Goal: Information Seeking & Learning: Learn about a topic

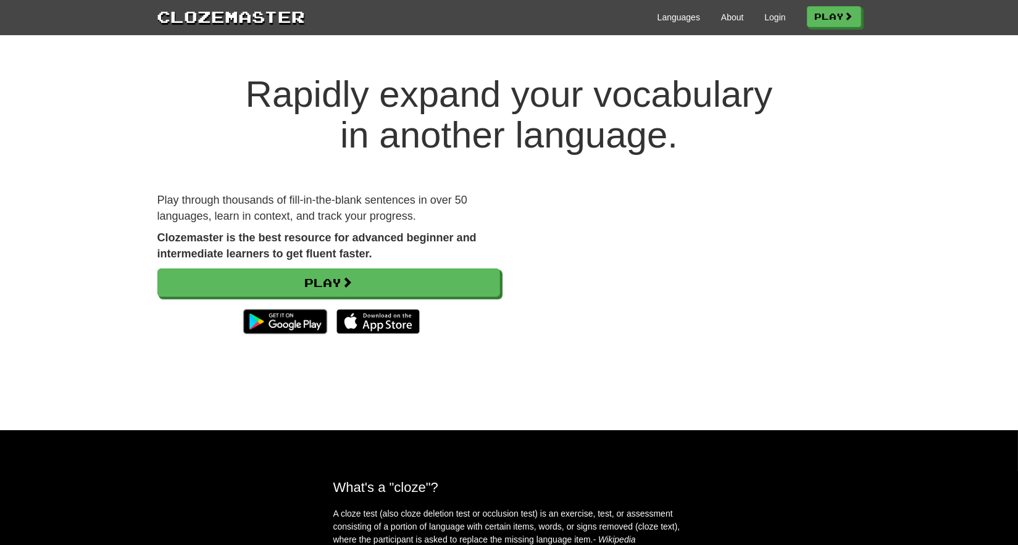
click at [770, 25] on div "Languages About Login Play" at bounding box center [582, 16] width 555 height 23
click at [771, 23] on link "Login" at bounding box center [774, 17] width 21 height 12
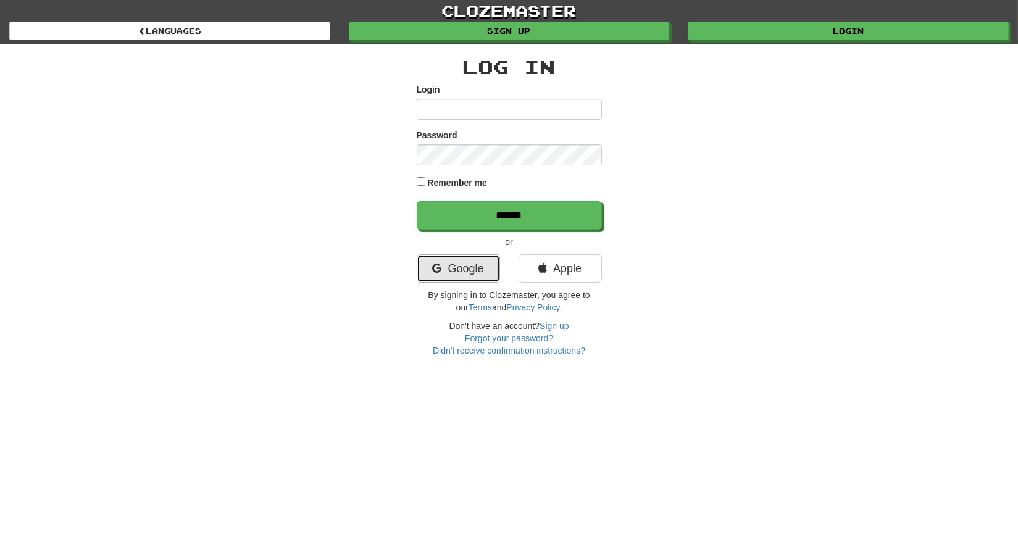
click at [441, 272] on link "Google" at bounding box center [458, 268] width 83 height 28
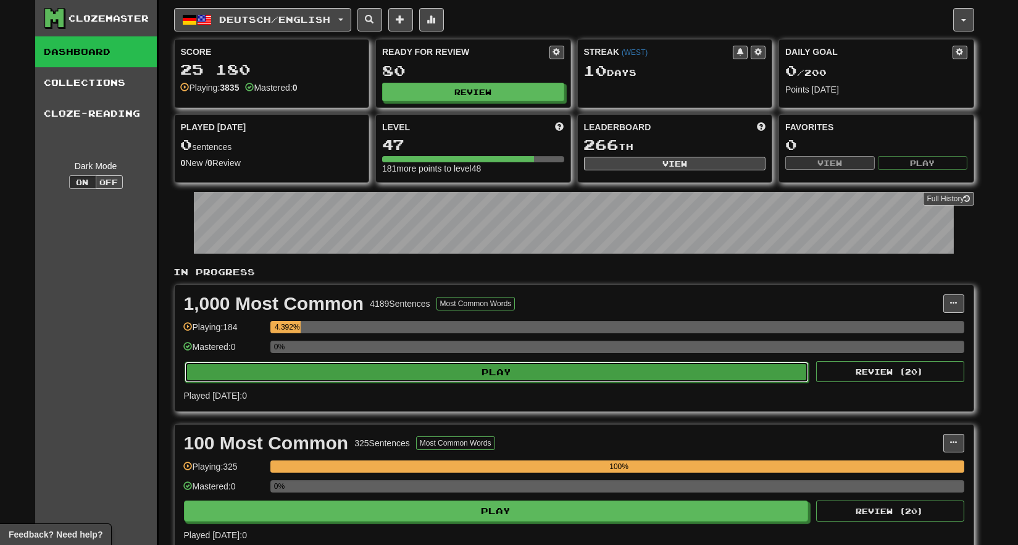
click at [346, 371] on button "Play" at bounding box center [497, 372] width 625 height 21
select select "**"
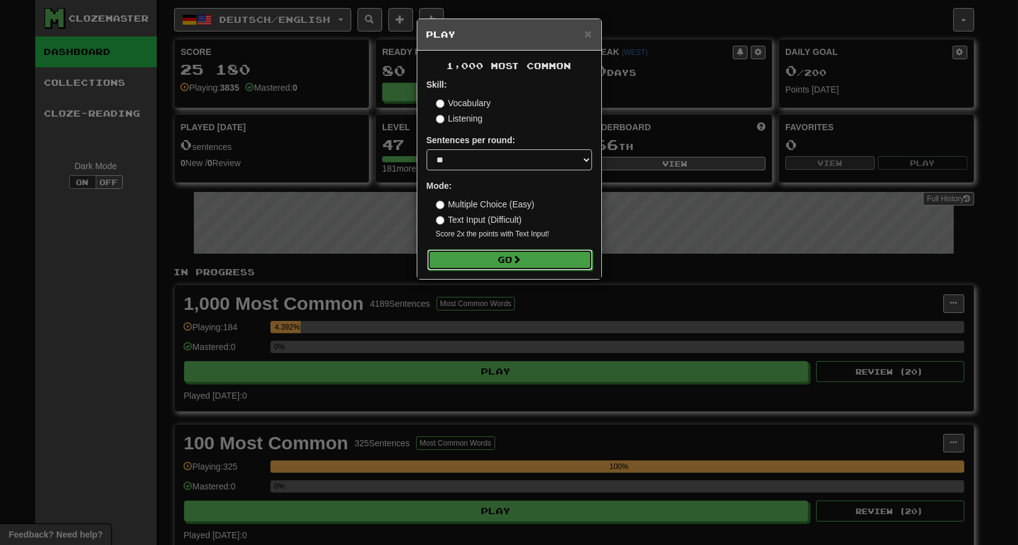
click at [514, 265] on button "Go" at bounding box center [509, 259] width 165 height 21
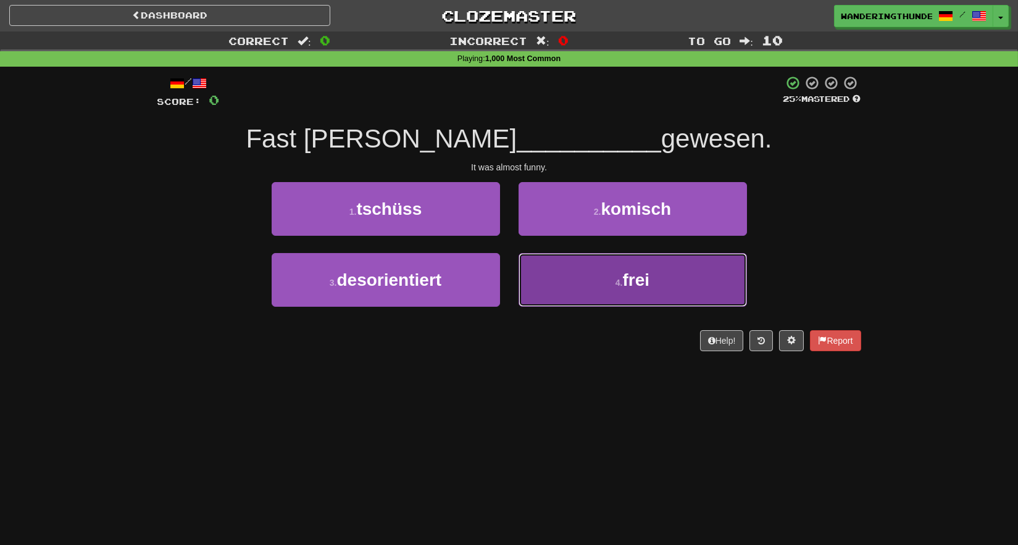
click at [700, 285] on button "4 . frei" at bounding box center [632, 280] width 228 height 54
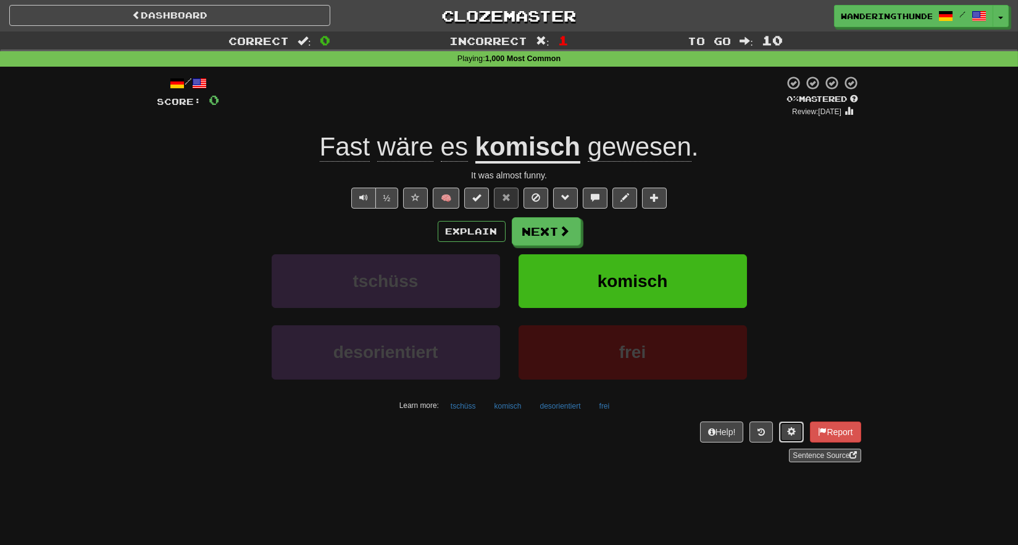
click at [799, 426] on button at bounding box center [791, 431] width 25 height 21
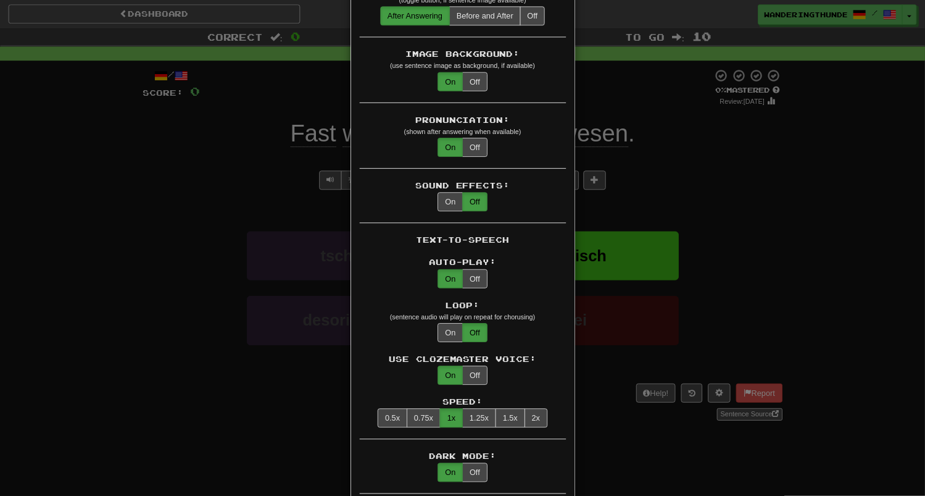
scroll to position [299, 0]
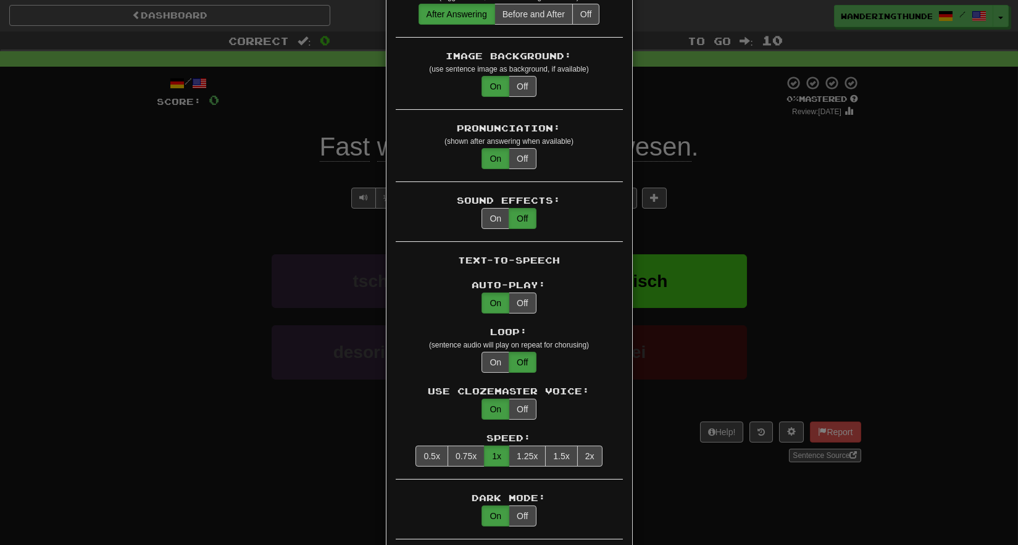
click at [896, 241] on div "× Game Settings Translations: Visible Show After Answering Hidden Sentence Text…" at bounding box center [509, 272] width 1018 height 545
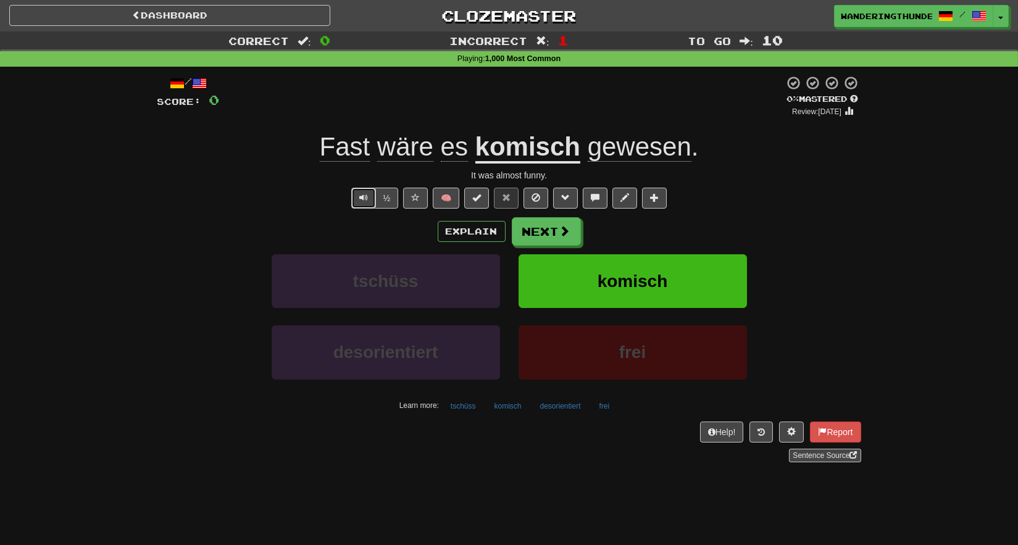
click at [365, 201] on span "Text-to-speech controls" at bounding box center [363, 197] width 9 height 9
click at [492, 234] on button "Explain" at bounding box center [472, 231] width 68 height 21
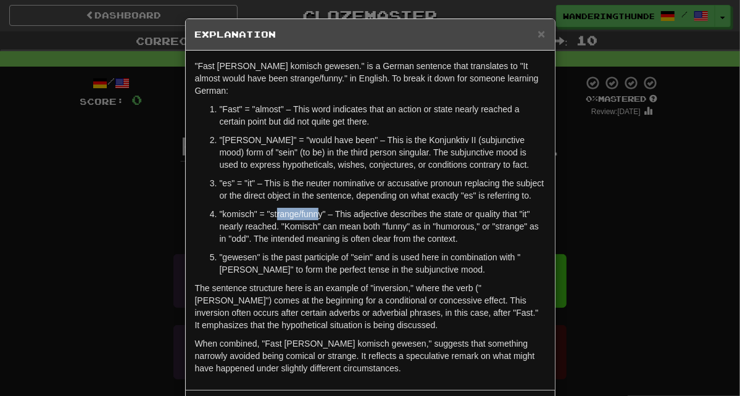
drag, startPoint x: 276, startPoint y: 201, endPoint x: 319, endPoint y: 201, distance: 43.2
click at [319, 208] on p ""komisch" = "strange/funny" – This adjective describes the state or quality tha…" at bounding box center [383, 226] width 326 height 37
click at [375, 251] on p ""gewesen" is the past participle of "sein" and is used here in combination with…" at bounding box center [383, 263] width 326 height 25
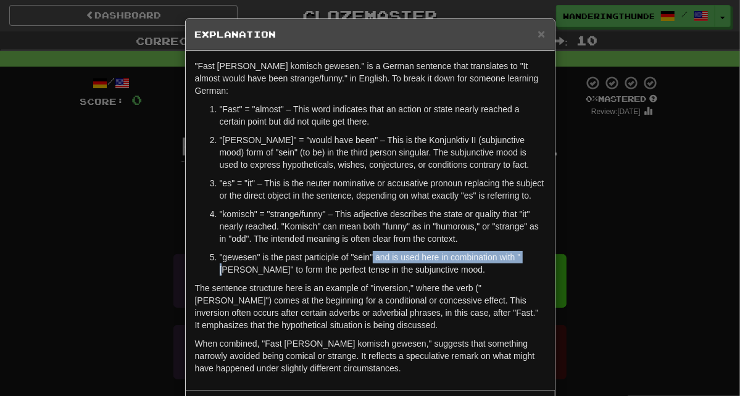
drag, startPoint x: 373, startPoint y: 245, endPoint x: 527, endPoint y: 243, distance: 153.7
click at [527, 251] on p ""gewesen" is the past participle of "sein" and is used here in combination with…" at bounding box center [383, 263] width 326 height 25
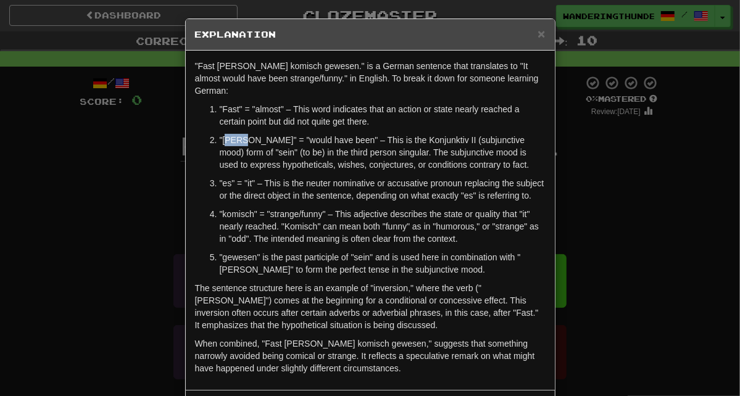
drag, startPoint x: 229, startPoint y: 128, endPoint x: 243, endPoint y: 131, distance: 14.1
click at [243, 134] on p ""wäre" = "would have been" – This is the Konjunktiv II (subjunctive mood) form …" at bounding box center [383, 152] width 326 height 37
drag, startPoint x: 231, startPoint y: 244, endPoint x: 259, endPoint y: 246, distance: 27.3
click at [259, 251] on p ""gewesen" is the past participle of "sein" and is used here in combination with…" at bounding box center [383, 263] width 326 height 25
click at [258, 251] on p ""gewesen" is the past participle of "sein" and is used here in combination with…" at bounding box center [383, 263] width 326 height 25
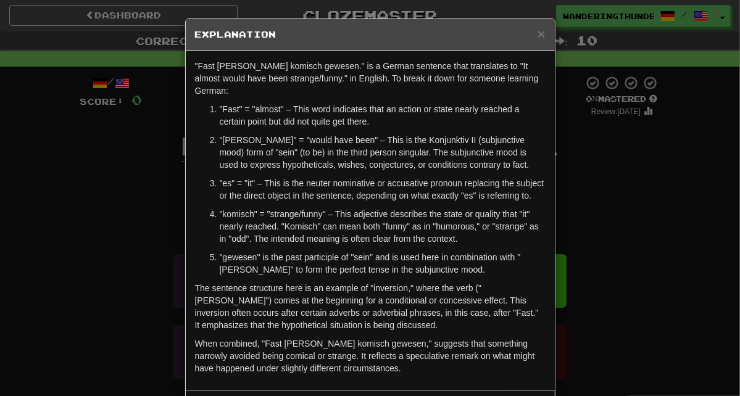
click at [546, 38] on div "× Explanation" at bounding box center [370, 34] width 369 height 31
click at [544, 38] on span "×" at bounding box center [540, 34] width 7 height 14
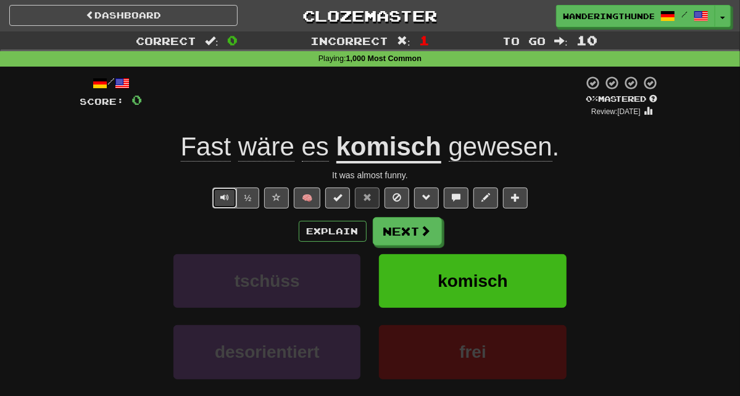
click at [229, 194] on span "Text-to-speech controls" at bounding box center [224, 197] width 9 height 9
click at [426, 234] on span at bounding box center [426, 231] width 11 height 11
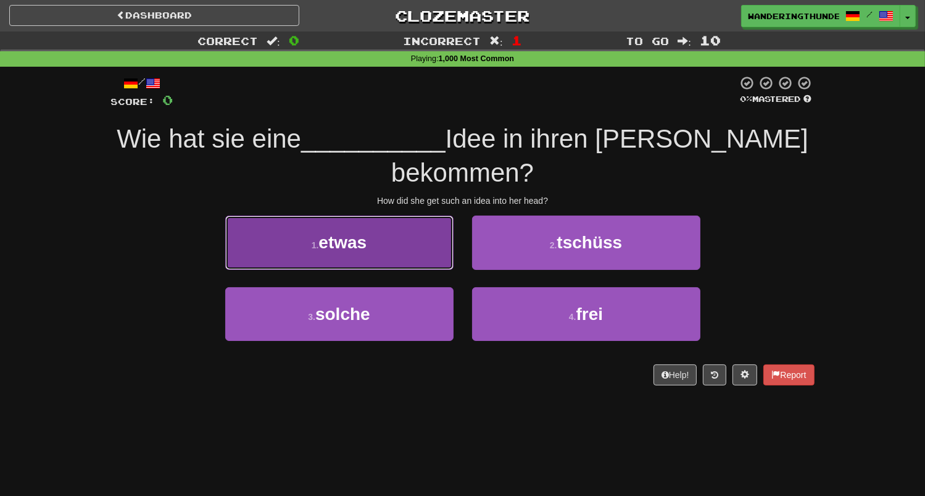
click at [373, 215] on button "1 . etwas" at bounding box center [339, 242] width 228 height 54
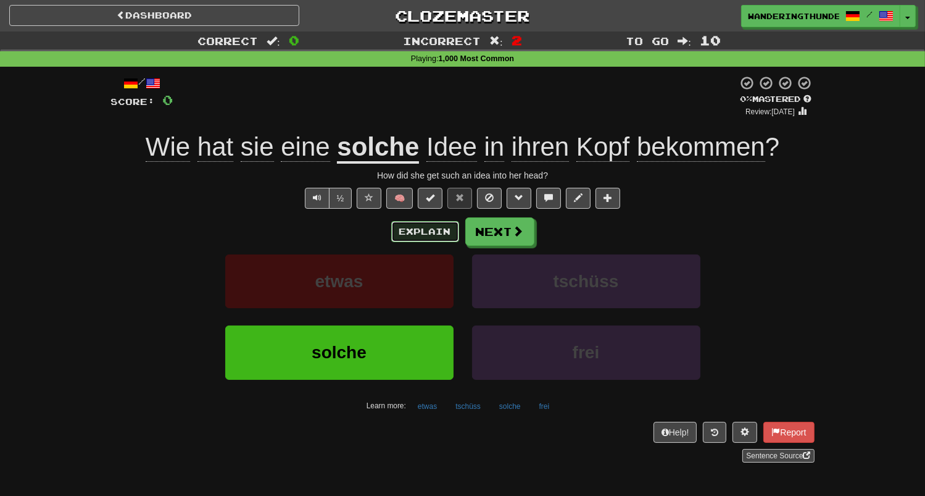
click at [429, 231] on button "Explain" at bounding box center [425, 231] width 68 height 21
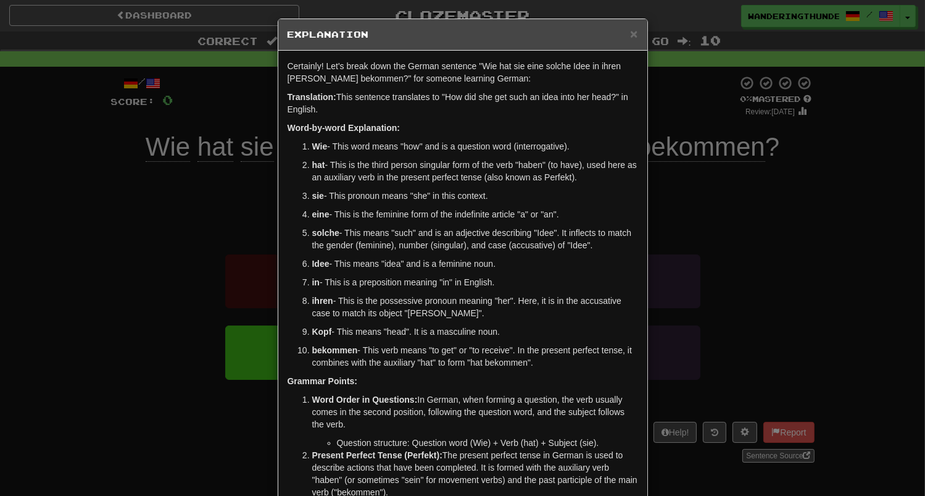
drag, startPoint x: 349, startPoint y: 218, endPoint x: 560, endPoint y: 216, distance: 211.1
click at [560, 216] on p "eine - This is the feminine form of the indefinite article "a" or "an"." at bounding box center [475, 214] width 326 height 12
drag, startPoint x: 359, startPoint y: 240, endPoint x: 365, endPoint y: 230, distance: 12.0
click at [365, 230] on p "solche - This means "such" and is an adjective describing "Idee". It inflects t…" at bounding box center [475, 238] width 326 height 25
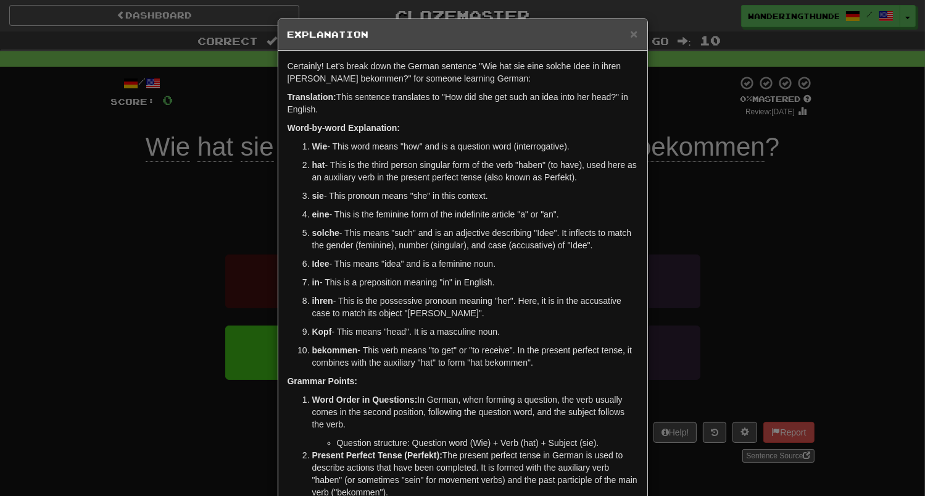
click at [356, 232] on p "solche - This means "such" and is an adjective describing "Idee". It inflects t…" at bounding box center [475, 238] width 326 height 25
click at [636, 36] on span "×" at bounding box center [633, 34] width 7 height 14
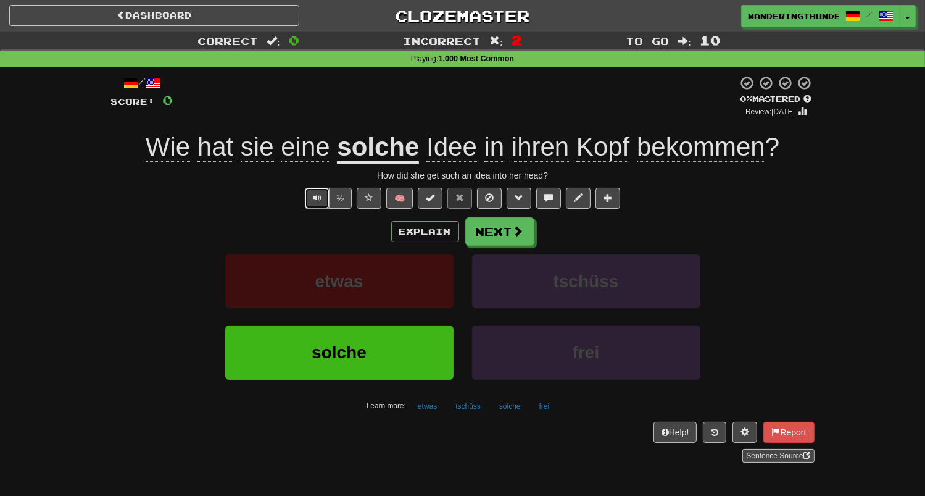
click at [325, 202] on button "Text-to-speech controls" at bounding box center [317, 198] width 25 height 21
click at [515, 239] on button "Next" at bounding box center [500, 232] width 69 height 28
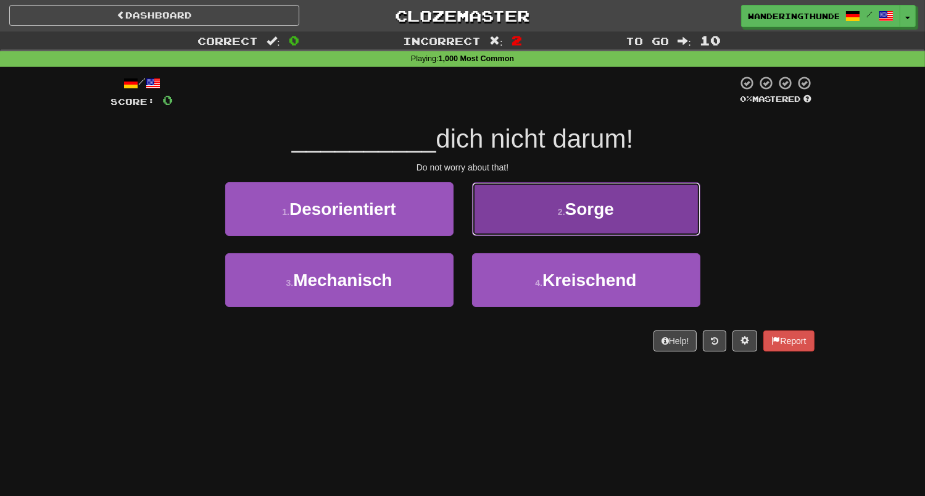
click at [516, 231] on button "2 . Sorge" at bounding box center [586, 209] width 228 height 54
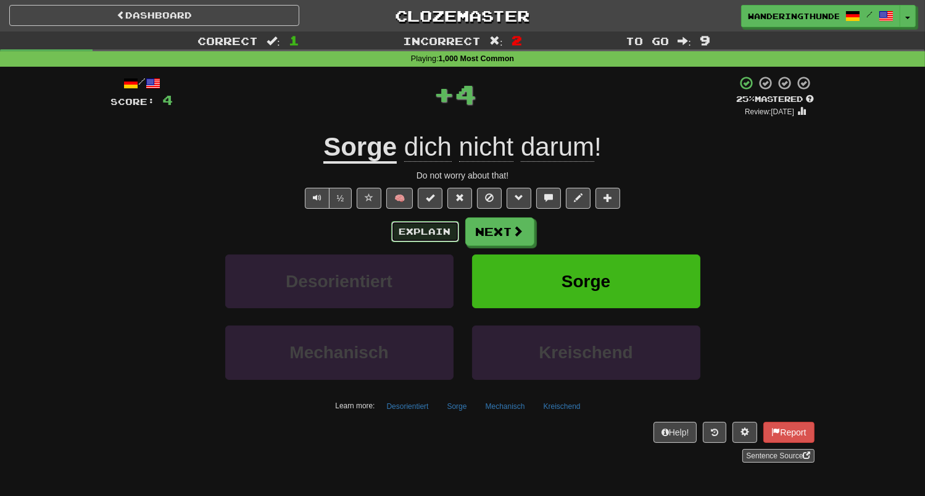
click at [441, 235] on button "Explain" at bounding box center [425, 231] width 68 height 21
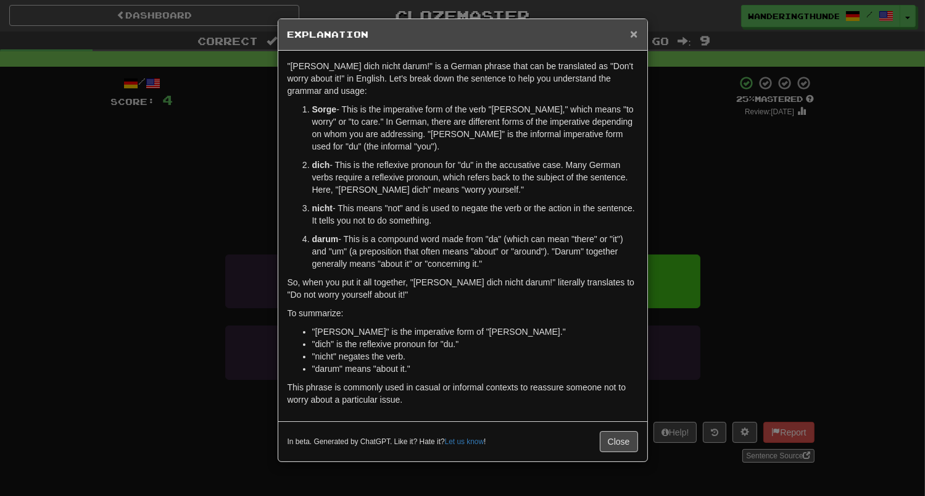
click at [635, 35] on span "×" at bounding box center [633, 34] width 7 height 14
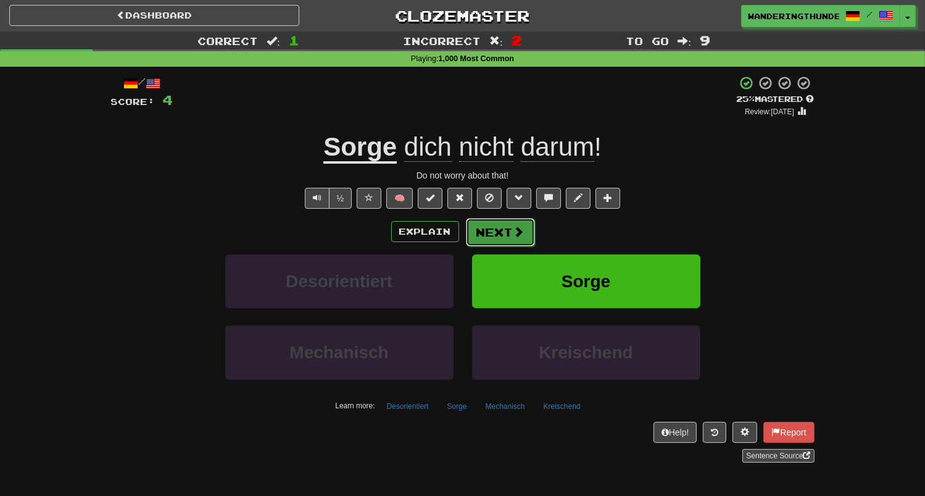
click at [512, 239] on button "Next" at bounding box center [500, 232] width 69 height 28
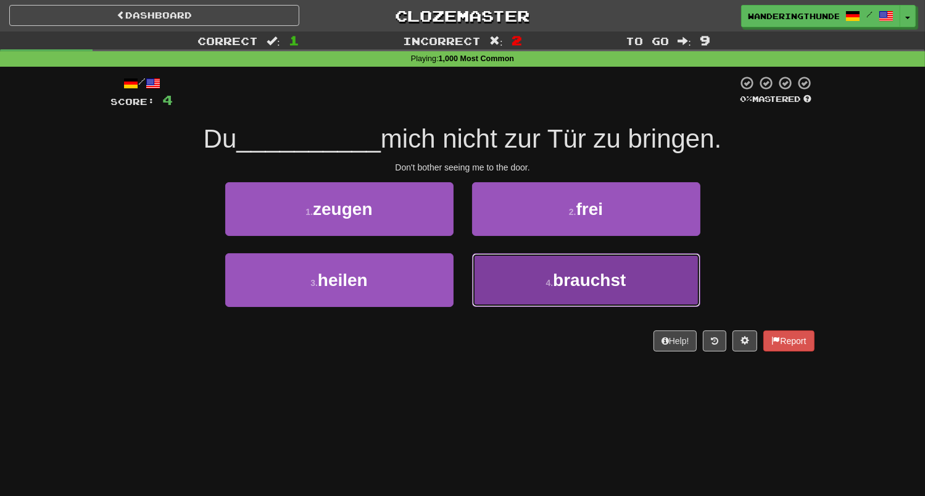
click at [505, 278] on button "4 . brauchst" at bounding box center [586, 280] width 228 height 54
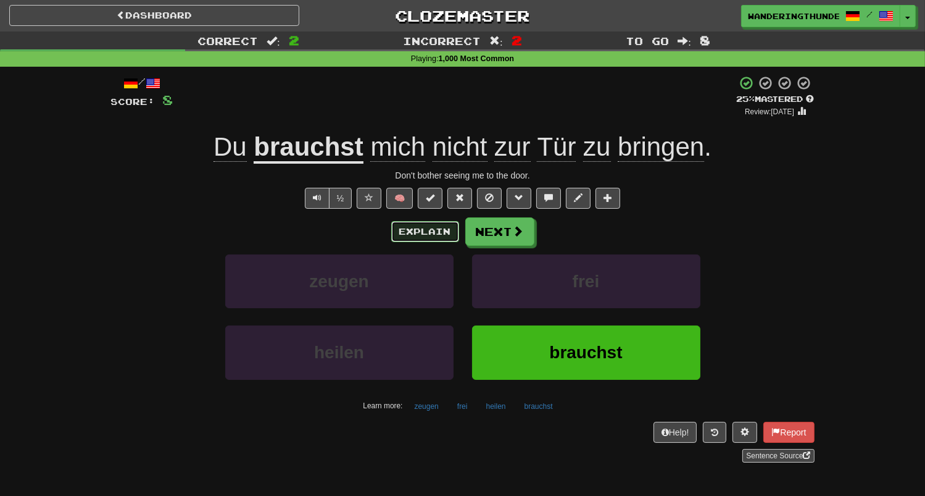
click at [426, 233] on button "Explain" at bounding box center [425, 231] width 68 height 21
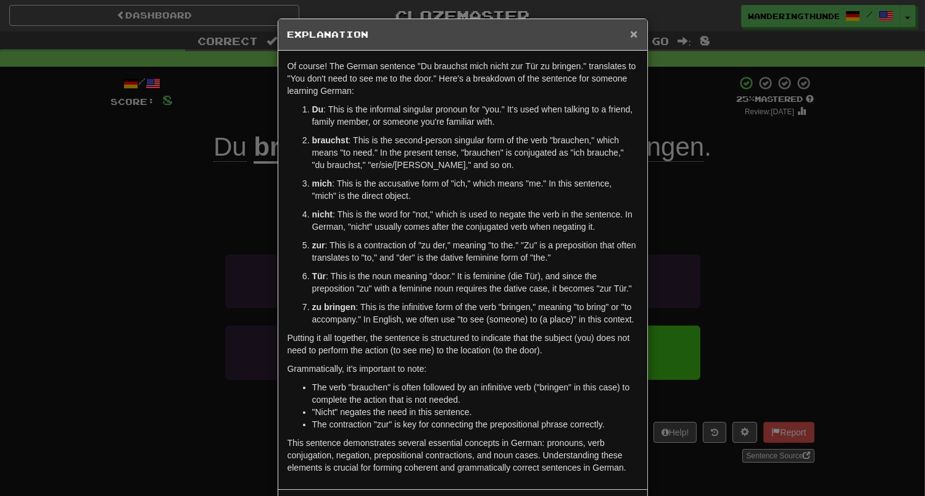
click at [631, 37] on span "×" at bounding box center [633, 34] width 7 height 14
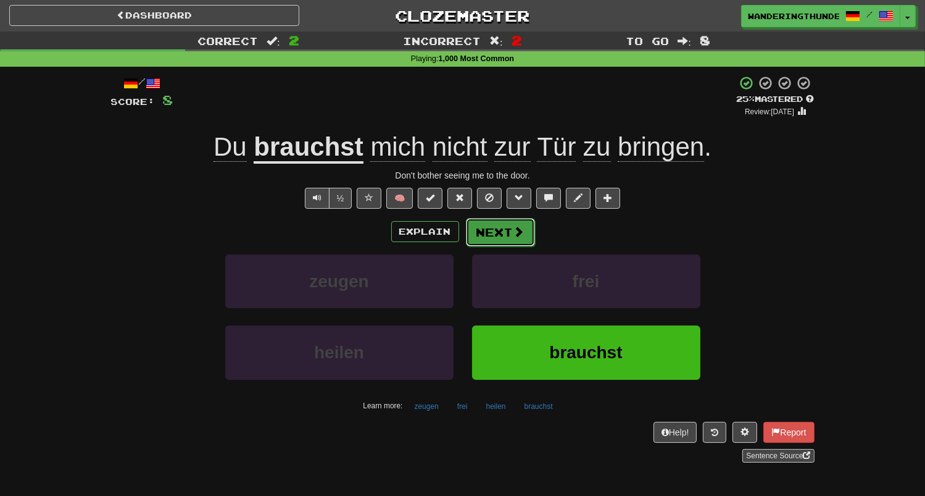
click at [514, 223] on button "Next" at bounding box center [500, 232] width 69 height 28
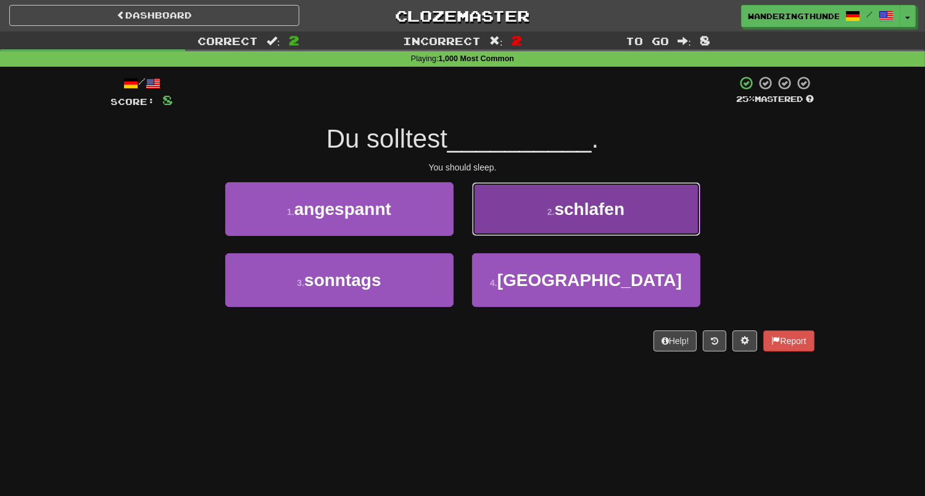
click at [509, 214] on button "2 . schlafen" at bounding box center [586, 209] width 228 height 54
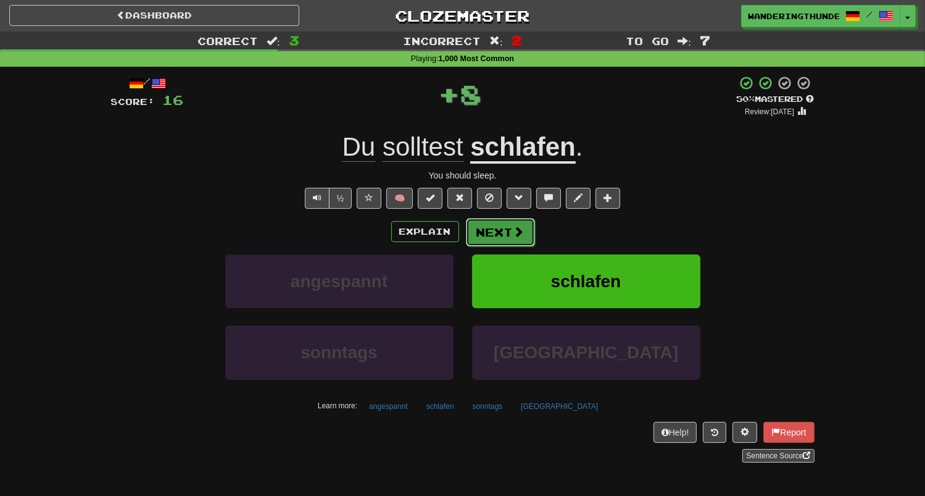
click at [505, 240] on button "Next" at bounding box center [500, 232] width 69 height 28
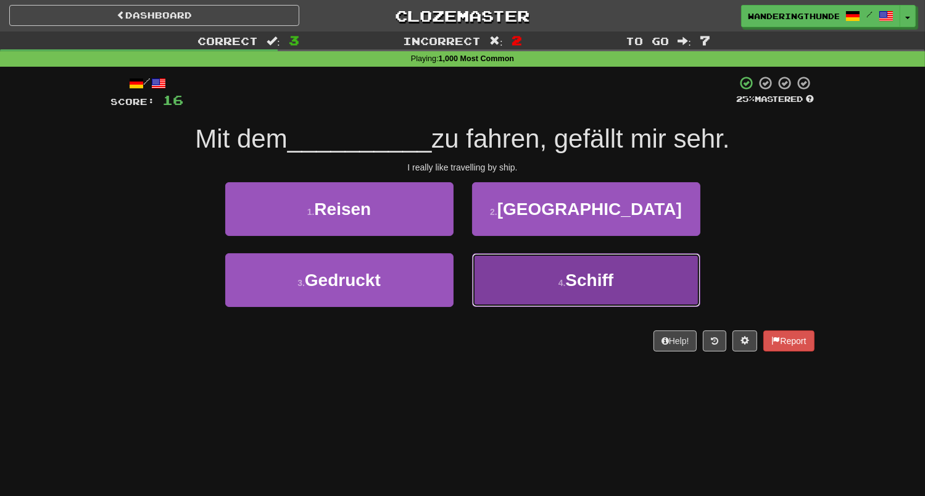
click at [520, 279] on button "4 . Schiff" at bounding box center [586, 280] width 228 height 54
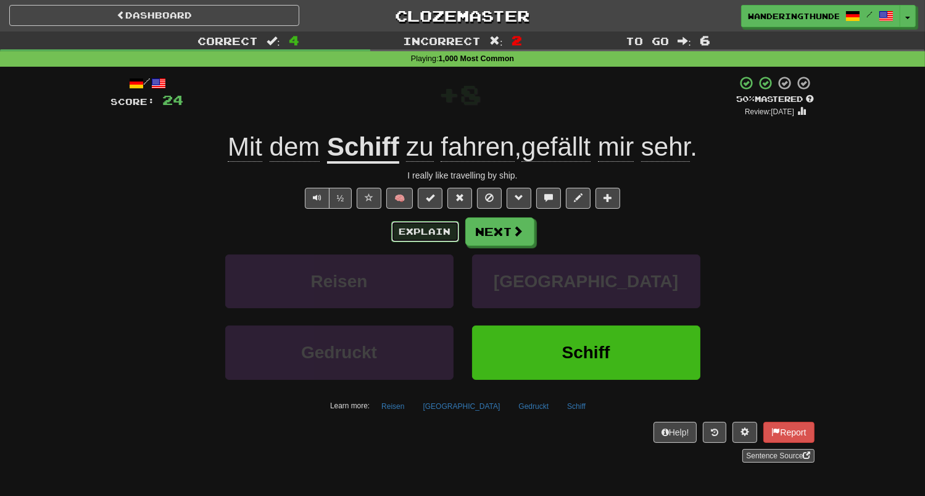
click at [411, 234] on button "Explain" at bounding box center [425, 231] width 68 height 21
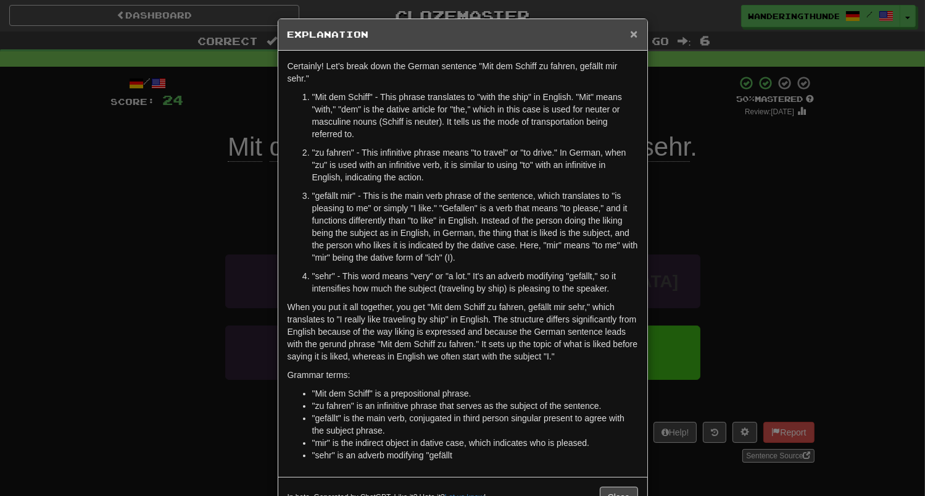
click at [633, 35] on span "×" at bounding box center [633, 34] width 7 height 14
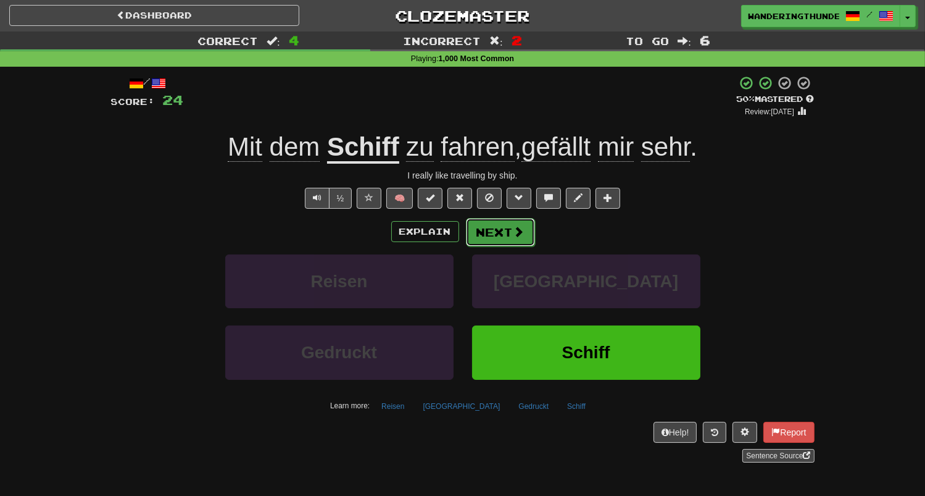
click at [483, 233] on button "Next" at bounding box center [500, 232] width 69 height 28
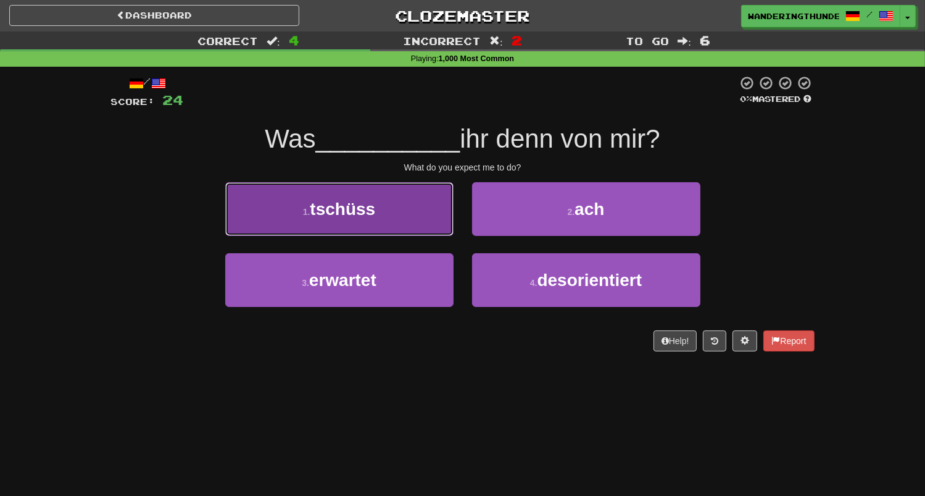
click at [417, 229] on button "1 . tschüss" at bounding box center [339, 209] width 228 height 54
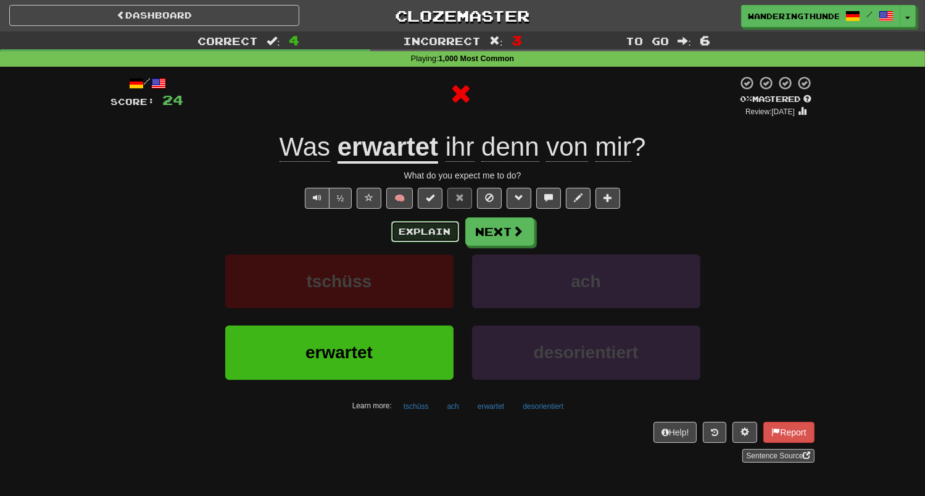
click at [427, 233] on button "Explain" at bounding box center [425, 231] width 68 height 21
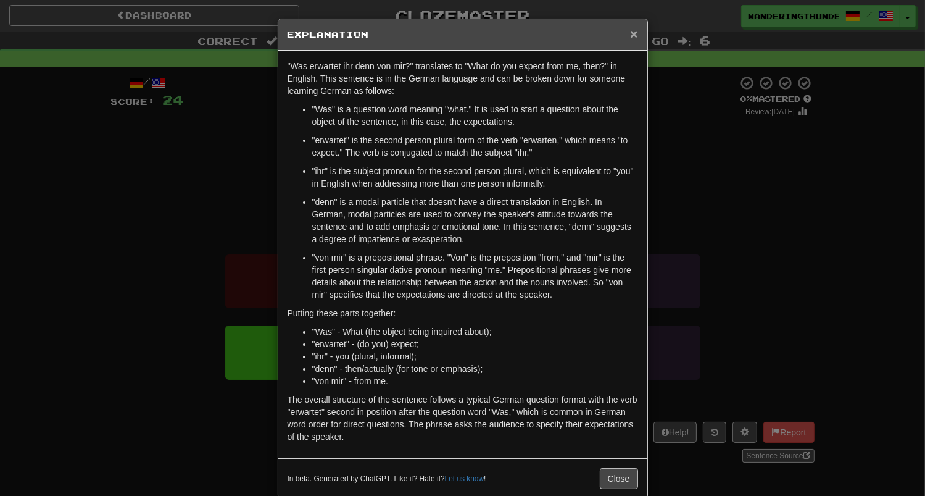
click at [634, 33] on span "×" at bounding box center [633, 34] width 7 height 14
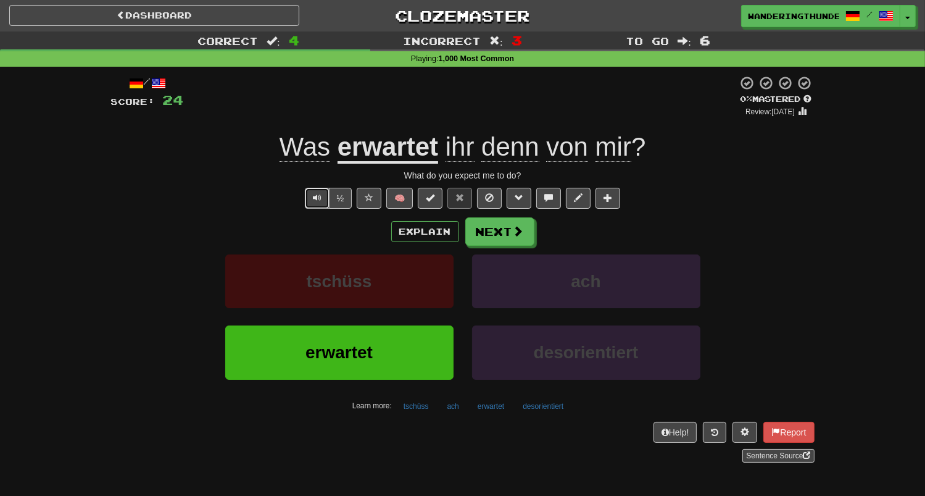
click at [320, 200] on span "Text-to-speech controls" at bounding box center [317, 197] width 9 height 9
click at [477, 235] on button "Next" at bounding box center [500, 232] width 69 height 28
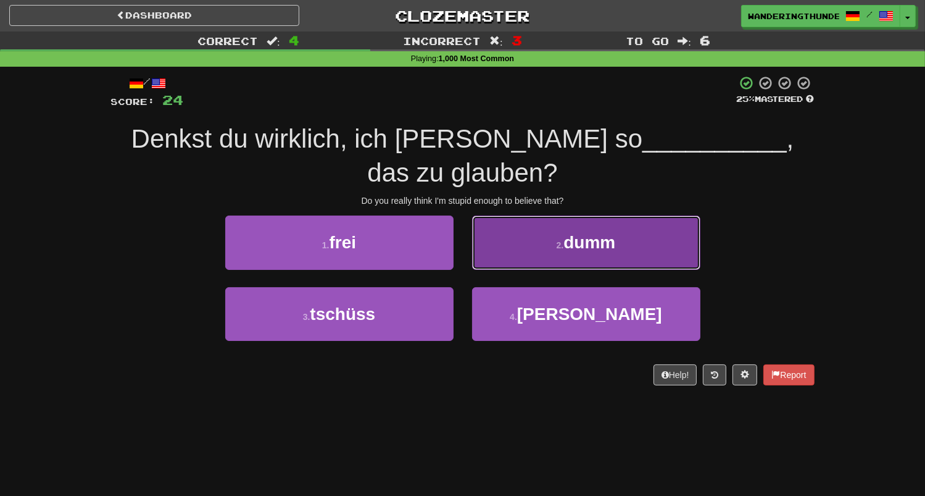
click at [502, 249] on button "2 . dumm" at bounding box center [586, 242] width 228 height 54
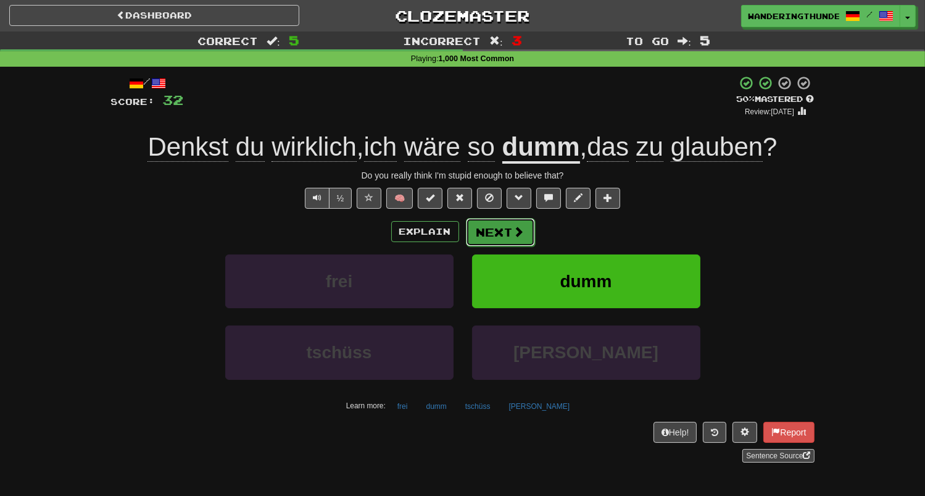
click at [504, 227] on button "Next" at bounding box center [500, 232] width 69 height 28
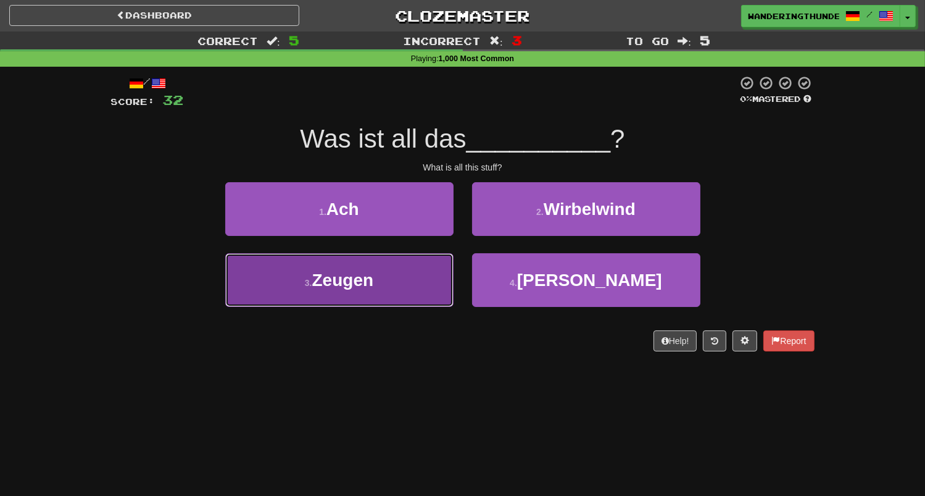
click at [371, 281] on span "Zeugen" at bounding box center [343, 279] width 62 height 19
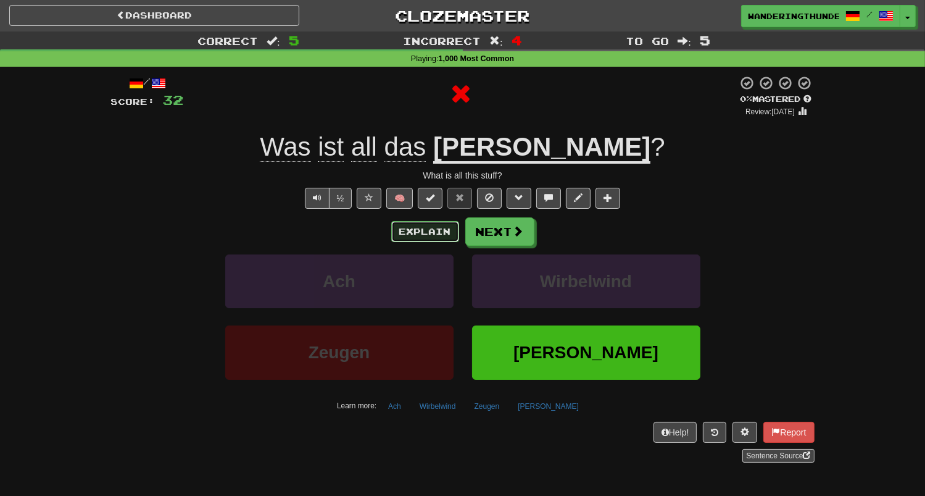
click at [434, 229] on button "Explain" at bounding box center [425, 231] width 68 height 21
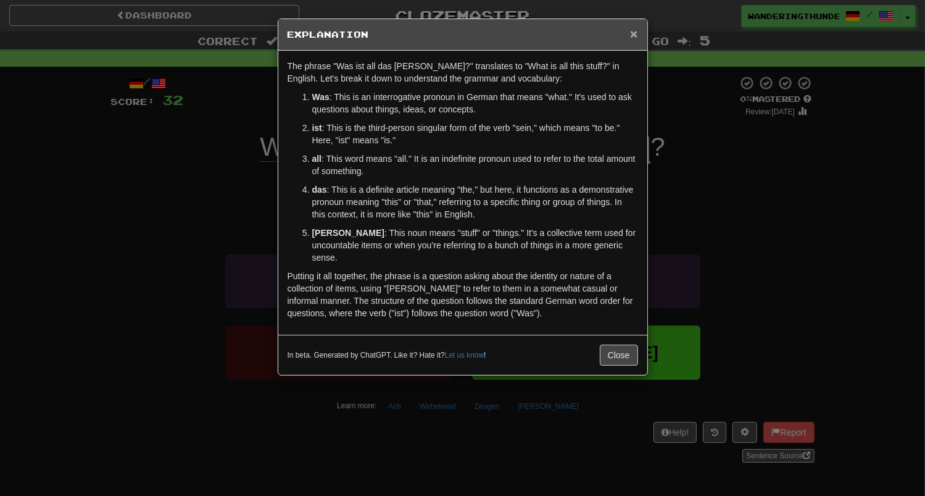
click at [637, 33] on span "×" at bounding box center [633, 34] width 7 height 14
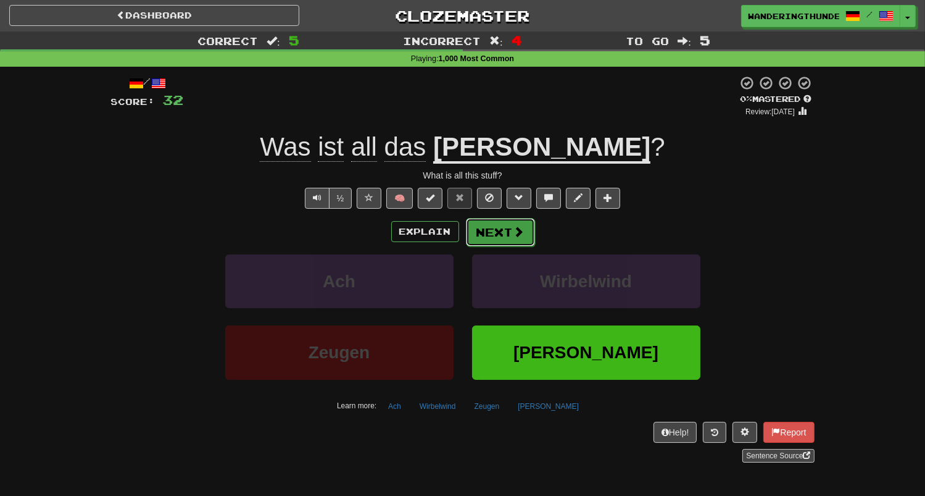
click at [481, 230] on button "Next" at bounding box center [500, 232] width 69 height 28
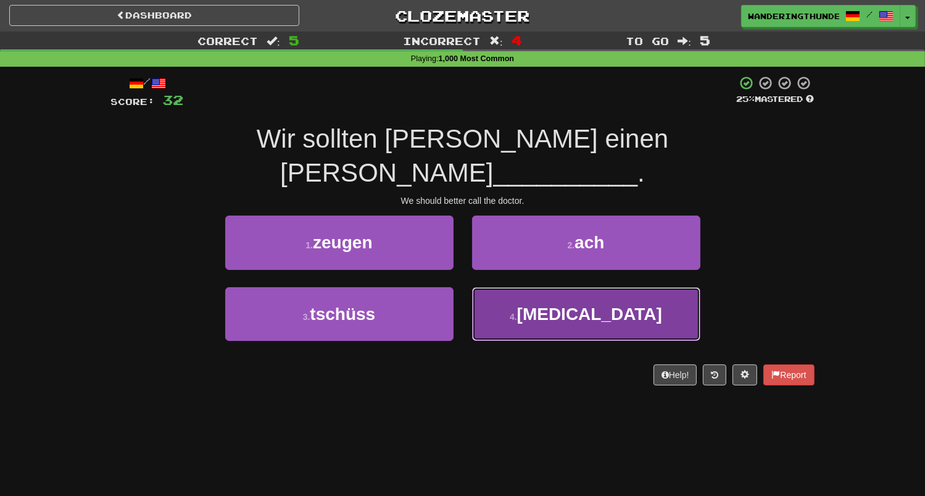
click at [554, 287] on button "4 . rufen" at bounding box center [586, 314] width 228 height 54
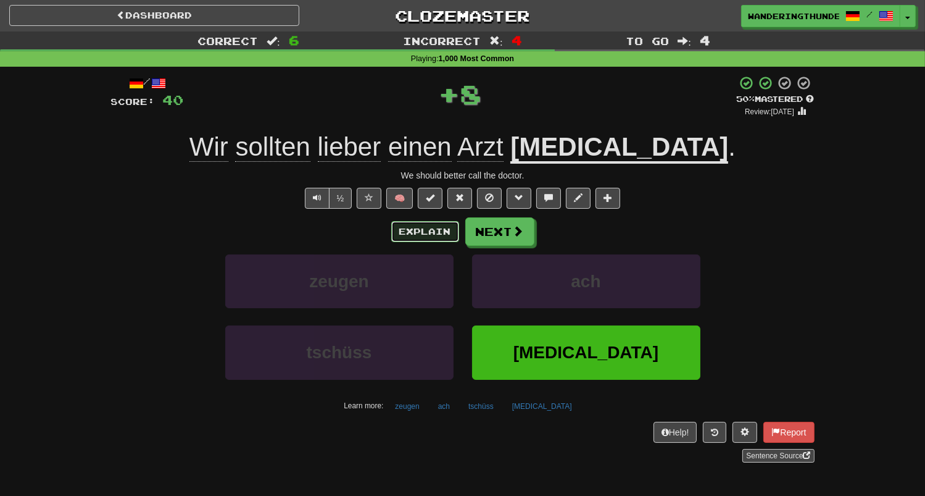
click at [430, 232] on button "Explain" at bounding box center [425, 231] width 68 height 21
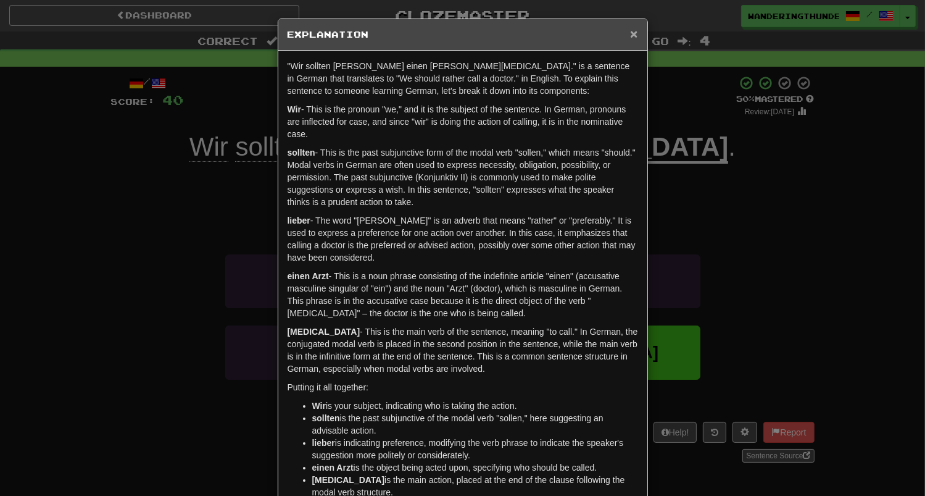
click at [634, 30] on span "×" at bounding box center [633, 34] width 7 height 14
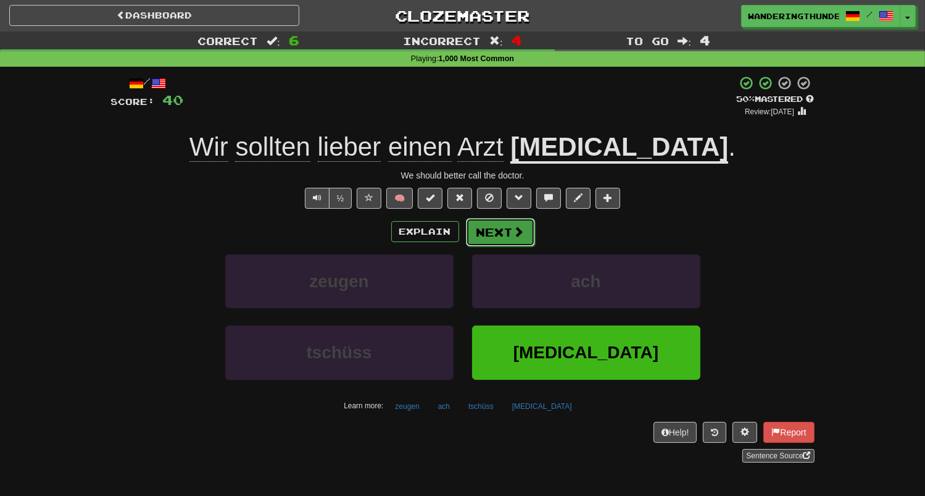
click at [533, 234] on button "Next" at bounding box center [500, 232] width 69 height 28
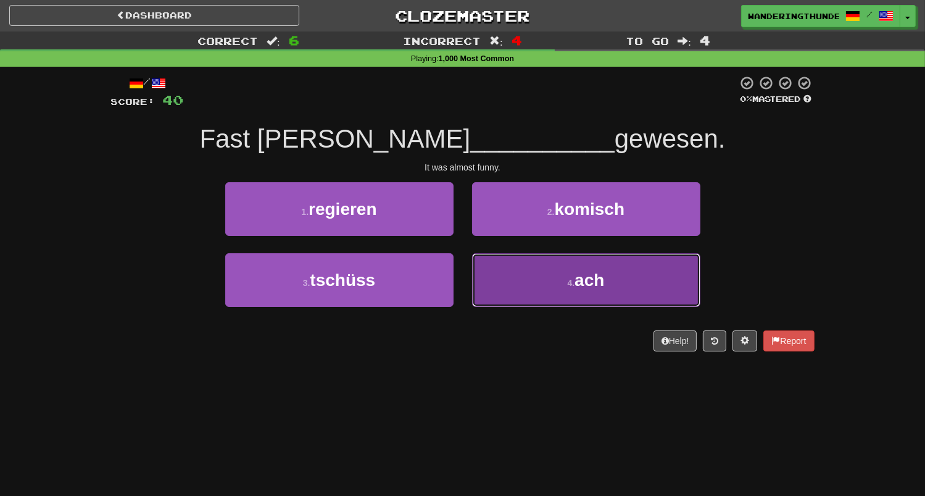
click at [530, 294] on button "4 . ach" at bounding box center [586, 280] width 228 height 54
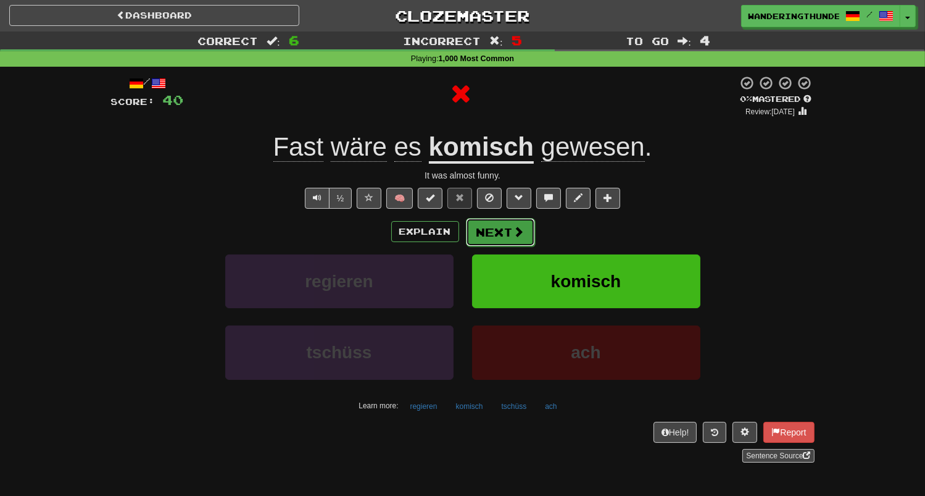
click at [483, 230] on button "Next" at bounding box center [500, 232] width 69 height 28
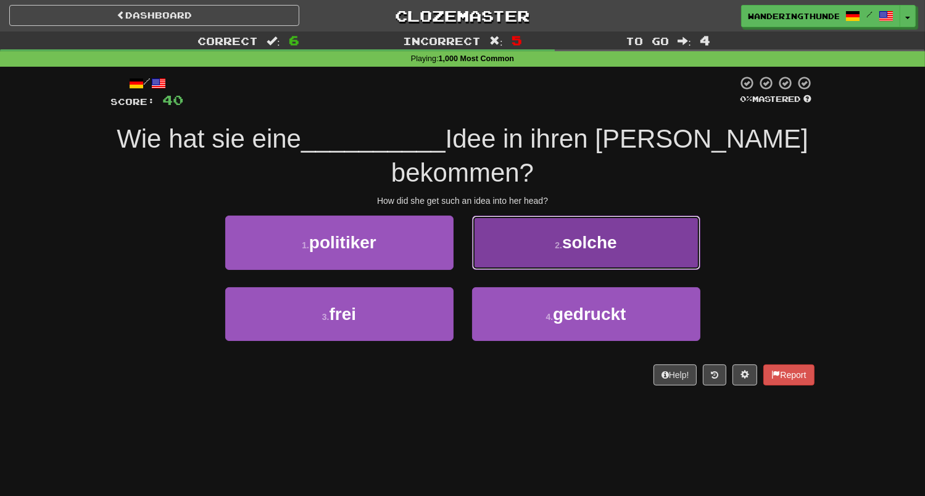
click at [514, 230] on button "2 . solche" at bounding box center [586, 242] width 228 height 54
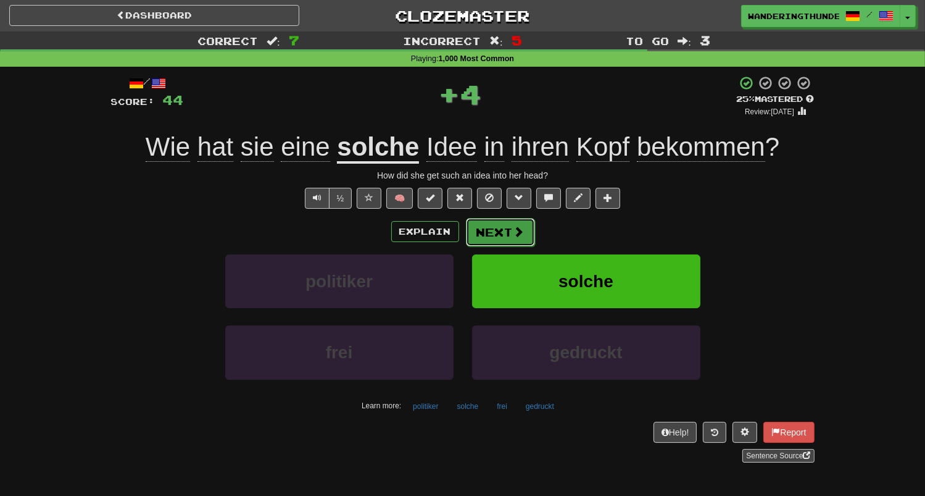
click at [508, 241] on button "Next" at bounding box center [500, 232] width 69 height 28
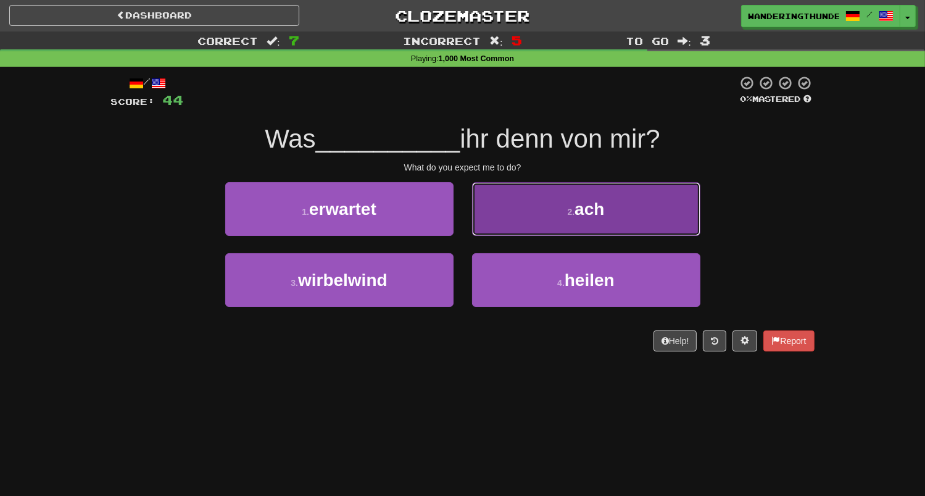
click at [525, 228] on button "2 . ach" at bounding box center [586, 209] width 228 height 54
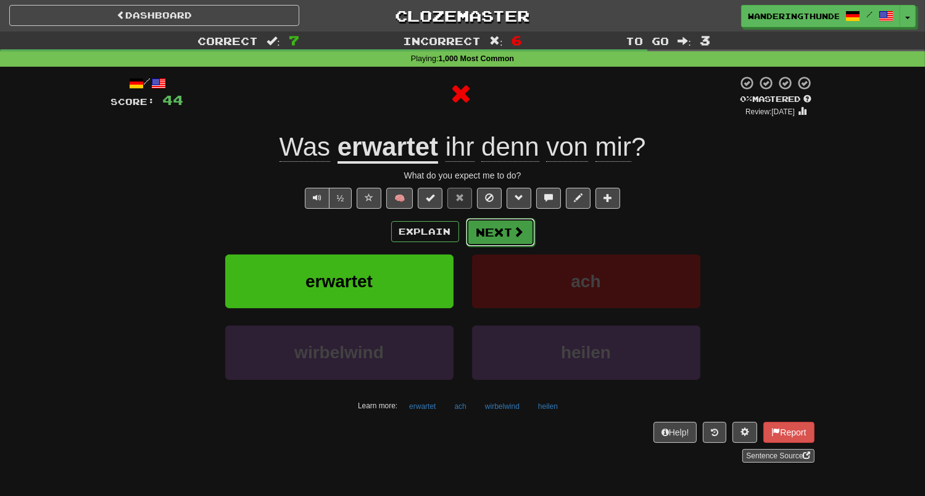
click at [493, 228] on button "Next" at bounding box center [500, 232] width 69 height 28
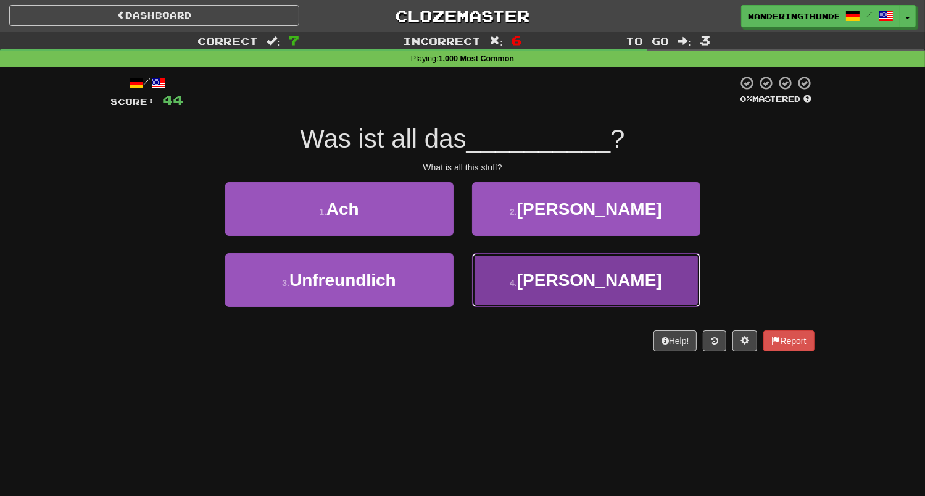
click at [507, 270] on button "4 . Zeug" at bounding box center [586, 280] width 228 height 54
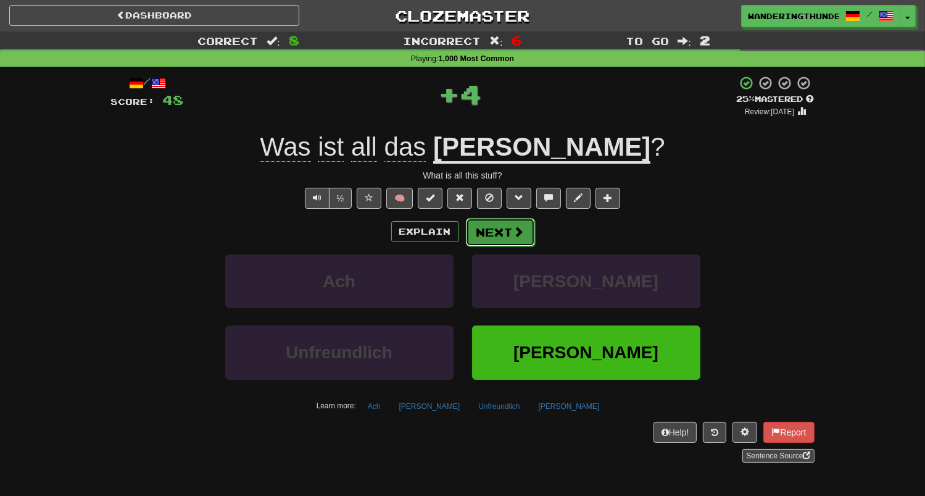
click at [499, 238] on button "Next" at bounding box center [500, 232] width 69 height 28
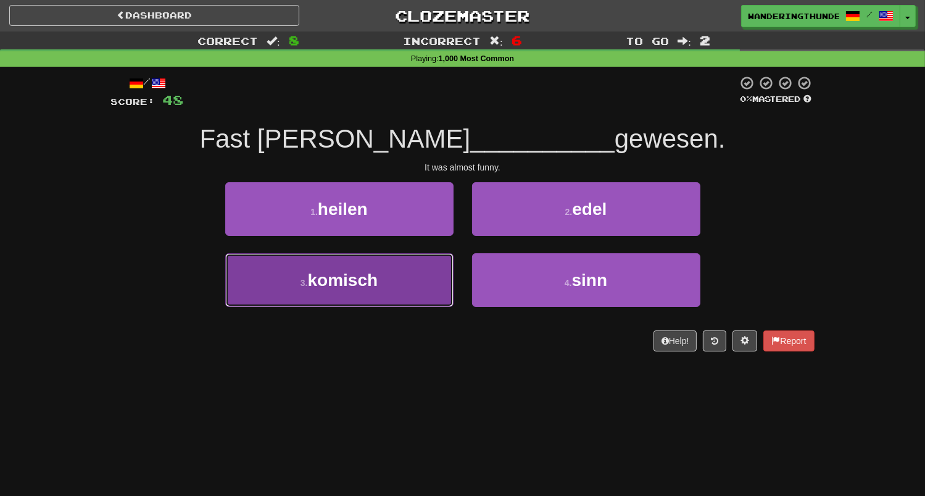
click at [400, 274] on button "3 . komisch" at bounding box center [339, 280] width 228 height 54
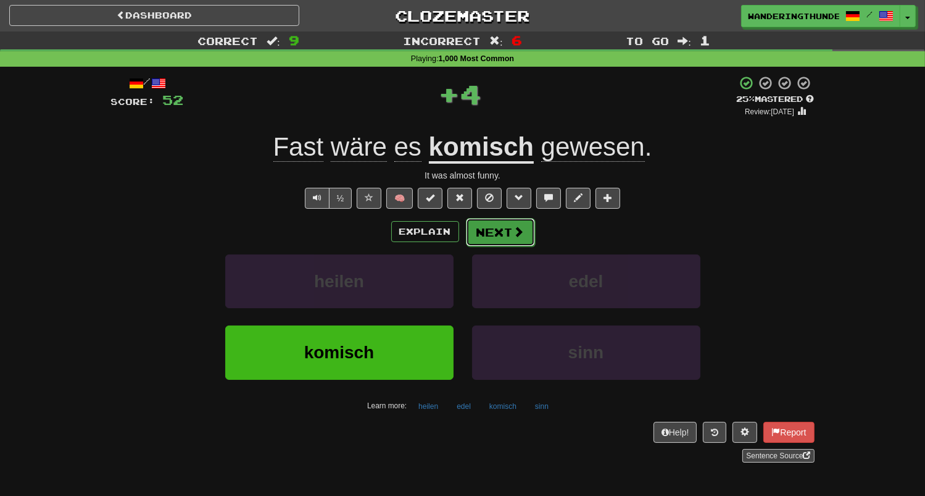
click at [483, 236] on button "Next" at bounding box center [500, 232] width 69 height 28
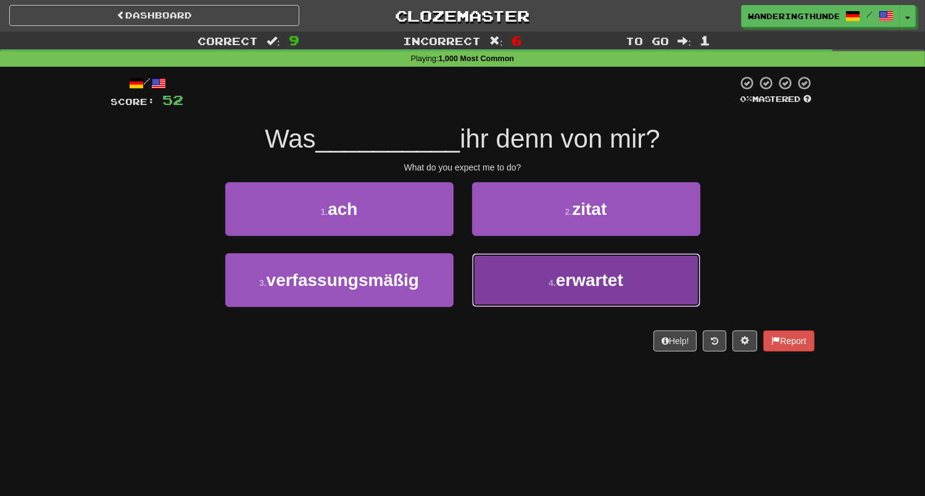
click at [500, 283] on button "4 . erwartet" at bounding box center [586, 280] width 228 height 54
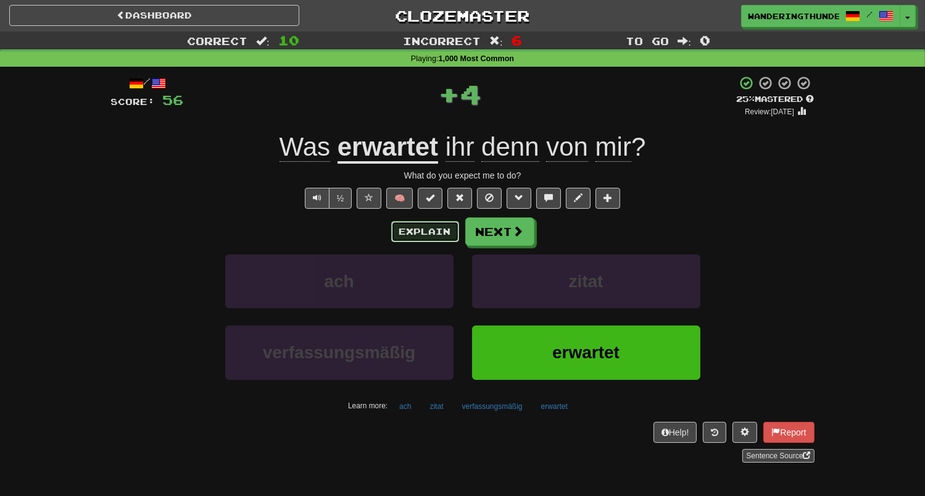
click at [446, 238] on button "Explain" at bounding box center [425, 231] width 68 height 21
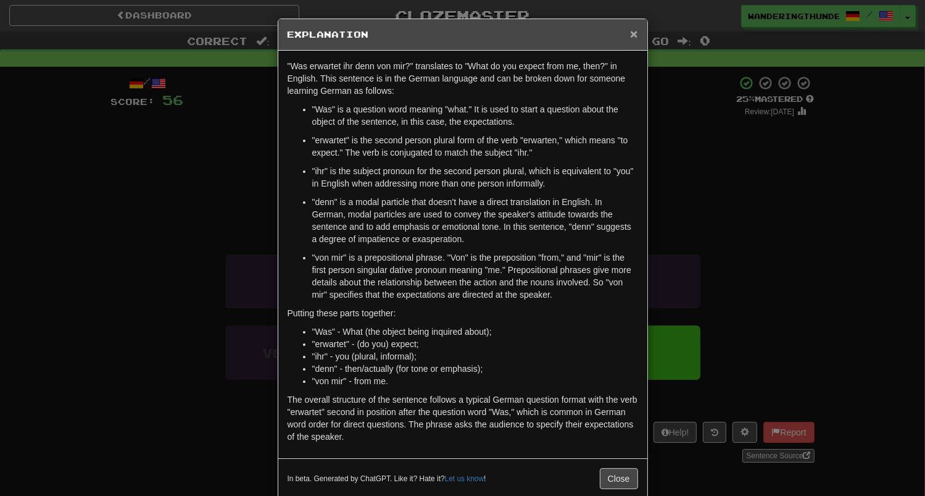
click at [634, 36] on span "×" at bounding box center [633, 34] width 7 height 14
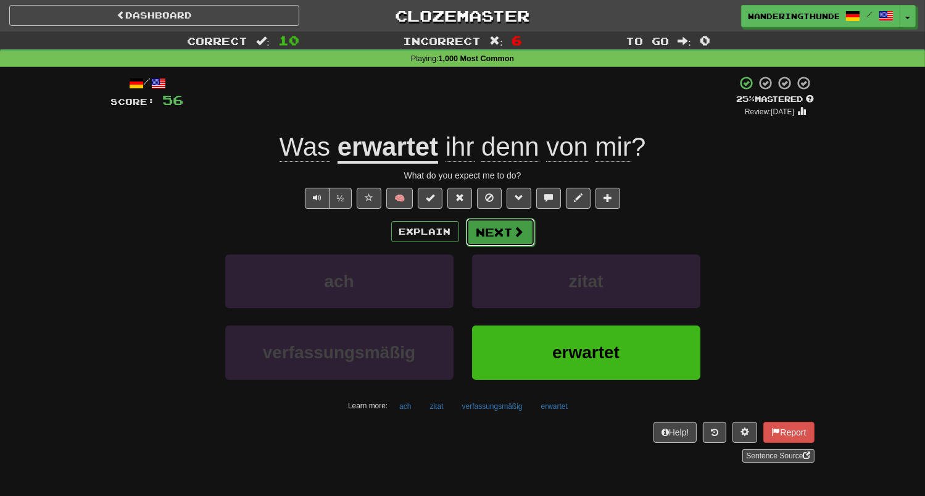
click at [491, 236] on button "Next" at bounding box center [500, 232] width 69 height 28
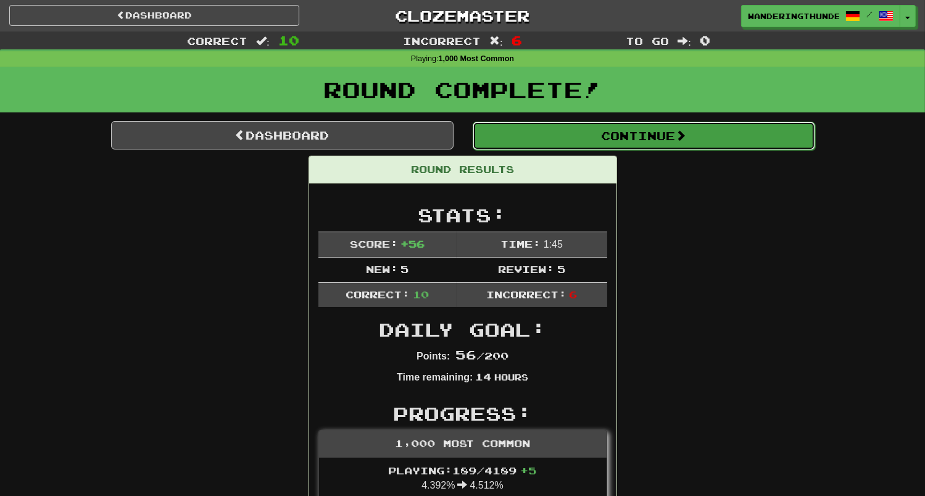
click at [556, 141] on button "Continue" at bounding box center [644, 136] width 342 height 28
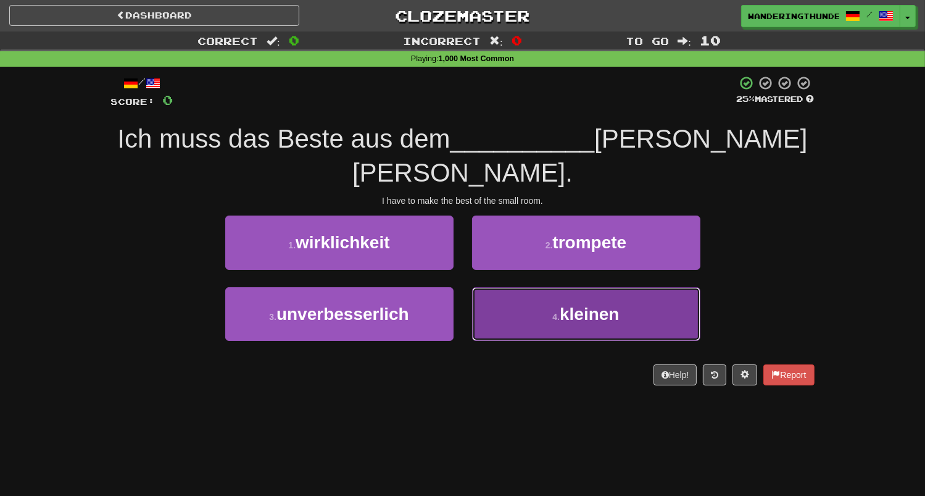
click at [591, 304] on span "kleinen" at bounding box center [589, 313] width 59 height 19
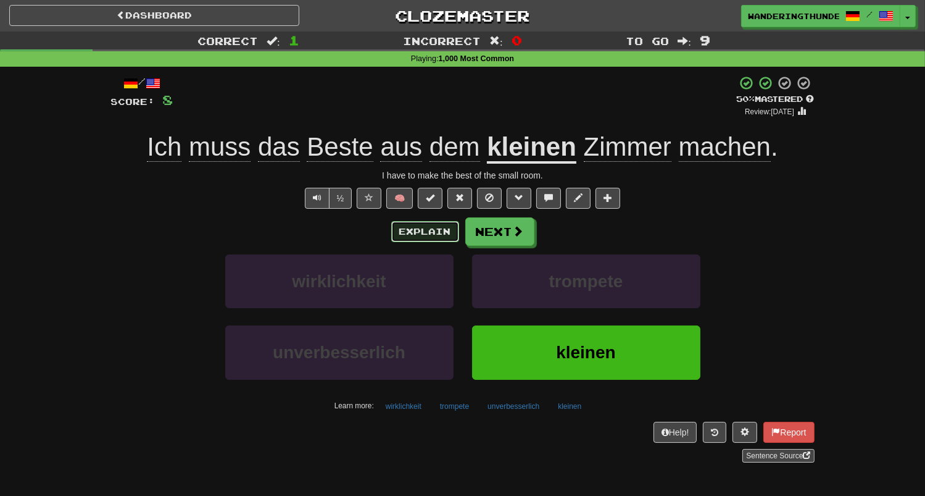
click at [435, 233] on button "Explain" at bounding box center [425, 231] width 68 height 21
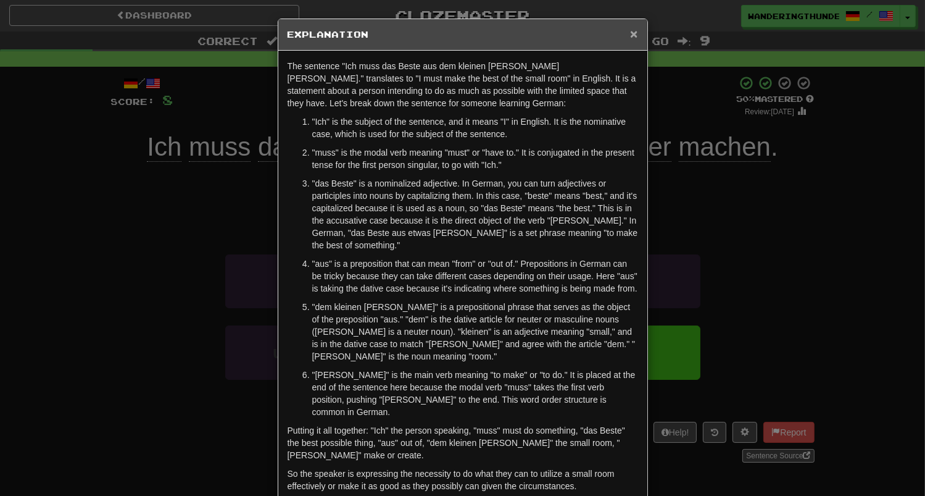
click at [633, 34] on span "×" at bounding box center [633, 34] width 7 height 14
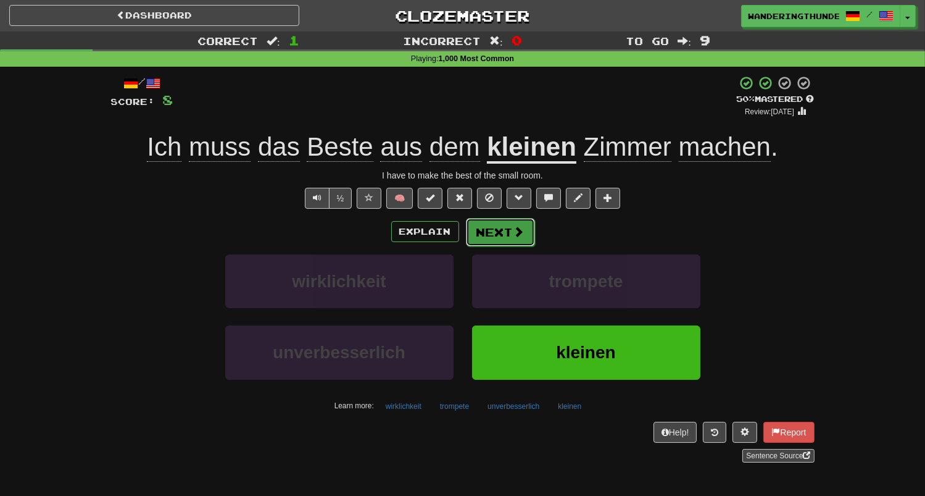
click at [519, 230] on span at bounding box center [518, 231] width 11 height 11
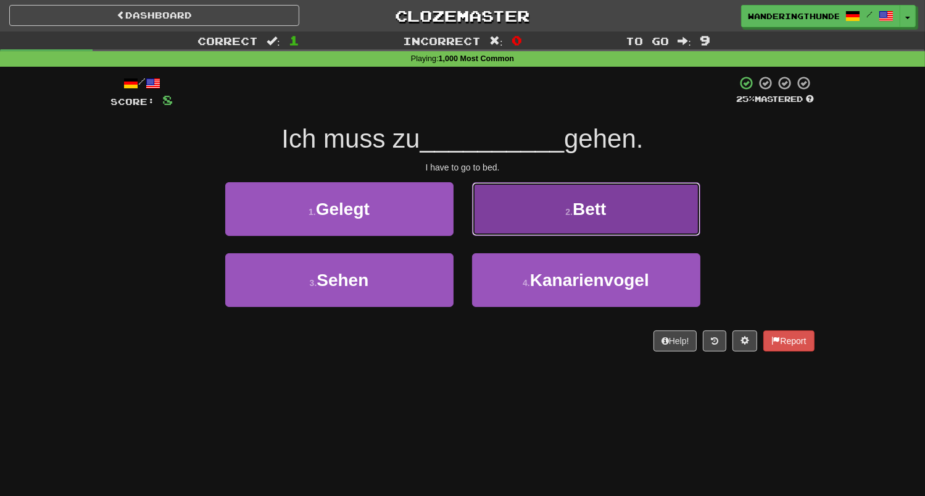
click at [527, 210] on button "2 . Bett" at bounding box center [586, 209] width 228 height 54
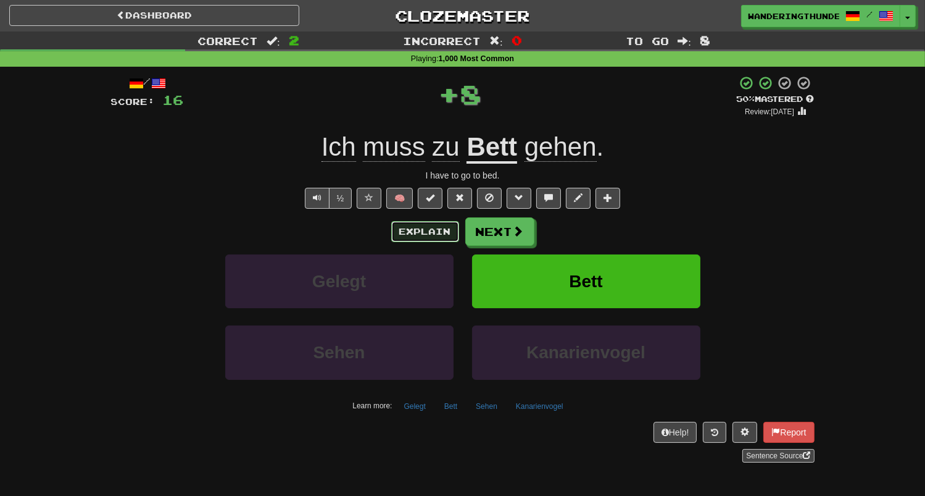
click at [405, 233] on button "Explain" at bounding box center [425, 231] width 68 height 21
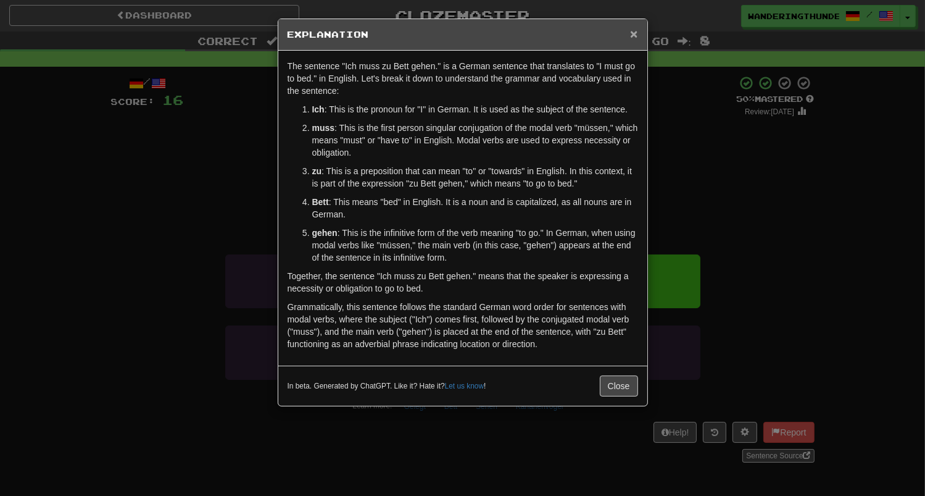
click at [634, 37] on span "×" at bounding box center [633, 34] width 7 height 14
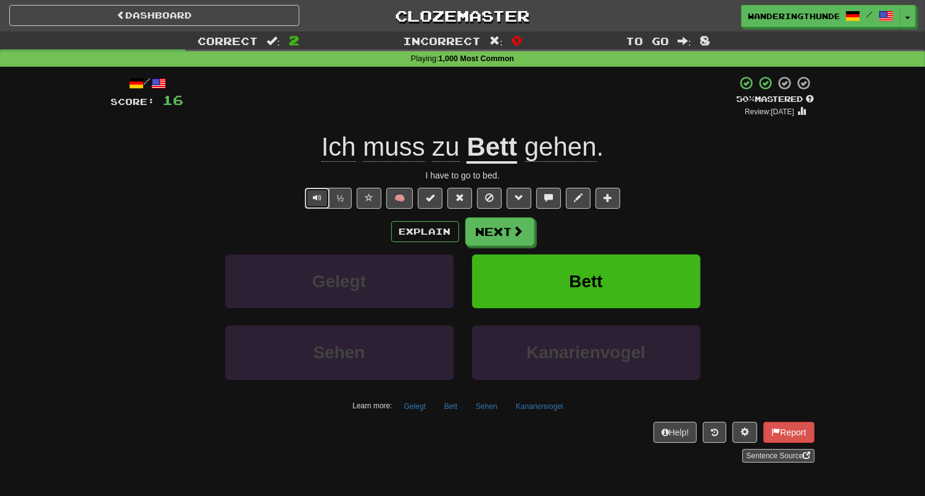
click at [324, 204] on button "Text-to-speech controls" at bounding box center [317, 198] width 25 height 21
click at [520, 229] on span at bounding box center [518, 231] width 11 height 11
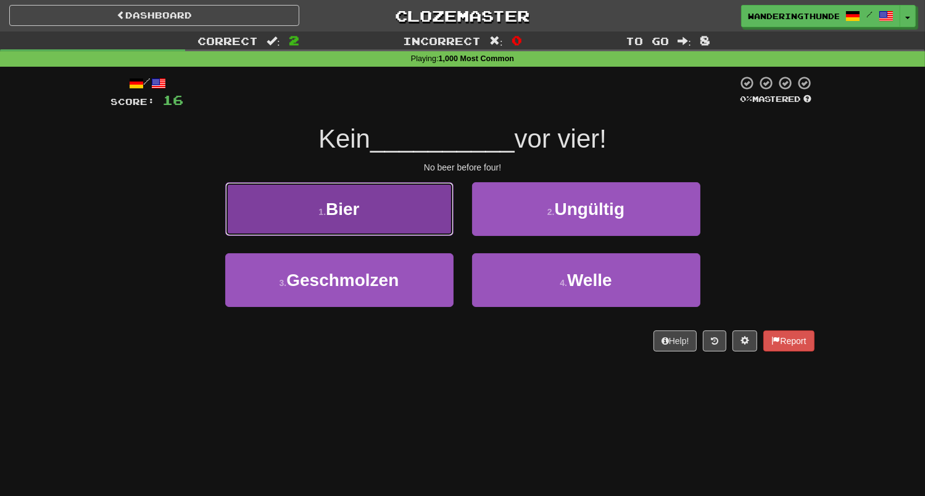
click at [392, 212] on button "1 . Bier" at bounding box center [339, 209] width 228 height 54
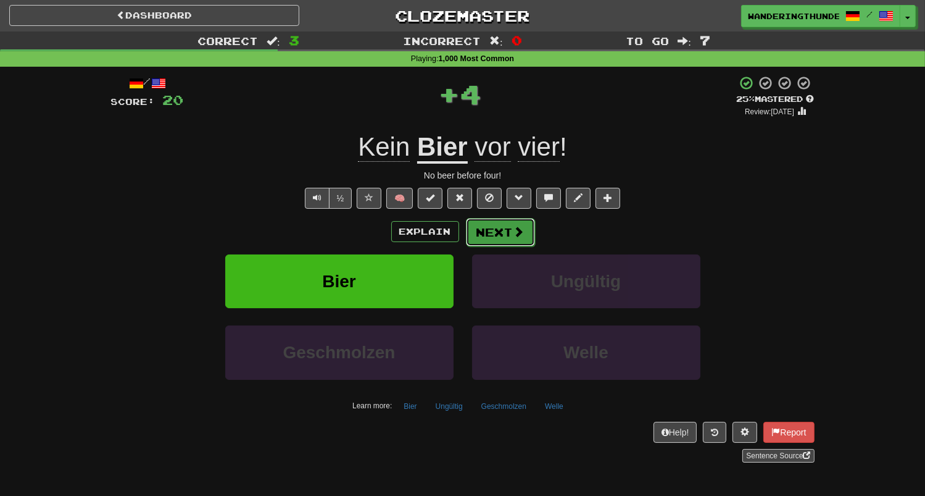
click at [488, 235] on button "Next" at bounding box center [500, 232] width 69 height 28
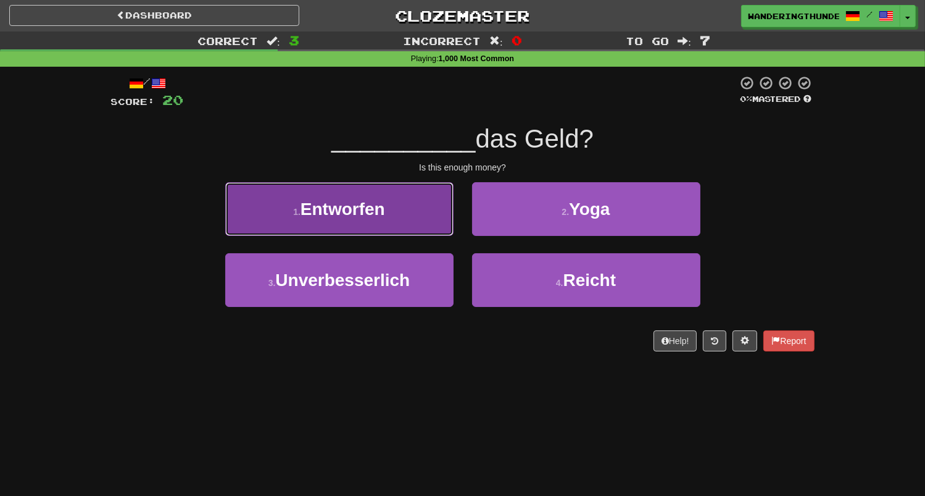
click at [367, 223] on button "1 . Entworfen" at bounding box center [339, 209] width 228 height 54
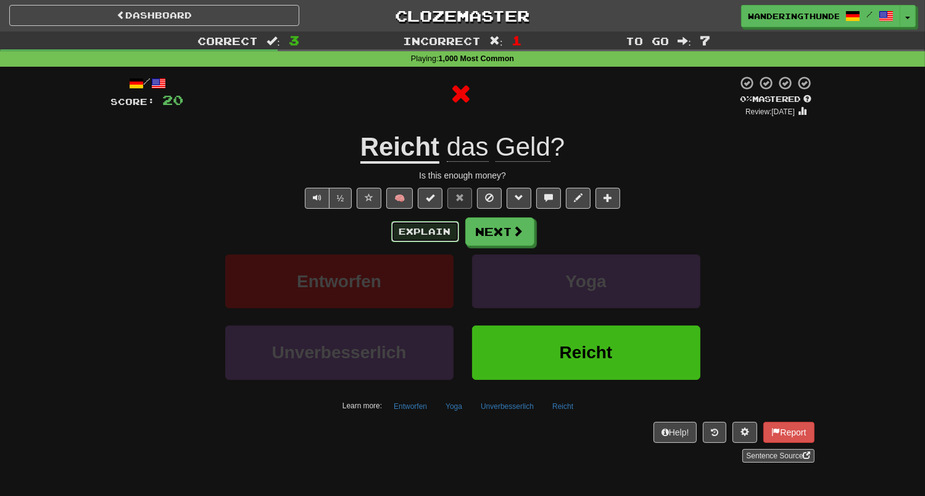
click at [447, 231] on button "Explain" at bounding box center [425, 231] width 68 height 21
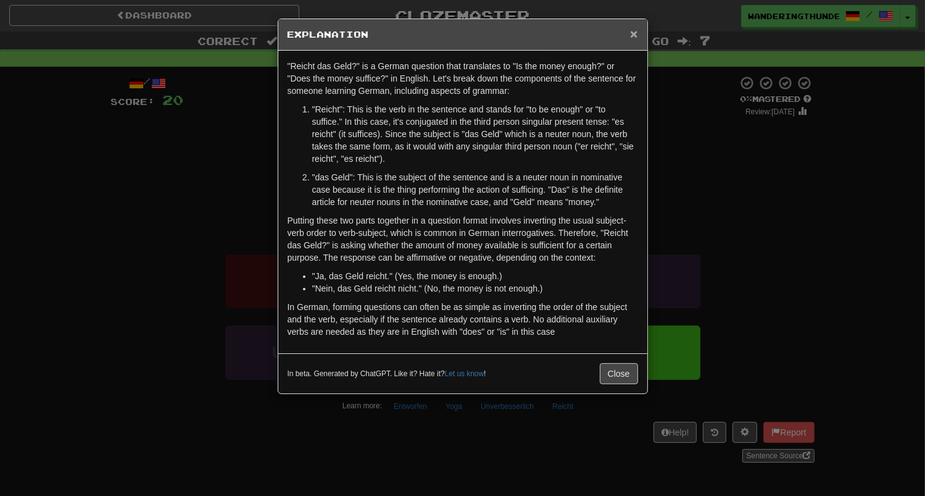
click at [635, 35] on span "×" at bounding box center [633, 34] width 7 height 14
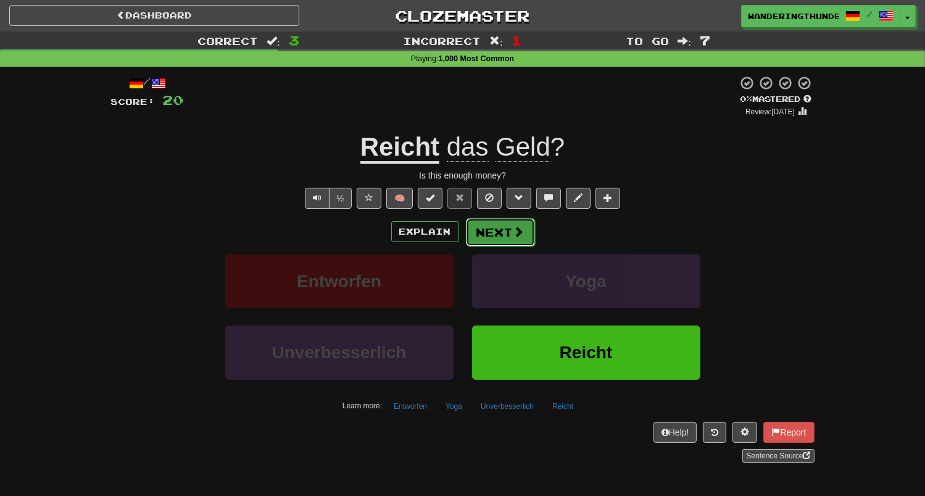
click at [521, 231] on span at bounding box center [518, 231] width 11 height 11
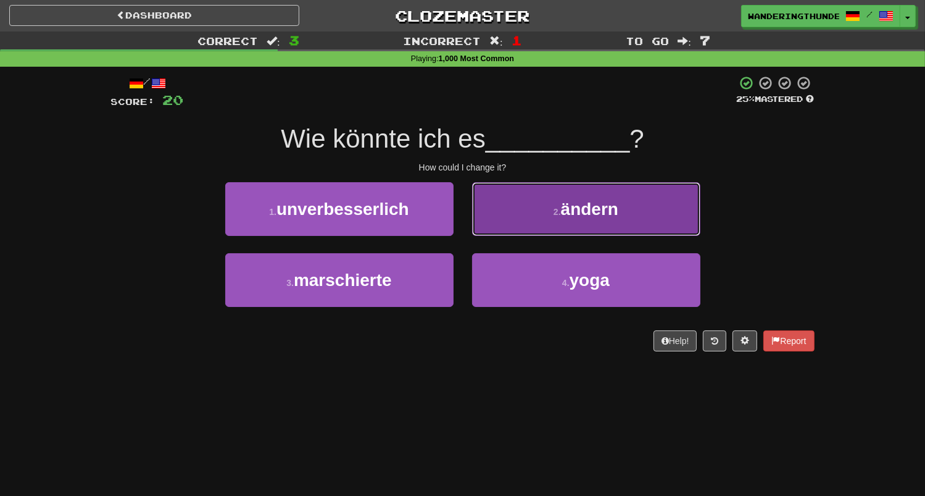
click at [536, 213] on button "2 . ändern" at bounding box center [586, 209] width 228 height 54
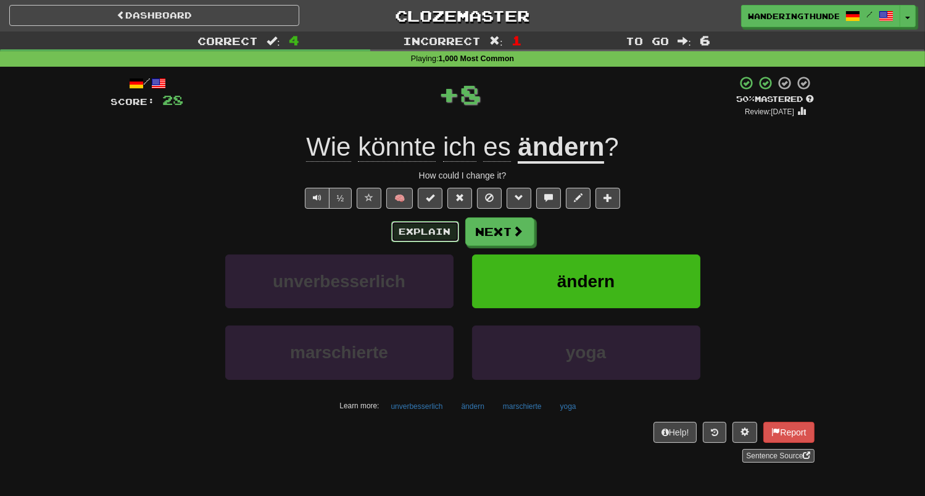
click at [425, 234] on button "Explain" at bounding box center [425, 231] width 68 height 21
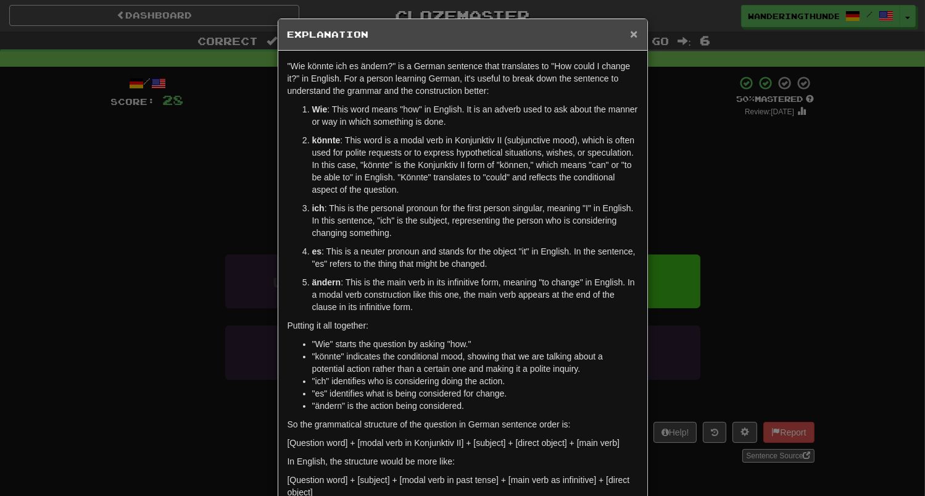
click at [636, 33] on span "×" at bounding box center [633, 34] width 7 height 14
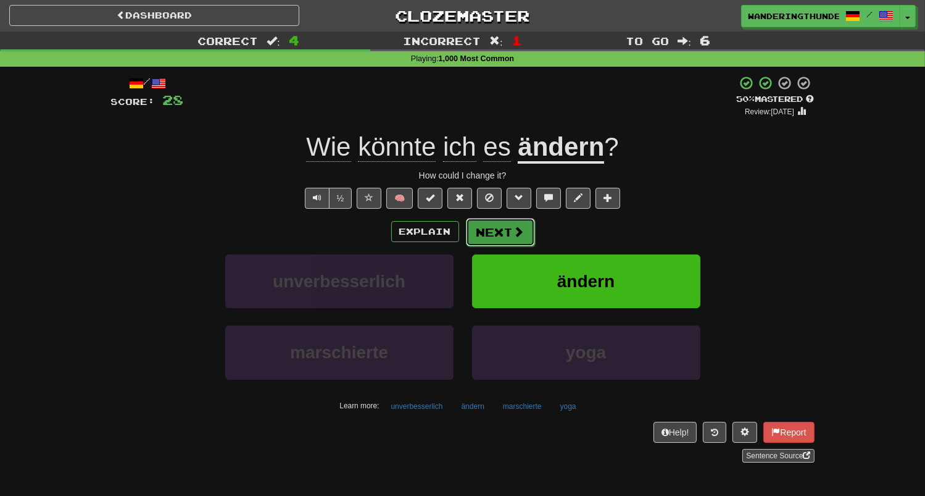
click at [504, 239] on button "Next" at bounding box center [500, 232] width 69 height 28
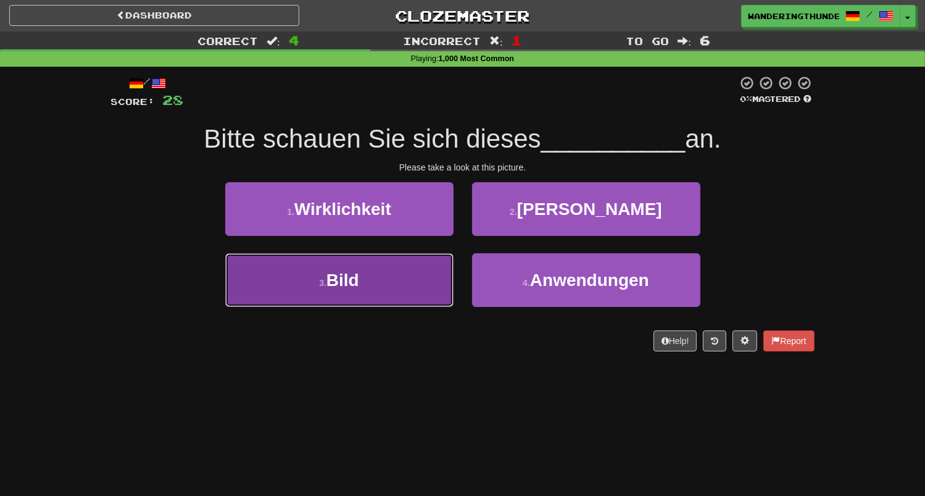
click at [415, 287] on button "3 . Bild" at bounding box center [339, 280] width 228 height 54
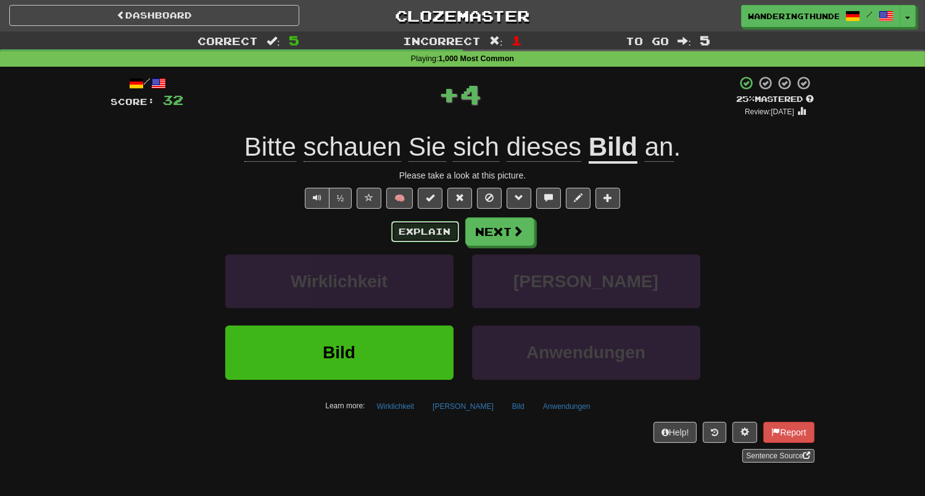
click at [434, 232] on button "Explain" at bounding box center [425, 231] width 68 height 21
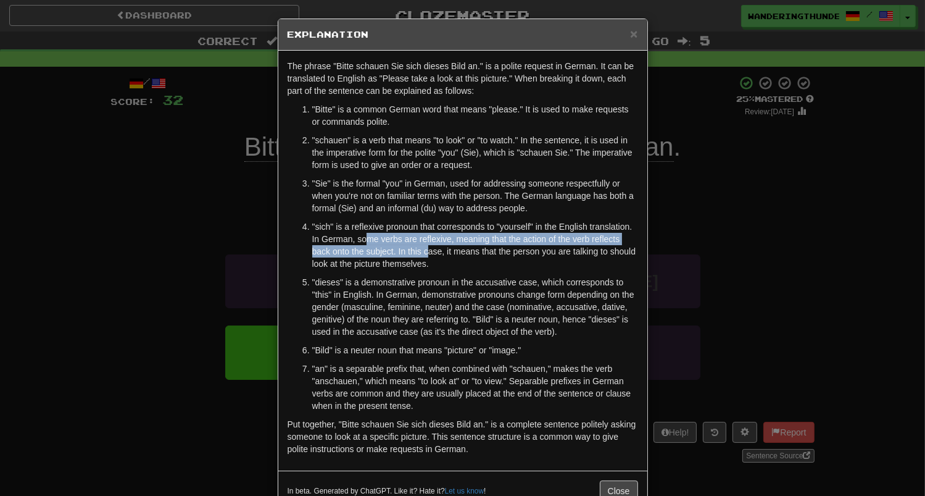
drag, startPoint x: 366, startPoint y: 233, endPoint x: 428, endPoint y: 251, distance: 64.1
click at [428, 251] on p ""sich" is a reflexive pronoun that corresponds to "yourself" in the English tra…" at bounding box center [475, 244] width 326 height 49
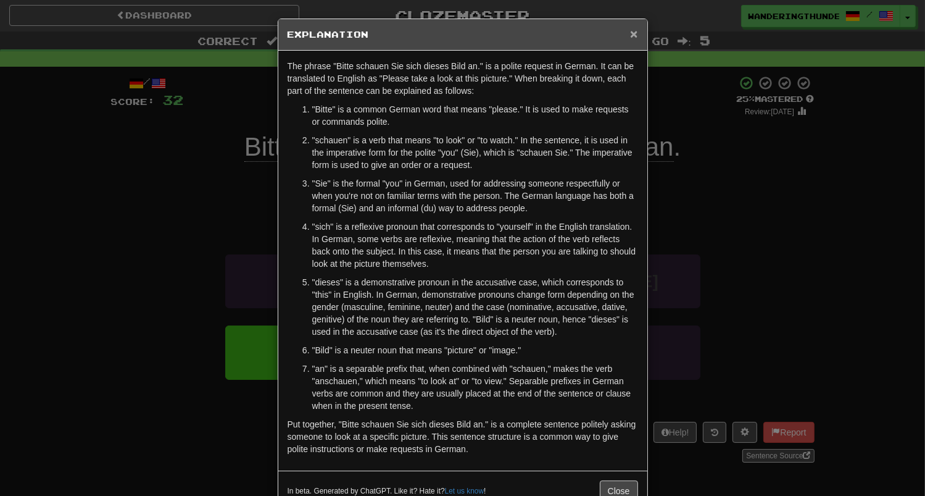
click at [632, 39] on span "×" at bounding box center [633, 34] width 7 height 14
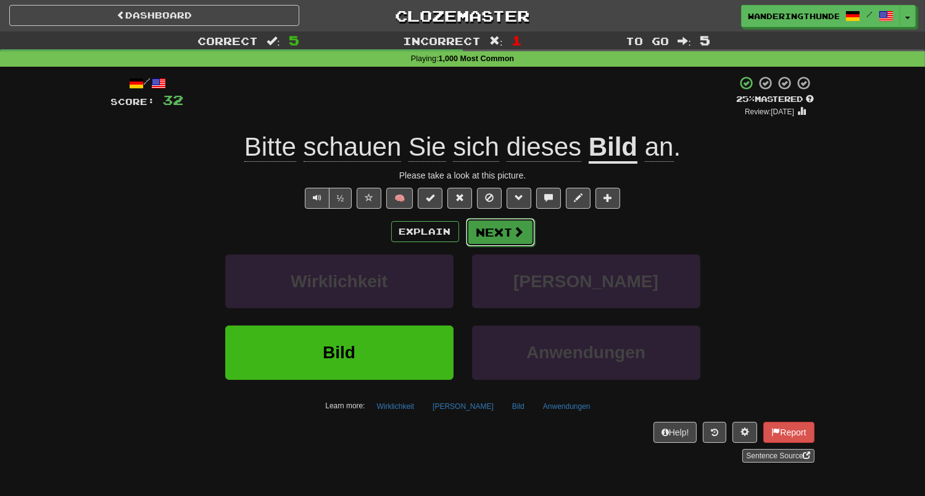
click at [513, 239] on button "Next" at bounding box center [500, 232] width 69 height 28
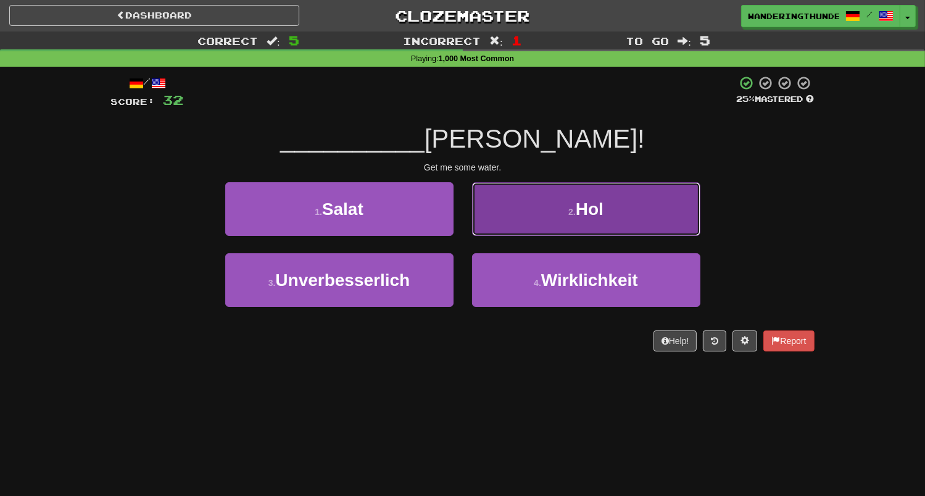
click at [510, 213] on button "2 . Hol" at bounding box center [586, 209] width 228 height 54
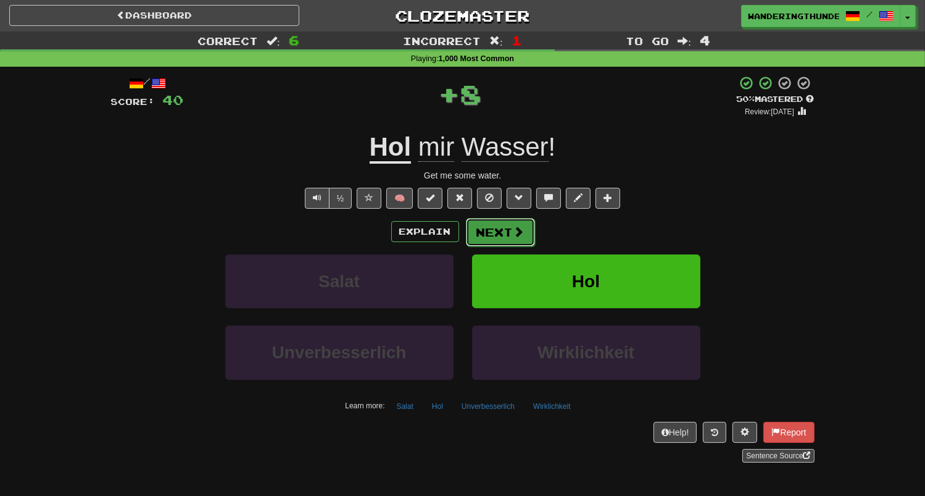
click at [510, 224] on button "Next" at bounding box center [500, 232] width 69 height 28
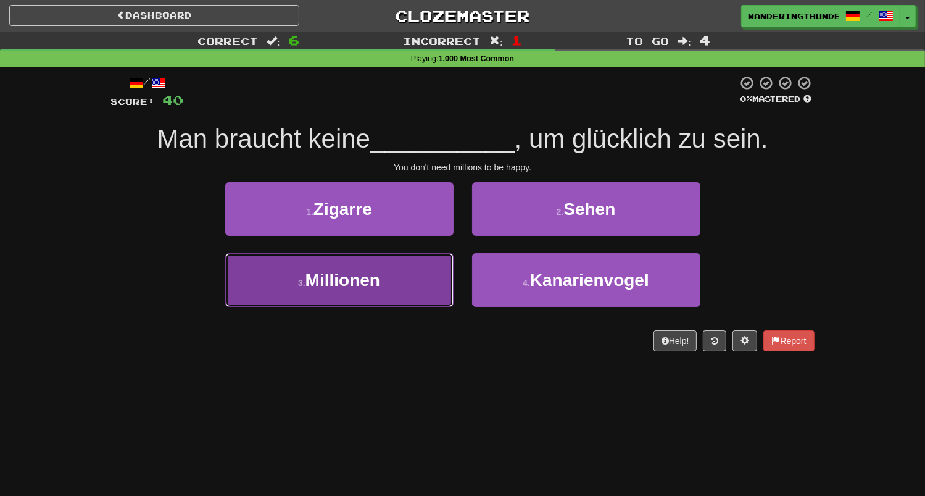
click at [422, 276] on button "3 . Millionen" at bounding box center [339, 280] width 228 height 54
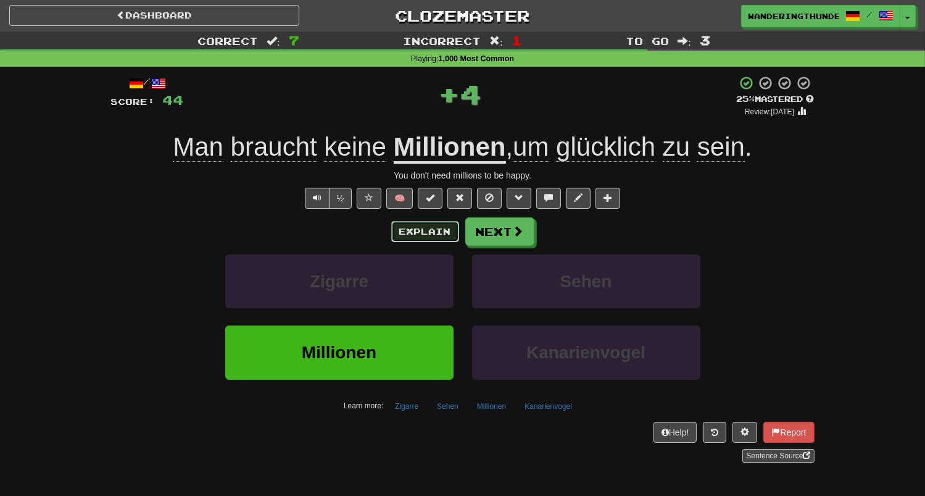
click at [429, 239] on button "Explain" at bounding box center [425, 231] width 68 height 21
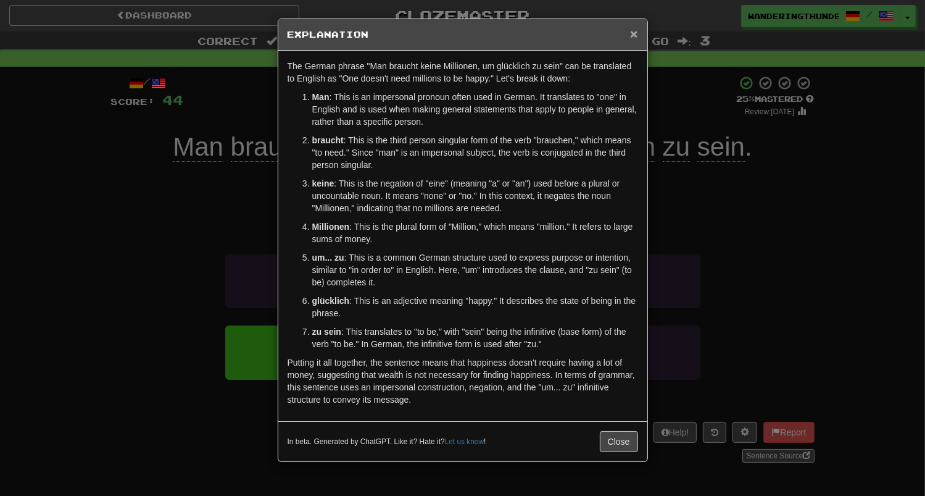
click at [633, 33] on span "×" at bounding box center [633, 34] width 7 height 14
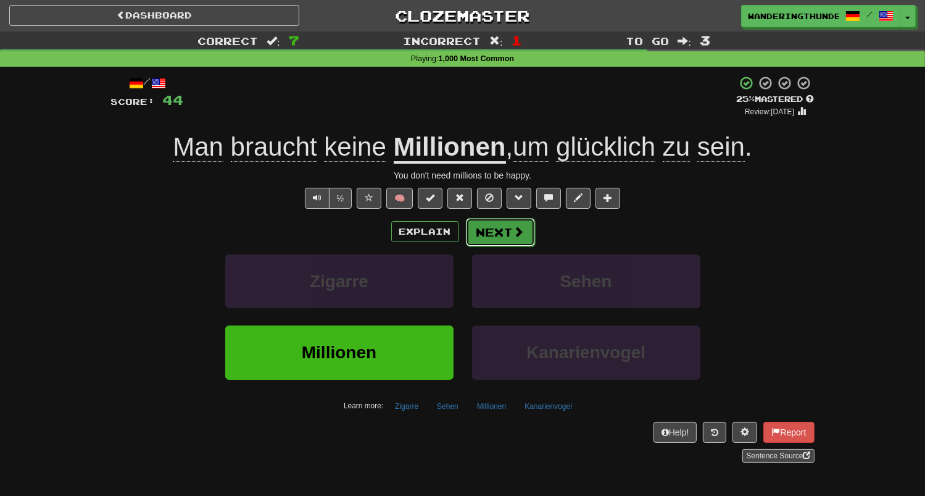
click at [522, 230] on span at bounding box center [518, 231] width 11 height 11
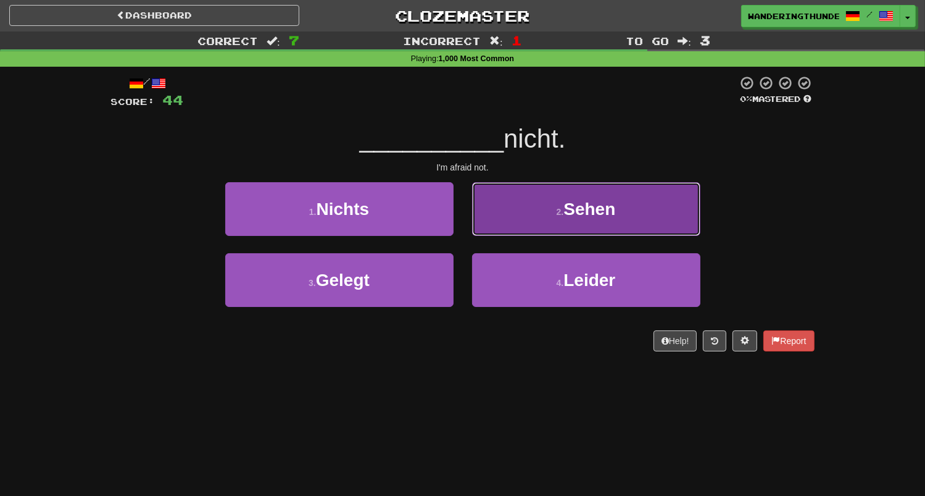
click at [536, 199] on button "2 . Sehen" at bounding box center [586, 209] width 228 height 54
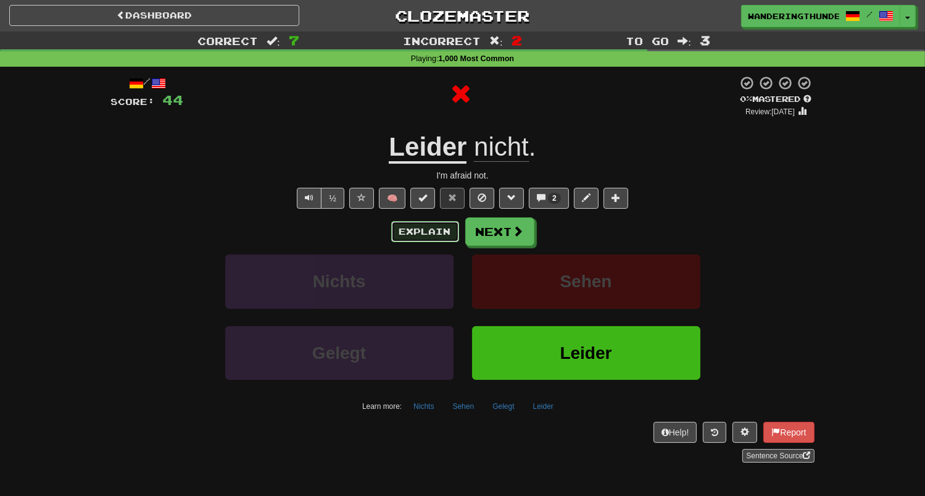
click at [435, 228] on button "Explain" at bounding box center [425, 231] width 68 height 21
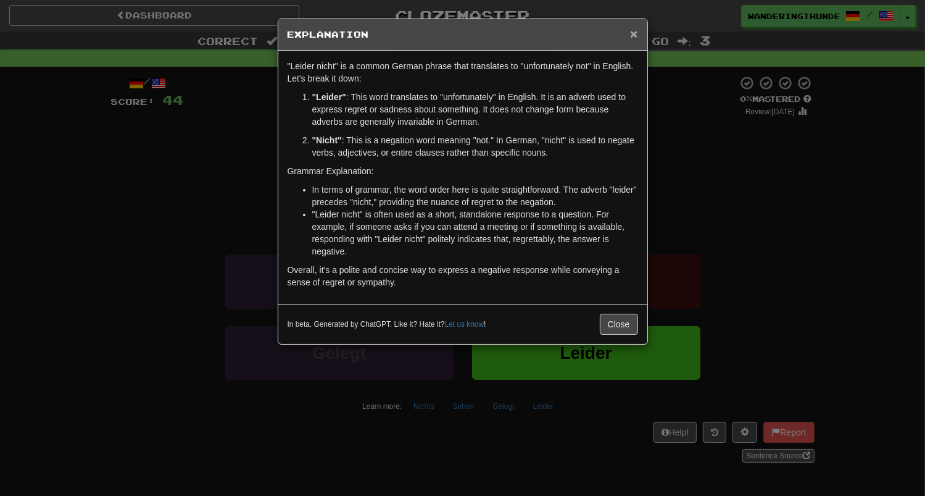
click at [636, 38] on span "×" at bounding box center [633, 34] width 7 height 14
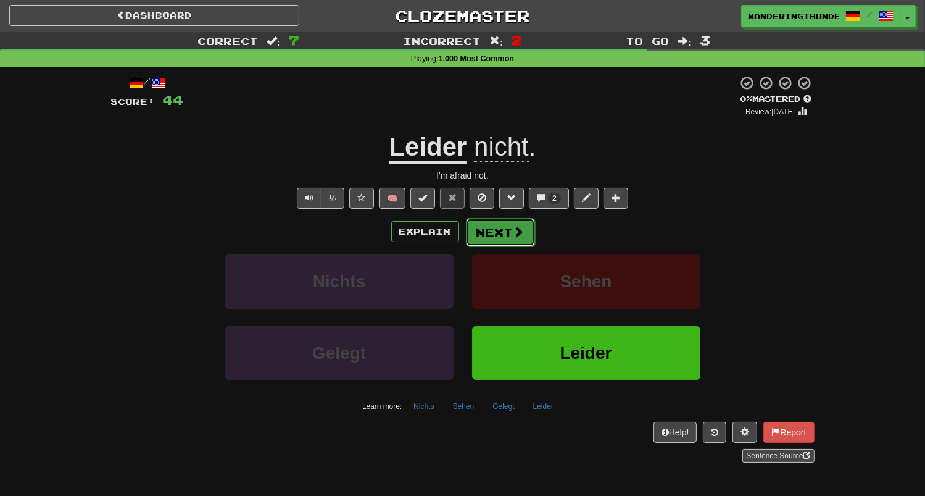
click at [508, 232] on button "Next" at bounding box center [500, 232] width 69 height 28
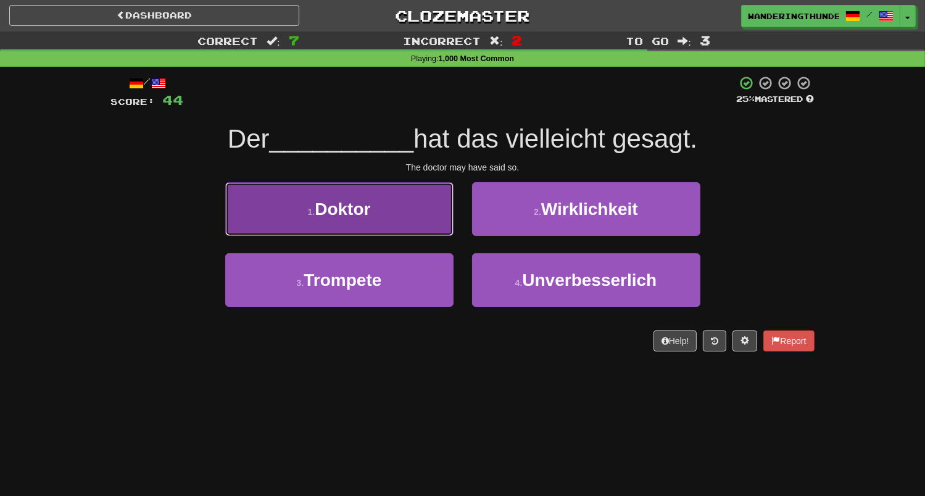
click at [434, 227] on button "1 . Doktor" at bounding box center [339, 209] width 228 height 54
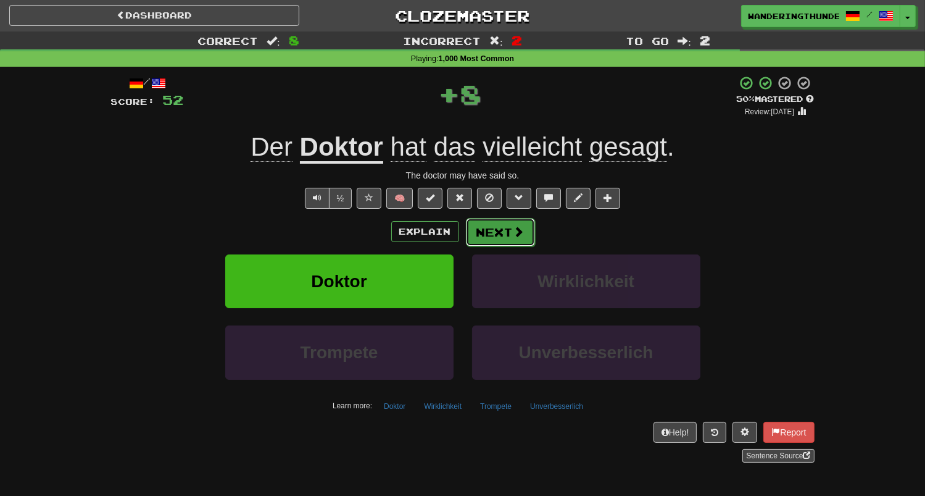
click at [505, 232] on button "Next" at bounding box center [500, 232] width 69 height 28
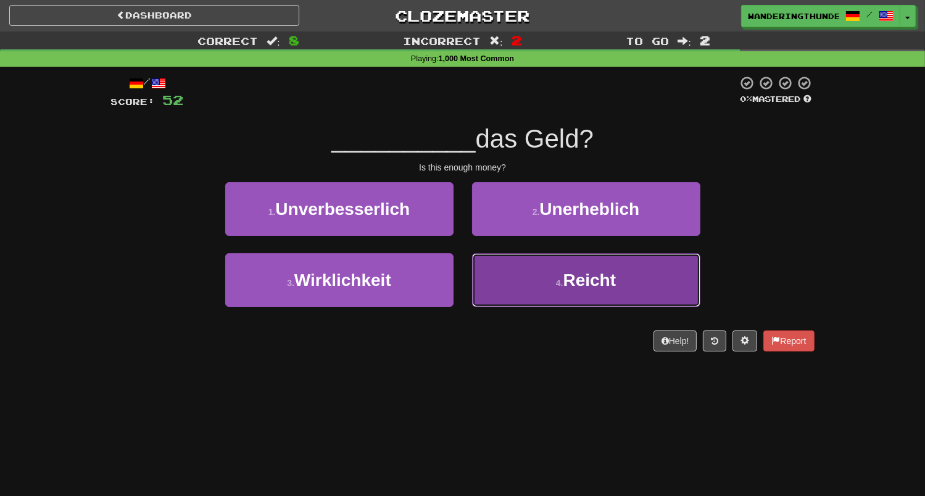
click at [495, 273] on button "4 . Reicht" at bounding box center [586, 280] width 228 height 54
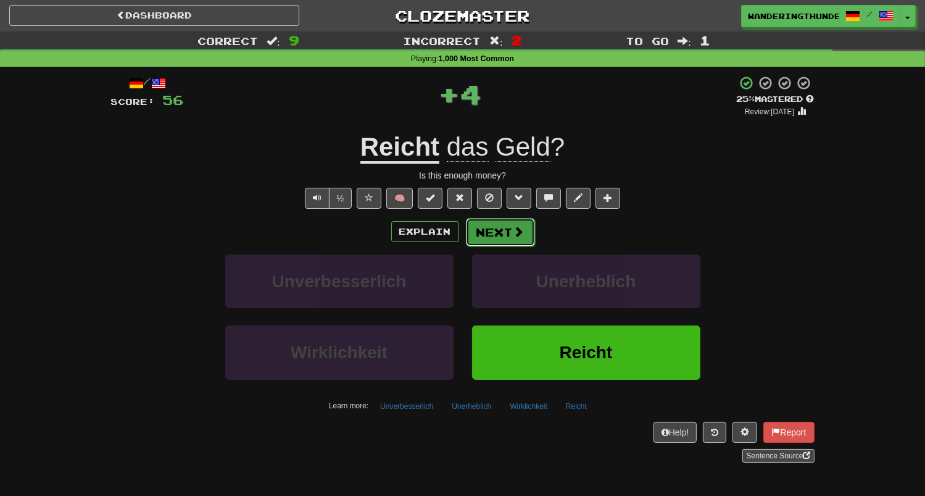
click at [501, 227] on button "Next" at bounding box center [500, 232] width 69 height 28
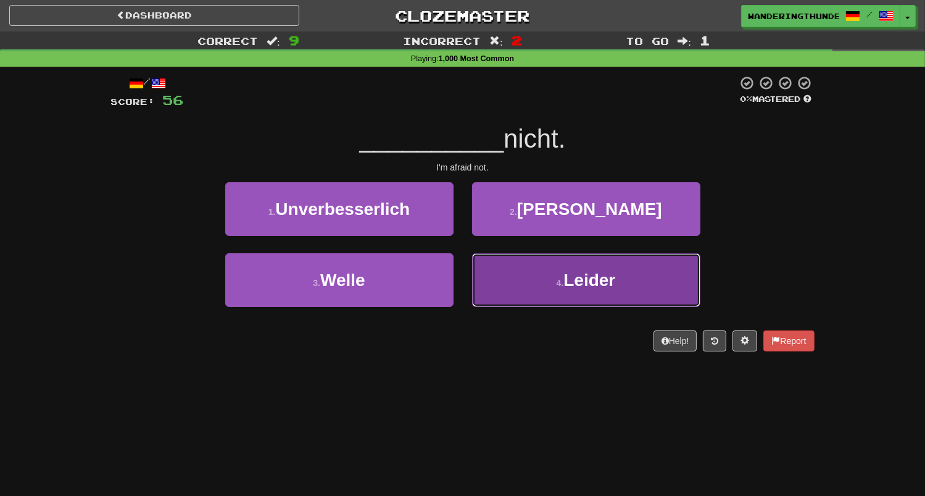
click at [530, 279] on button "4 . Leider" at bounding box center [586, 280] width 228 height 54
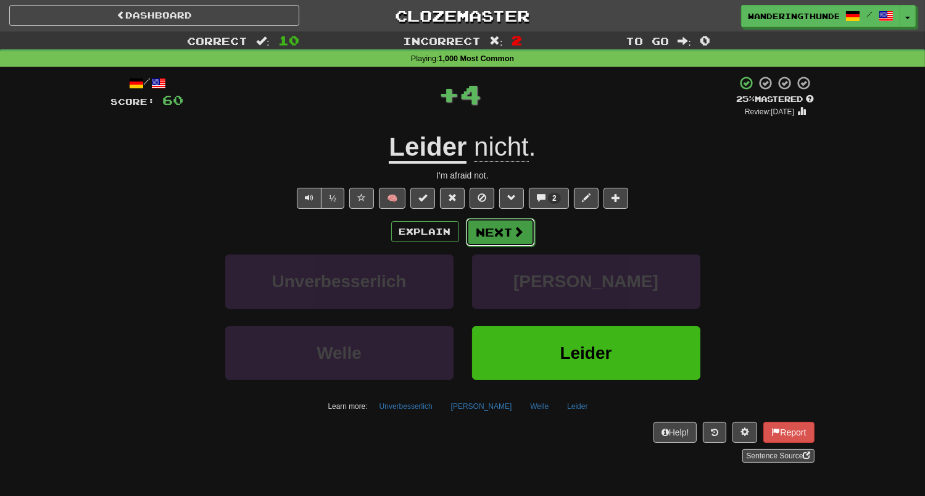
click at [518, 243] on button "Next" at bounding box center [500, 232] width 69 height 28
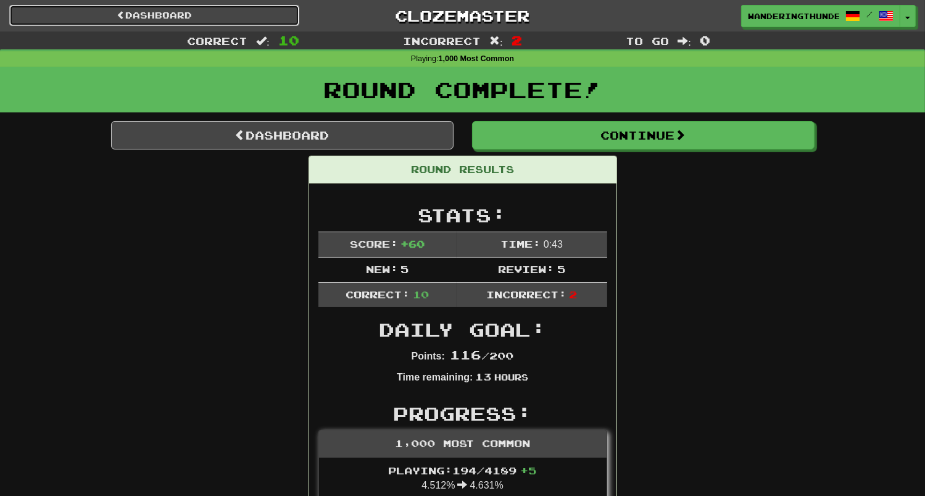
click at [231, 20] on link "Dashboard" at bounding box center [154, 15] width 290 height 21
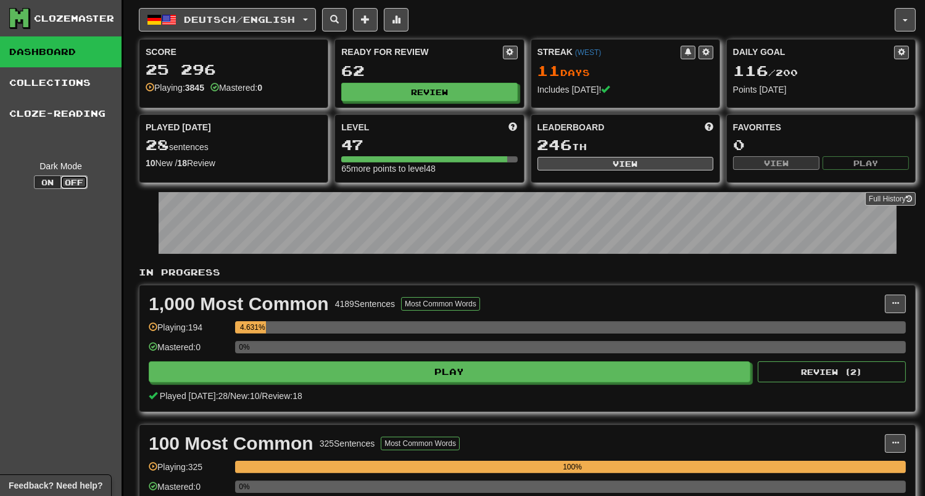
click at [76, 184] on button "Off" at bounding box center [73, 182] width 27 height 14
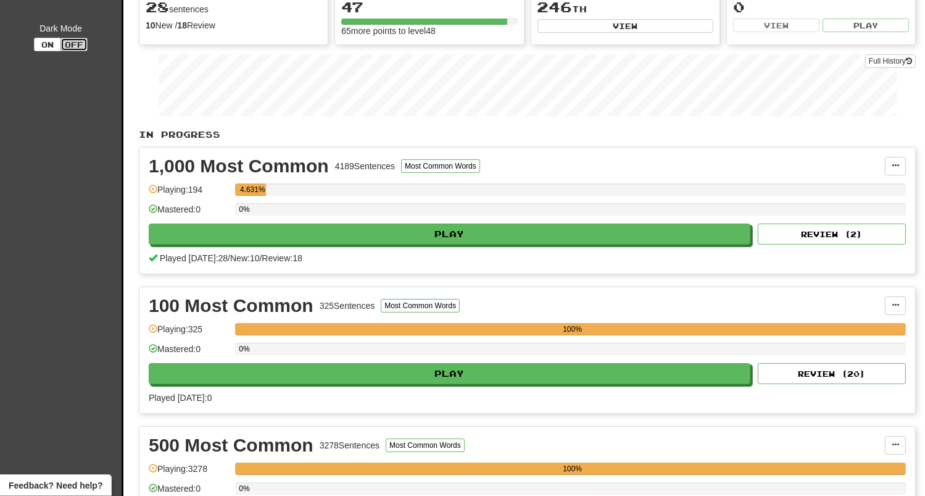
scroll to position [167, 0]
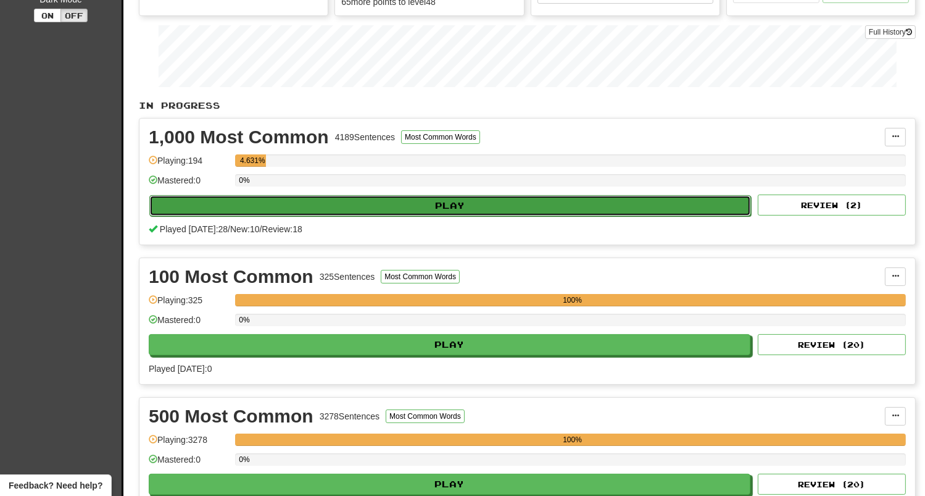
click at [428, 199] on button "Play" at bounding box center [450, 205] width 602 height 21
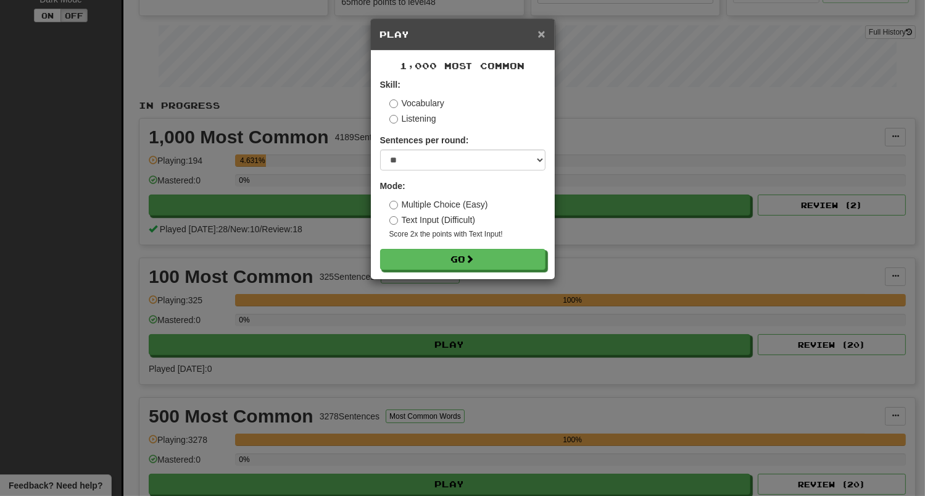
click at [542, 35] on span "×" at bounding box center [540, 34] width 7 height 14
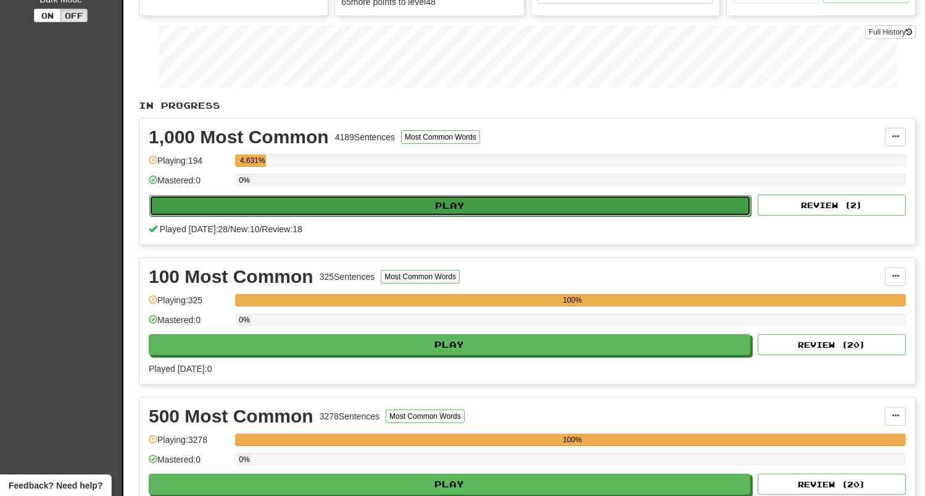
click at [596, 210] on button "Play" at bounding box center [450, 205] width 602 height 21
select select "**"
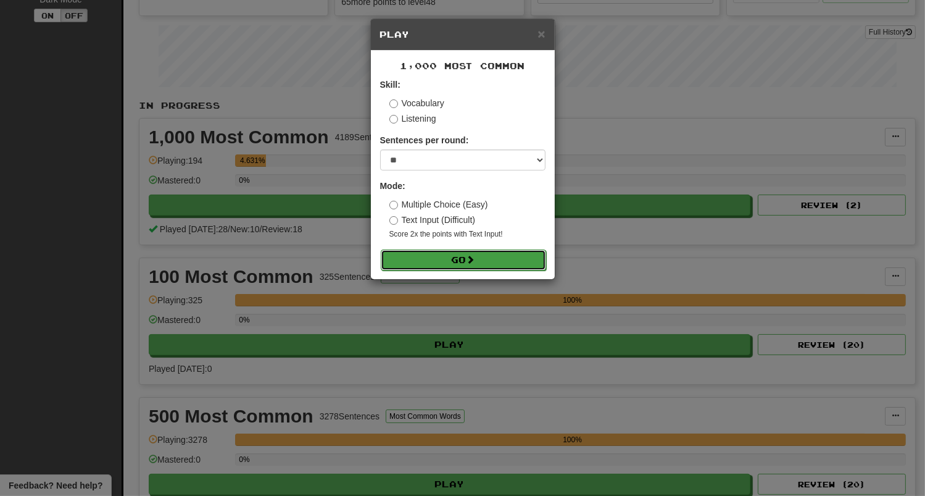
click at [457, 255] on button "Go" at bounding box center [463, 259] width 165 height 21
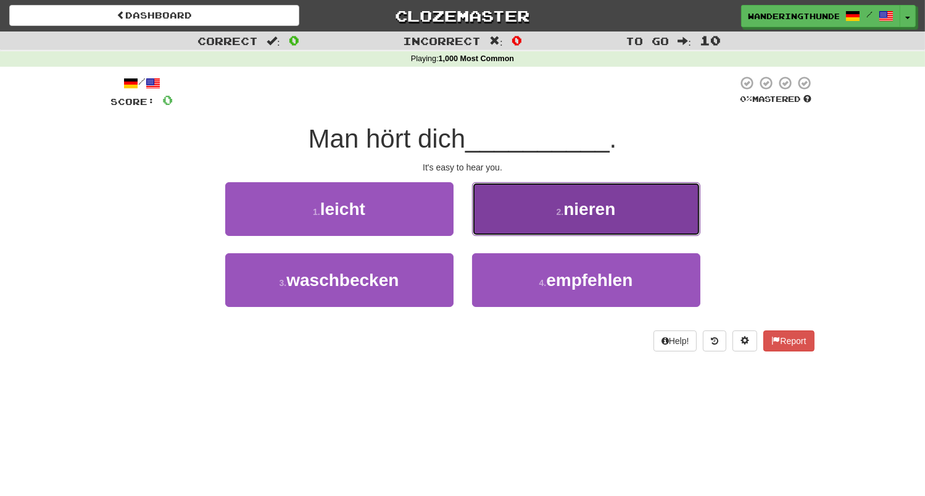
click at [535, 209] on button "2 . nieren" at bounding box center [586, 209] width 228 height 54
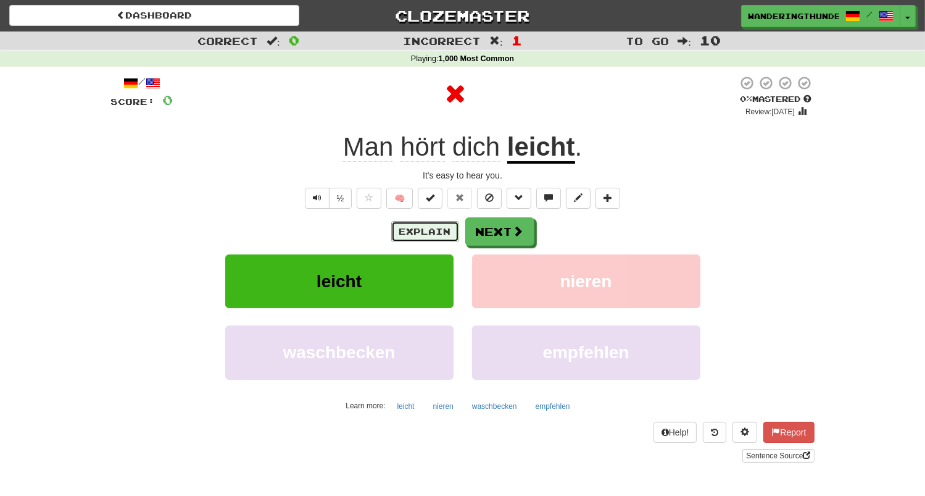
click at [422, 233] on button "Explain" at bounding box center [425, 231] width 68 height 21
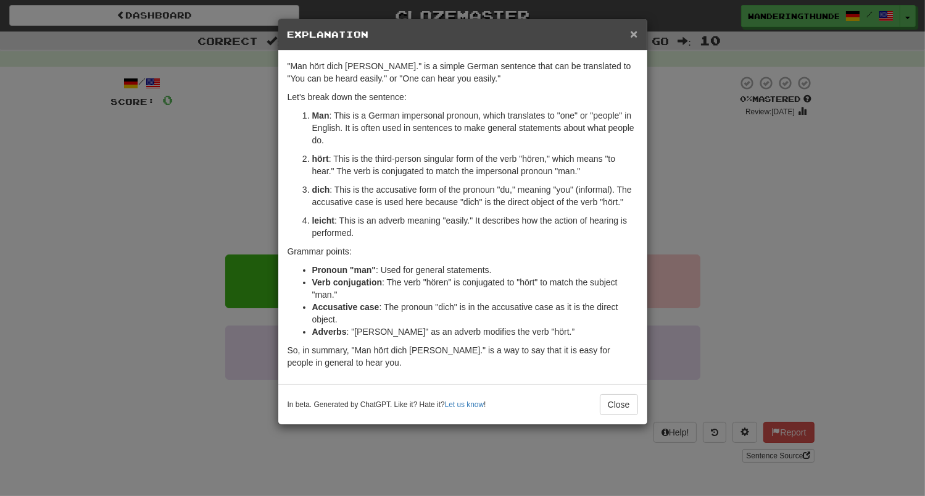
click at [635, 36] on span "×" at bounding box center [633, 34] width 7 height 14
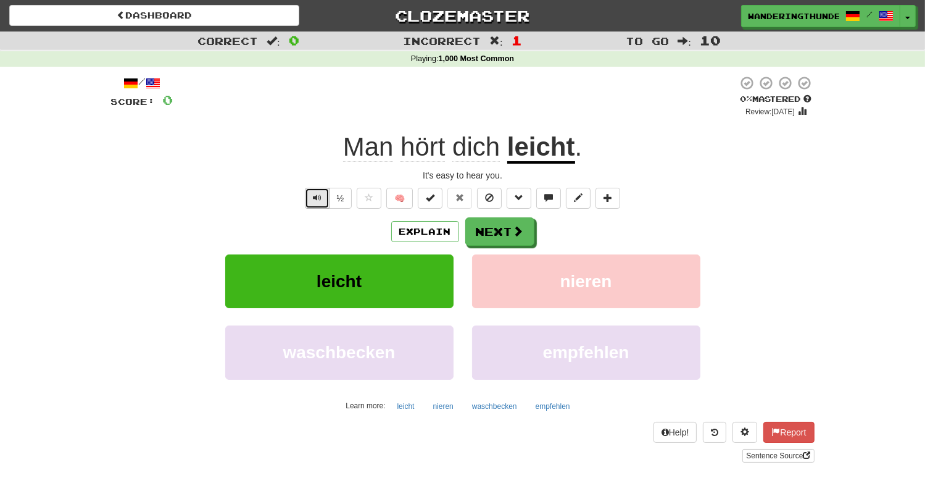
click at [329, 196] on button "Text-to-speech controls" at bounding box center [317, 198] width 25 height 21
click at [490, 225] on button "Next" at bounding box center [500, 232] width 69 height 28
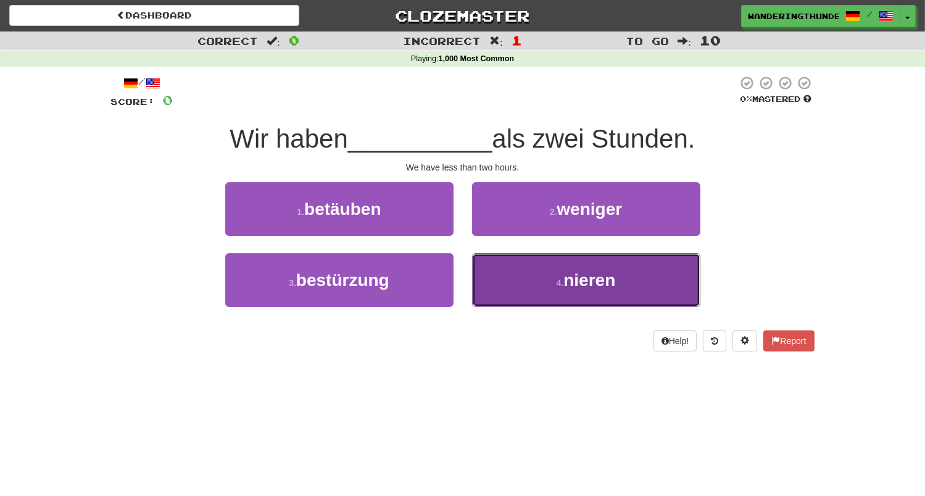
click at [594, 289] on span "nieren" at bounding box center [589, 279] width 52 height 19
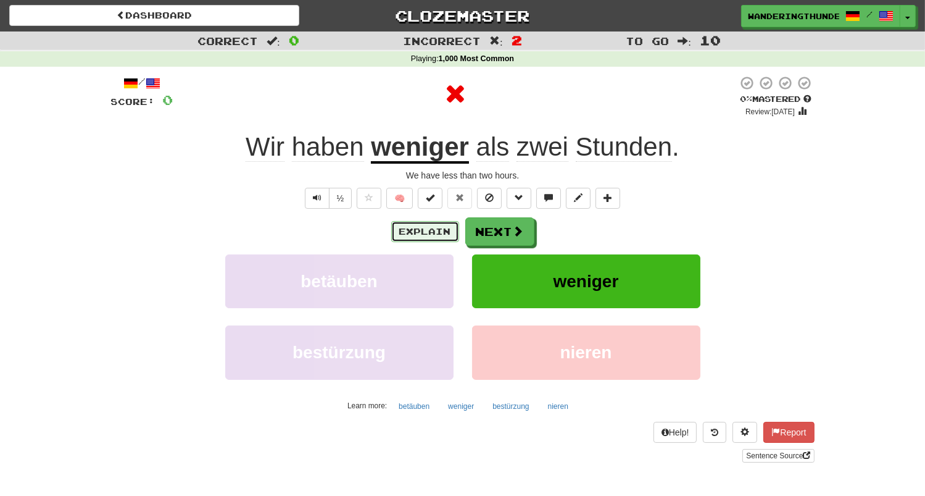
click at [421, 230] on button "Explain" at bounding box center [425, 231] width 68 height 21
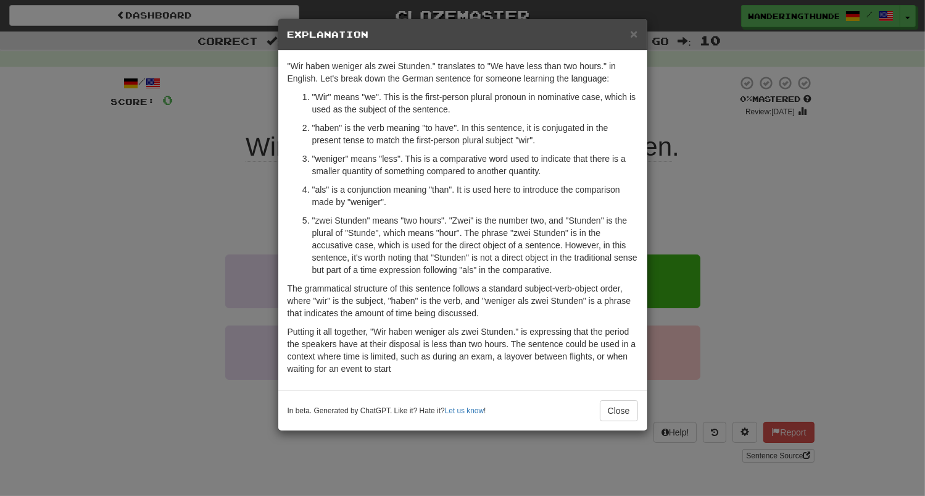
click at [640, 30] on div "× Explanation" at bounding box center [462, 34] width 369 height 31
click at [634, 35] on span "×" at bounding box center [633, 34] width 7 height 14
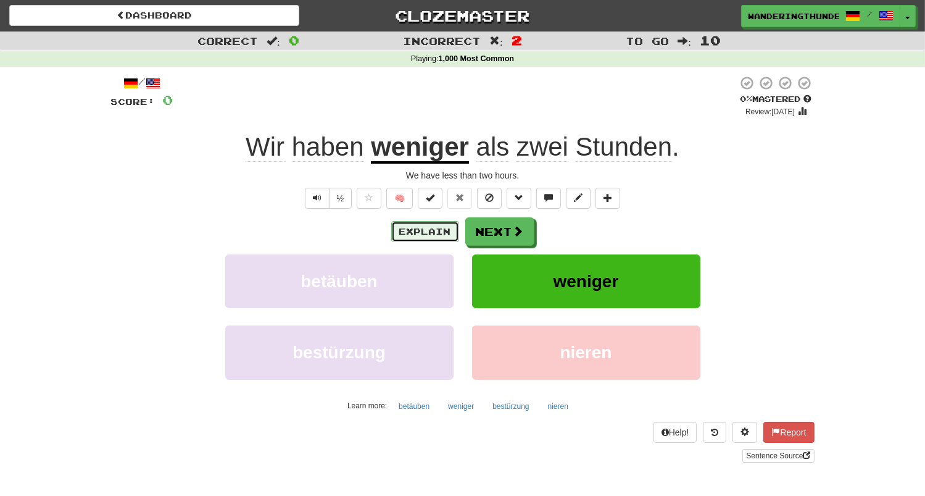
click at [418, 230] on button "Explain" at bounding box center [425, 231] width 68 height 21
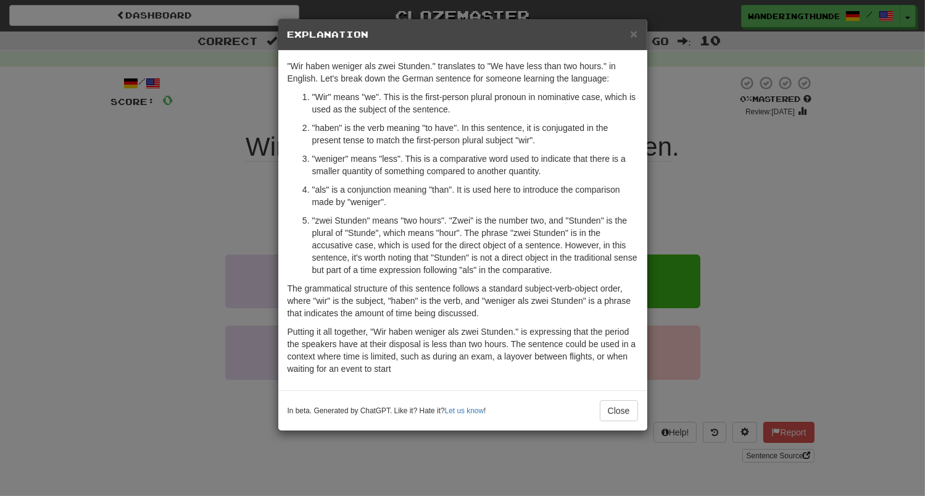
click at [630, 41] on div "× Explanation" at bounding box center [462, 34] width 369 height 31
click at [640, 35] on div "× Explanation" at bounding box center [462, 34] width 369 height 31
click at [634, 37] on span "×" at bounding box center [633, 34] width 7 height 14
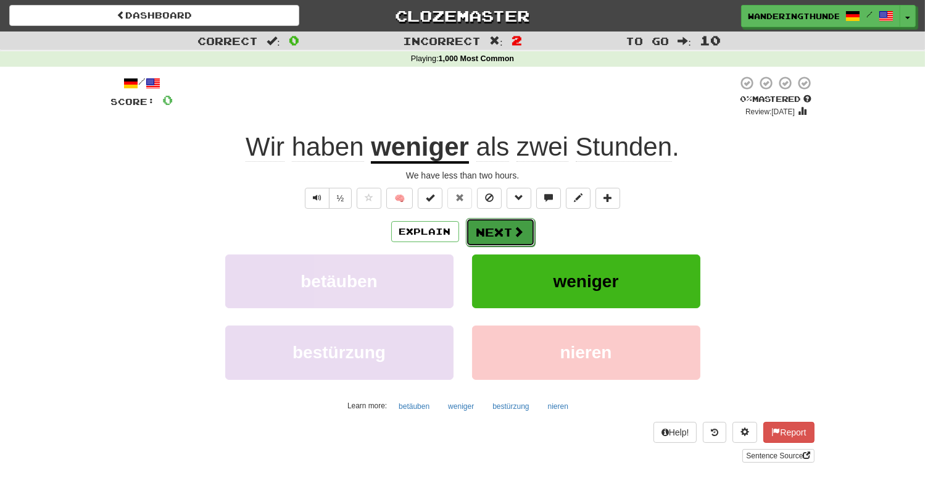
click at [513, 230] on span at bounding box center [518, 231] width 11 height 11
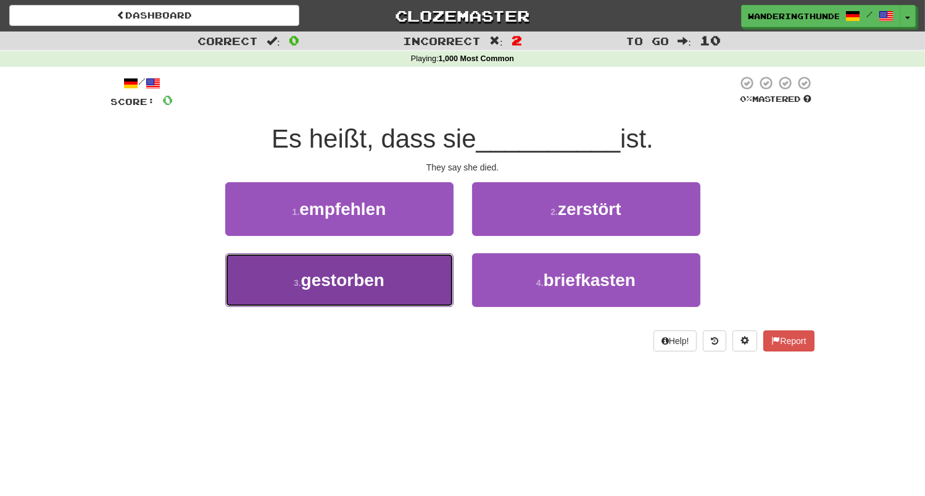
click at [409, 286] on button "3 . gestorben" at bounding box center [339, 280] width 228 height 54
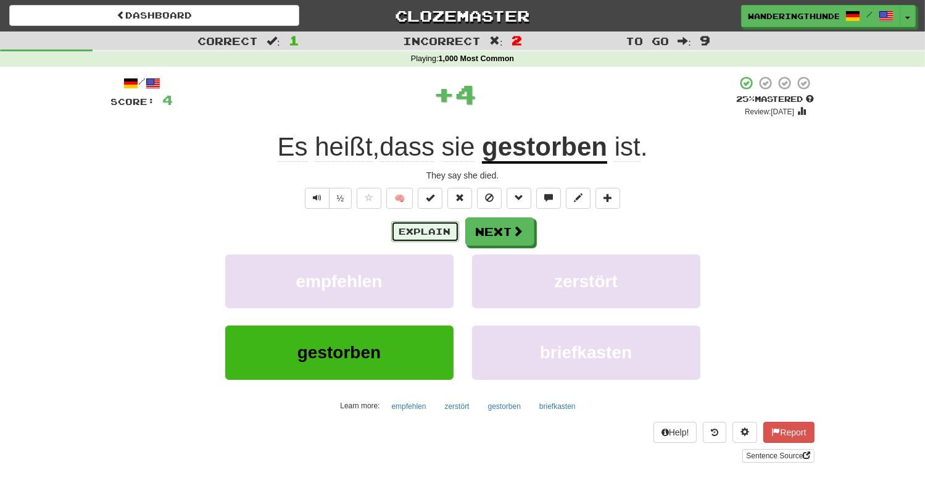
click at [419, 236] on button "Explain" at bounding box center [425, 231] width 68 height 21
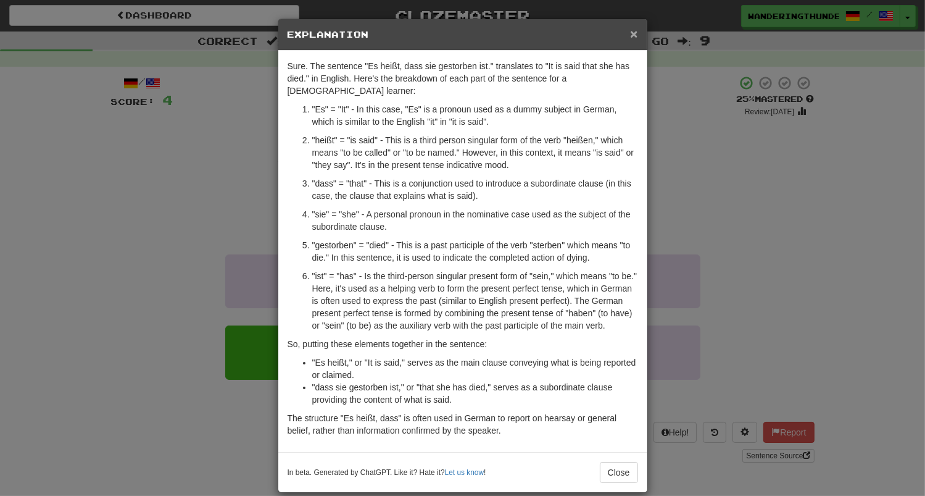
click at [635, 36] on span "×" at bounding box center [633, 34] width 7 height 14
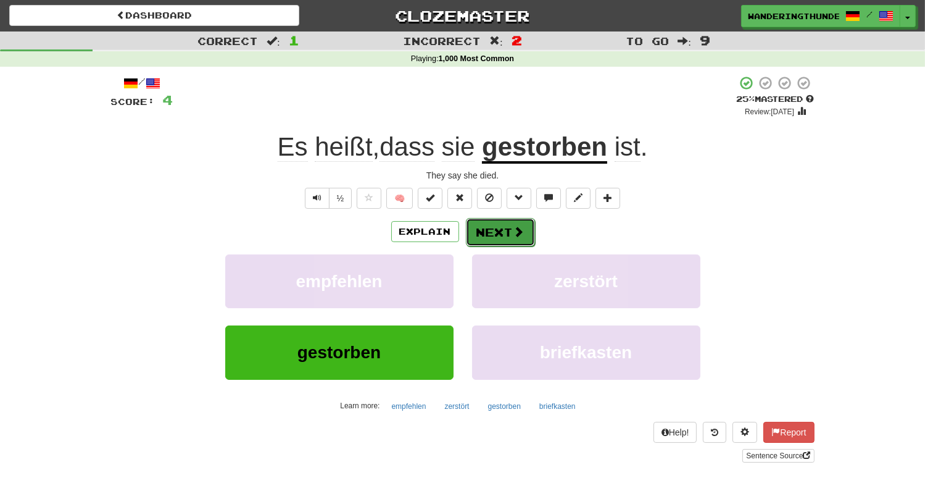
click at [523, 228] on span at bounding box center [518, 231] width 11 height 11
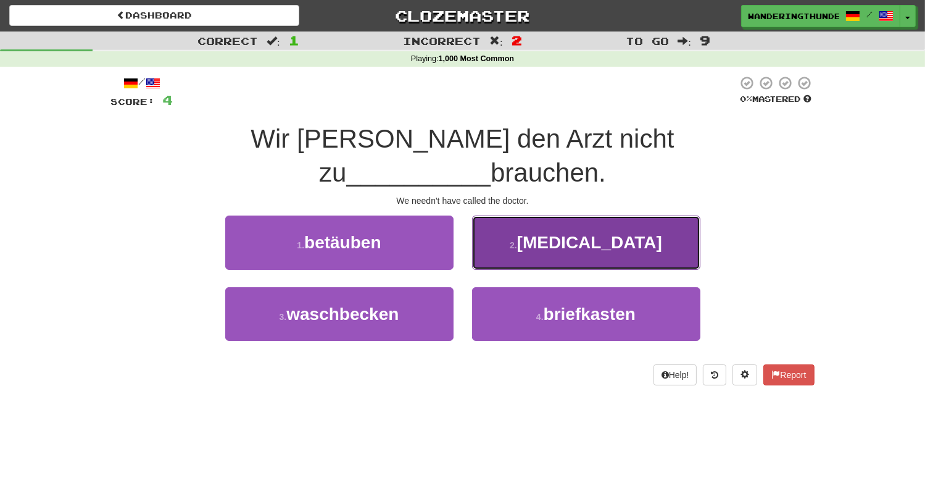
click at [507, 215] on button "2 . rufen" at bounding box center [586, 242] width 228 height 54
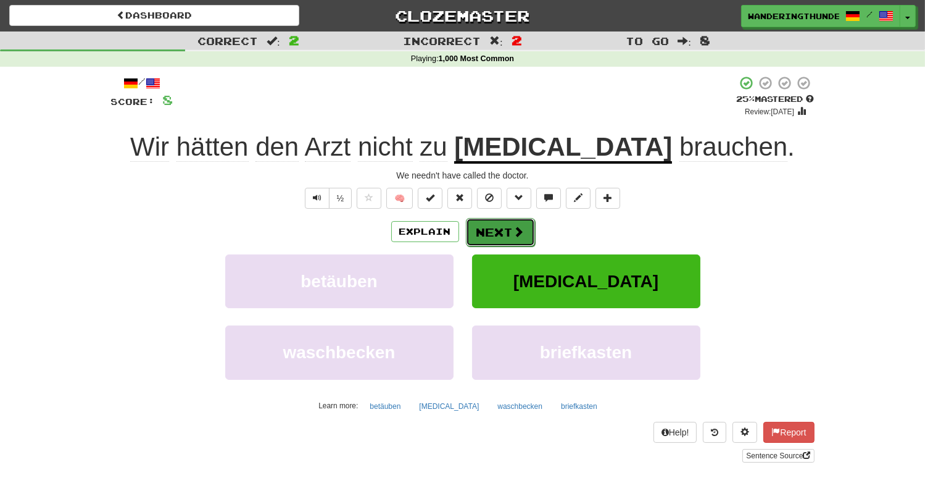
click at [492, 230] on button "Next" at bounding box center [500, 232] width 69 height 28
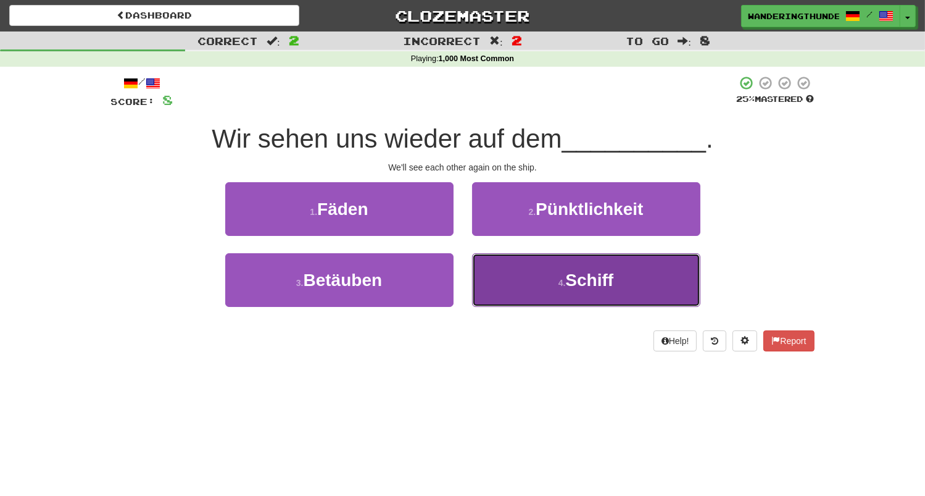
click at [523, 283] on button "4 . Schiff" at bounding box center [586, 280] width 228 height 54
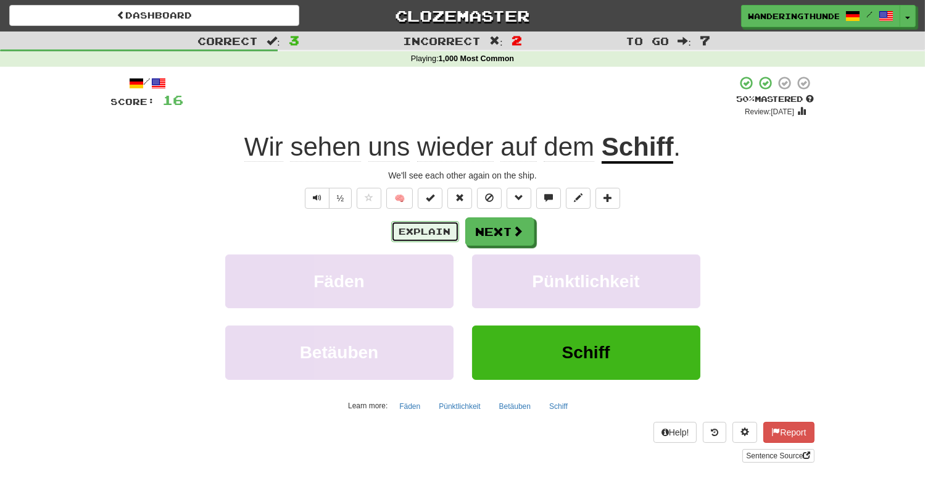
click at [415, 231] on button "Explain" at bounding box center [425, 231] width 68 height 21
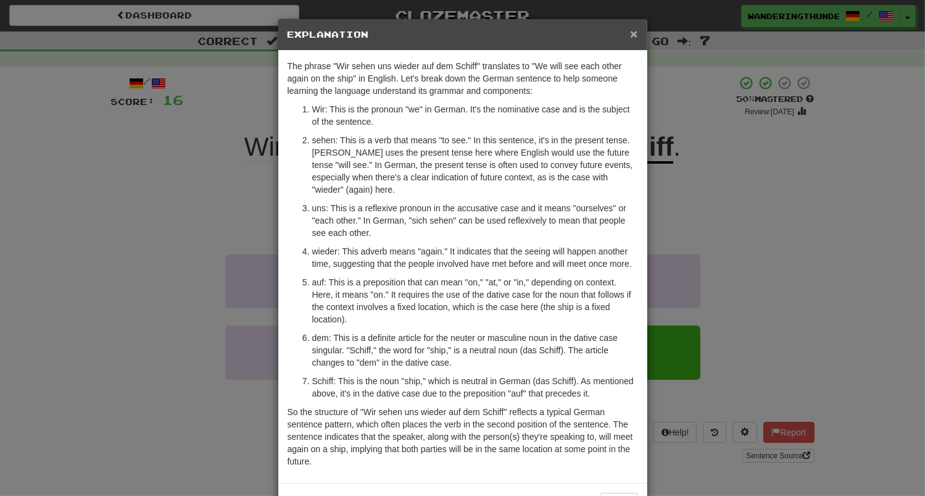
click at [634, 38] on span "×" at bounding box center [633, 34] width 7 height 14
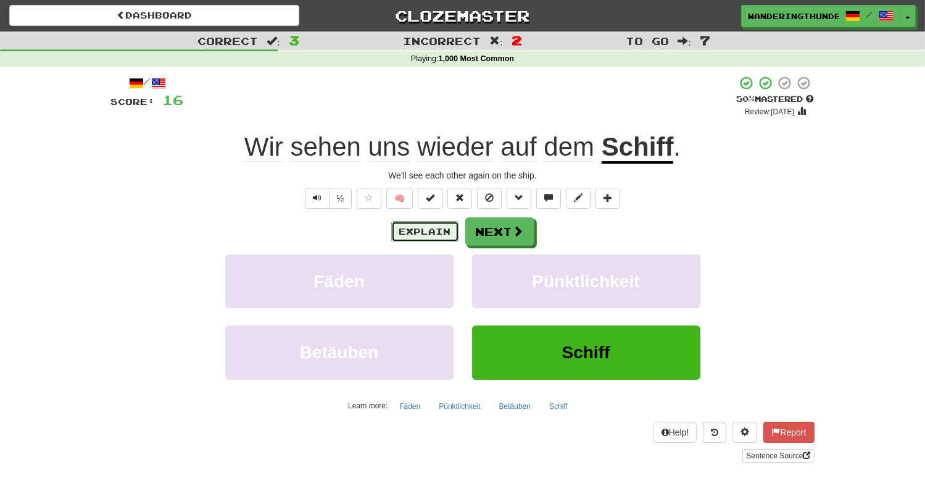
click at [437, 229] on button "Explain" at bounding box center [425, 231] width 68 height 21
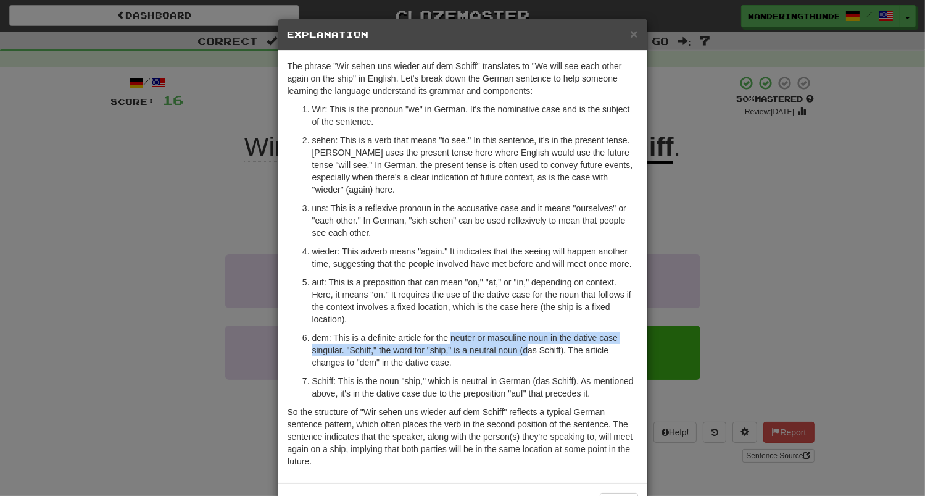
drag, startPoint x: 452, startPoint y: 341, endPoint x: 530, endPoint y: 347, distance: 78.6
click at [530, 347] on p "dem: This is a definite article for the neuter or masculine noun in the dative …" at bounding box center [475, 349] width 326 height 37
click at [520, 347] on p "dem: This is a definite article for the neuter or masculine noun in the dative …" at bounding box center [475, 349] width 326 height 37
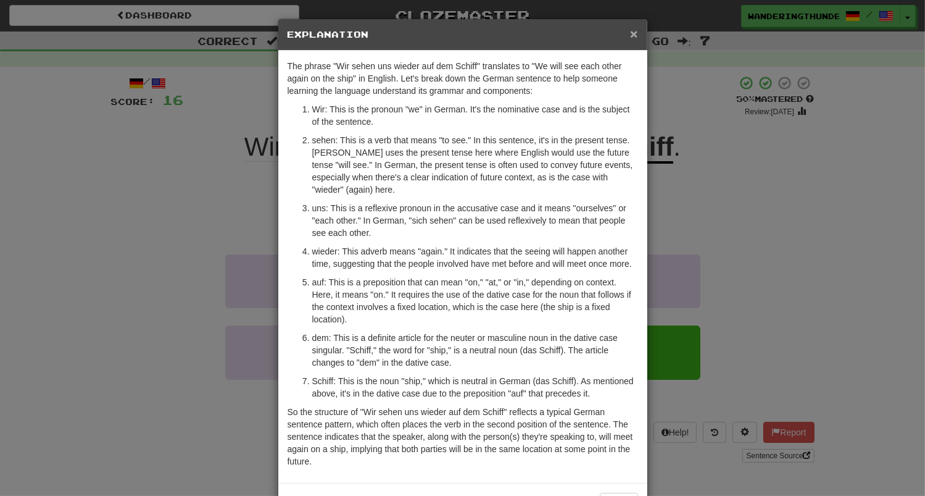
click at [636, 41] on span "×" at bounding box center [633, 34] width 7 height 14
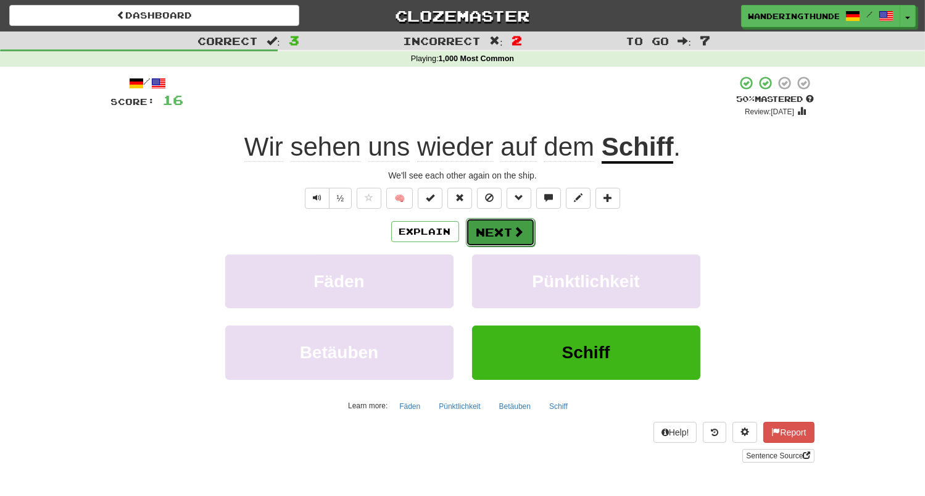
click at [504, 234] on button "Next" at bounding box center [500, 232] width 69 height 28
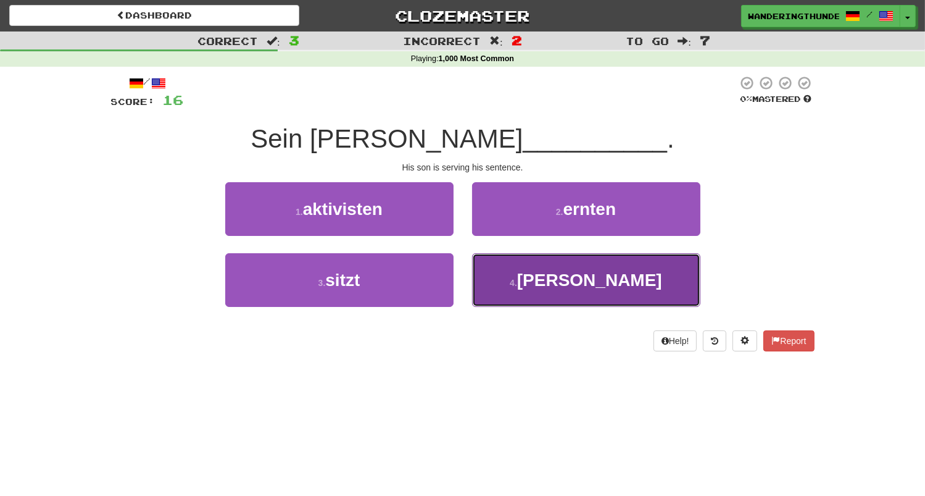
click at [480, 273] on button "4 . sünde" at bounding box center [586, 280] width 228 height 54
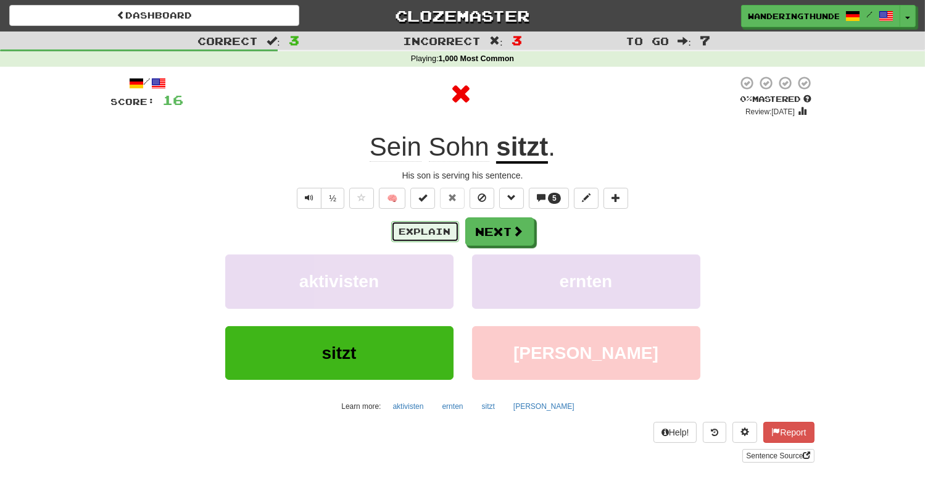
click at [405, 240] on button "Explain" at bounding box center [425, 231] width 68 height 21
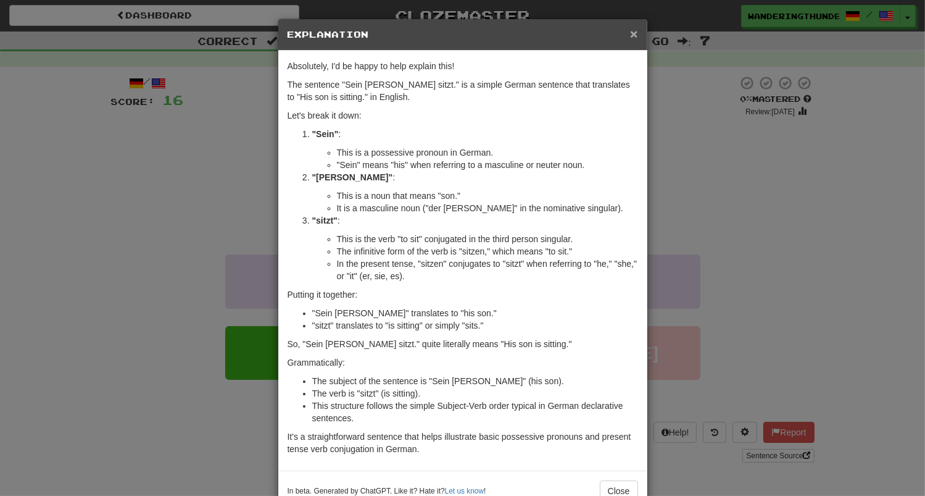
click at [634, 36] on span "×" at bounding box center [633, 34] width 7 height 14
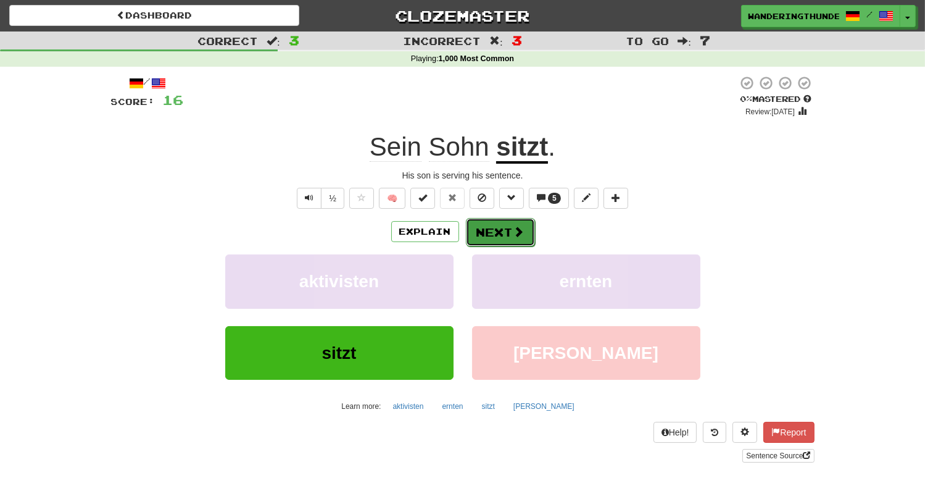
click at [488, 233] on button "Next" at bounding box center [500, 232] width 69 height 28
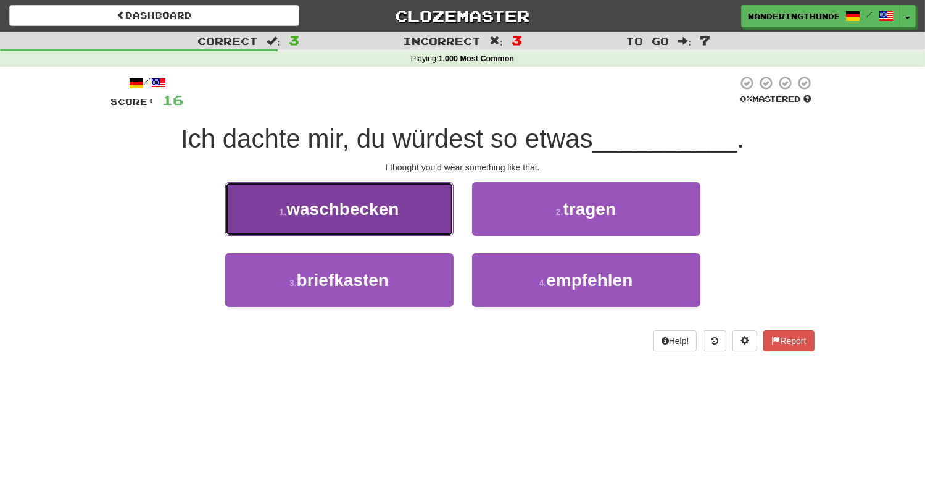
click at [405, 226] on button "1 . waschbecken" at bounding box center [339, 209] width 228 height 54
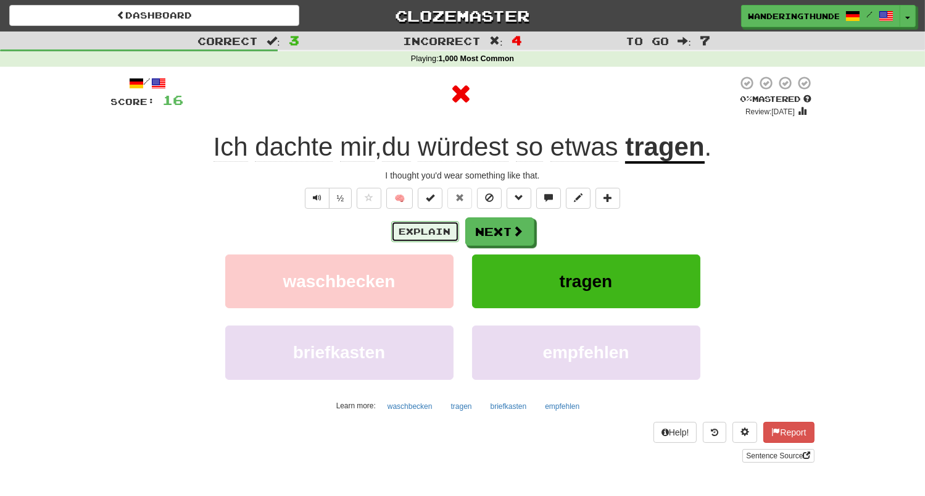
click at [429, 234] on button "Explain" at bounding box center [425, 231] width 68 height 21
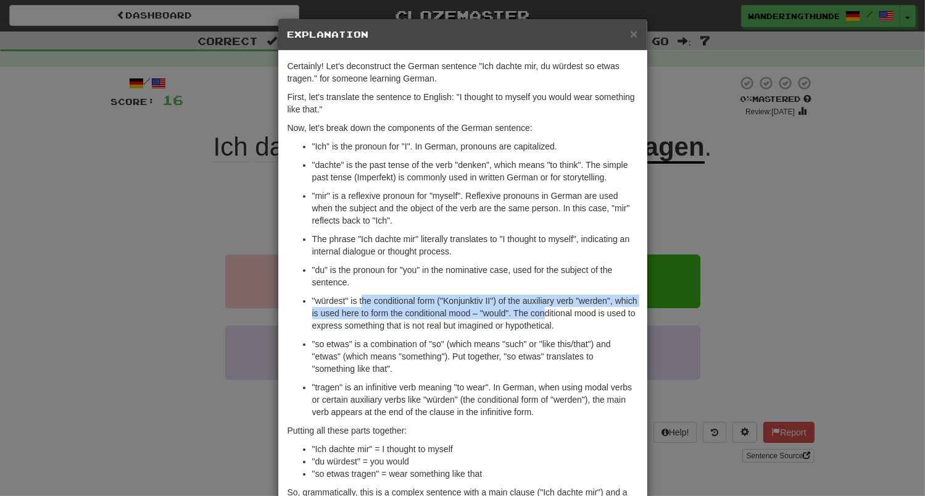
drag, startPoint x: 363, startPoint y: 296, endPoint x: 547, endPoint y: 312, distance: 184.5
click at [547, 312] on p ""würdest" is the conditional form ("Konjunktiv II") of the auxiliary verb "werd…" at bounding box center [475, 312] width 326 height 37
click at [489, 308] on p ""würdest" is the conditional form ("Konjunktiv II") of the auxiliary verb "werd…" at bounding box center [475, 312] width 326 height 37
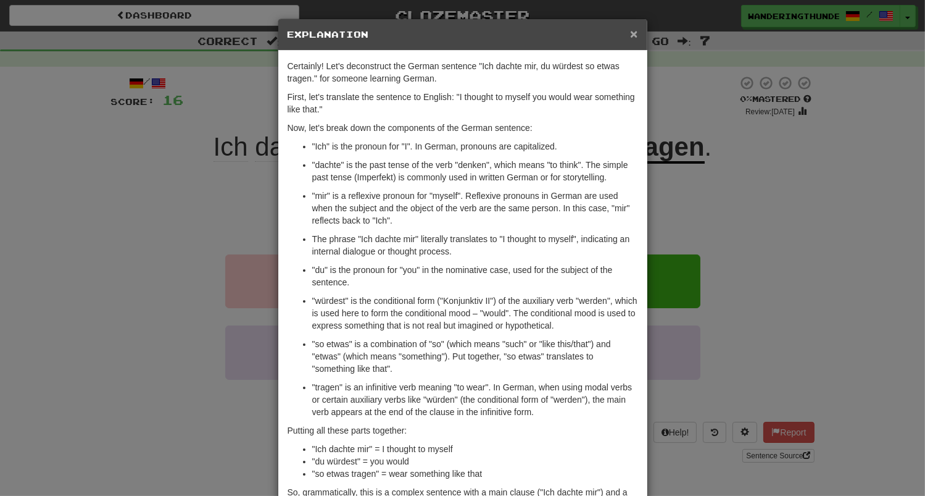
click at [631, 34] on span "×" at bounding box center [633, 34] width 7 height 14
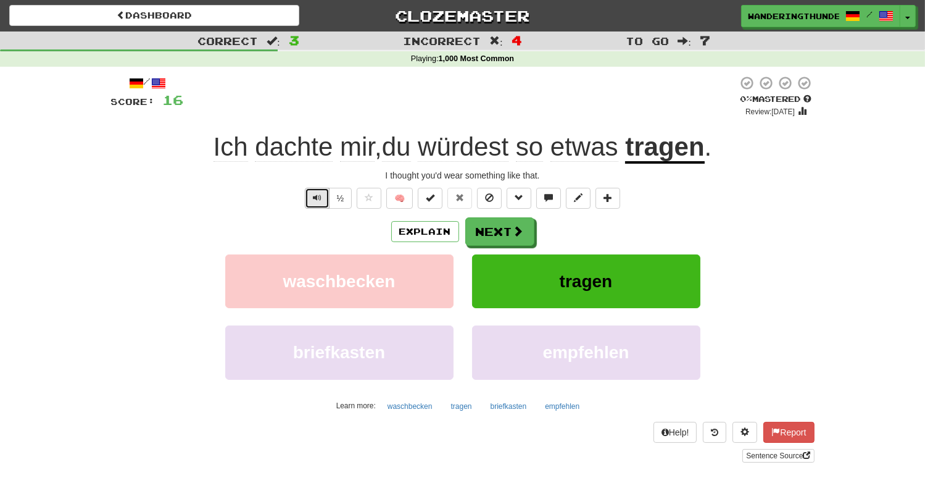
click at [323, 196] on button "Text-to-speech controls" at bounding box center [317, 198] width 25 height 21
click at [517, 236] on span at bounding box center [518, 231] width 11 height 11
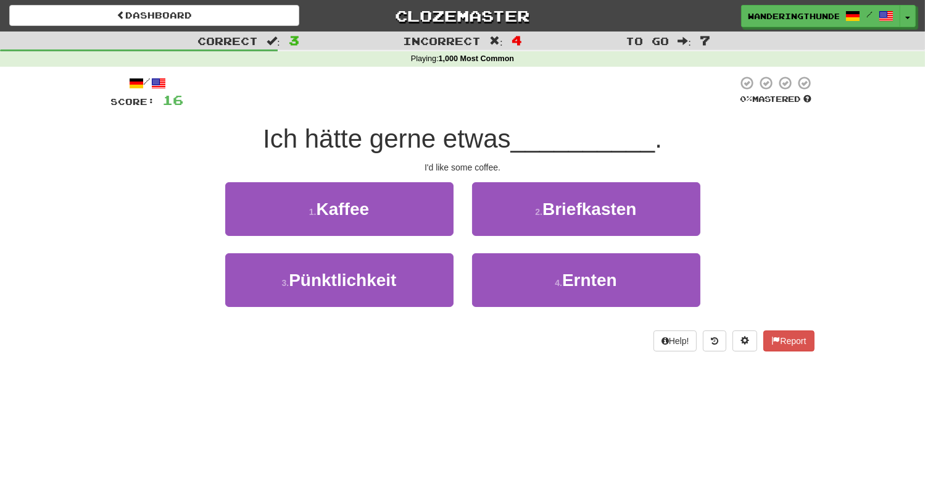
click at [399, 182] on div "/ Score: 16 0 % Mastered Ich hätte gerne etwas __________ . I'd like some coffe…" at bounding box center [462, 213] width 703 height 276
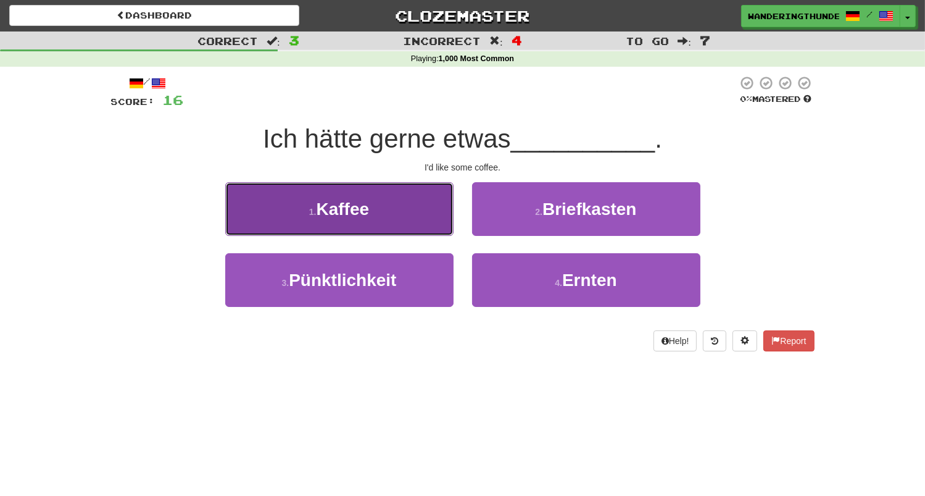
click at [389, 199] on button "1 . Kaffee" at bounding box center [339, 209] width 228 height 54
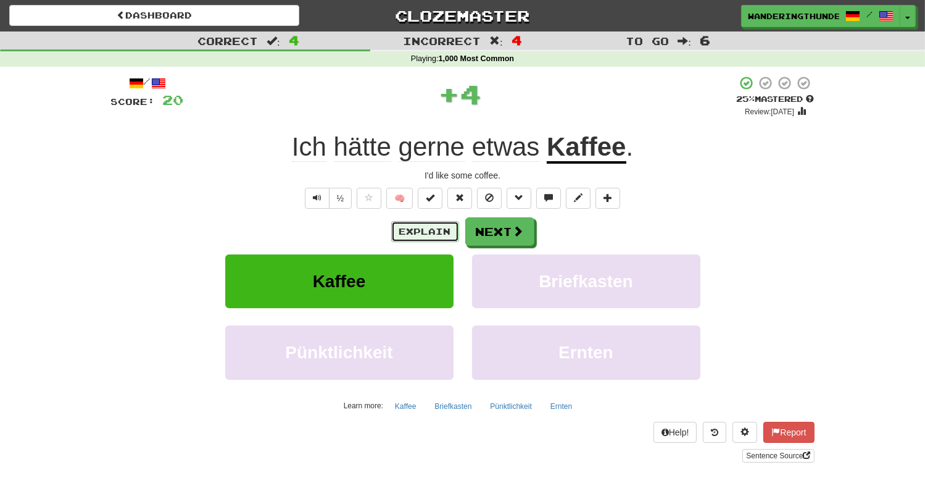
click at [408, 230] on button "Explain" at bounding box center [425, 231] width 68 height 21
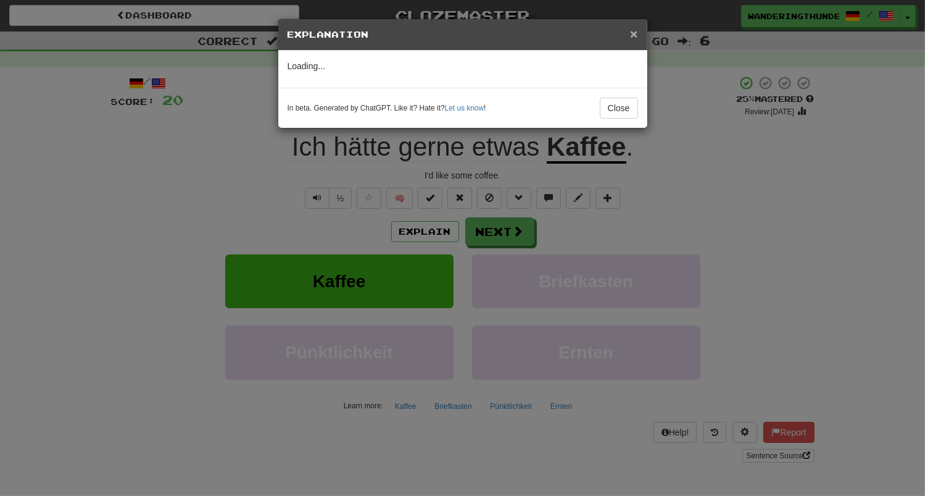
click at [637, 35] on span "×" at bounding box center [633, 34] width 7 height 14
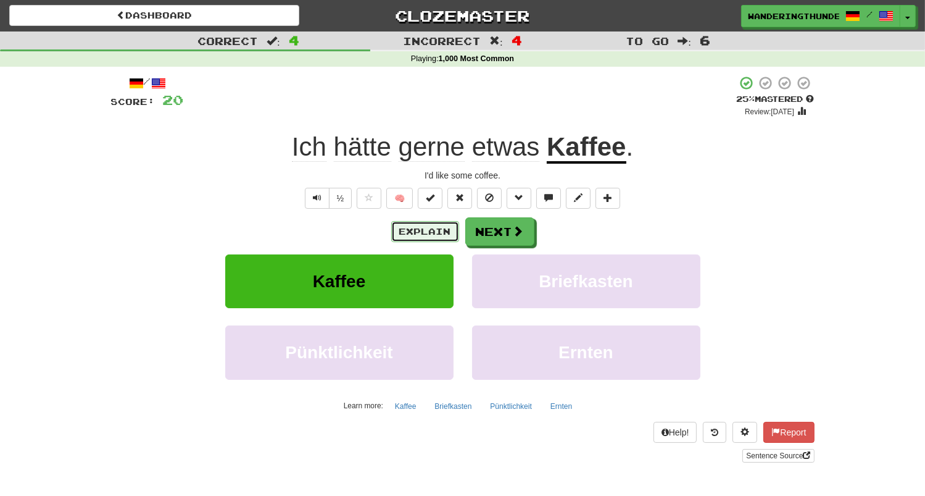
click at [405, 231] on button "Explain" at bounding box center [425, 231] width 68 height 21
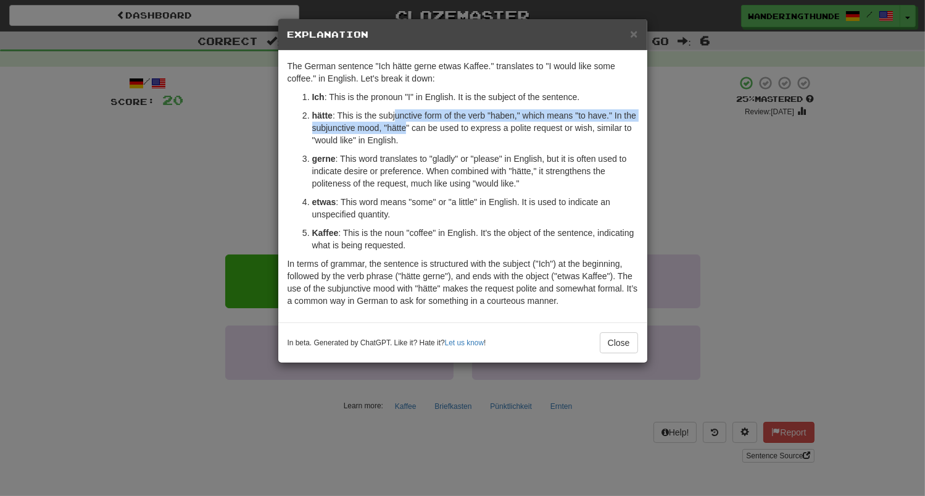
drag, startPoint x: 397, startPoint y: 120, endPoint x: 406, endPoint y: 130, distance: 13.1
click at [406, 130] on p "hätte : This is the subjunctive form of the verb "haben," which means "to have.…" at bounding box center [475, 127] width 326 height 37
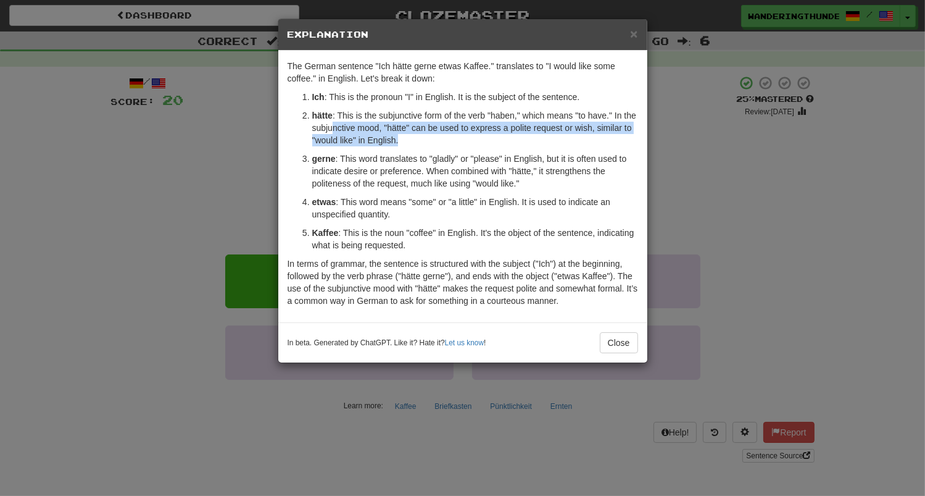
drag, startPoint x: 335, startPoint y: 126, endPoint x: 391, endPoint y: 148, distance: 59.8
click at [391, 148] on ol "Ich : This is the pronoun "I" in English. It is the subject of the sentence. hä…" at bounding box center [463, 171] width 351 height 160
click at [635, 36] on span "×" at bounding box center [633, 34] width 7 height 14
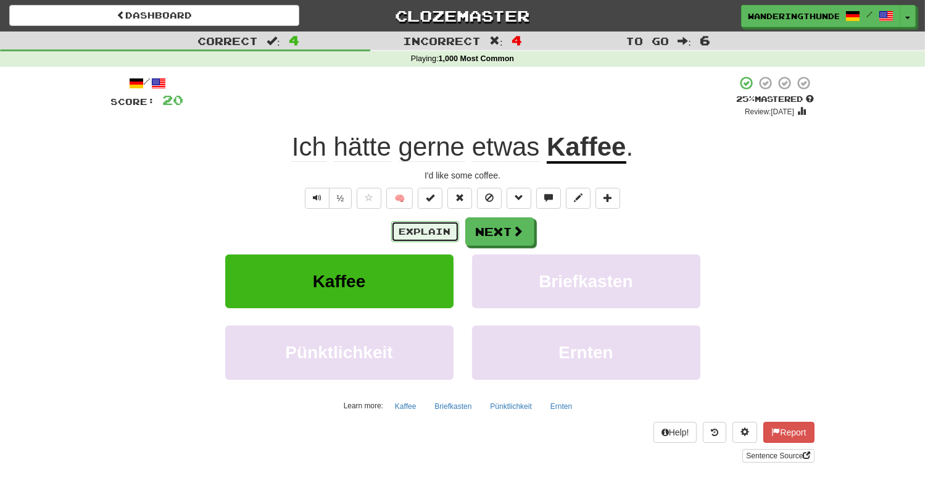
click at [423, 228] on button "Explain" at bounding box center [425, 231] width 68 height 21
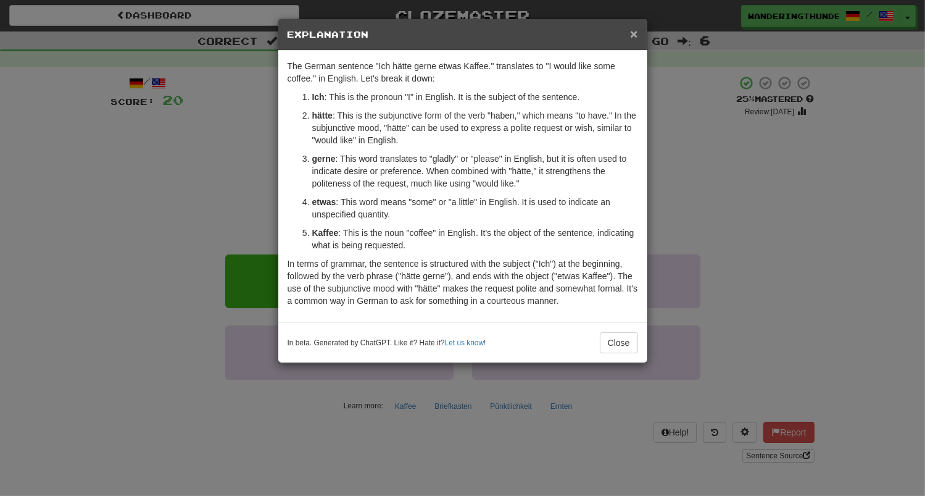
click at [636, 36] on span "×" at bounding box center [633, 34] width 7 height 14
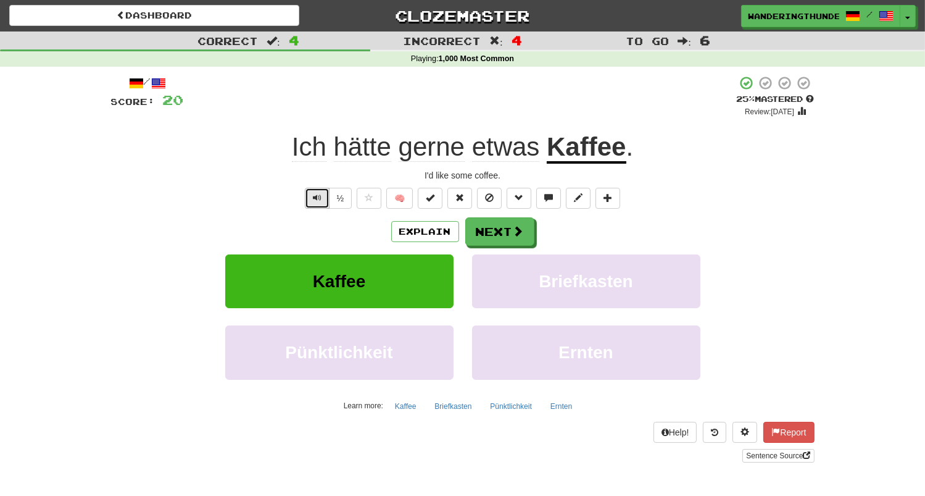
click at [322, 196] on span "Text-to-speech controls" at bounding box center [317, 197] width 9 height 9
click at [313, 200] on button "Text-to-speech controls" at bounding box center [317, 198] width 25 height 21
click at [485, 236] on button "Next" at bounding box center [500, 232] width 69 height 28
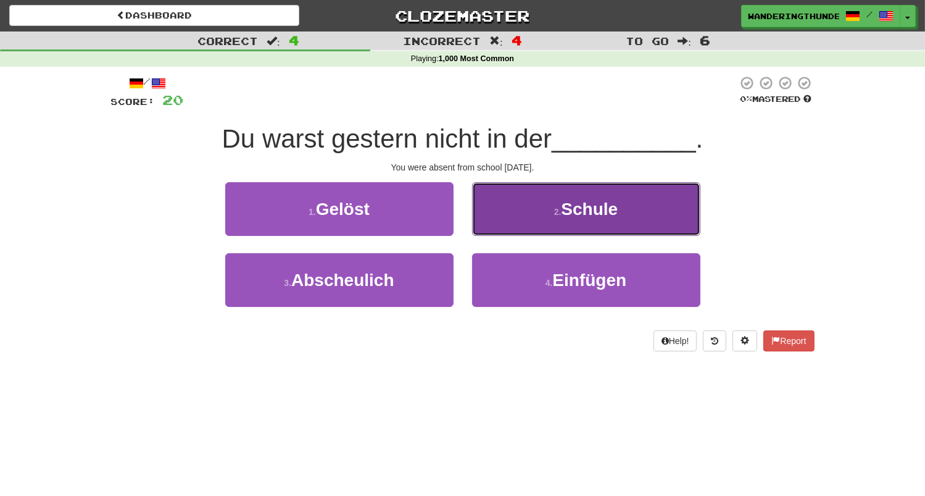
click at [517, 210] on button "2 . Schule" at bounding box center [586, 209] width 228 height 54
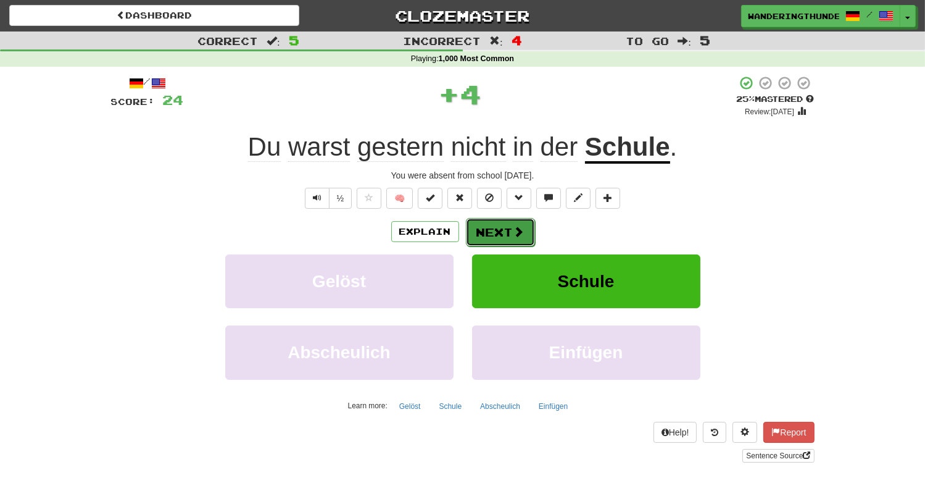
click at [470, 234] on button "Next" at bounding box center [500, 232] width 69 height 28
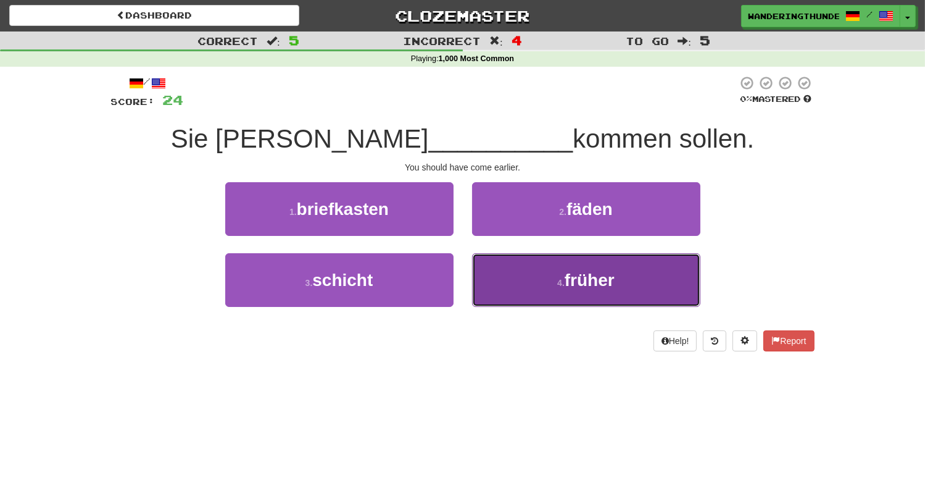
click at [531, 283] on button "4 . früher" at bounding box center [586, 280] width 228 height 54
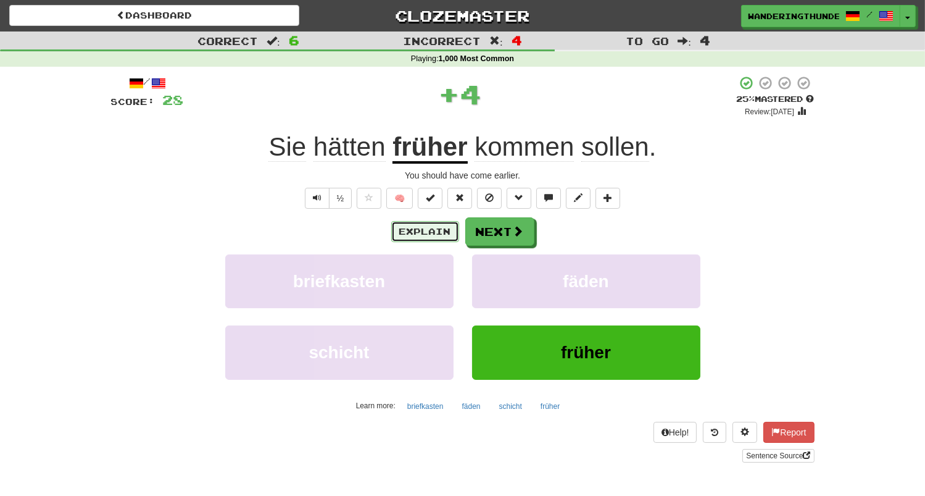
click at [428, 233] on button "Explain" at bounding box center [425, 231] width 68 height 21
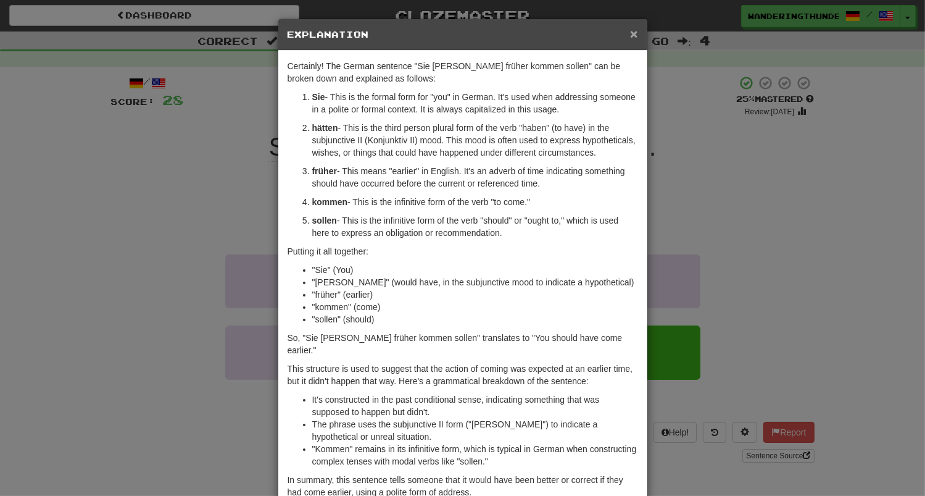
click at [633, 35] on span "×" at bounding box center [633, 34] width 7 height 14
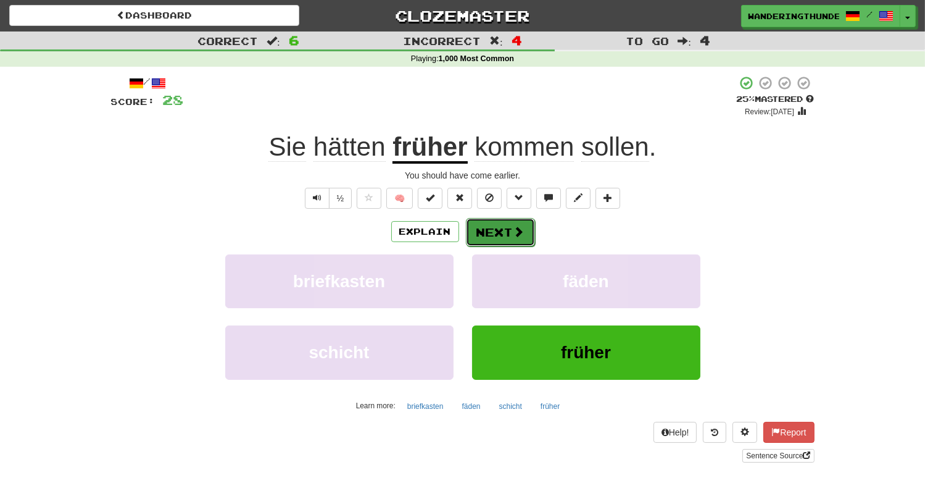
click at [500, 221] on button "Next" at bounding box center [500, 232] width 69 height 28
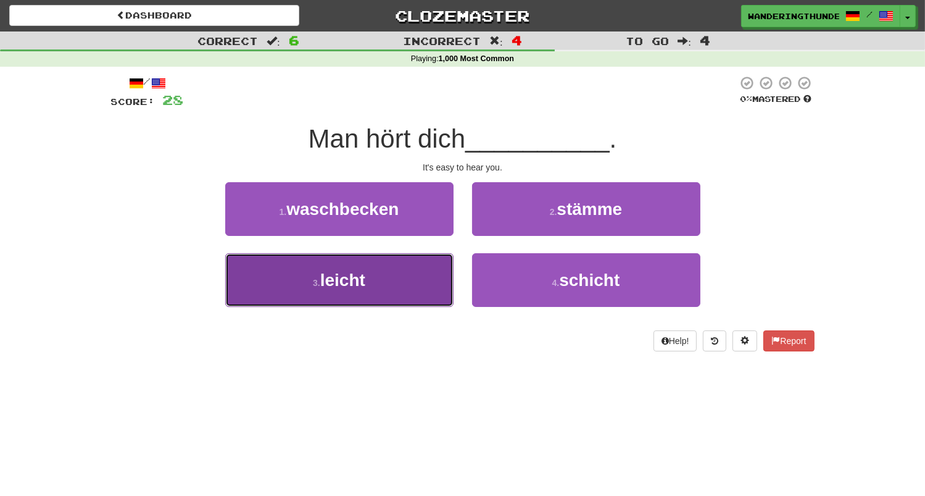
click at [426, 283] on button "3 . leicht" at bounding box center [339, 280] width 228 height 54
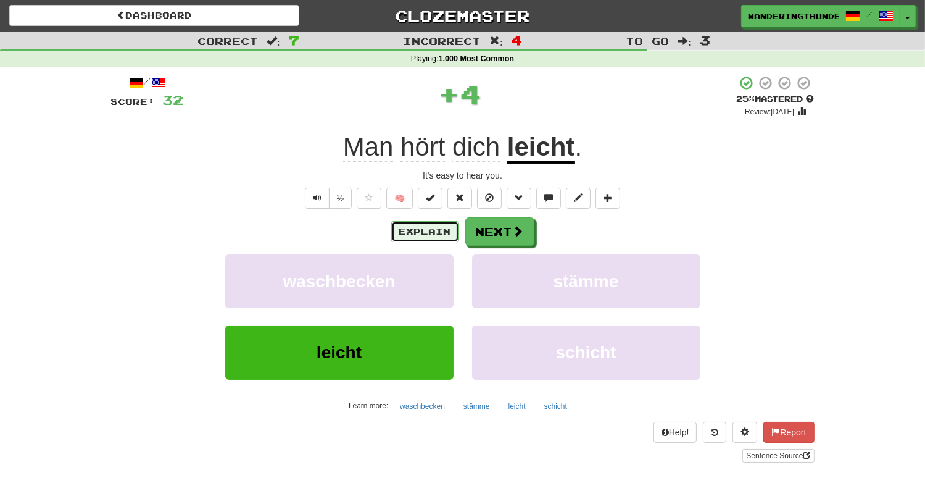
click at [422, 236] on button "Explain" at bounding box center [425, 231] width 68 height 21
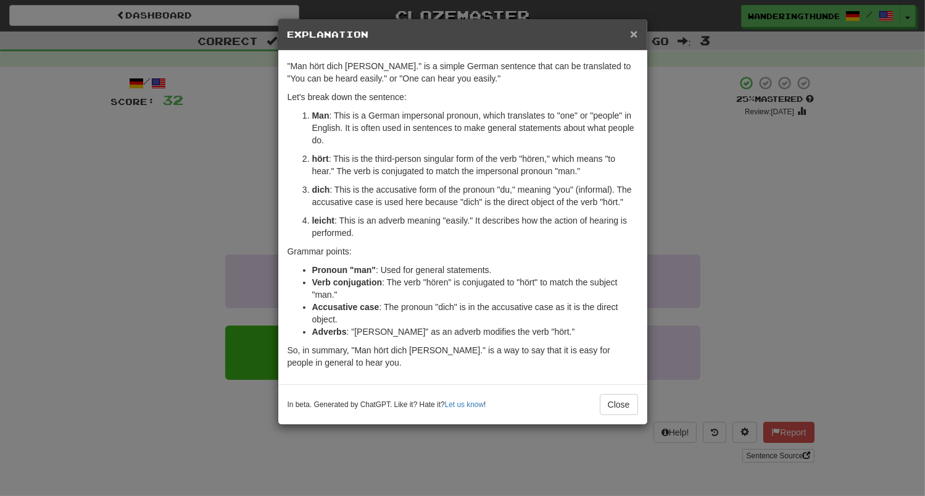
click at [634, 35] on span "×" at bounding box center [633, 34] width 7 height 14
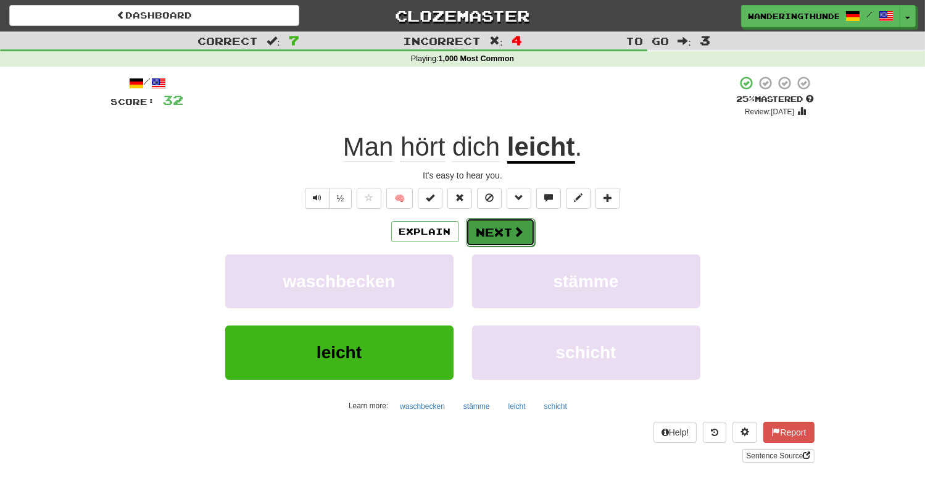
click at [499, 229] on button "Next" at bounding box center [500, 232] width 69 height 28
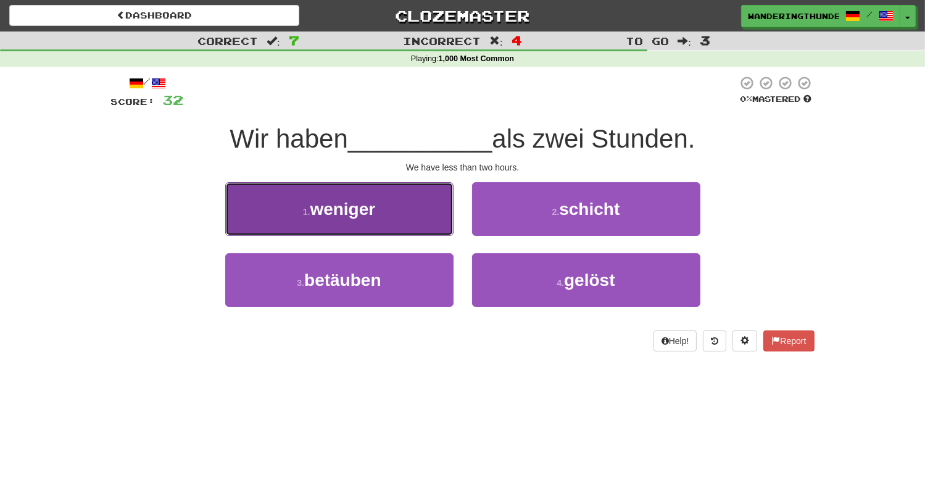
click at [411, 225] on button "1 . weniger" at bounding box center [339, 209] width 228 height 54
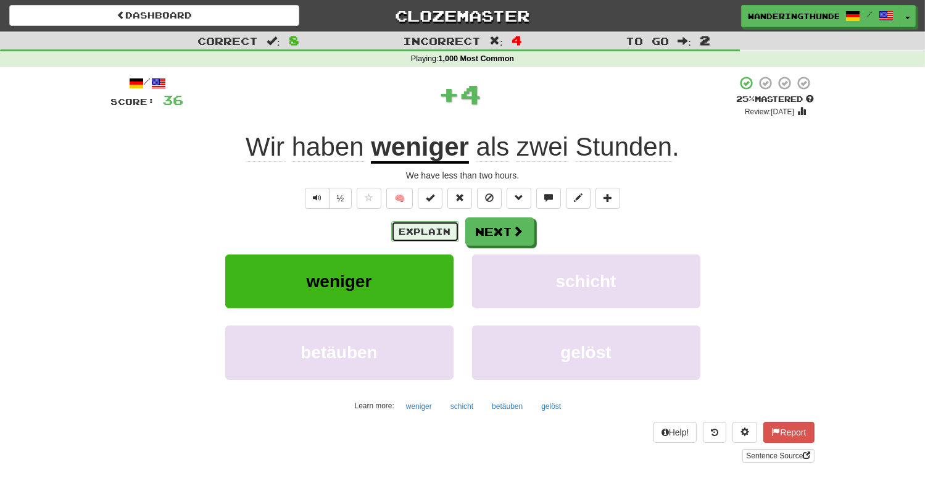
click at [422, 238] on button "Explain" at bounding box center [425, 231] width 68 height 21
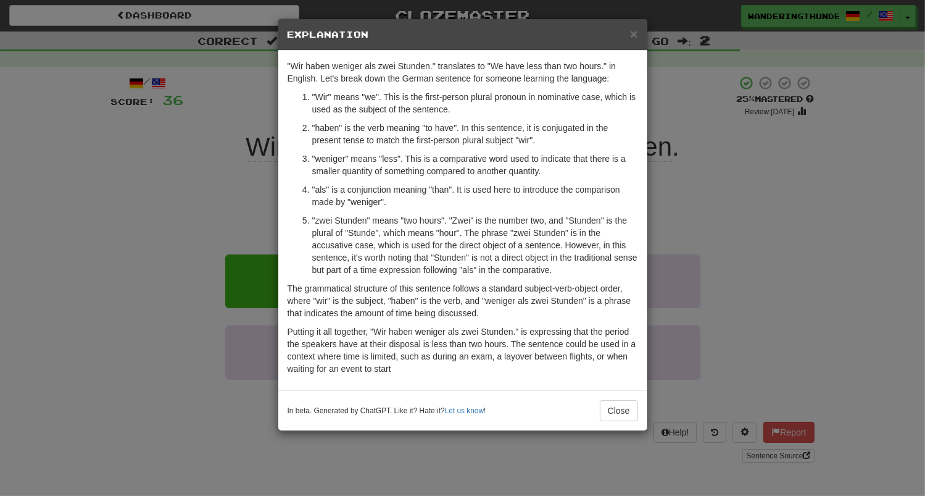
click at [629, 34] on h5 "Explanation" at bounding box center [463, 34] width 351 height 12
click at [637, 33] on span "×" at bounding box center [633, 34] width 7 height 14
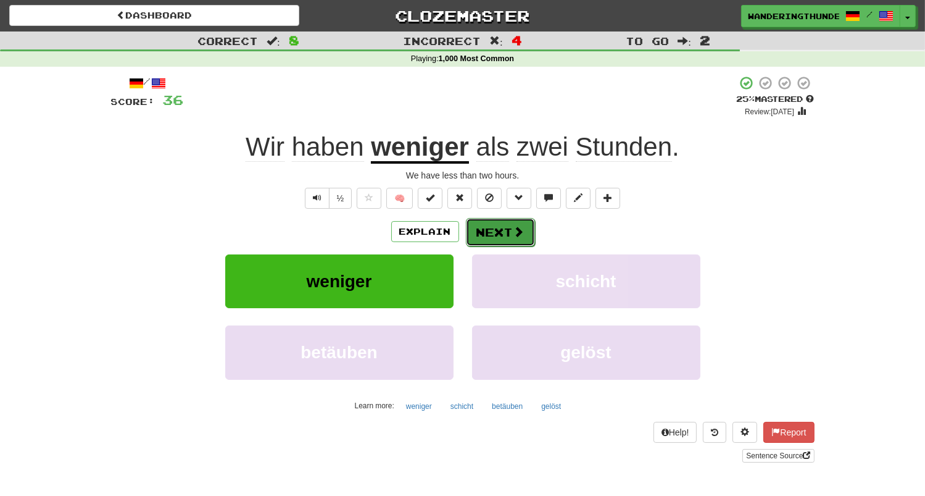
click at [504, 230] on button "Next" at bounding box center [500, 232] width 69 height 28
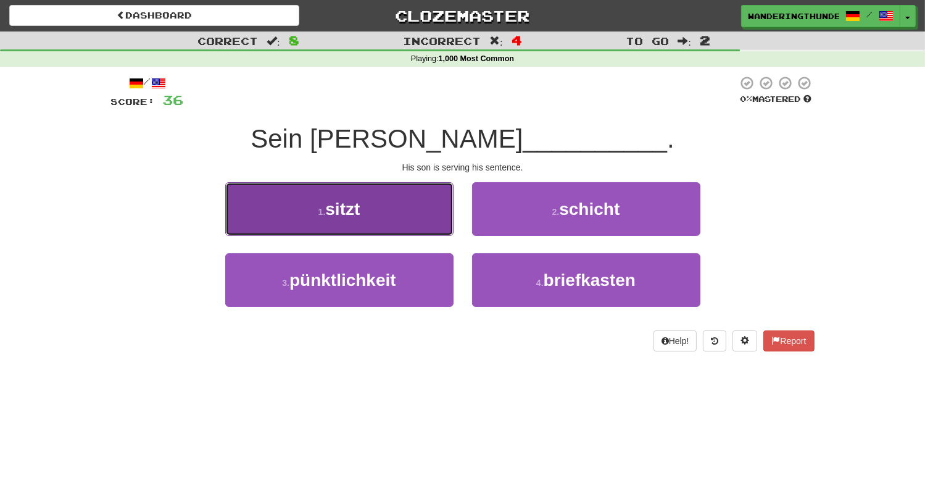
click at [429, 221] on button "1 . sitzt" at bounding box center [339, 209] width 228 height 54
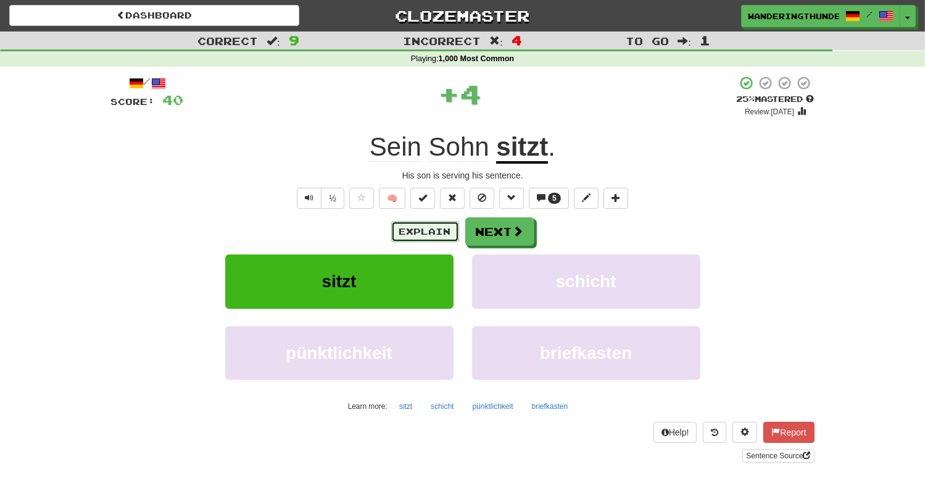
click at [436, 234] on button "Explain" at bounding box center [425, 231] width 68 height 21
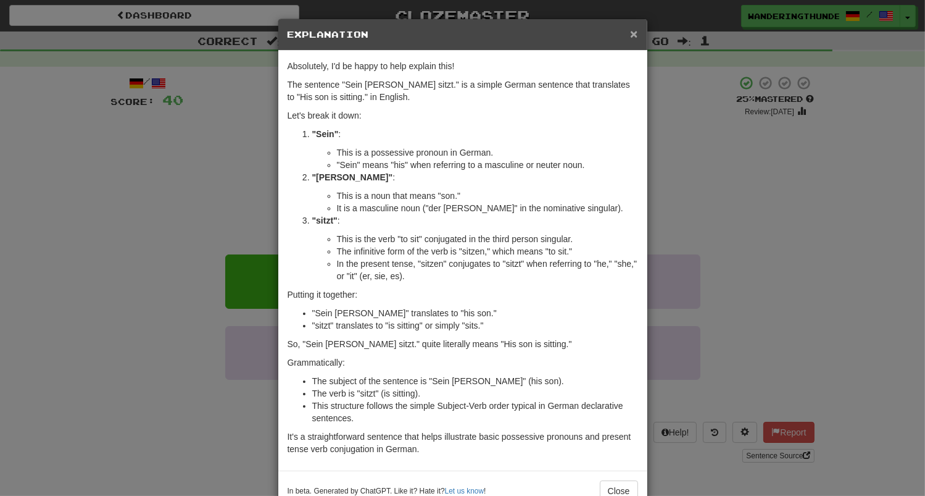
click at [637, 36] on span "×" at bounding box center [633, 34] width 7 height 14
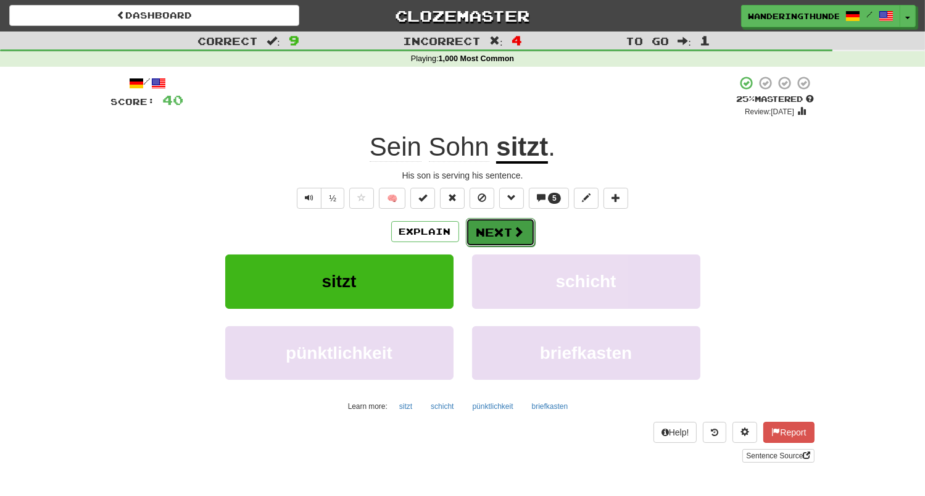
click at [517, 232] on span at bounding box center [518, 231] width 11 height 11
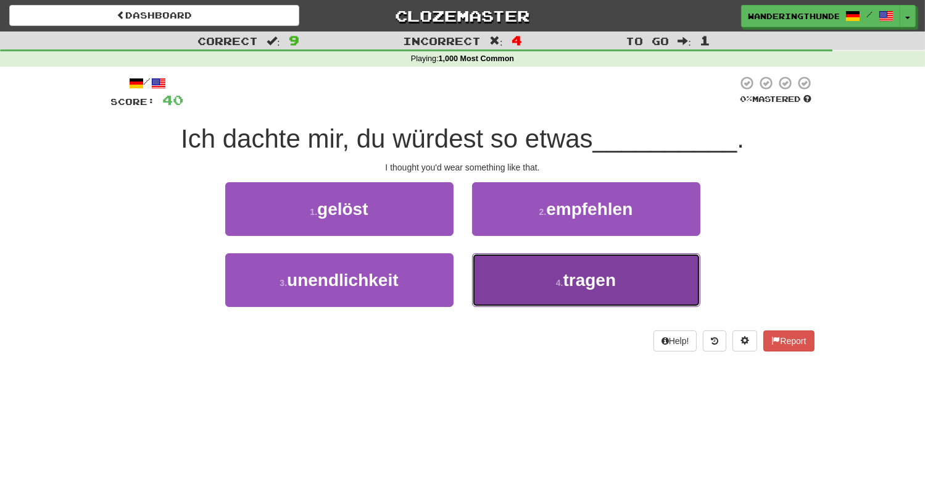
click at [538, 279] on button "4 . tragen" at bounding box center [586, 280] width 228 height 54
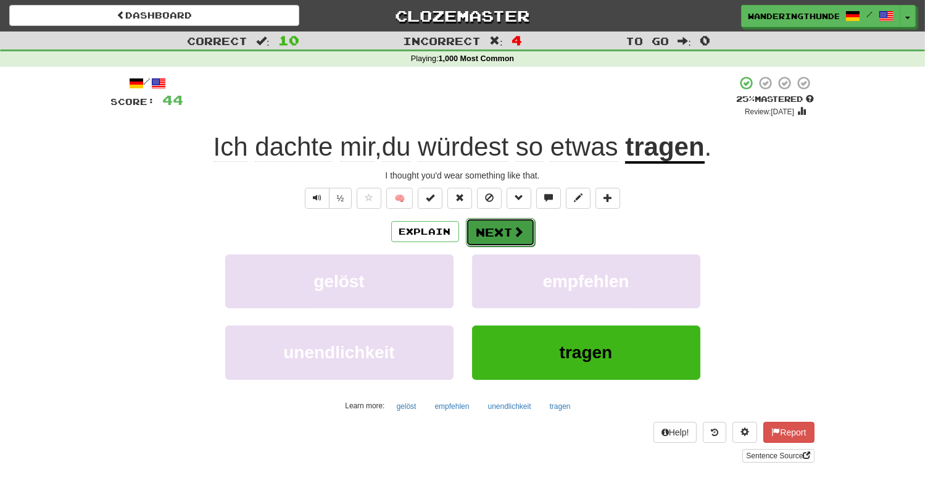
click at [514, 227] on span at bounding box center [518, 231] width 11 height 11
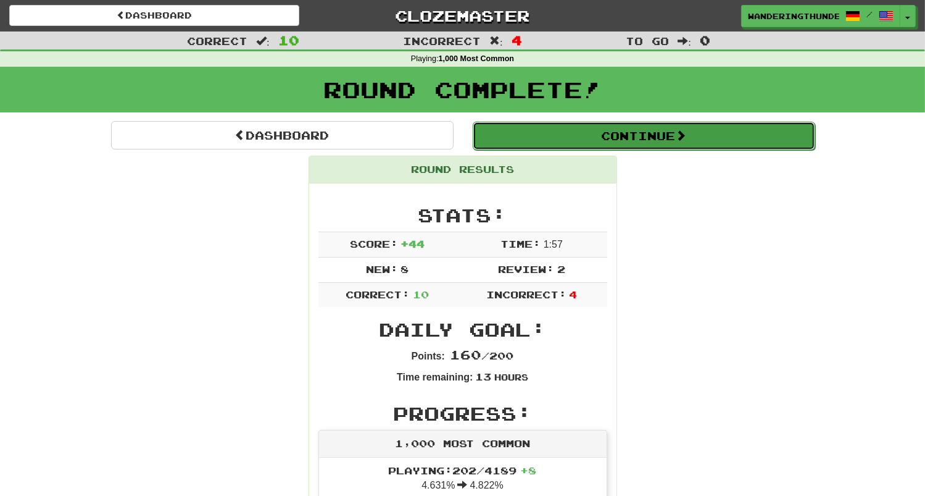
click at [568, 141] on button "Continue" at bounding box center [644, 136] width 342 height 28
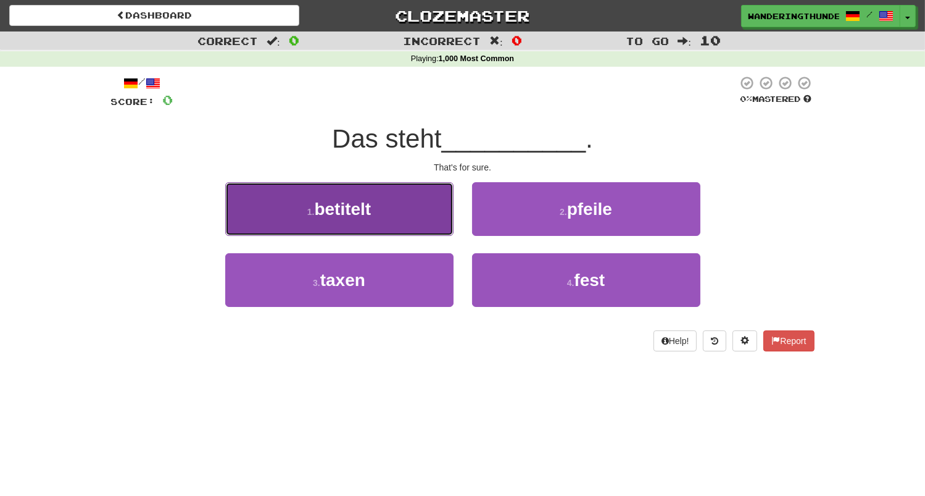
click at [408, 198] on button "1 . betitelt" at bounding box center [339, 209] width 228 height 54
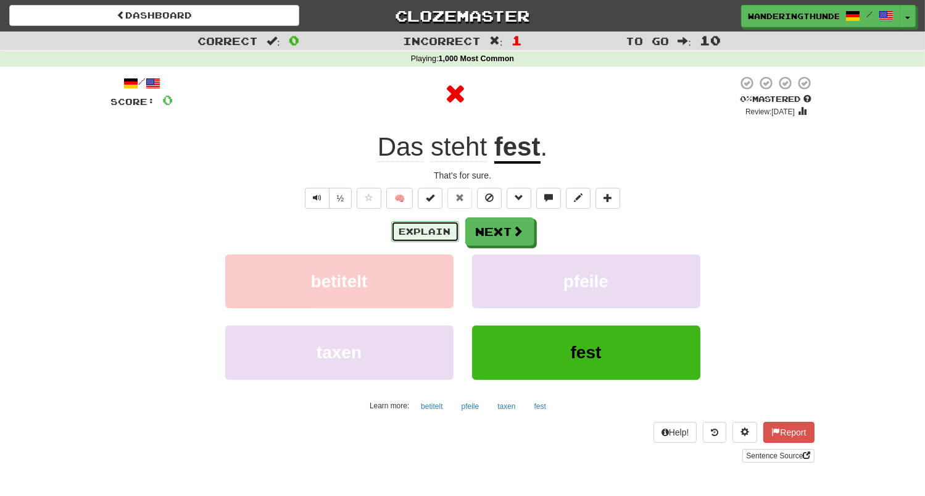
click at [426, 236] on button "Explain" at bounding box center [425, 231] width 68 height 21
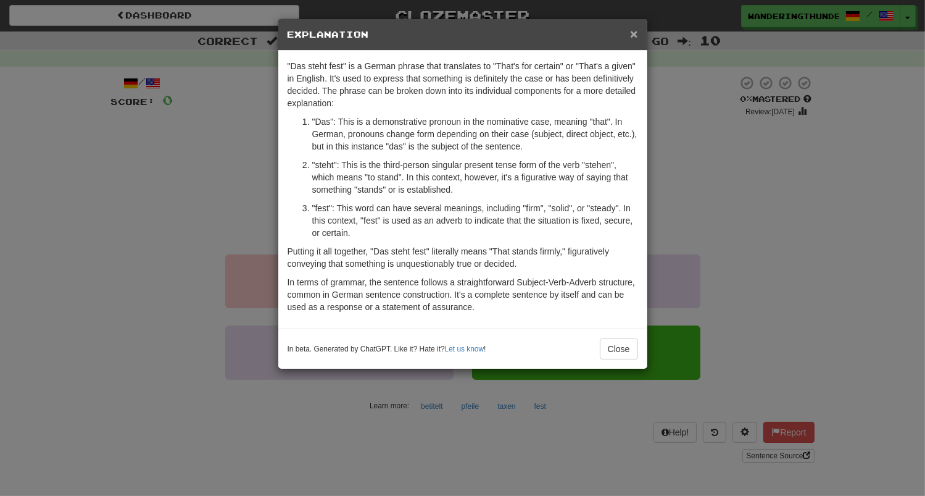
click at [634, 33] on span "×" at bounding box center [633, 34] width 7 height 14
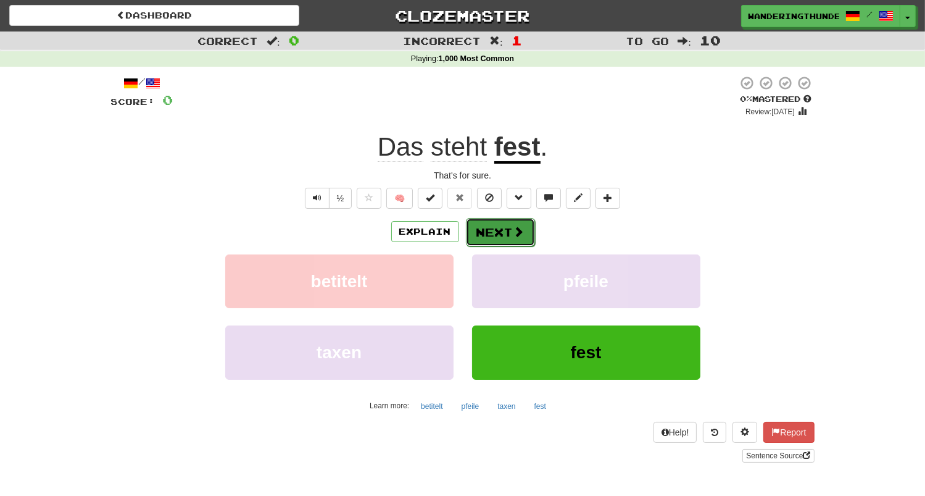
click at [498, 235] on button "Next" at bounding box center [500, 232] width 69 height 28
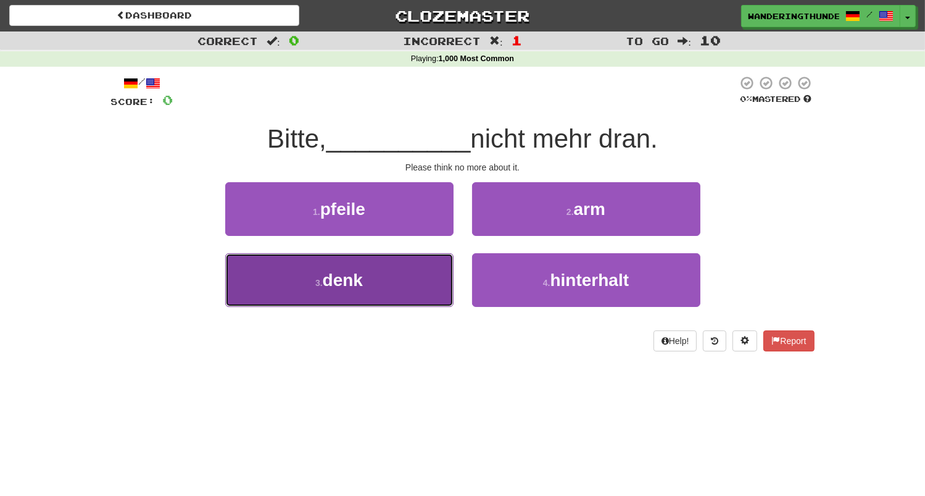
click at [396, 279] on button "3 . denk" at bounding box center [339, 280] width 228 height 54
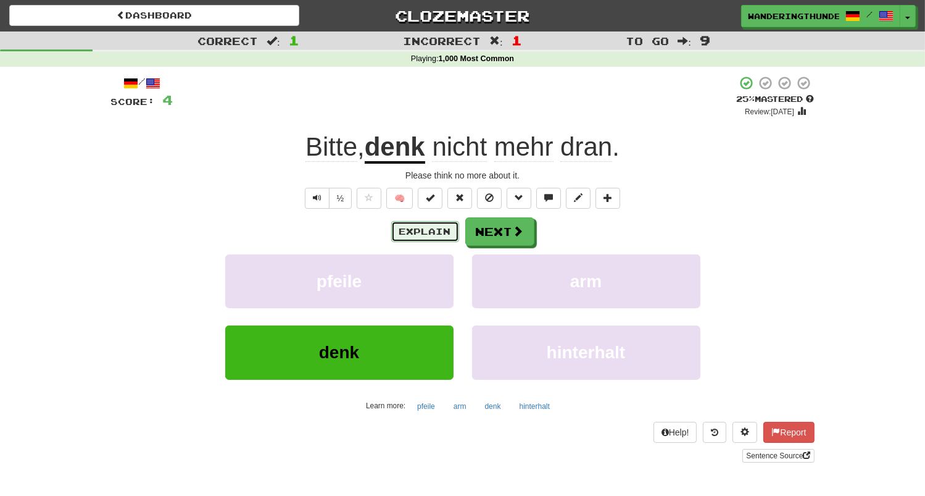
click at [429, 236] on button "Explain" at bounding box center [425, 231] width 68 height 21
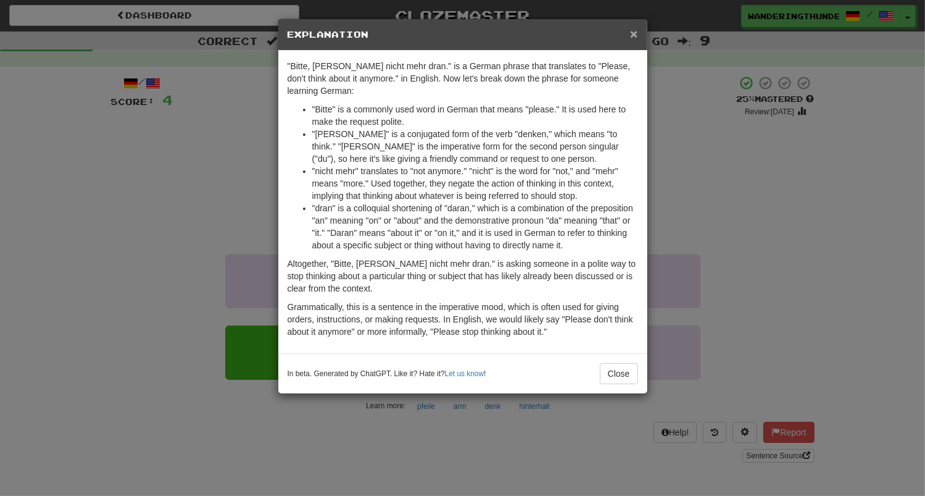
click at [634, 33] on span "×" at bounding box center [633, 34] width 7 height 14
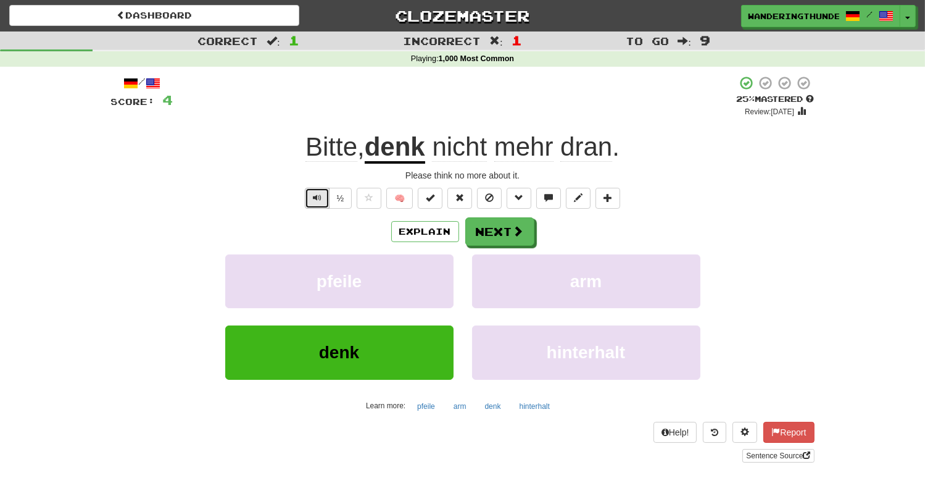
click at [318, 191] on button "Text-to-speech controls" at bounding box center [317, 198] width 25 height 21
click at [490, 242] on button "Next" at bounding box center [500, 232] width 69 height 28
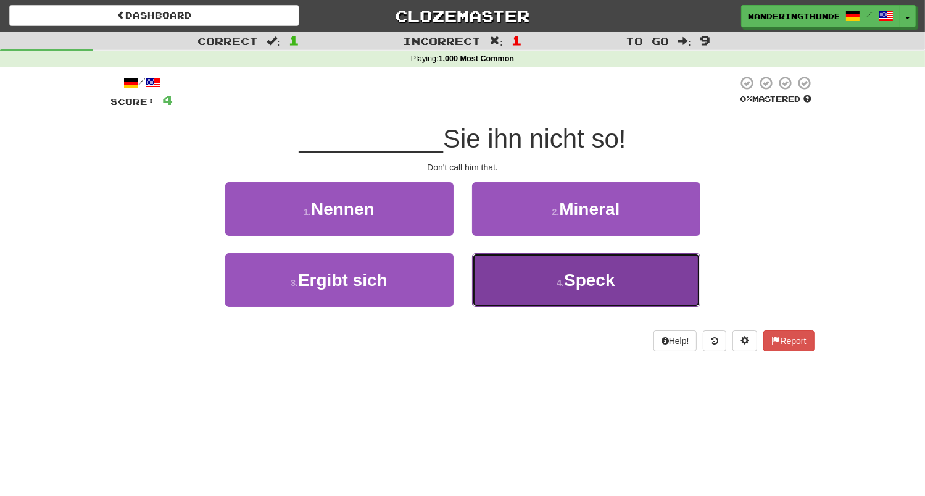
click at [523, 288] on button "4 . Speck" at bounding box center [586, 280] width 228 height 54
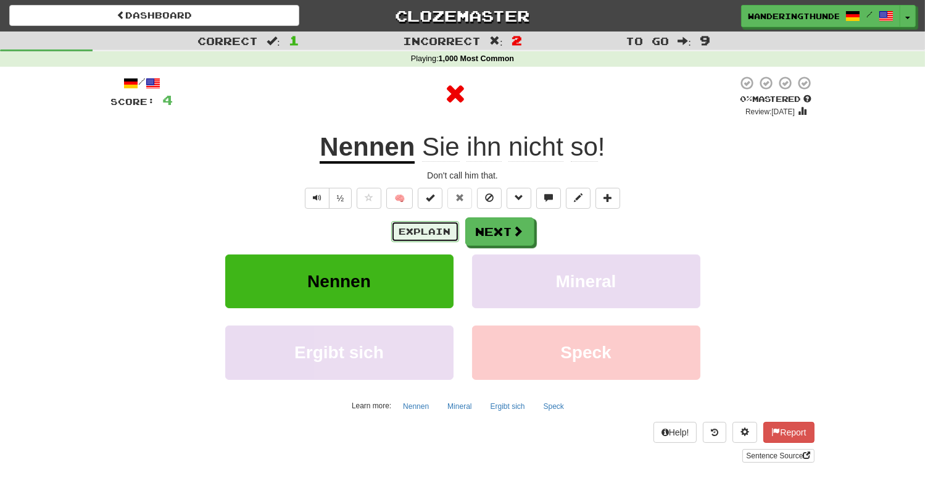
click at [426, 233] on button "Explain" at bounding box center [425, 231] width 68 height 21
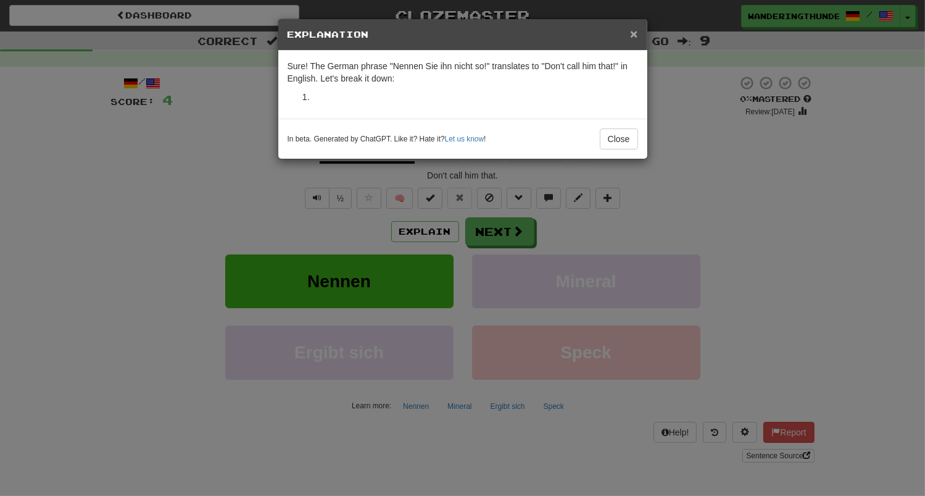
click at [634, 36] on span "×" at bounding box center [633, 34] width 7 height 14
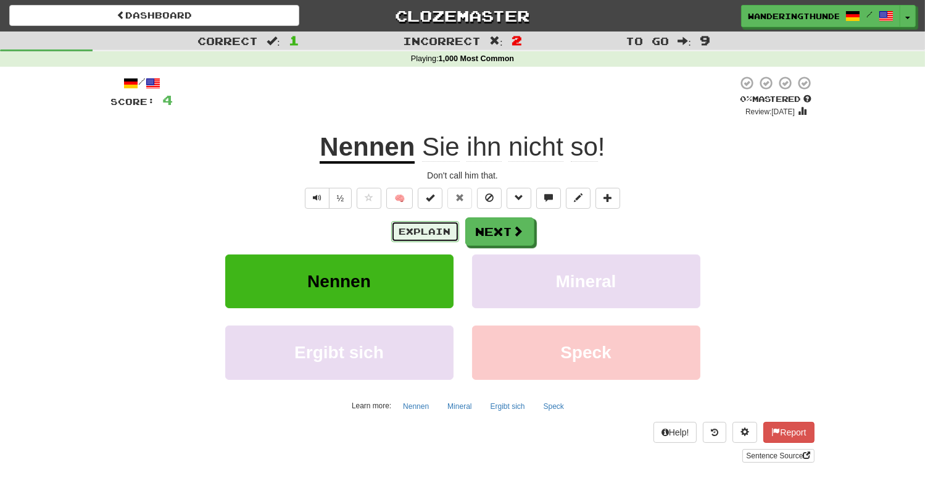
click at [404, 228] on button "Explain" at bounding box center [425, 231] width 68 height 21
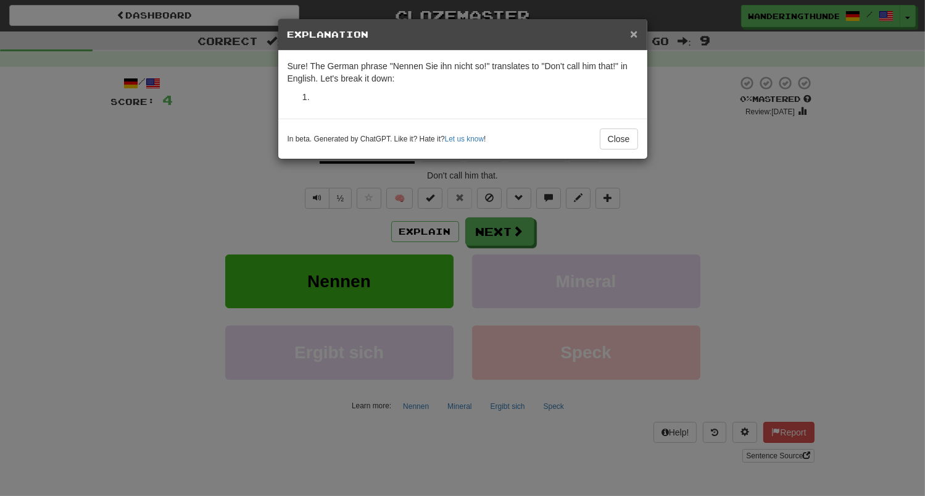
click at [637, 33] on span "×" at bounding box center [633, 34] width 7 height 14
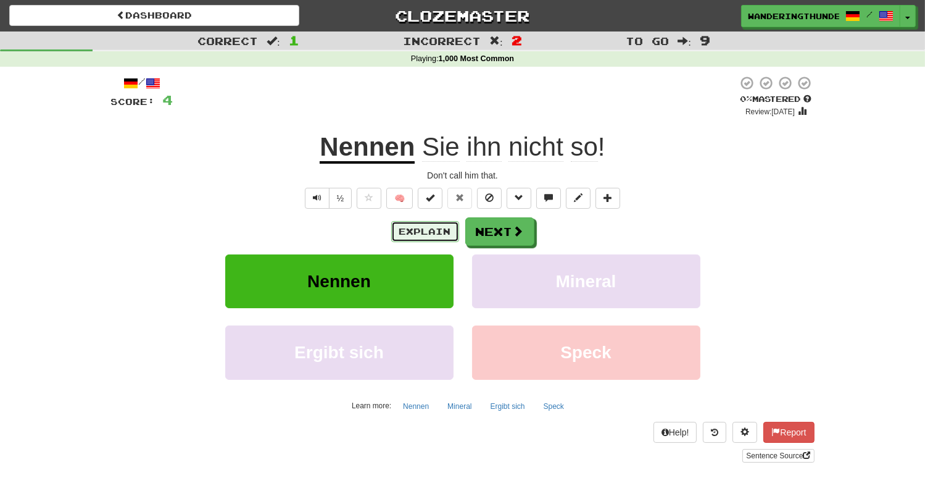
click at [421, 234] on button "Explain" at bounding box center [425, 231] width 68 height 21
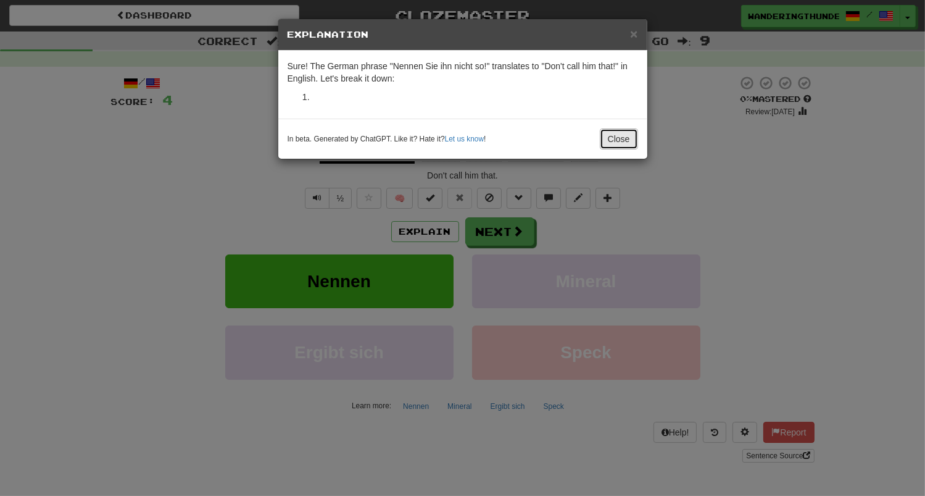
click at [626, 144] on button "Close" at bounding box center [619, 138] width 38 height 21
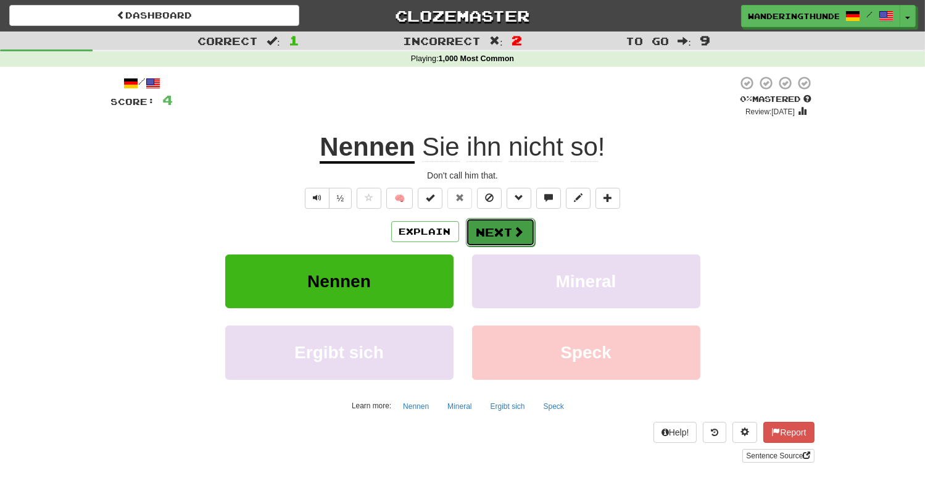
click at [509, 227] on button "Next" at bounding box center [500, 232] width 69 height 28
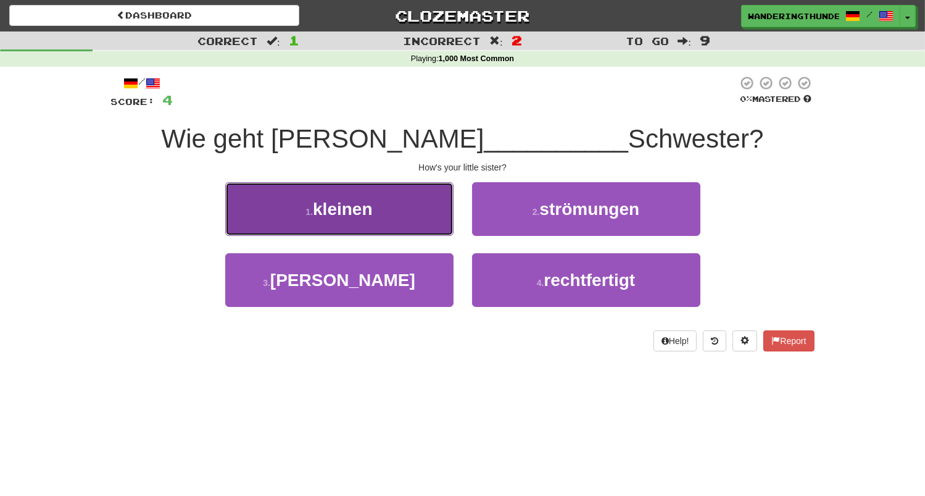
click at [410, 210] on button "1 . kleinen" at bounding box center [339, 209] width 228 height 54
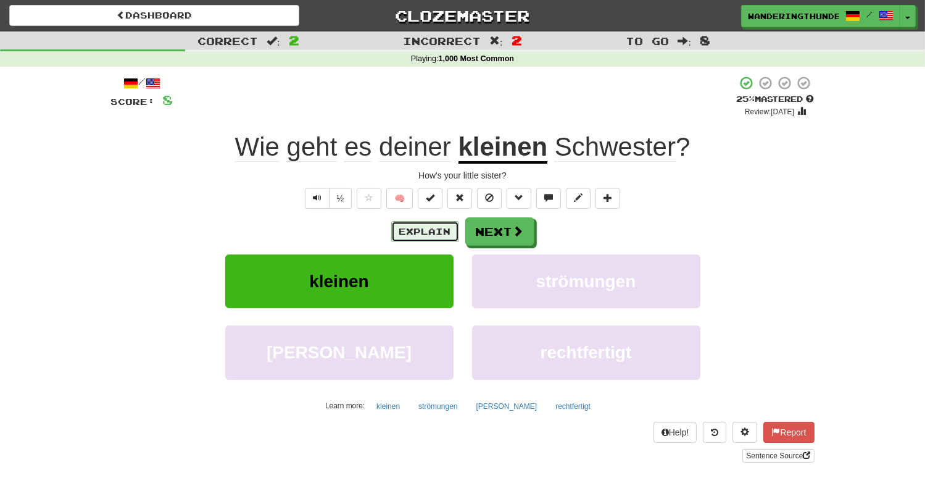
click at [438, 231] on button "Explain" at bounding box center [425, 231] width 68 height 21
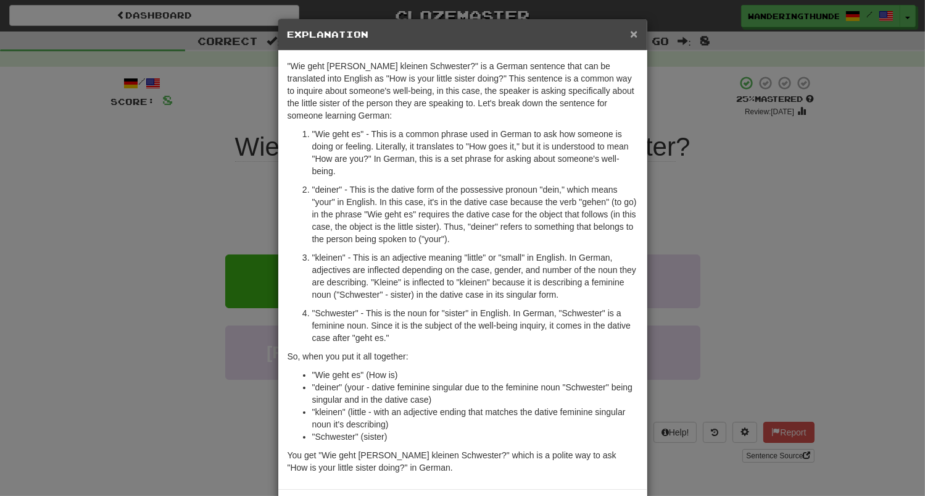
click at [632, 35] on span "×" at bounding box center [633, 34] width 7 height 14
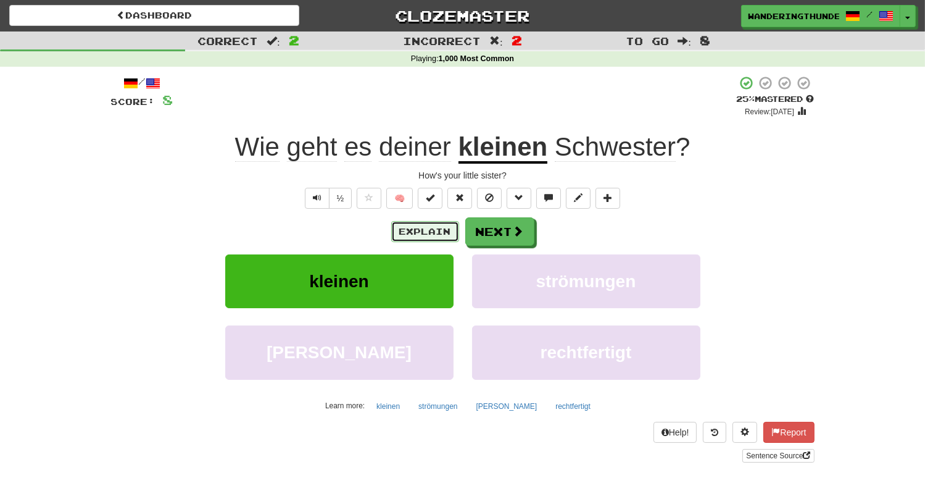
click at [433, 237] on button "Explain" at bounding box center [425, 231] width 68 height 21
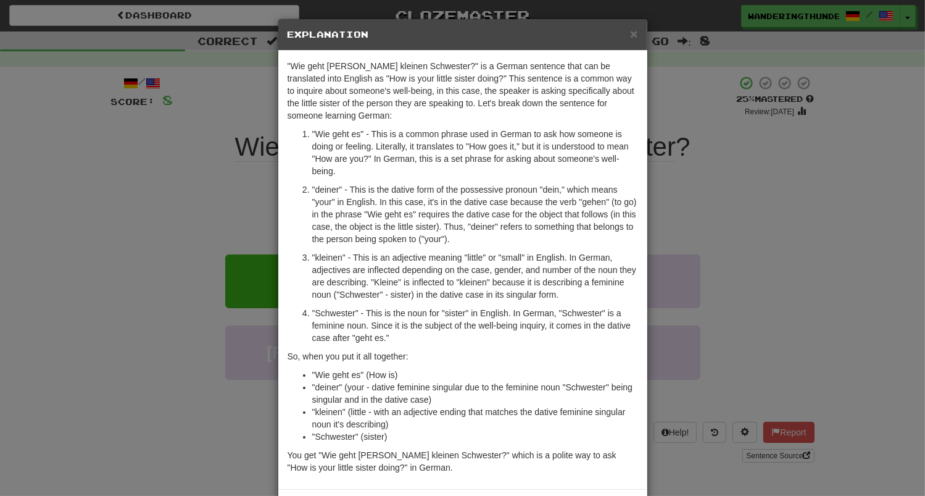
click at [631, 36] on h5 "Explanation" at bounding box center [463, 34] width 351 height 12
click at [632, 36] on span "×" at bounding box center [633, 34] width 7 height 14
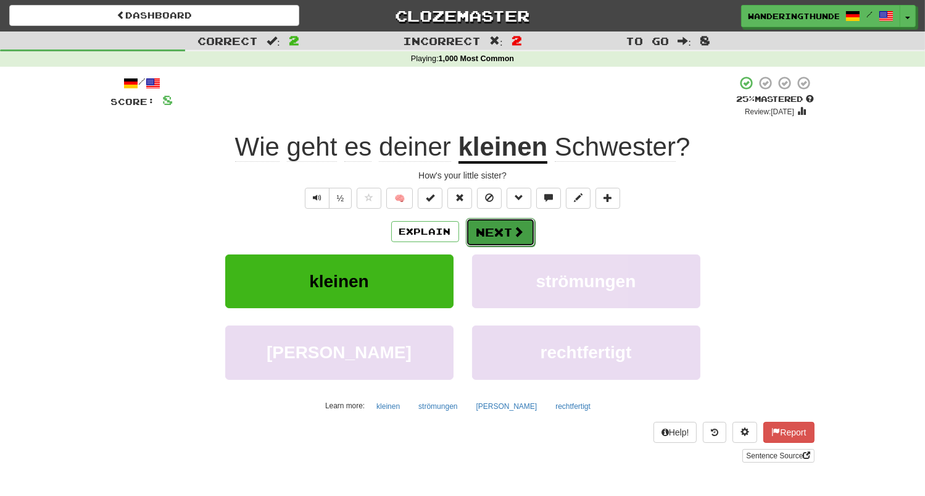
click at [500, 235] on button "Next" at bounding box center [500, 232] width 69 height 28
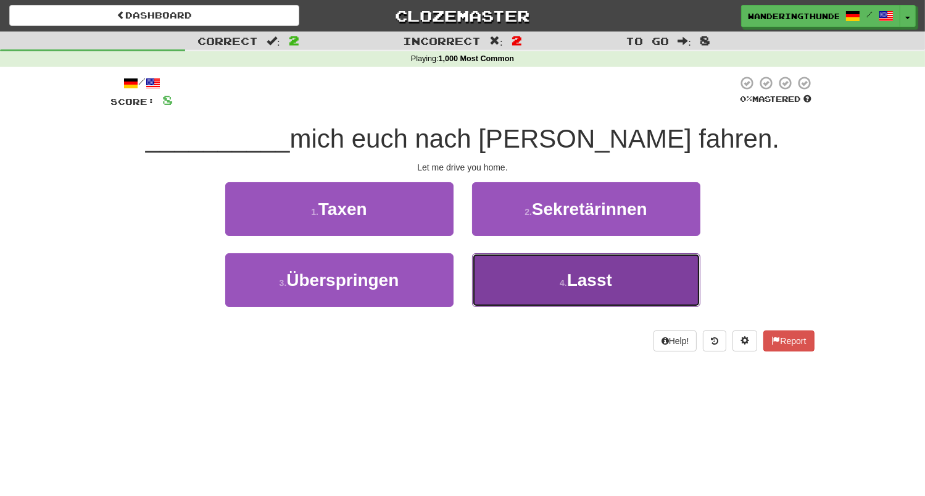
click at [588, 273] on span "Lasst" at bounding box center [589, 279] width 45 height 19
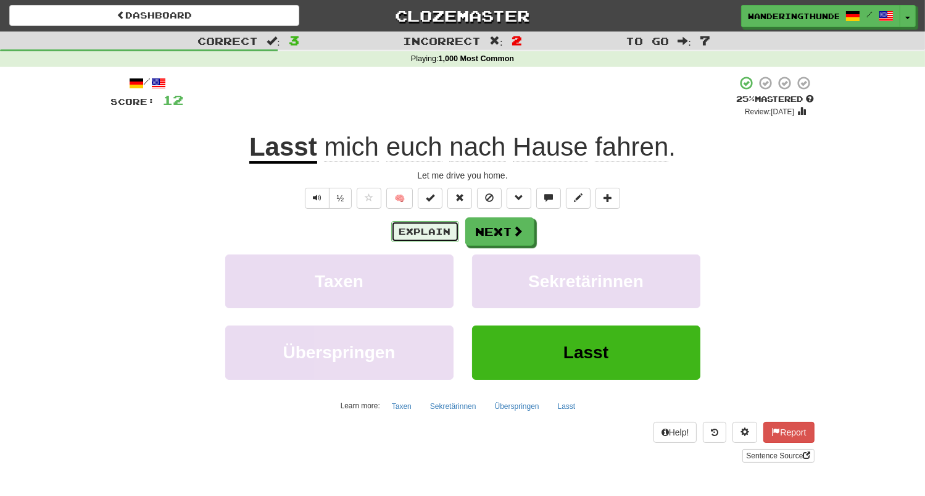
click at [439, 241] on button "Explain" at bounding box center [425, 231] width 68 height 21
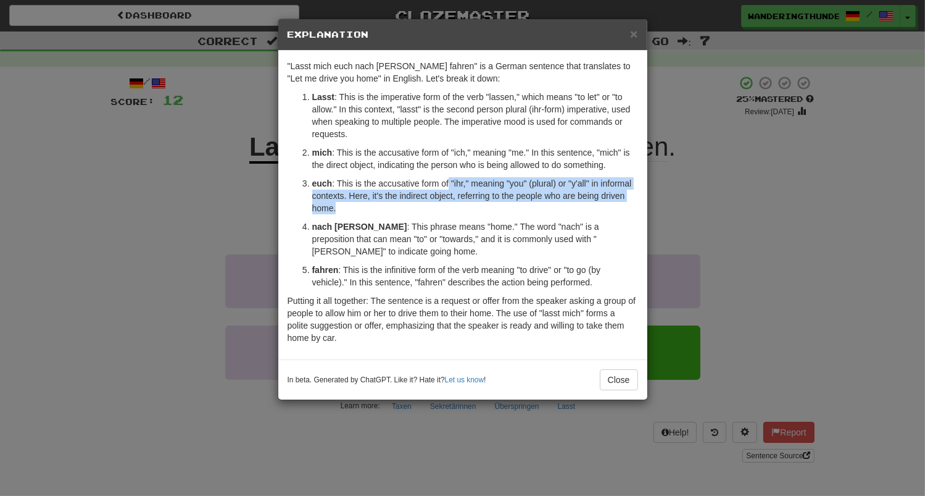
drag, startPoint x: 449, startPoint y: 187, endPoint x: 492, endPoint y: 205, distance: 47.0
click at [492, 205] on p "euch : This is the accusative form of "ihr," meaning "you" (plural) or "y'all" …" at bounding box center [475, 195] width 326 height 37
click at [636, 40] on span "×" at bounding box center [633, 34] width 7 height 14
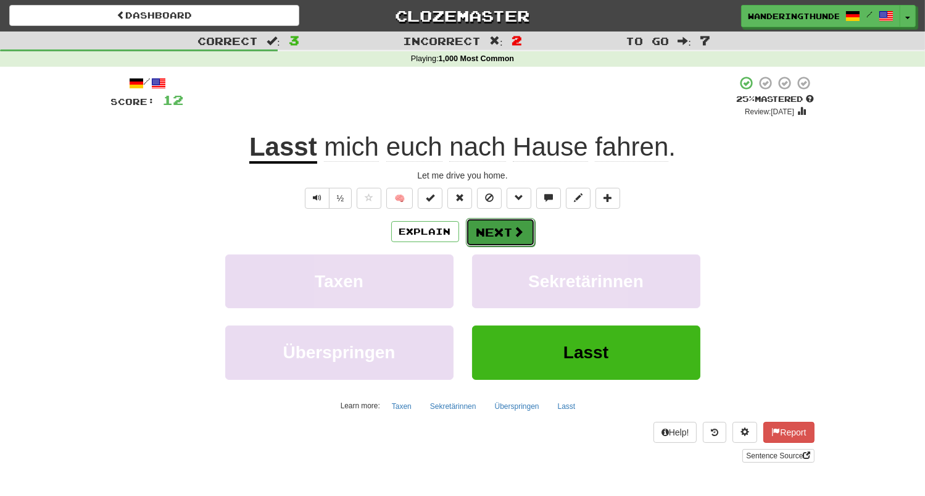
click at [505, 233] on button "Next" at bounding box center [500, 232] width 69 height 28
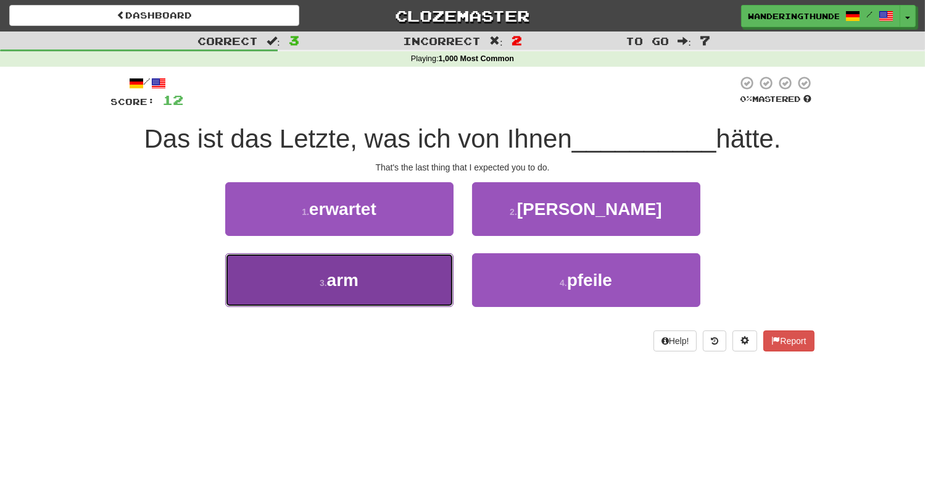
click at [391, 292] on button "3 . arm" at bounding box center [339, 280] width 228 height 54
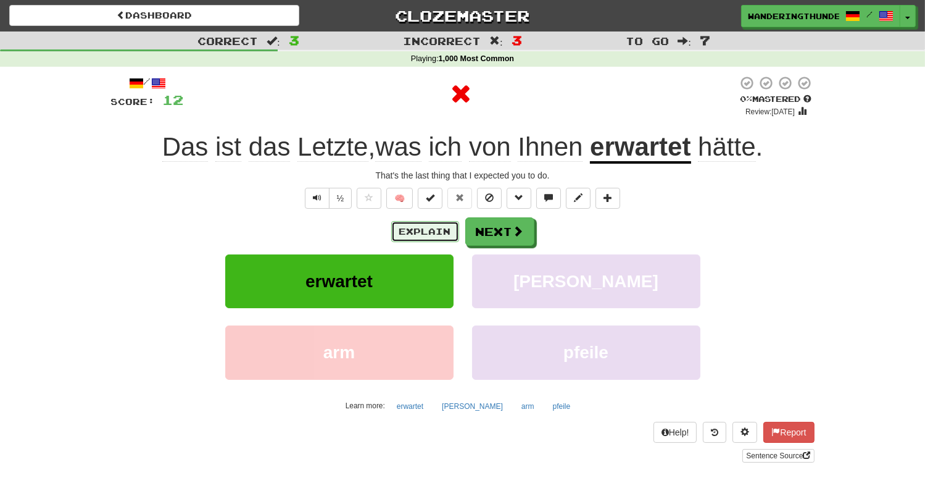
click at [410, 231] on button "Explain" at bounding box center [425, 231] width 68 height 21
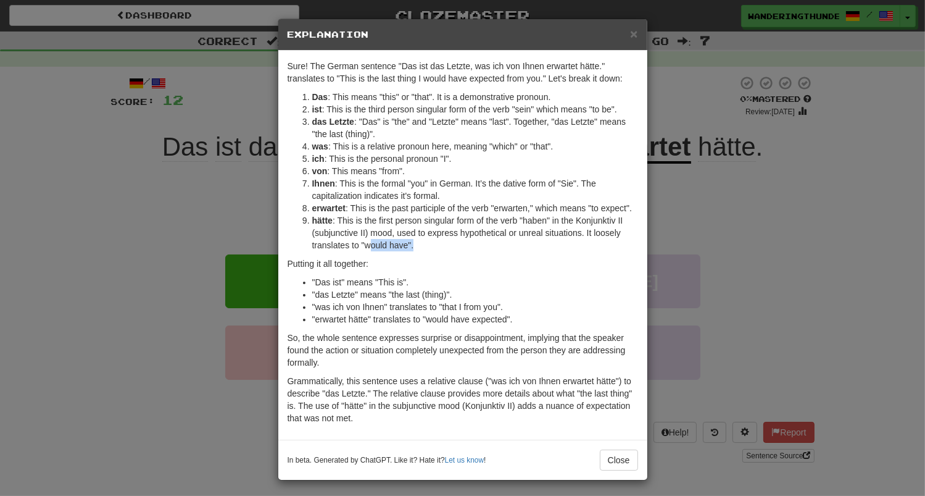
drag, startPoint x: 368, startPoint y: 249, endPoint x: 428, endPoint y: 246, distance: 60.6
click at [428, 246] on li "hätte : This is the first person singular form of the verb "haben" in the Konju…" at bounding box center [475, 232] width 326 height 37
click at [637, 36] on span "×" at bounding box center [633, 34] width 7 height 14
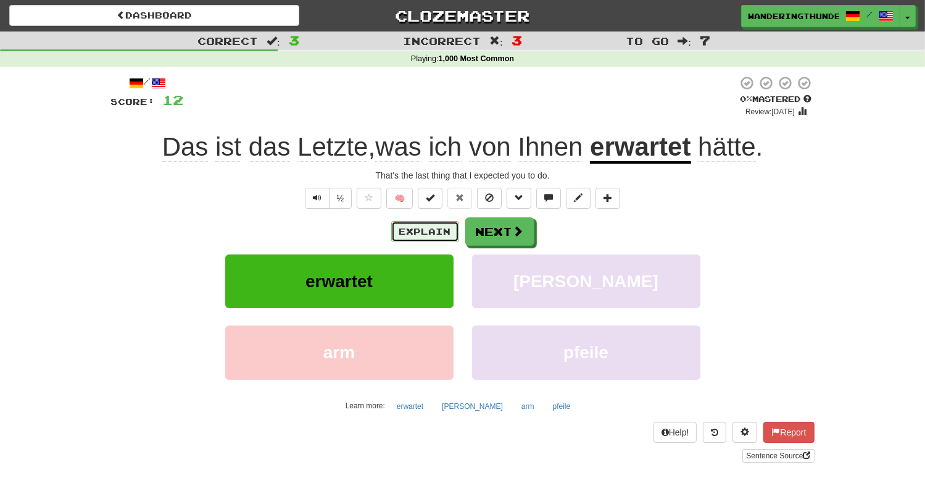
click at [434, 238] on button "Explain" at bounding box center [425, 231] width 68 height 21
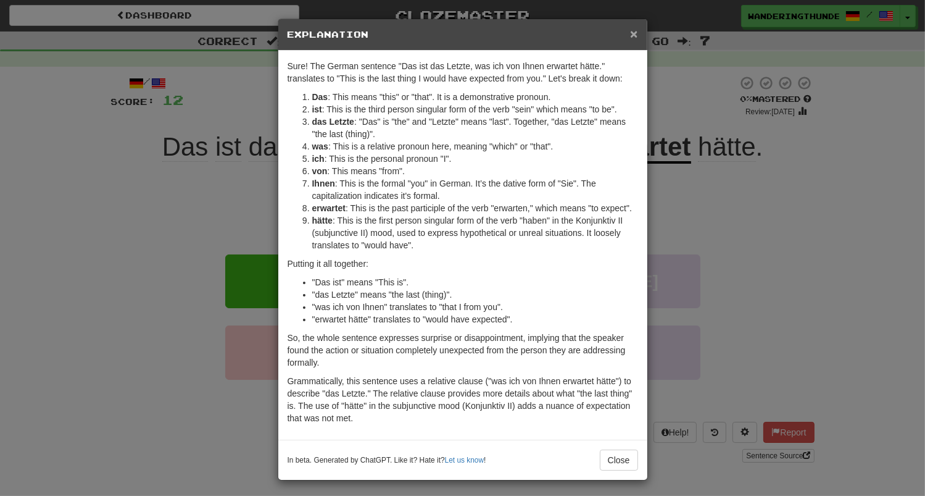
click at [636, 41] on span "×" at bounding box center [633, 34] width 7 height 14
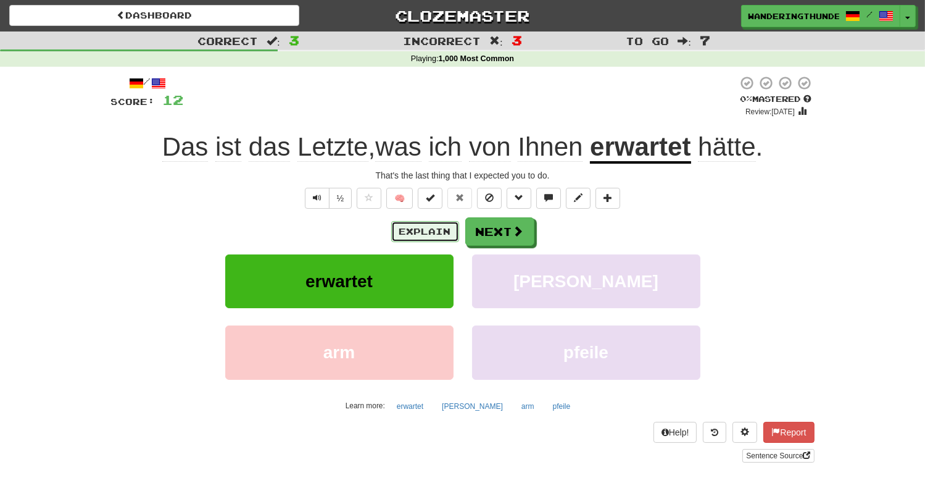
click at [415, 235] on button "Explain" at bounding box center [425, 231] width 68 height 21
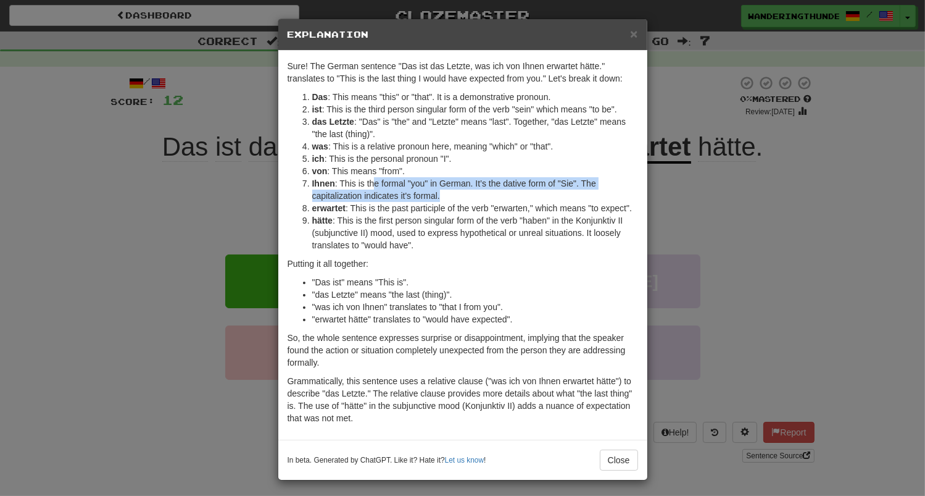
drag, startPoint x: 372, startPoint y: 190, endPoint x: 462, endPoint y: 191, distance: 89.5
click at [462, 191] on li "Ihnen : This is the formal "you" in German. It’s the dative form of "Sie". The …" at bounding box center [475, 189] width 326 height 25
drag, startPoint x: 515, startPoint y: 184, endPoint x: 551, endPoint y: 198, distance: 39.1
click at [551, 198] on li "Ihnen : This is the formal "you" in German. It’s the dative form of "Sie". The …" at bounding box center [475, 189] width 326 height 25
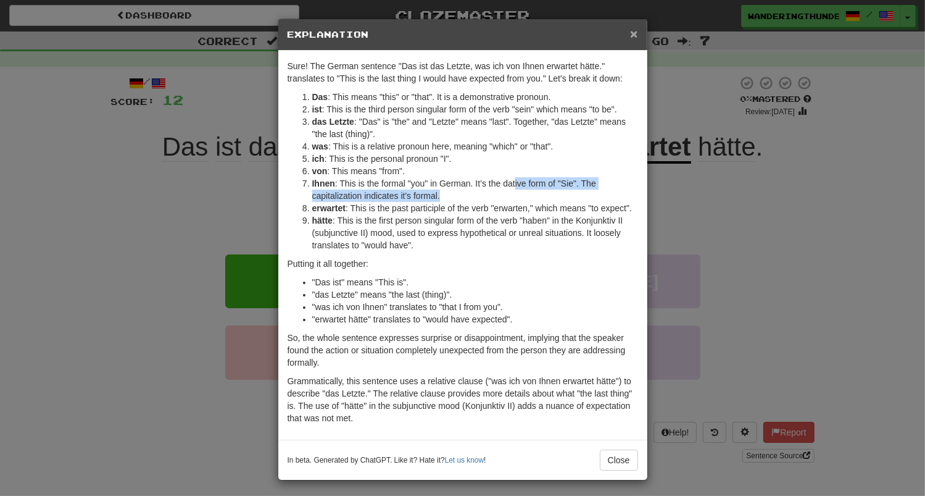
click at [634, 39] on span "×" at bounding box center [633, 34] width 7 height 14
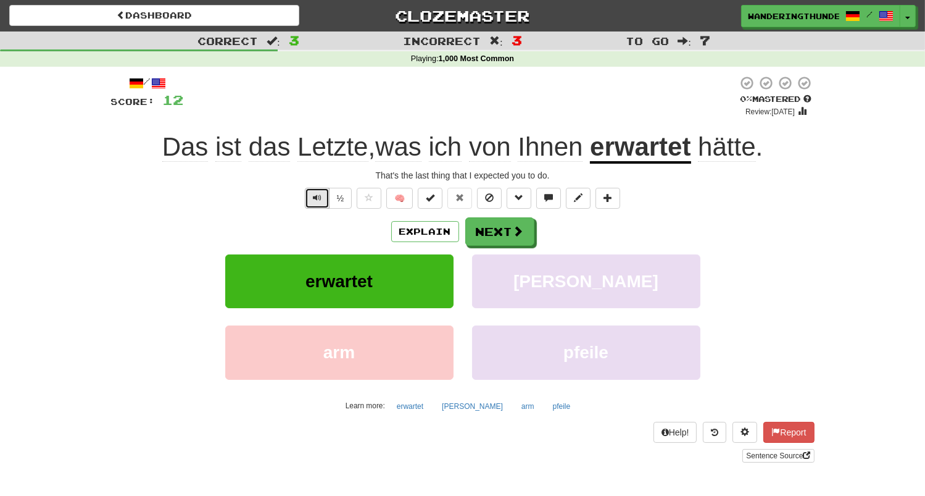
click at [318, 202] on span "Text-to-speech controls" at bounding box center [317, 197] width 9 height 9
click at [320, 198] on span "Text-to-speech controls" at bounding box center [317, 197] width 9 height 9
click at [516, 233] on span at bounding box center [518, 231] width 11 height 11
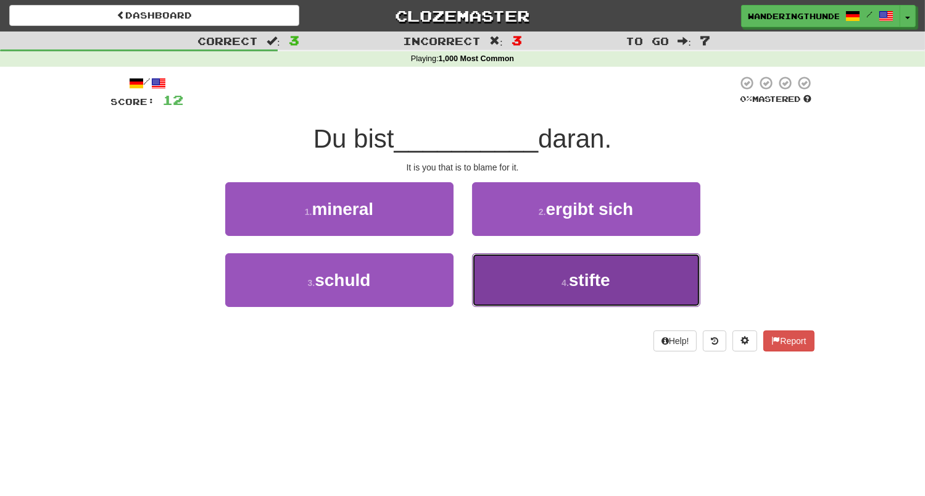
click at [549, 276] on button "4 . stifte" at bounding box center [586, 280] width 228 height 54
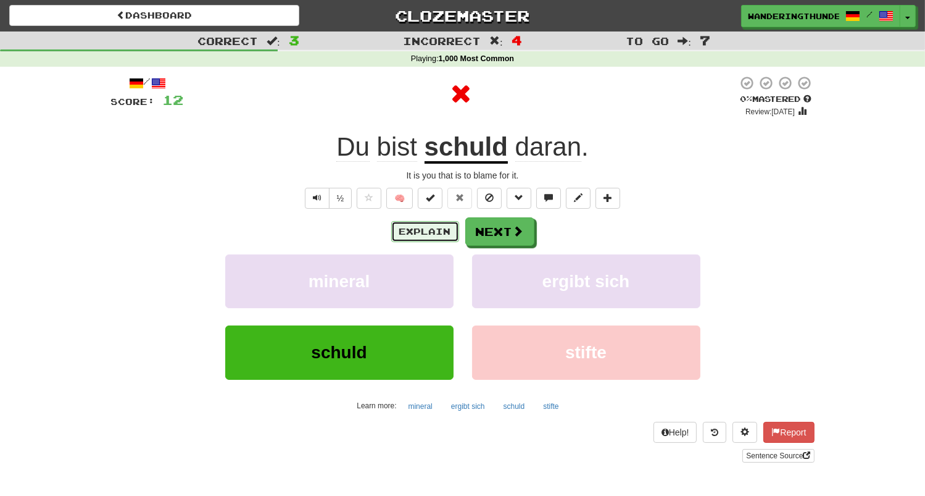
click at [418, 233] on button "Explain" at bounding box center [425, 231] width 68 height 21
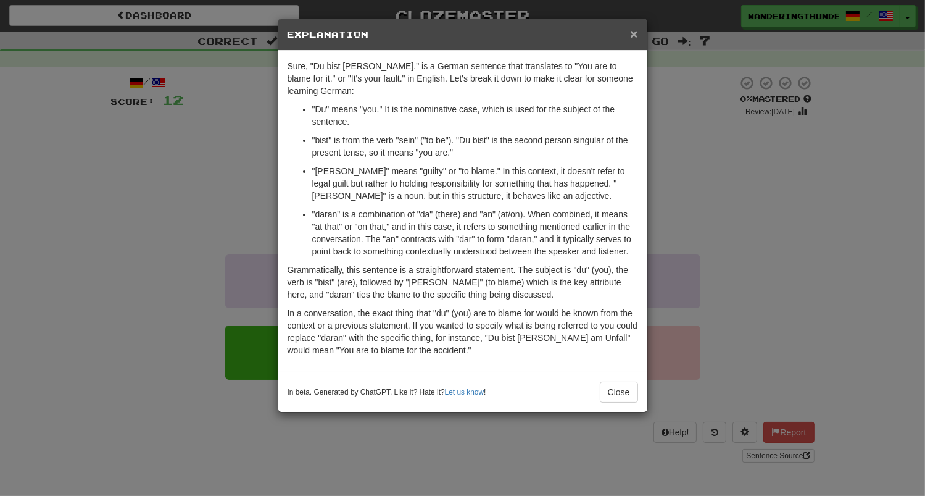
click at [636, 39] on span "×" at bounding box center [633, 34] width 7 height 14
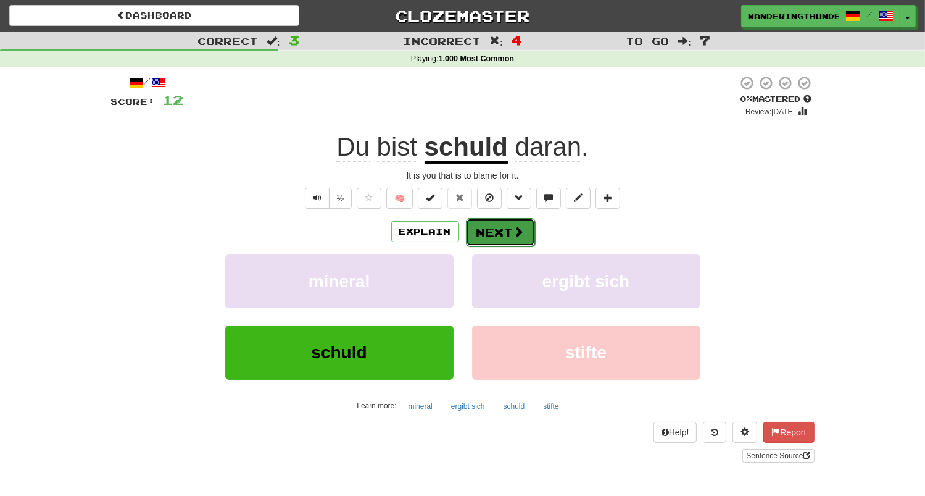
click at [490, 233] on button "Next" at bounding box center [500, 232] width 69 height 28
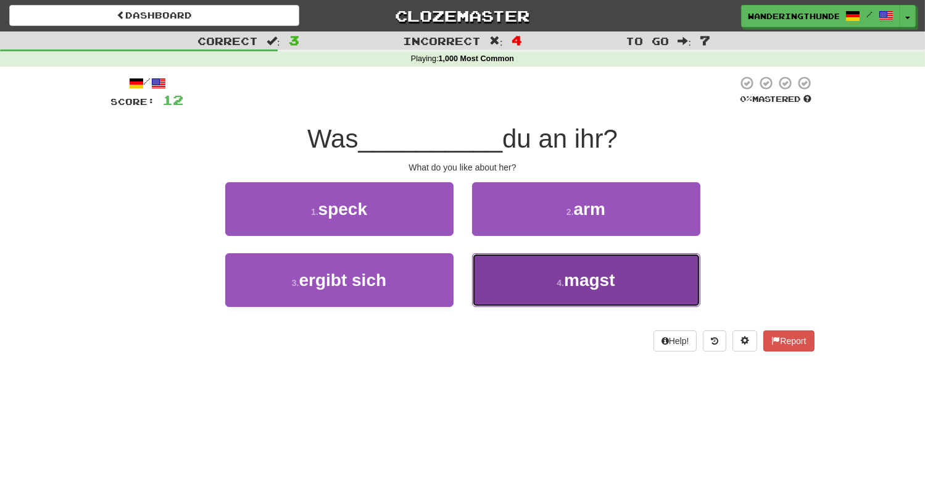
click at [544, 289] on button "4 . magst" at bounding box center [586, 280] width 228 height 54
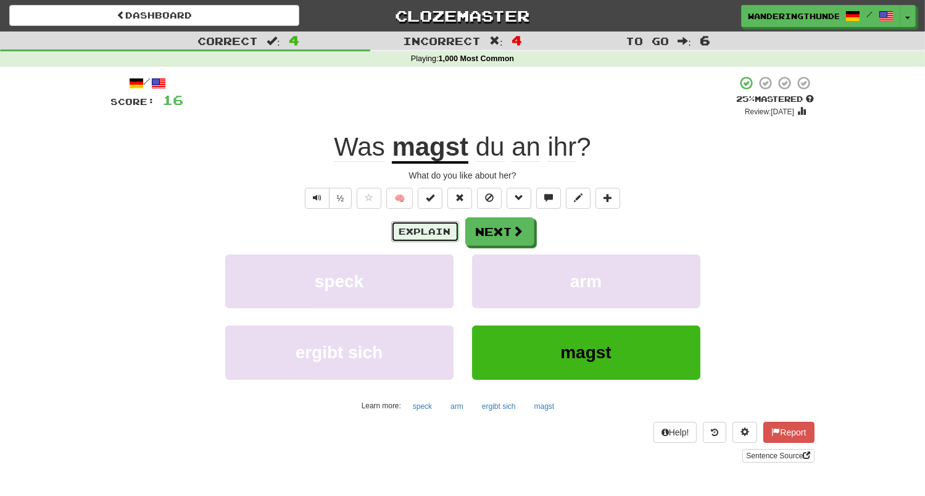
click at [413, 233] on button "Explain" at bounding box center [425, 231] width 68 height 21
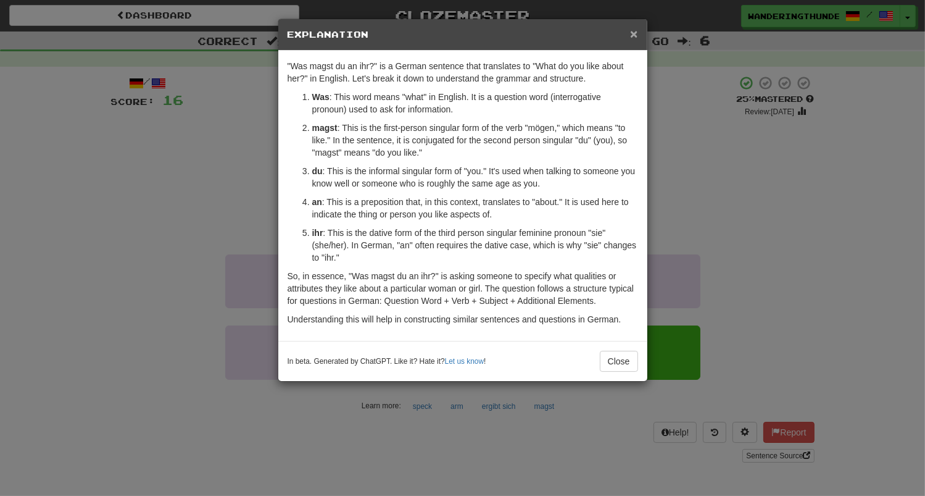
click at [634, 36] on span "×" at bounding box center [633, 34] width 7 height 14
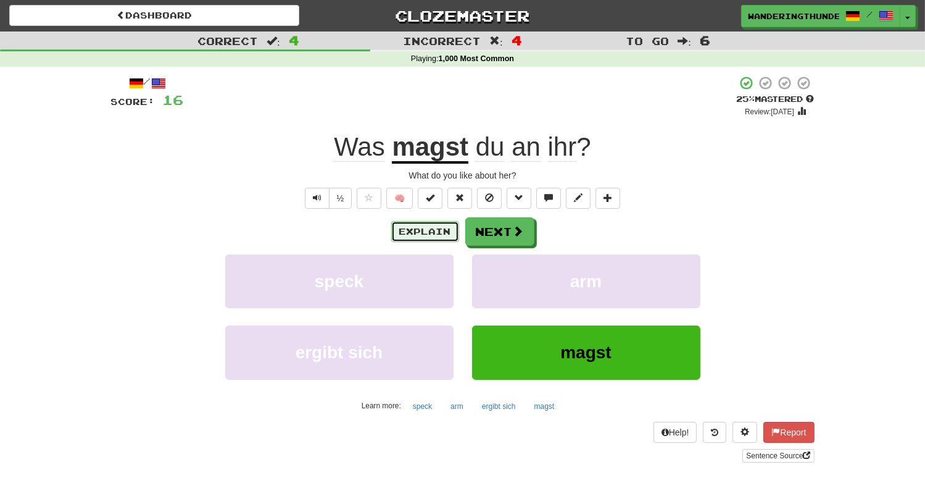
click at [427, 233] on button "Explain" at bounding box center [425, 231] width 68 height 21
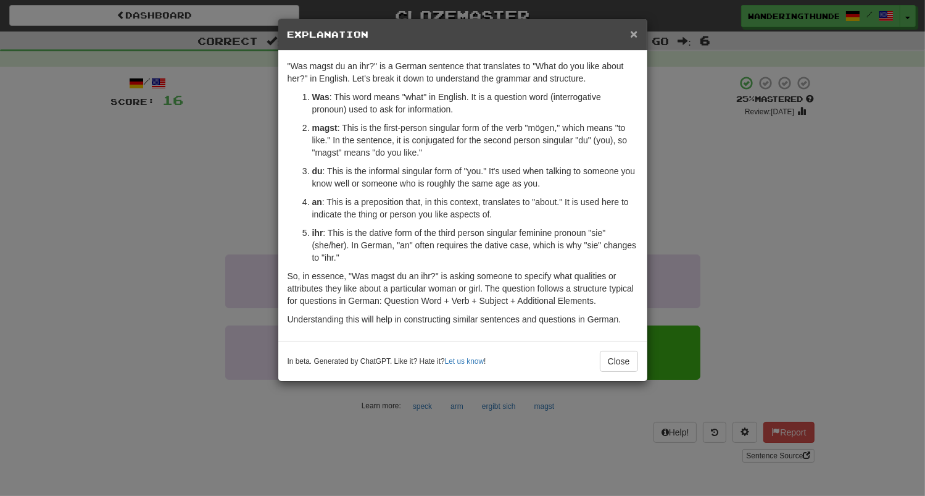
click at [632, 36] on span "×" at bounding box center [633, 34] width 7 height 14
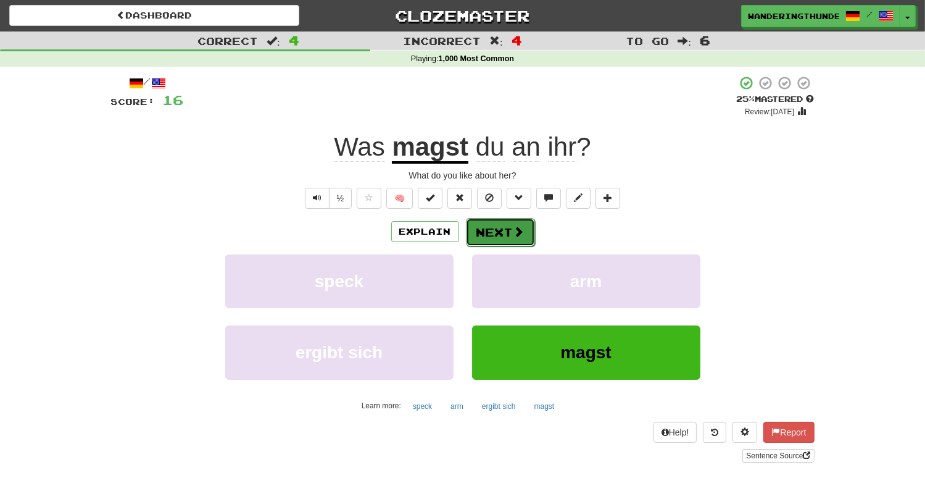
click at [509, 226] on button "Next" at bounding box center [500, 232] width 69 height 28
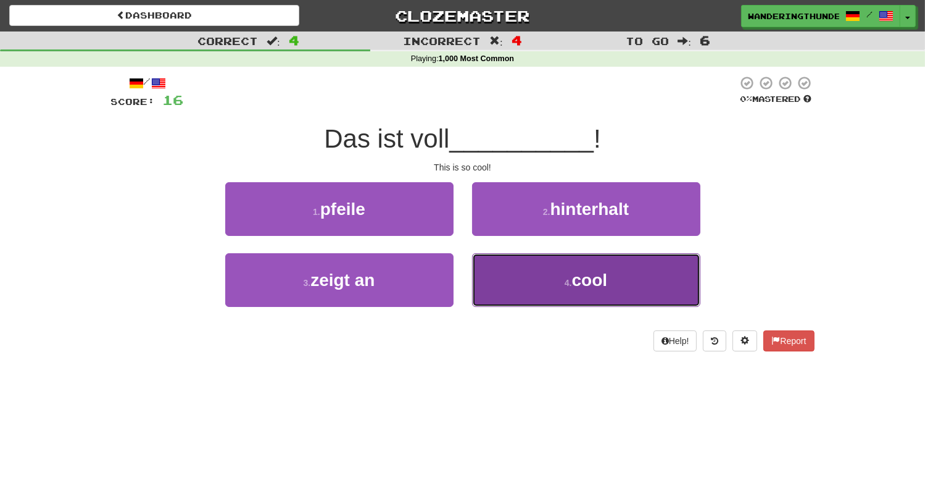
click at [510, 280] on button "4 . cool" at bounding box center [586, 280] width 228 height 54
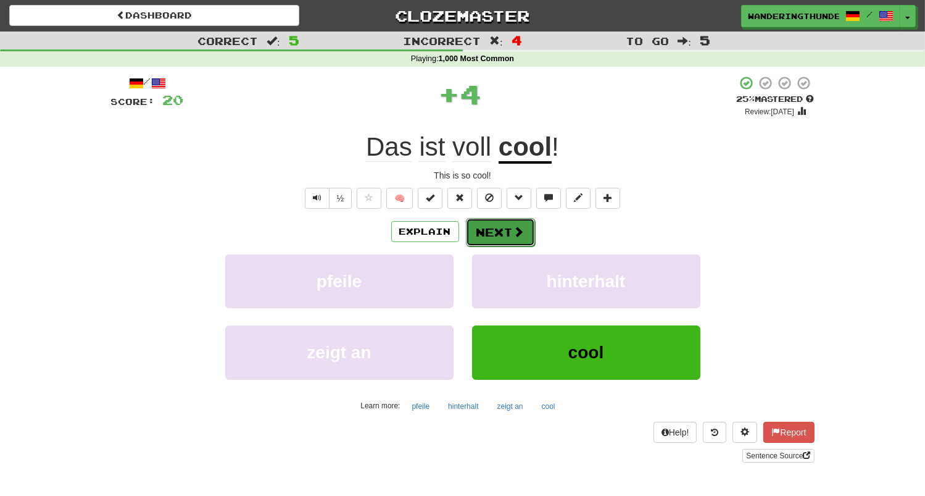
click at [492, 239] on button "Next" at bounding box center [500, 232] width 69 height 28
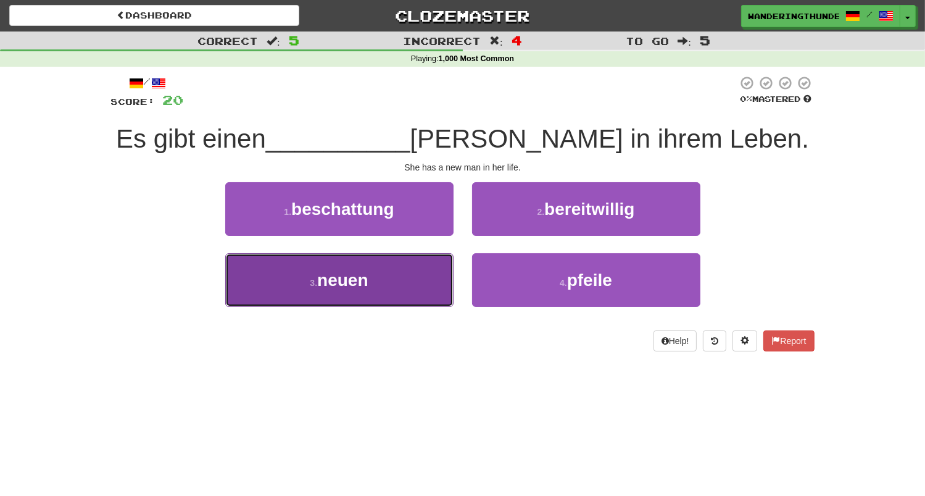
click at [426, 278] on button "3 . neuen" at bounding box center [339, 280] width 228 height 54
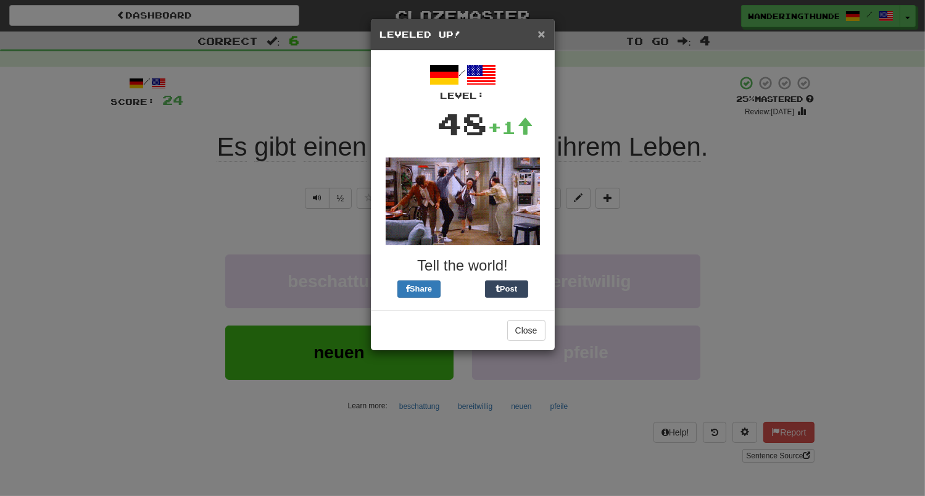
click at [545, 37] on span "×" at bounding box center [540, 34] width 7 height 14
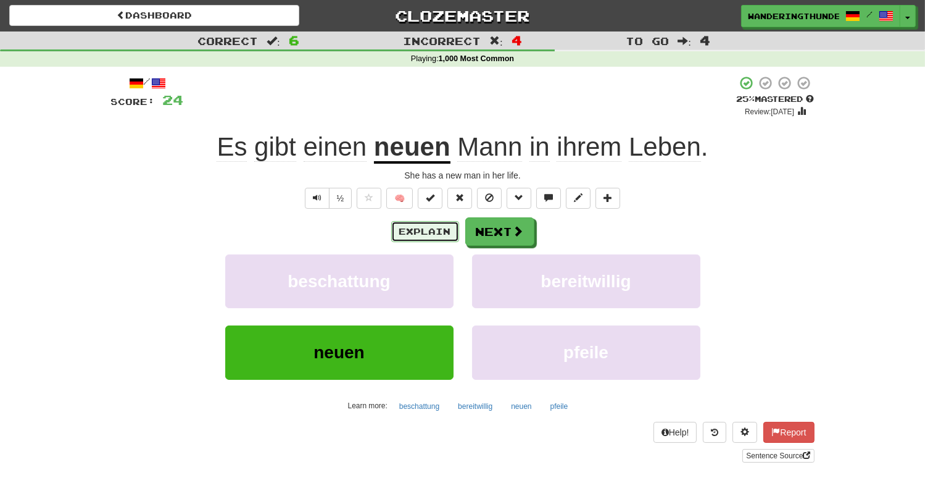
click at [426, 232] on button "Explain" at bounding box center [425, 231] width 68 height 21
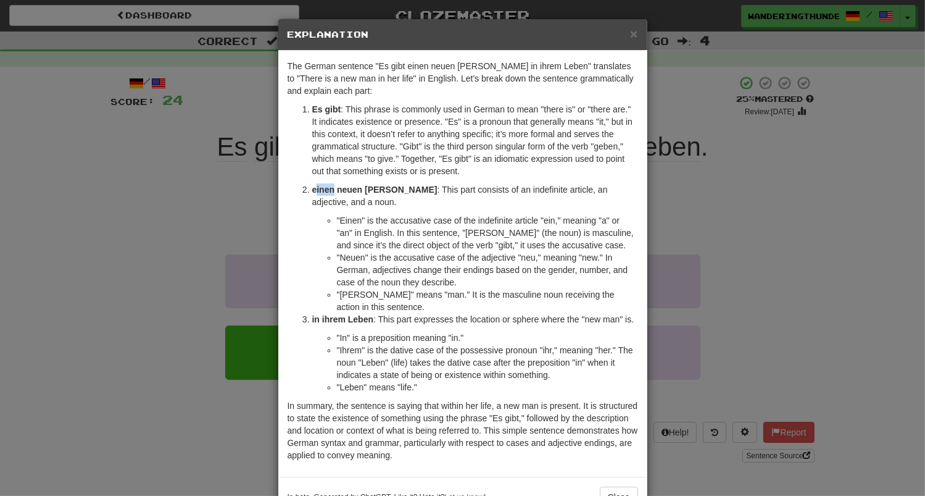
drag, startPoint x: 315, startPoint y: 188, endPoint x: 333, endPoint y: 188, distance: 17.9
click at [333, 188] on strong "einen neuen Mann" at bounding box center [374, 190] width 125 height 10
drag, startPoint x: 333, startPoint y: 188, endPoint x: 313, endPoint y: 189, distance: 19.2
click at [313, 189] on strong "einen neuen Mann" at bounding box center [374, 190] width 125 height 10
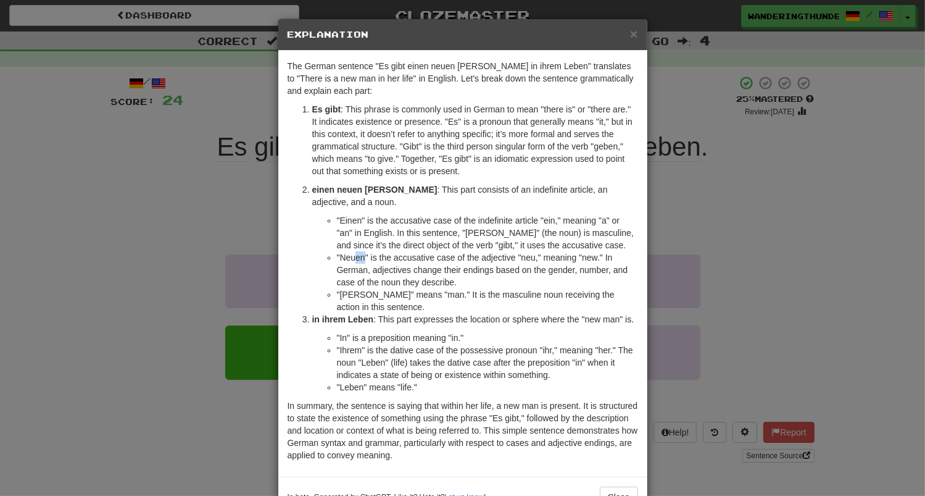
drag, startPoint x: 355, startPoint y: 260, endPoint x: 366, endPoint y: 255, distance: 11.9
click at [366, 255] on li ""Neuen" is the accusative case of the adjective "neu," meaning "new." In German…" at bounding box center [487, 269] width 301 height 37
drag, startPoint x: 353, startPoint y: 220, endPoint x: 363, endPoint y: 220, distance: 9.9
click at [363, 220] on li ""Einen" is the accusative case of the indefinite article "ein," meaning "a" or …" at bounding box center [487, 232] width 301 height 37
click at [634, 39] on span "×" at bounding box center [633, 34] width 7 height 14
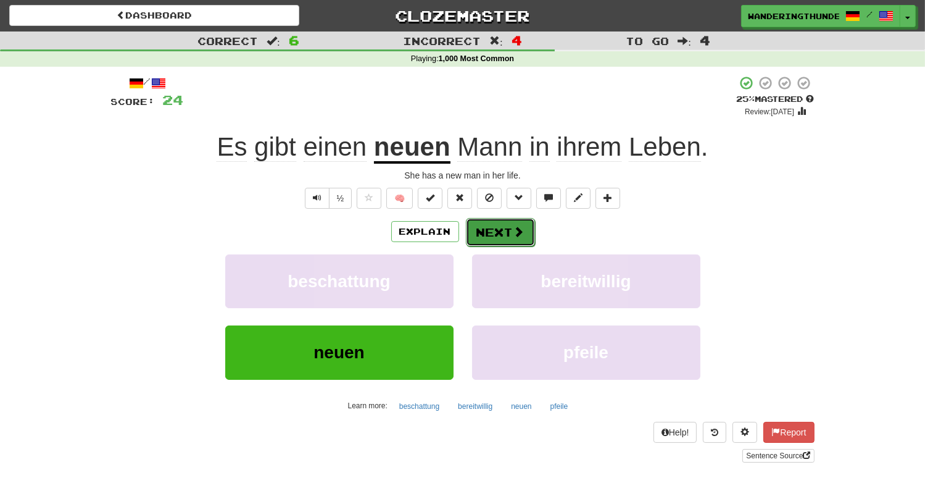
click at [508, 230] on button "Next" at bounding box center [500, 232] width 69 height 28
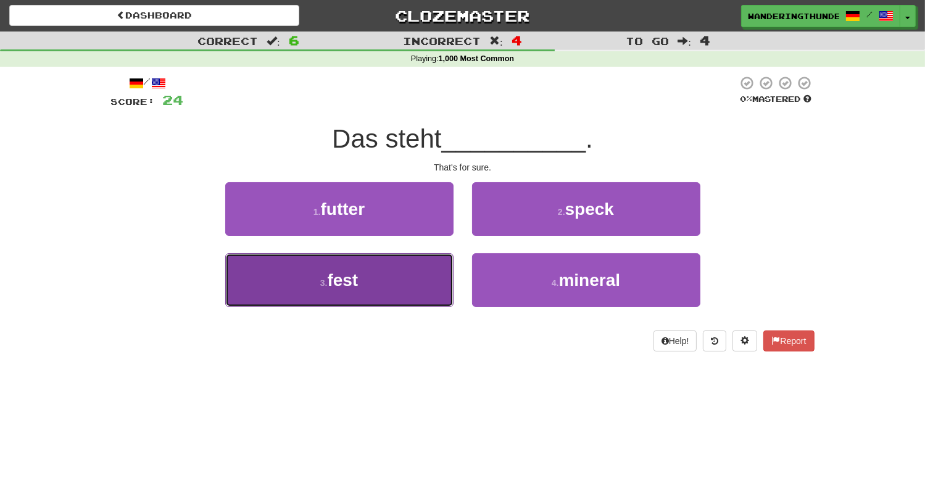
click at [317, 273] on button "3 . fest" at bounding box center [339, 280] width 228 height 54
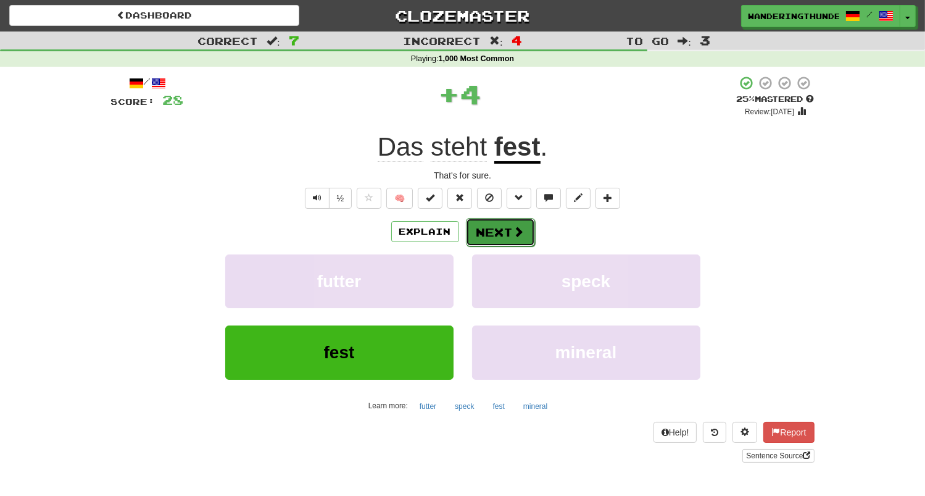
click at [496, 225] on button "Next" at bounding box center [500, 232] width 69 height 28
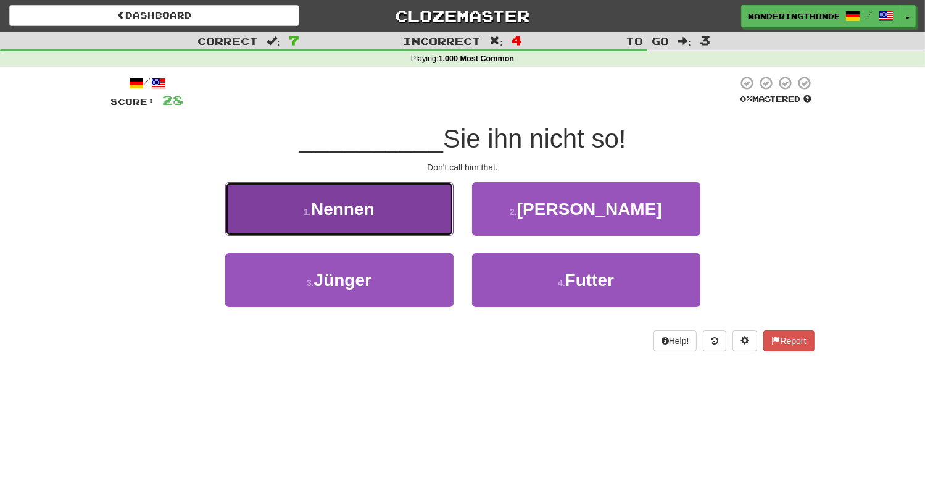
click at [384, 215] on button "1 . Nennen" at bounding box center [339, 209] width 228 height 54
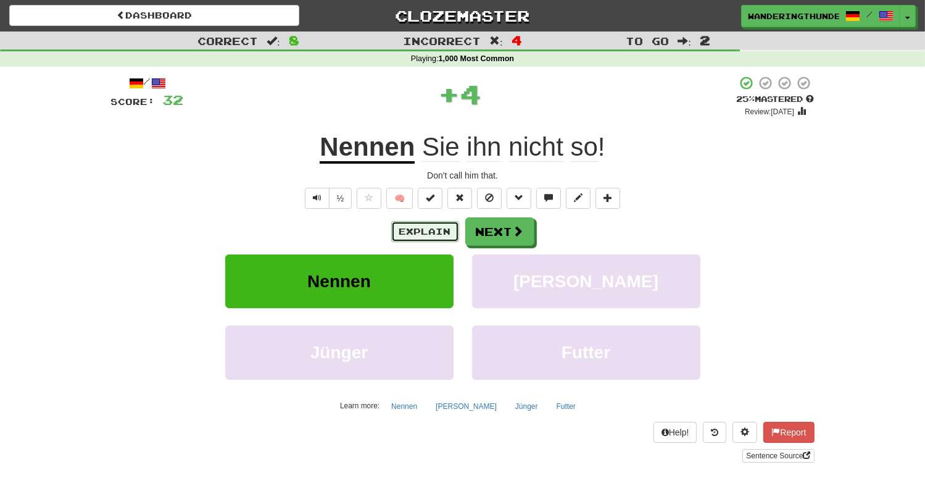
click at [428, 234] on button "Explain" at bounding box center [425, 231] width 68 height 21
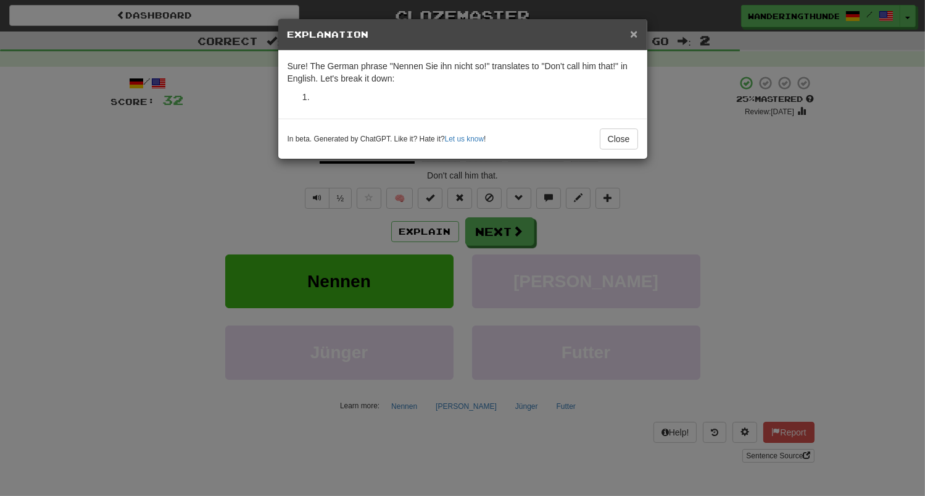
click at [633, 36] on span "×" at bounding box center [633, 34] width 7 height 14
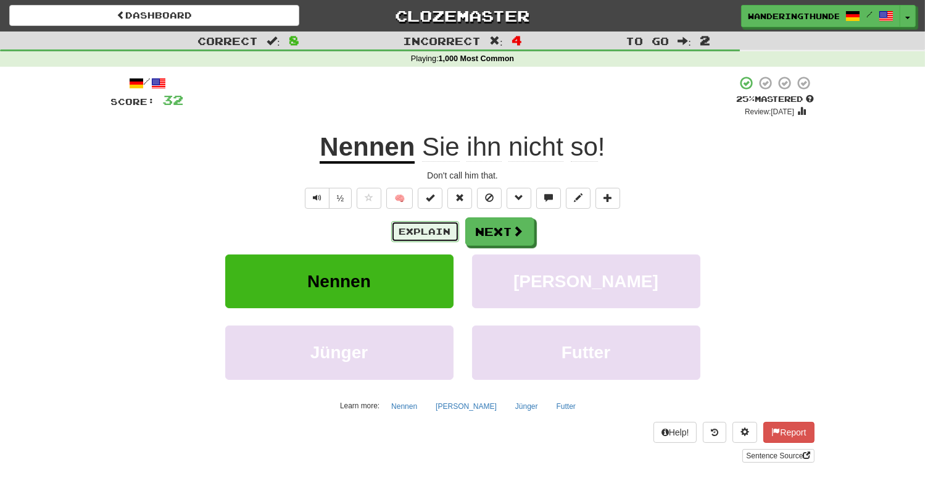
click at [433, 239] on button "Explain" at bounding box center [425, 231] width 68 height 21
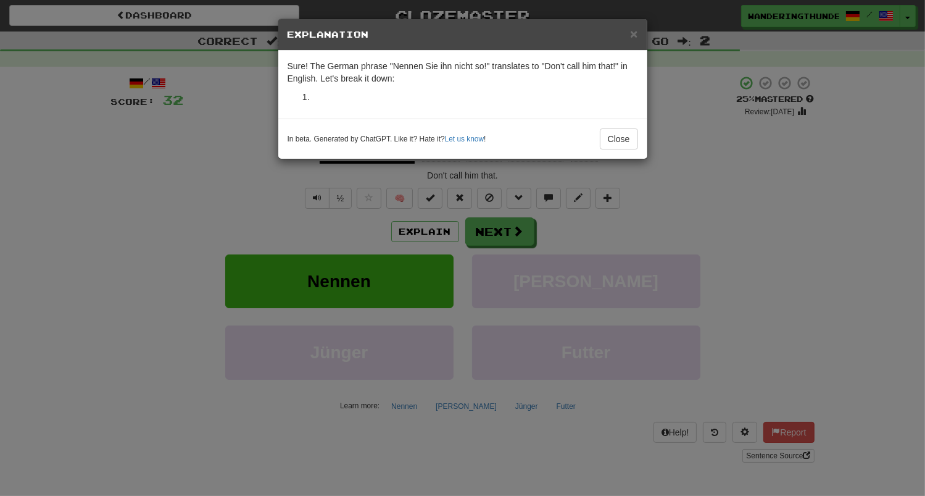
click at [420, 94] on li at bounding box center [475, 97] width 326 height 12
click at [628, 138] on button "Close" at bounding box center [619, 138] width 38 height 21
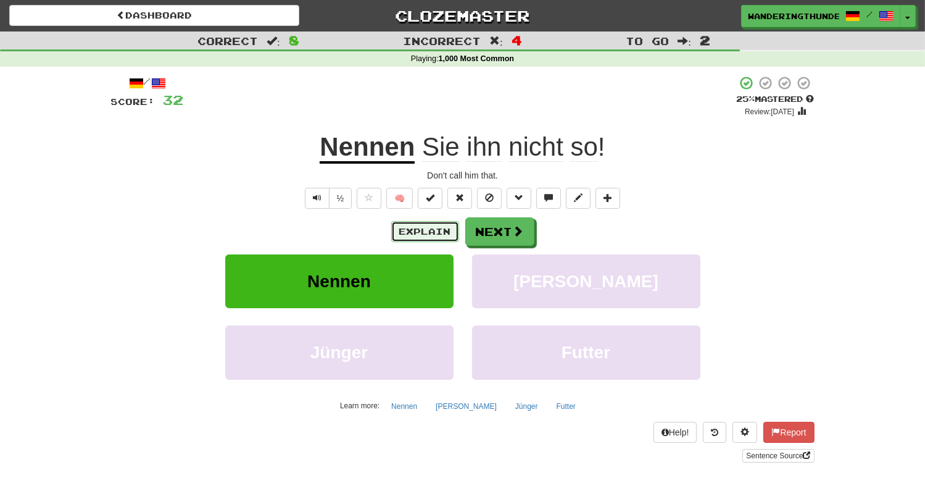
click at [423, 230] on button "Explain" at bounding box center [425, 231] width 68 height 21
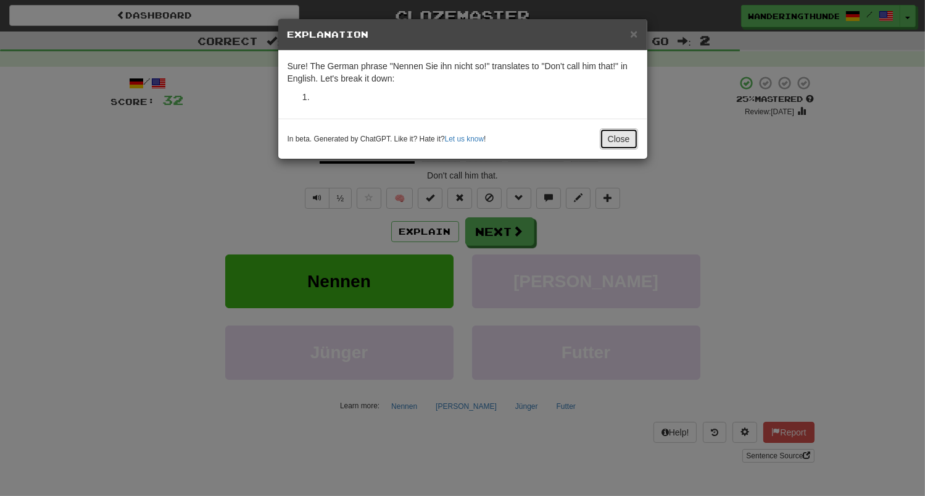
click at [634, 134] on button "Close" at bounding box center [619, 138] width 38 height 21
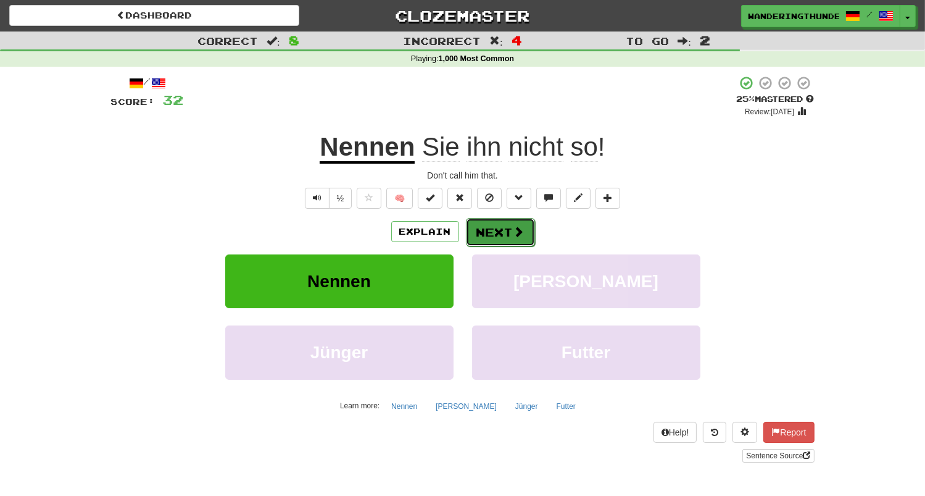
click at [517, 244] on button "Next" at bounding box center [500, 232] width 69 height 28
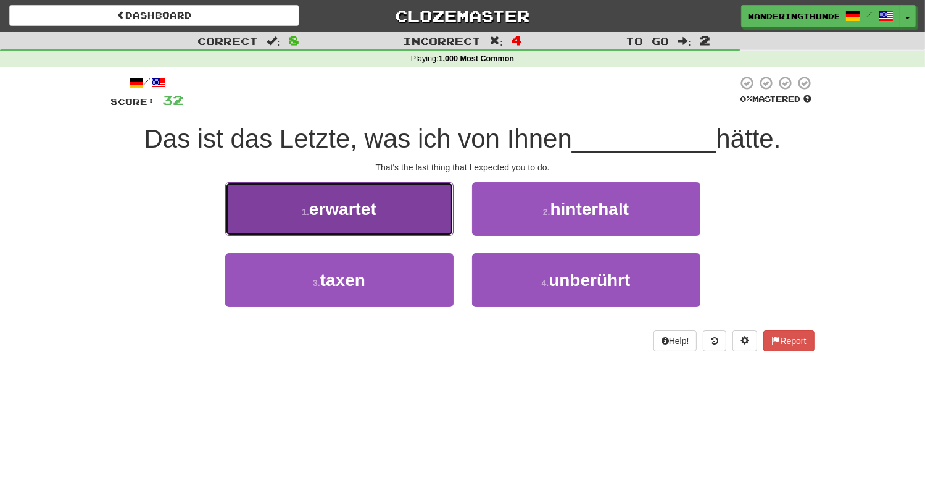
click at [421, 216] on button "1 . erwartet" at bounding box center [339, 209] width 228 height 54
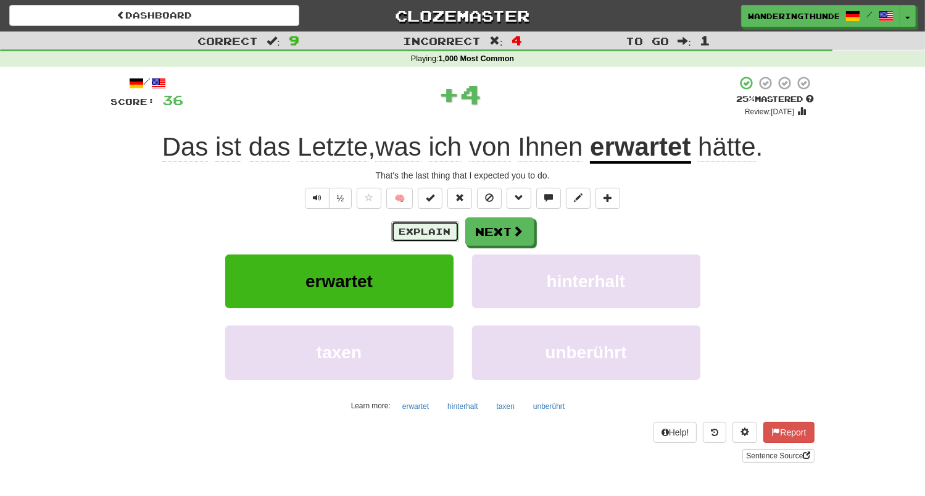
click at [417, 237] on button "Explain" at bounding box center [425, 231] width 68 height 21
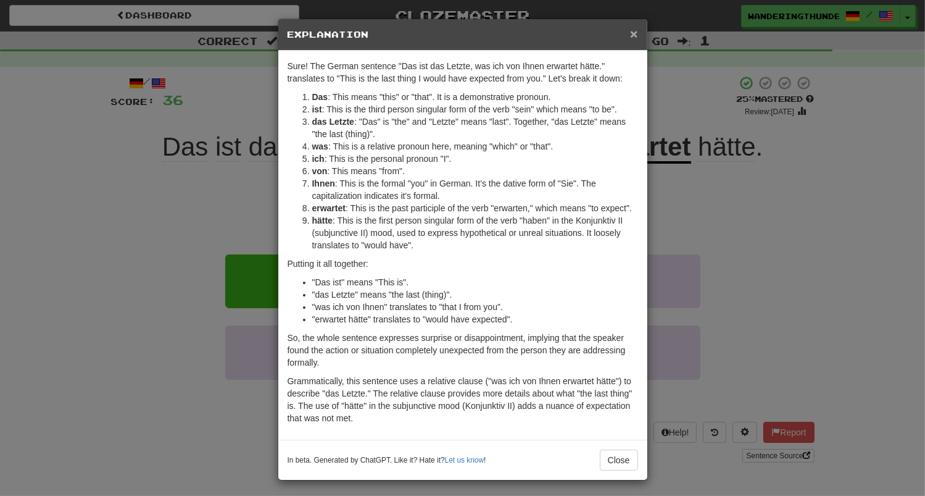
click at [637, 36] on span "×" at bounding box center [633, 34] width 7 height 14
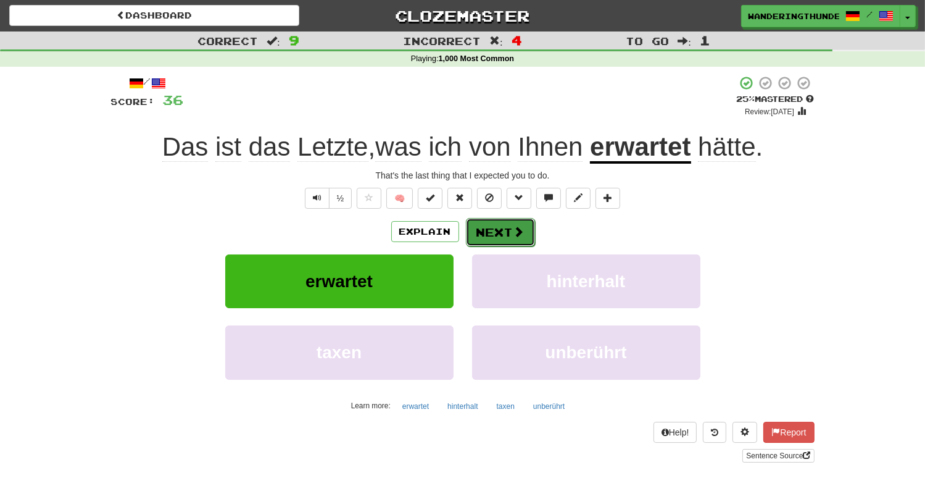
click at [508, 226] on button "Next" at bounding box center [500, 232] width 69 height 28
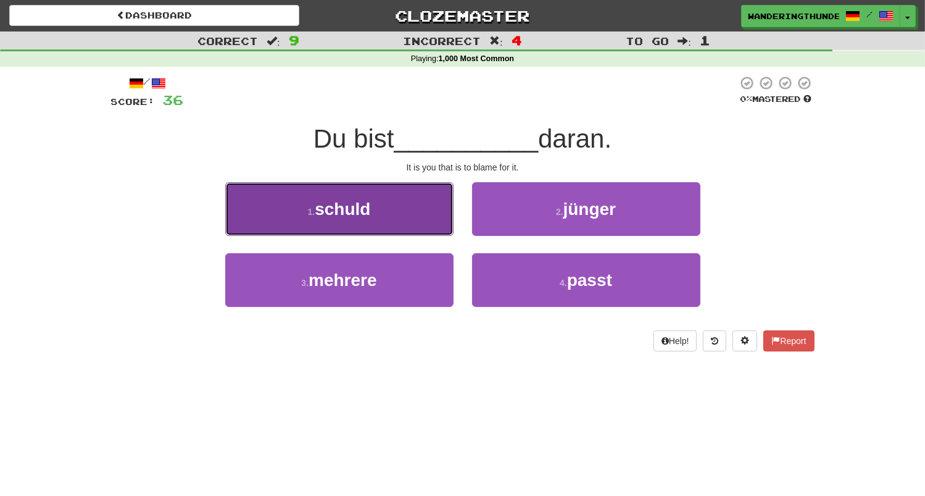
click at [400, 226] on button "1 . schuld" at bounding box center [339, 209] width 228 height 54
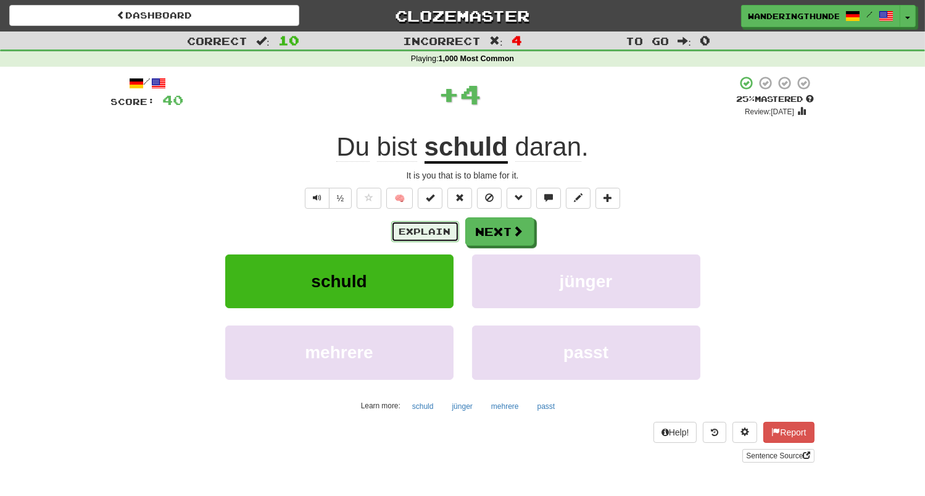
click at [429, 233] on button "Explain" at bounding box center [425, 231] width 68 height 21
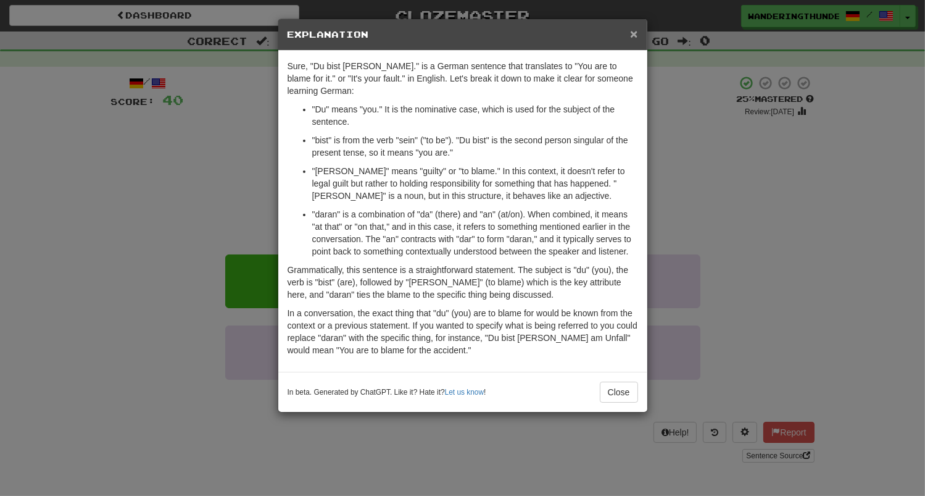
click at [633, 40] on span "×" at bounding box center [633, 34] width 7 height 14
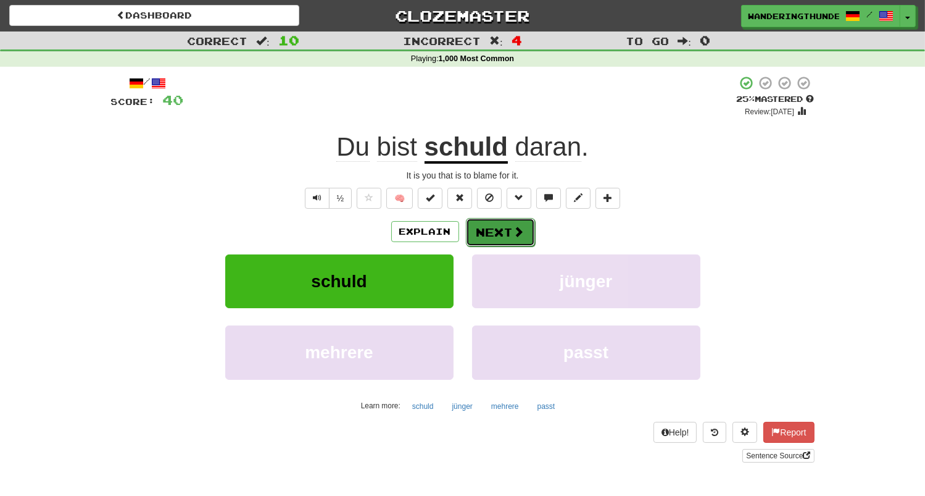
click at [513, 241] on button "Next" at bounding box center [500, 232] width 69 height 28
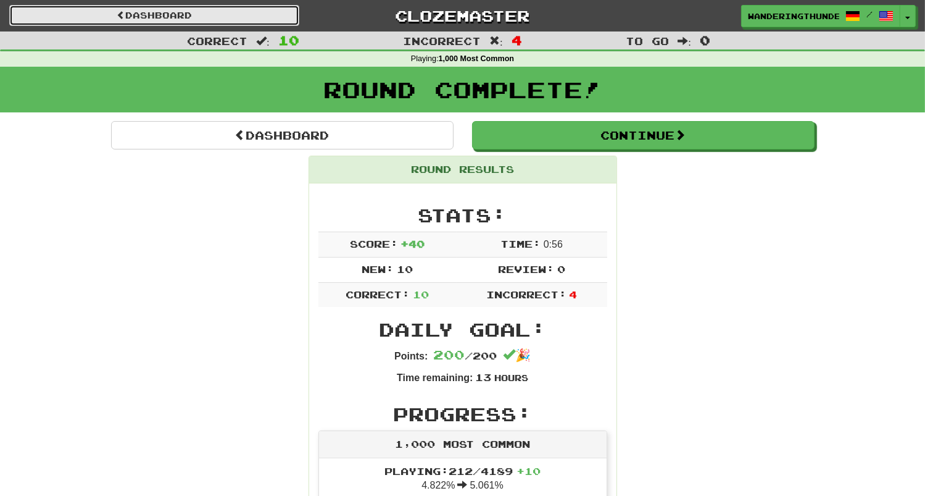
click at [205, 13] on link "Dashboard" at bounding box center [154, 15] width 290 height 21
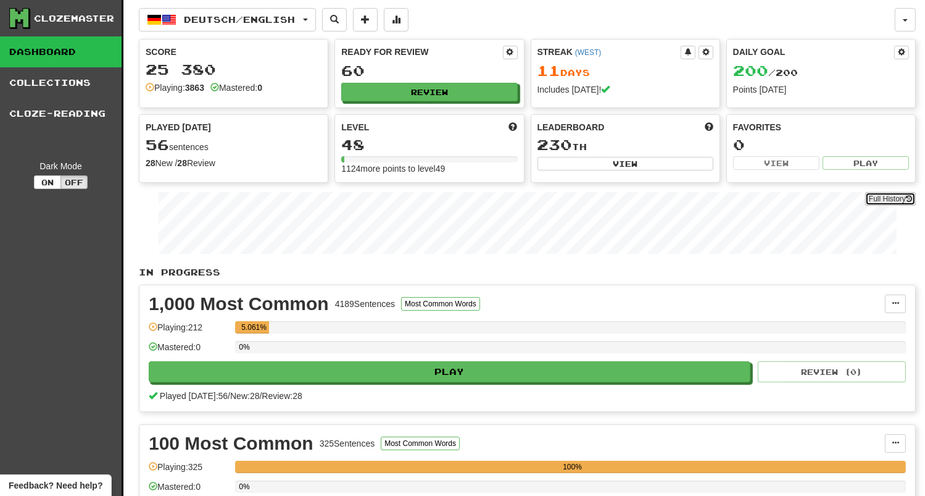
click at [881, 194] on link "Full History" at bounding box center [890, 199] width 51 height 14
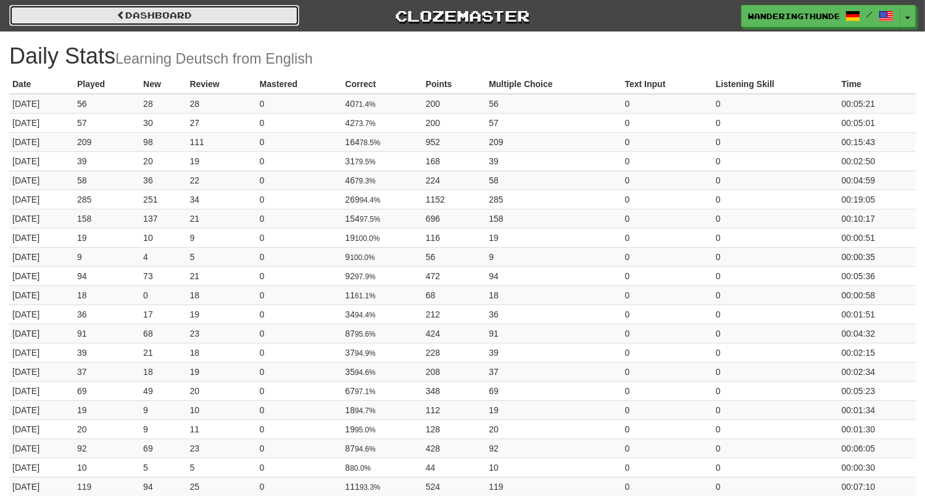
click at [94, 23] on link "Dashboard" at bounding box center [154, 15] width 290 height 21
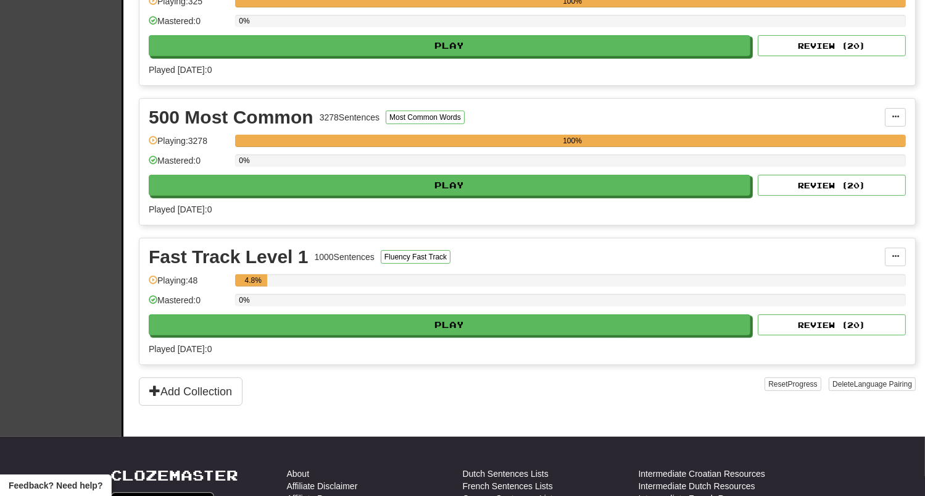
scroll to position [500, 0]
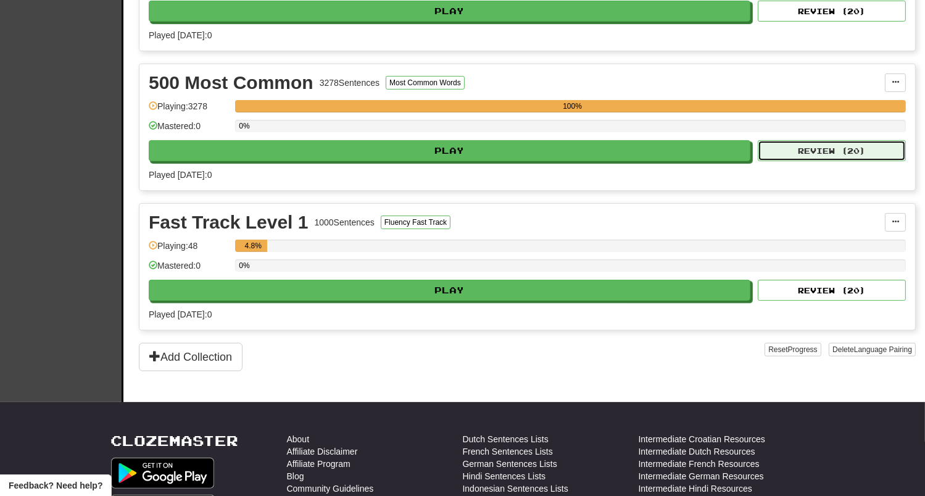
click at [823, 147] on button "Review ( 20 )" at bounding box center [832, 150] width 148 height 21
select select "**"
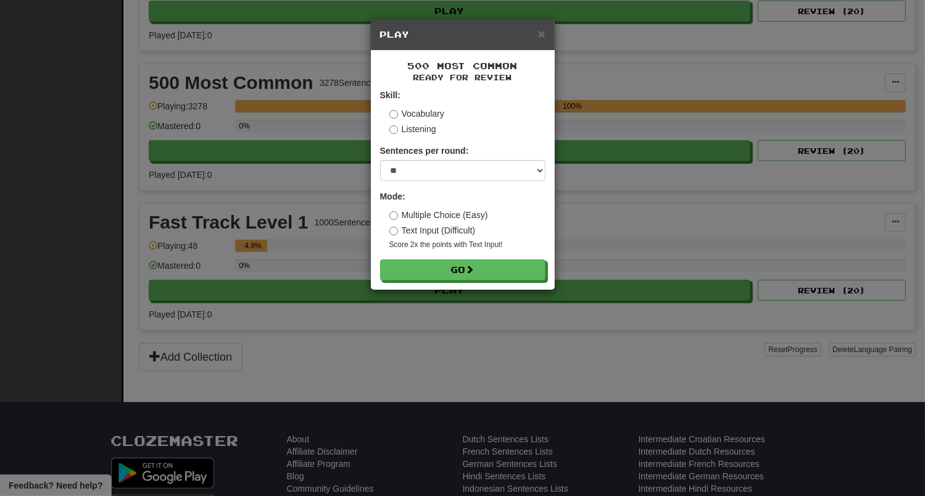
click at [535, 31] on h5 "Play" at bounding box center [462, 34] width 165 height 12
click at [541, 36] on span "×" at bounding box center [540, 34] width 7 height 14
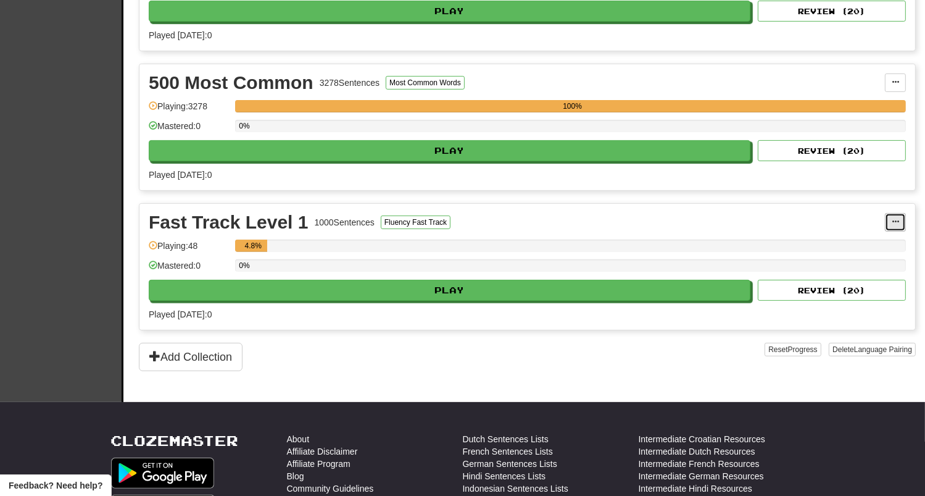
click at [894, 220] on span at bounding box center [895, 221] width 7 height 7
click at [872, 270] on span "Unpin from Dashboard" at bounding box center [849, 272] width 87 height 10
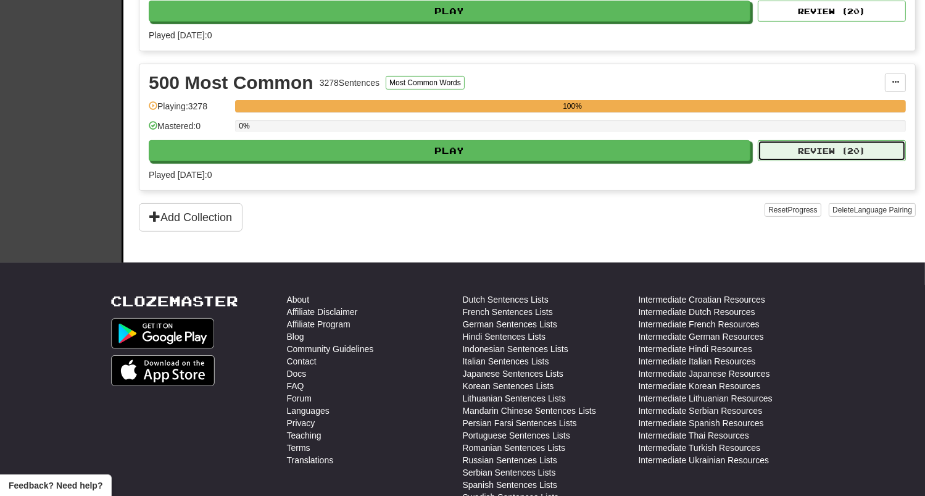
click at [846, 145] on button "Review ( 20 )" at bounding box center [832, 150] width 148 height 21
select select "**"
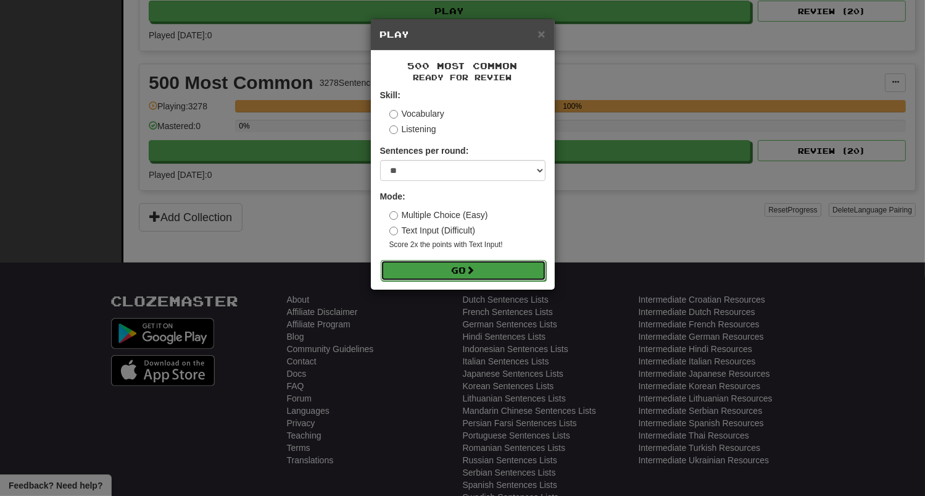
click at [513, 267] on button "Go" at bounding box center [463, 270] width 165 height 21
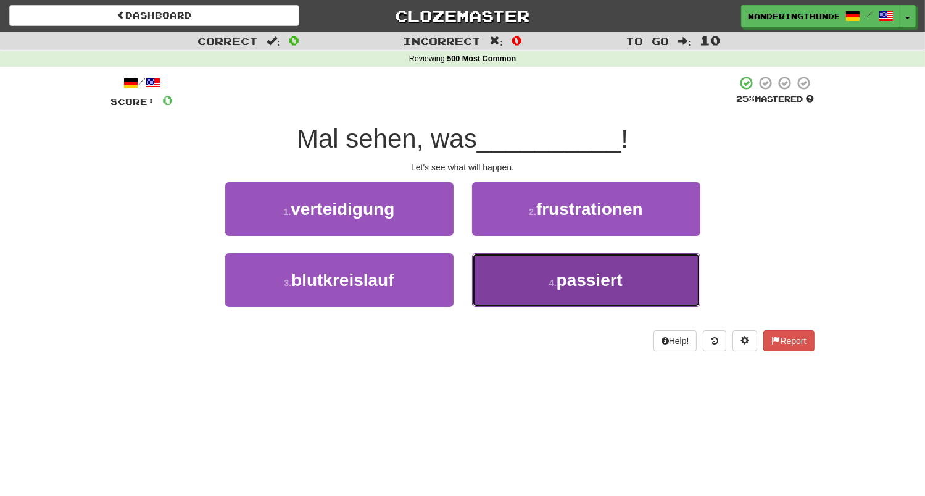
click at [553, 288] on small "4 ." at bounding box center [552, 283] width 7 height 10
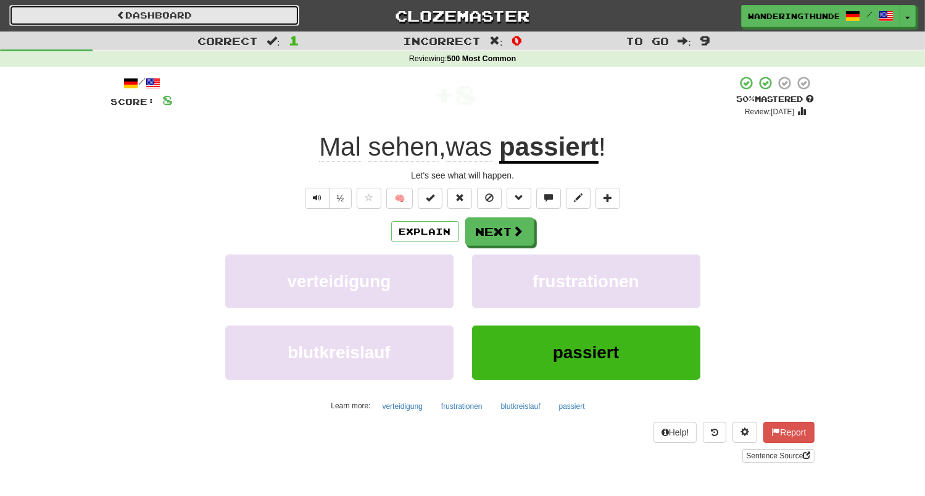
click at [114, 17] on link "Dashboard" at bounding box center [154, 15] width 290 height 21
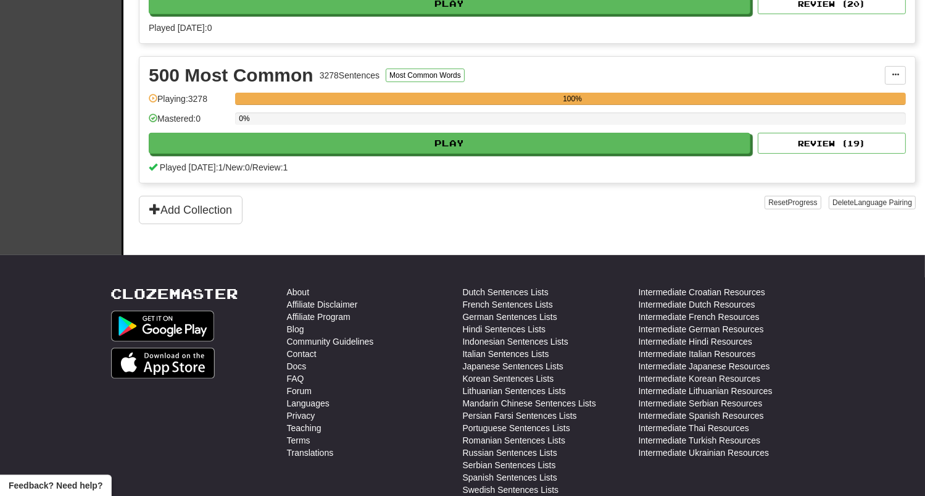
scroll to position [333, 0]
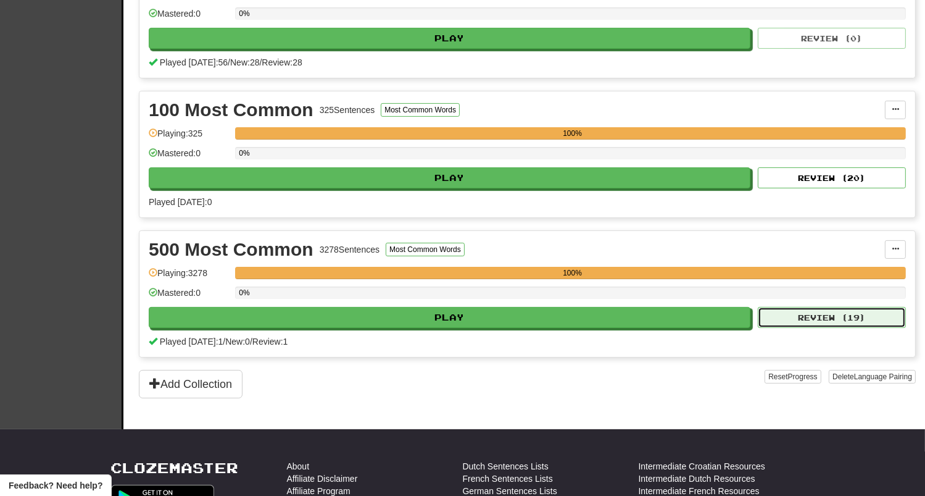
click at [847, 317] on button "Review ( 19 )" at bounding box center [832, 317] width 148 height 21
select select "**"
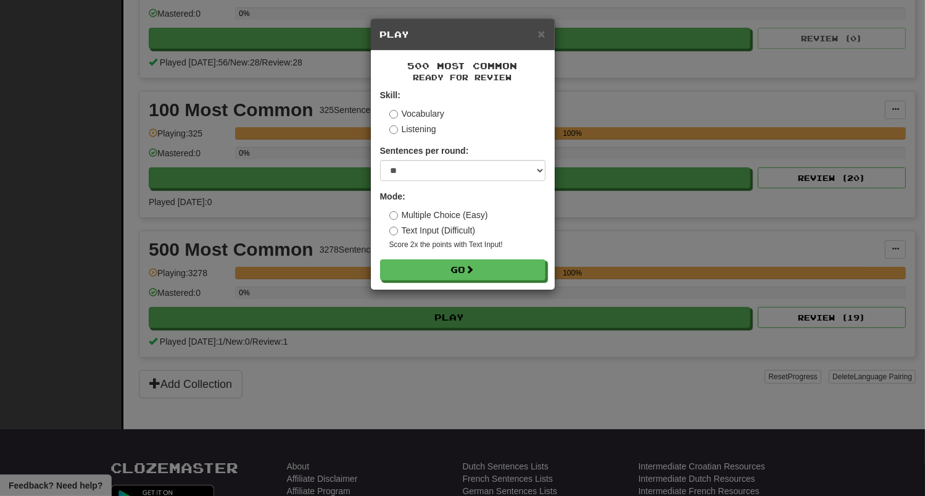
click at [450, 235] on label "Text Input (Difficult)" at bounding box center [432, 230] width 86 height 12
click at [463, 267] on button "Go" at bounding box center [463, 270] width 165 height 21
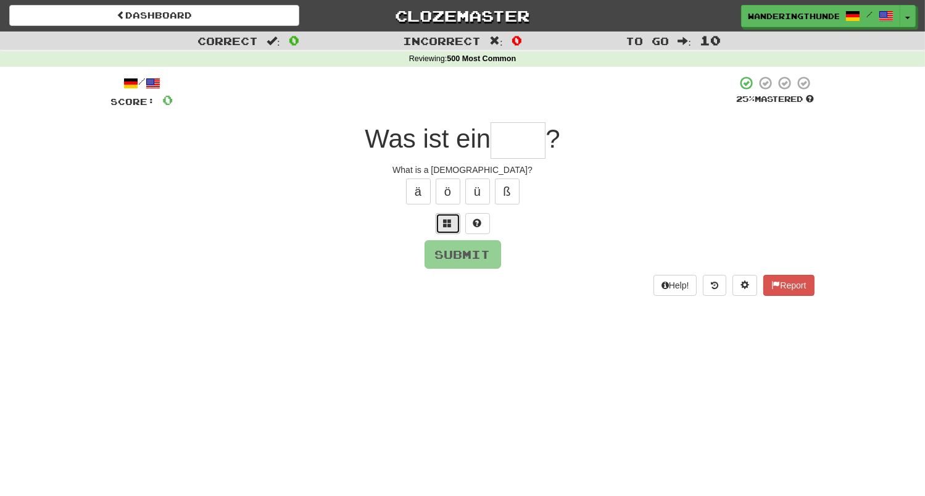
click at [452, 231] on button at bounding box center [448, 223] width 25 height 21
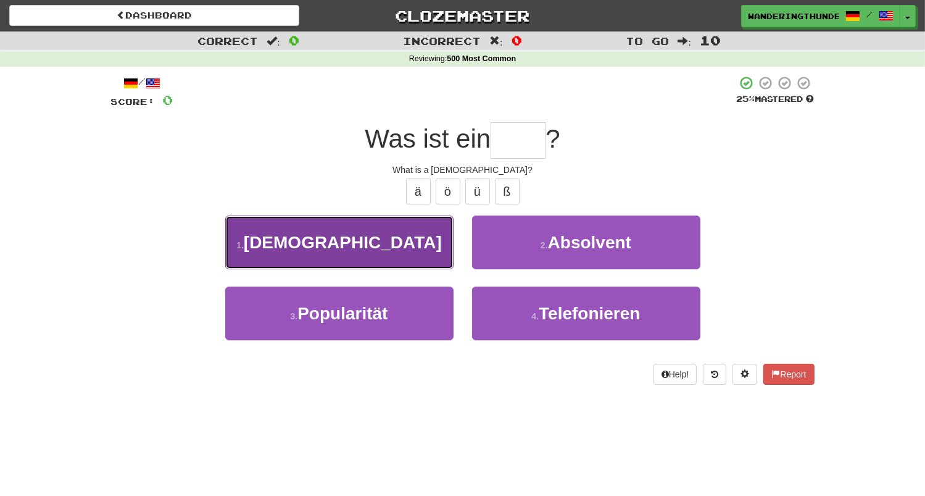
click at [436, 240] on button "1 . [DEMOGRAPHIC_DATA]" at bounding box center [339, 242] width 228 height 54
type input "****"
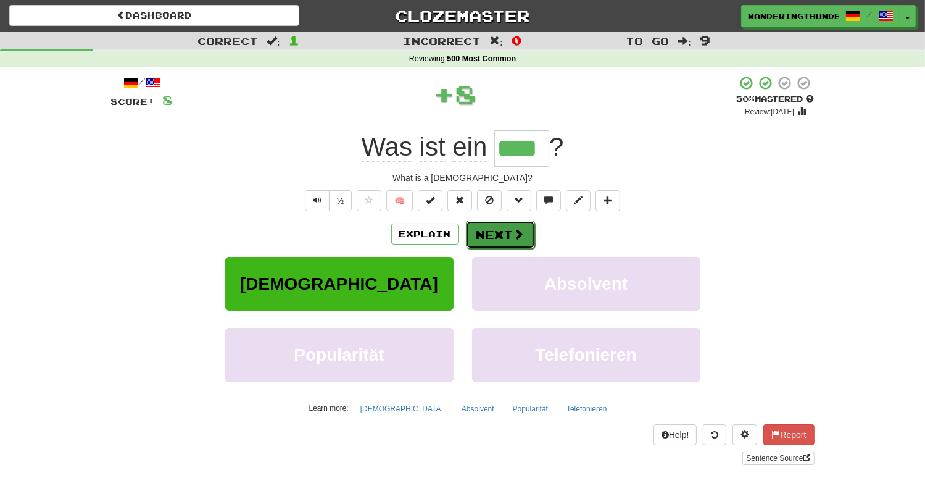
click at [492, 240] on button "Next" at bounding box center [500, 234] width 69 height 28
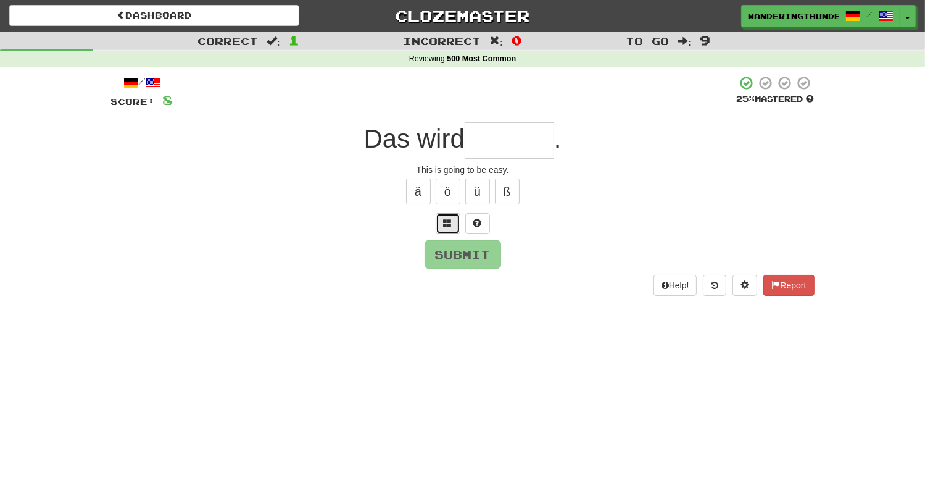
click at [443, 226] on button at bounding box center [448, 223] width 25 height 21
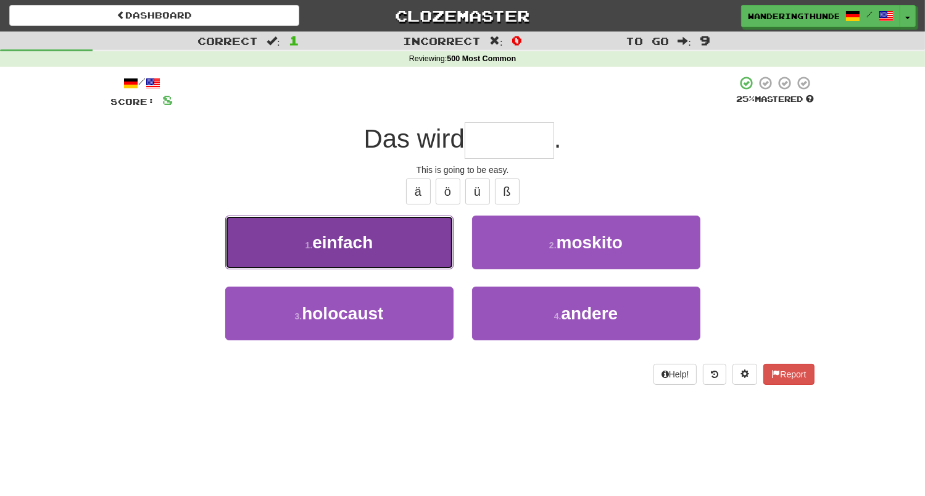
click at [425, 263] on button "1 . einfach" at bounding box center [339, 242] width 228 height 54
type input "*******"
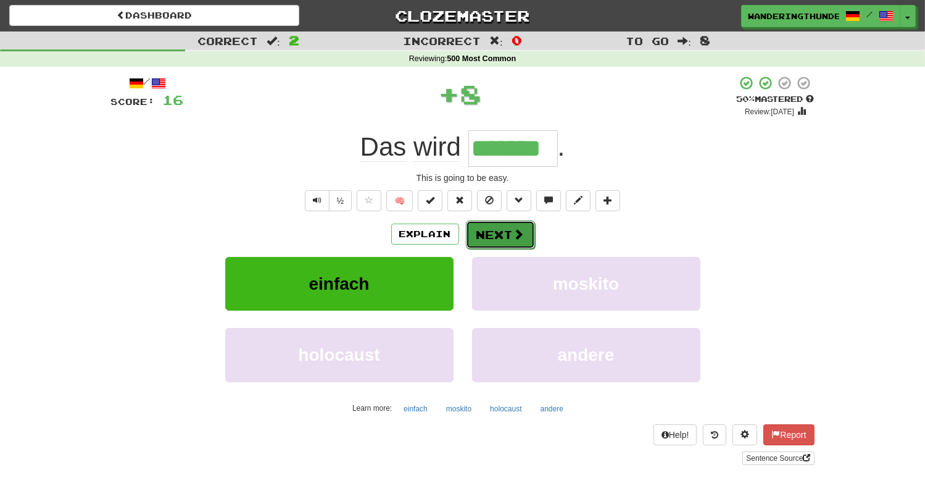
click at [488, 238] on button "Next" at bounding box center [500, 234] width 69 height 28
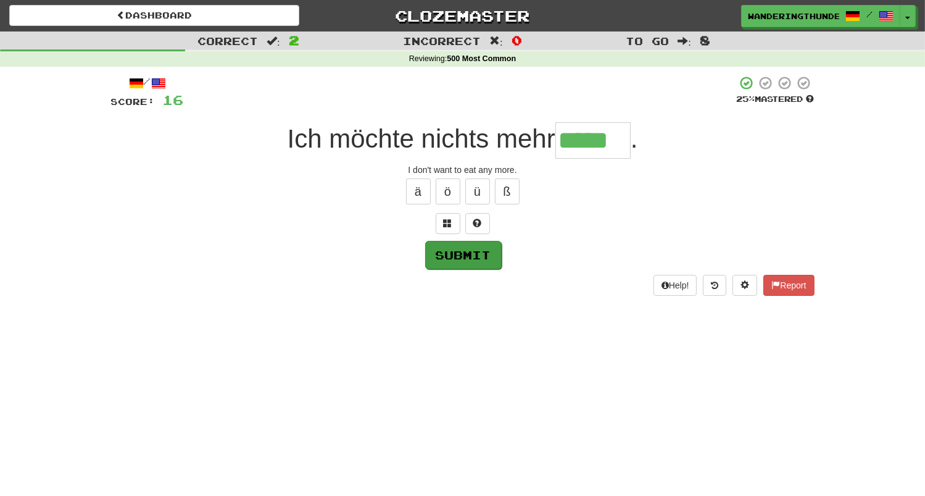
type input "*****"
click at [460, 257] on button "Submit" at bounding box center [463, 255] width 77 height 28
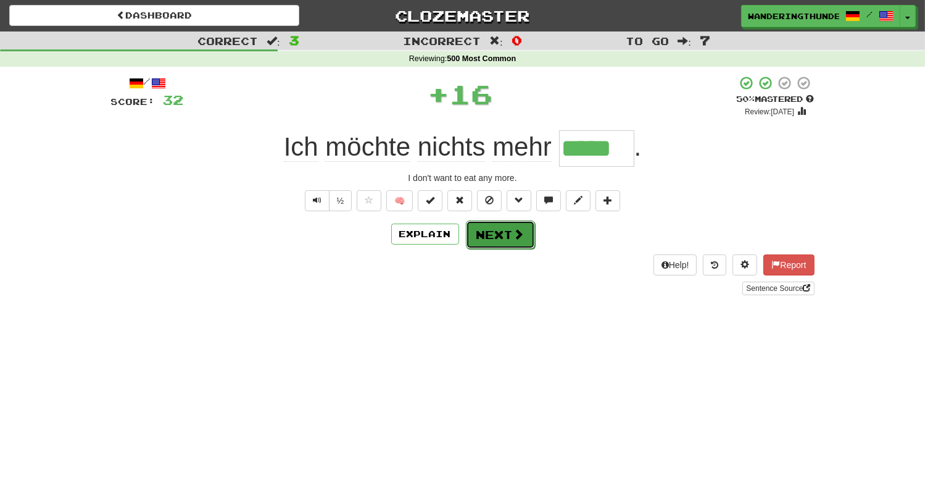
click at [492, 239] on button "Next" at bounding box center [500, 234] width 69 height 28
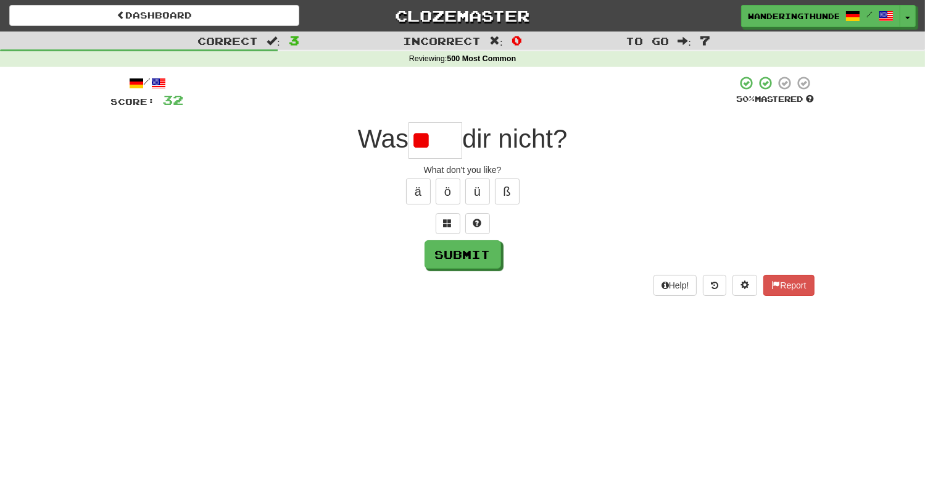
type input "*"
click at [452, 227] on span at bounding box center [448, 222] width 9 height 9
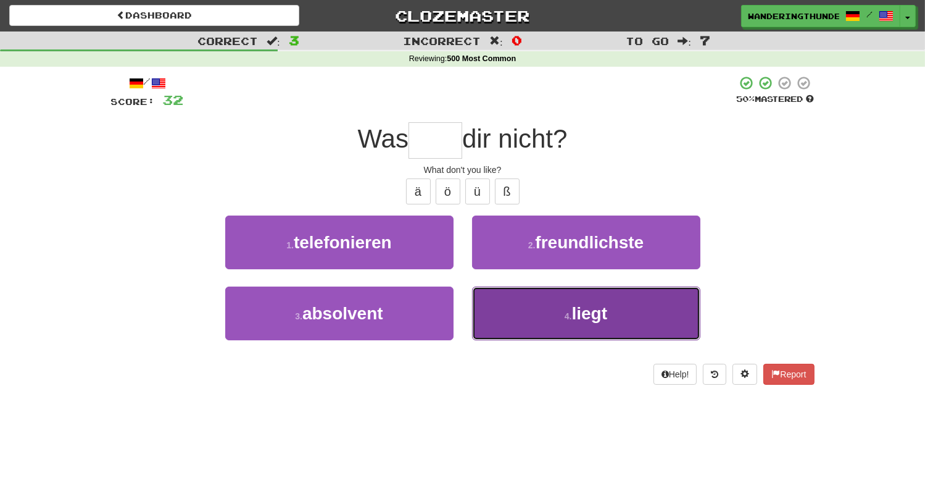
click at [563, 323] on button "4 . liegt" at bounding box center [586, 313] width 228 height 54
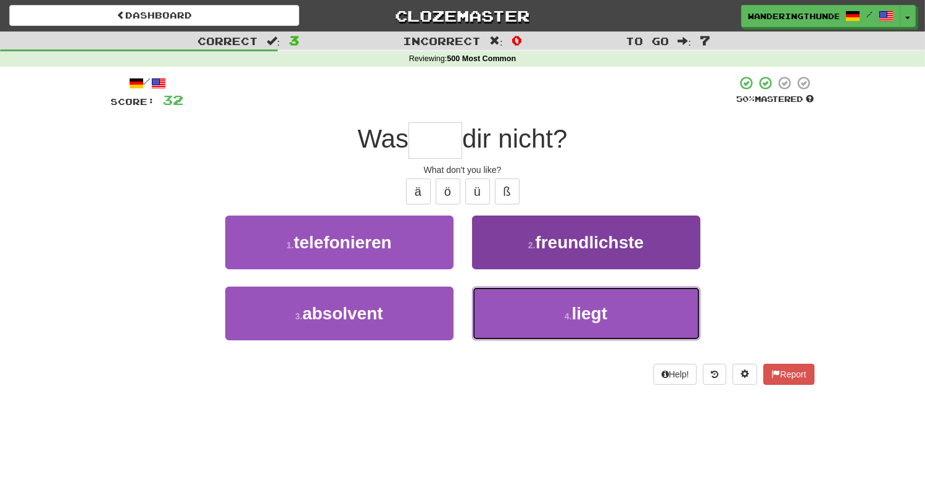
type input "*****"
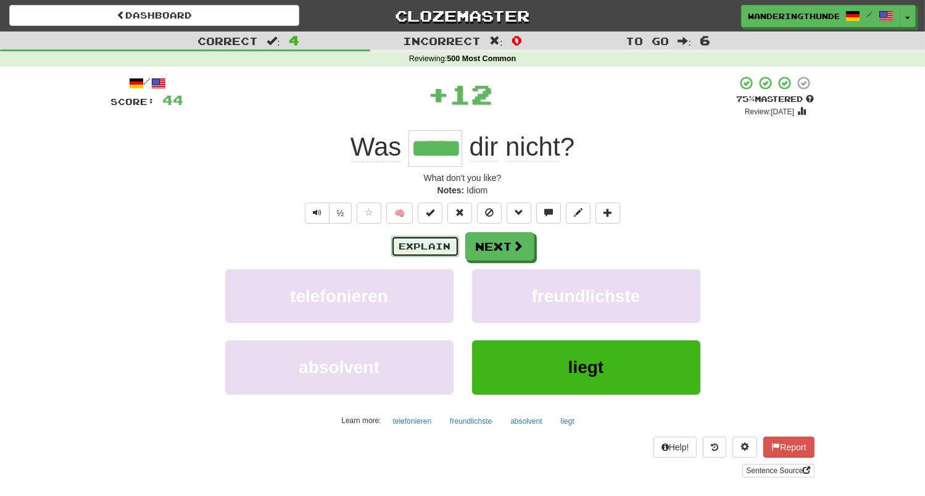
click at [431, 244] on button "Explain" at bounding box center [425, 246] width 68 height 21
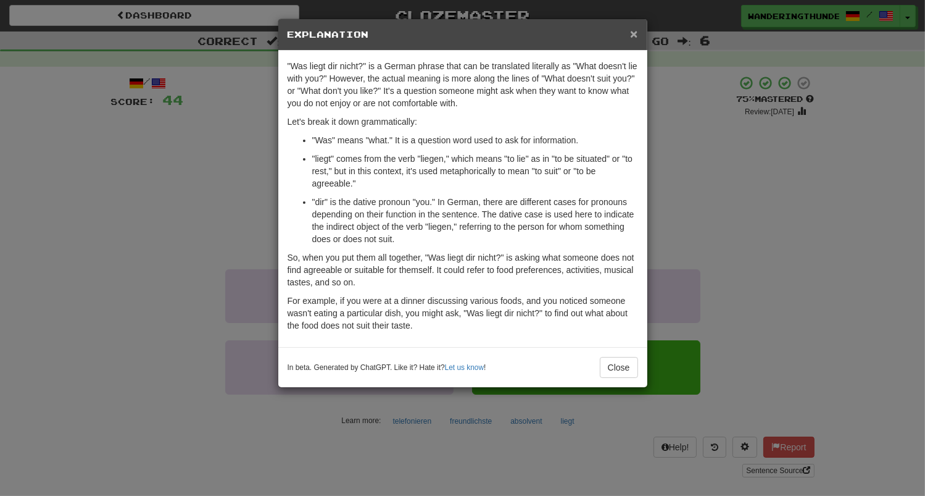
click at [634, 36] on span "×" at bounding box center [633, 34] width 7 height 14
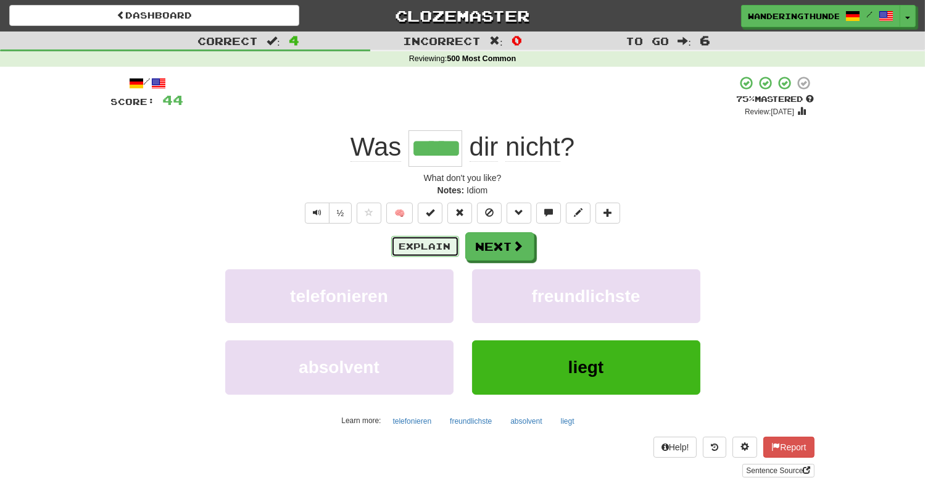
click at [425, 249] on button "Explain" at bounding box center [425, 246] width 68 height 21
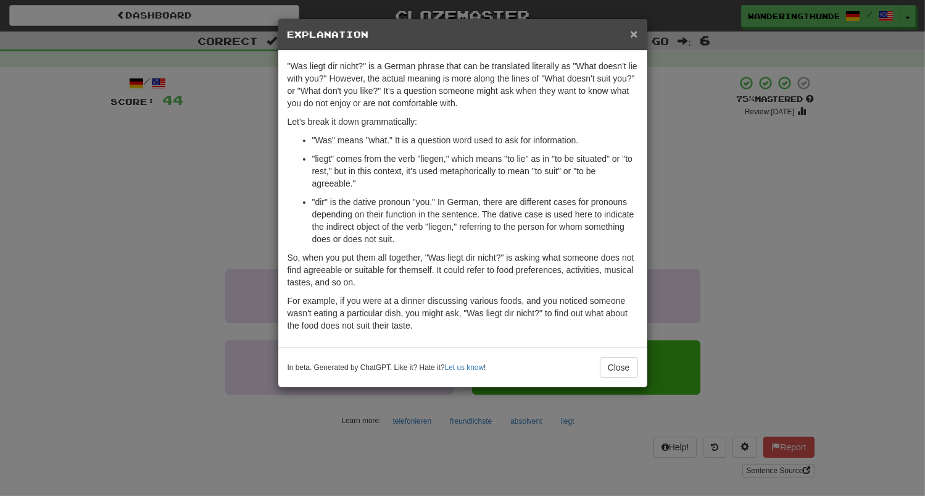
click at [633, 32] on span "×" at bounding box center [633, 34] width 7 height 14
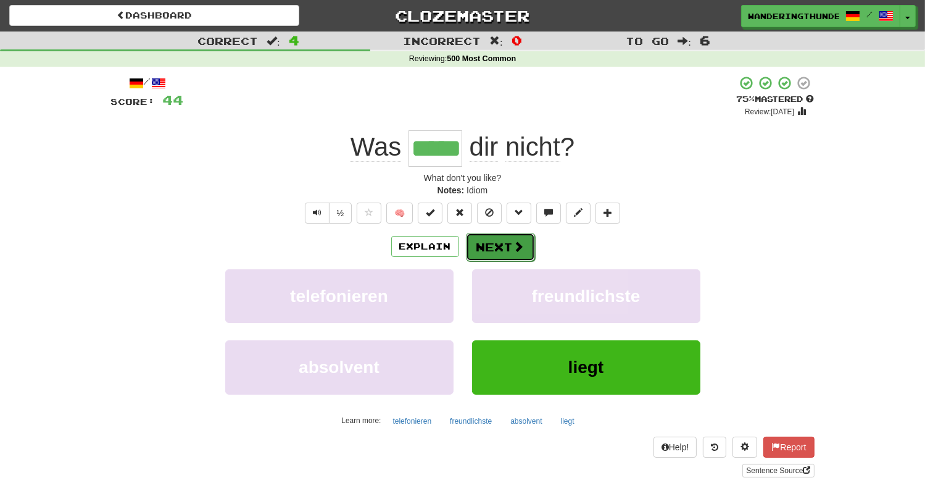
click at [510, 246] on button "Next" at bounding box center [500, 247] width 69 height 28
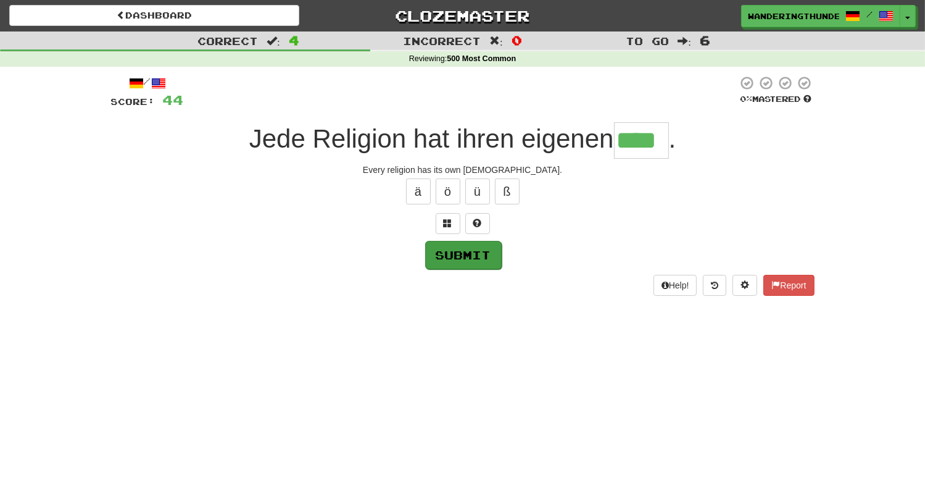
type input "****"
click at [447, 254] on button "Submit" at bounding box center [463, 255] width 77 height 28
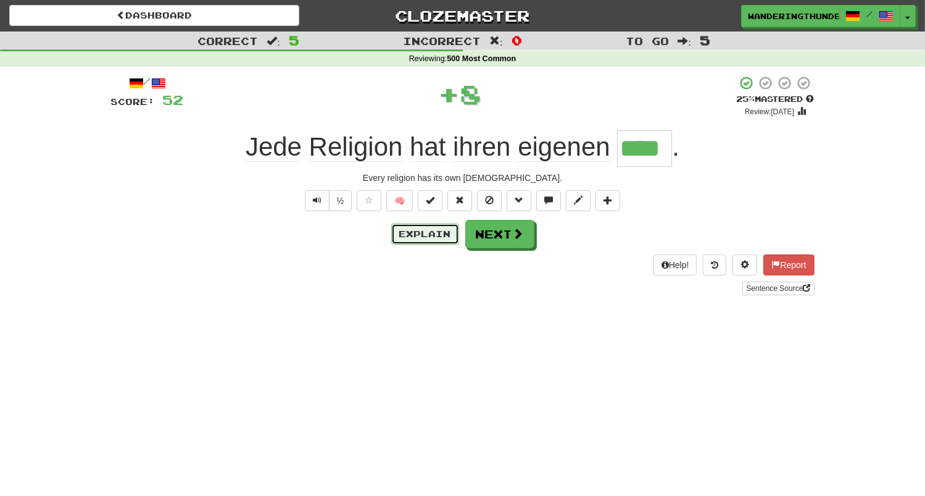
click at [409, 241] on button "Explain" at bounding box center [425, 233] width 68 height 21
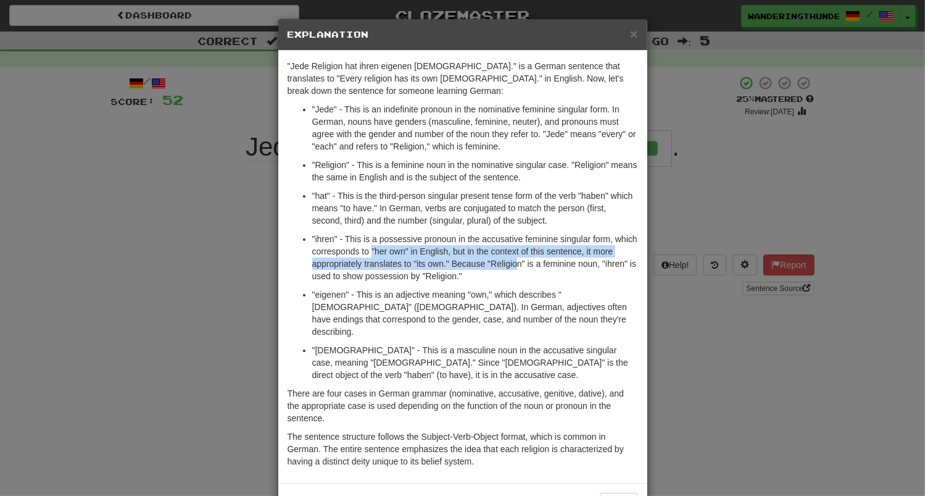
drag, startPoint x: 372, startPoint y: 249, endPoint x: 517, endPoint y: 264, distance: 145.8
click at [517, 264] on p ""ihren" - This is a possessive pronoun in the accusative feminine singular form…" at bounding box center [475, 257] width 326 height 49
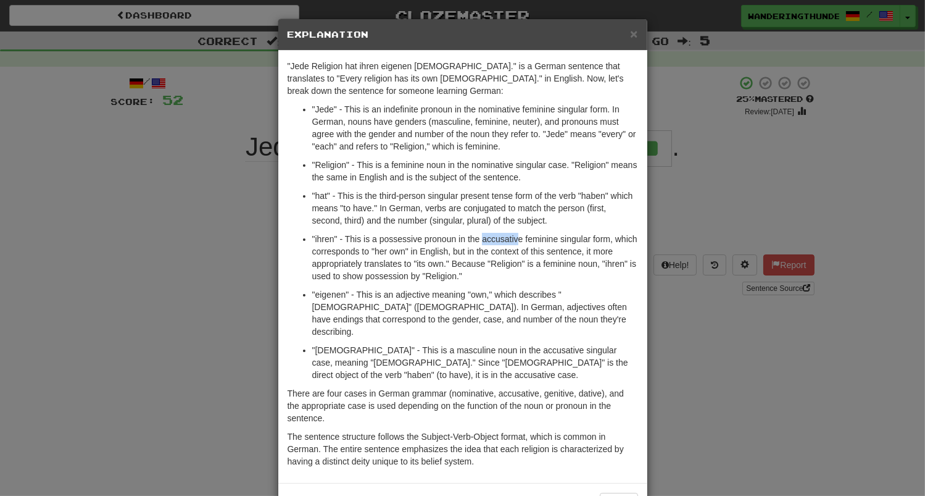
drag, startPoint x: 481, startPoint y: 242, endPoint x: 520, endPoint y: 241, distance: 38.9
click at [520, 241] on p ""ihren" - This is a possessive pronoun in the accusative feminine singular form…" at bounding box center [475, 257] width 326 height 49
click at [633, 38] on span "×" at bounding box center [633, 34] width 7 height 14
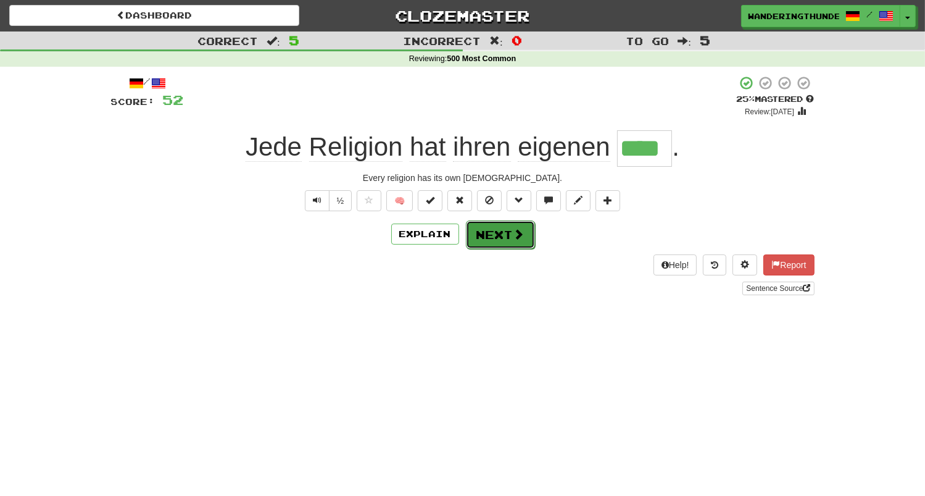
click at [500, 236] on button "Next" at bounding box center [500, 234] width 69 height 28
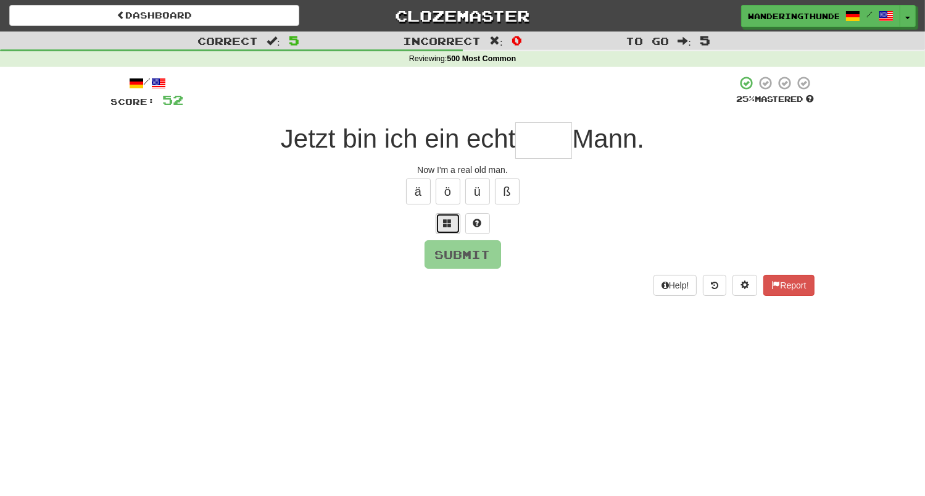
click at [452, 223] on span at bounding box center [448, 222] width 9 height 9
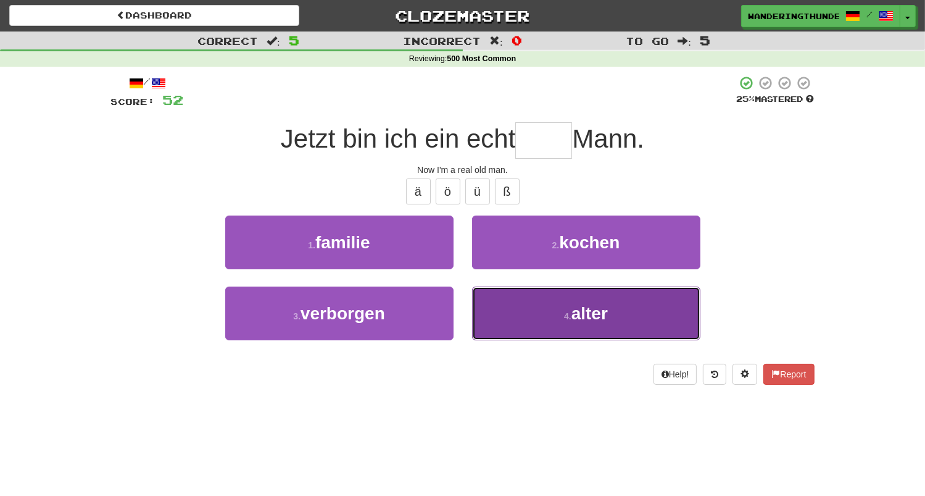
click at [532, 307] on button "4 . alter" at bounding box center [586, 313] width 228 height 54
type input "*****"
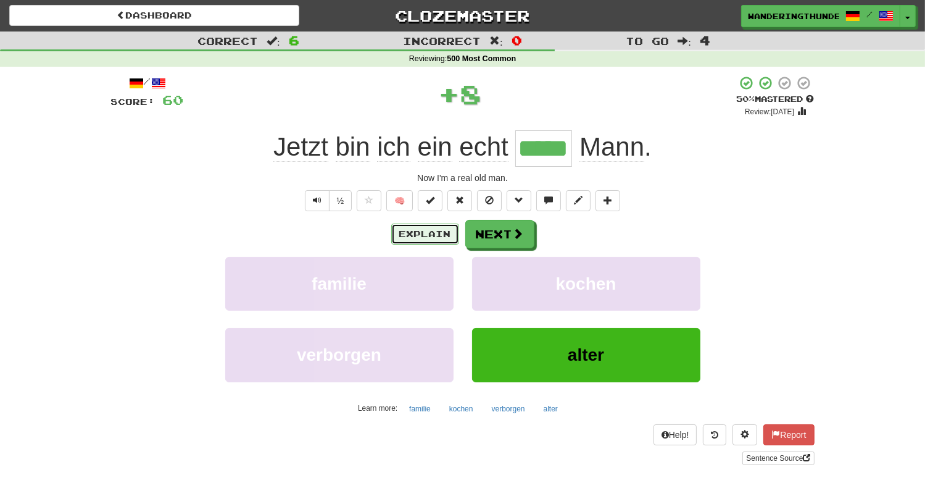
click at [436, 238] on button "Explain" at bounding box center [425, 233] width 68 height 21
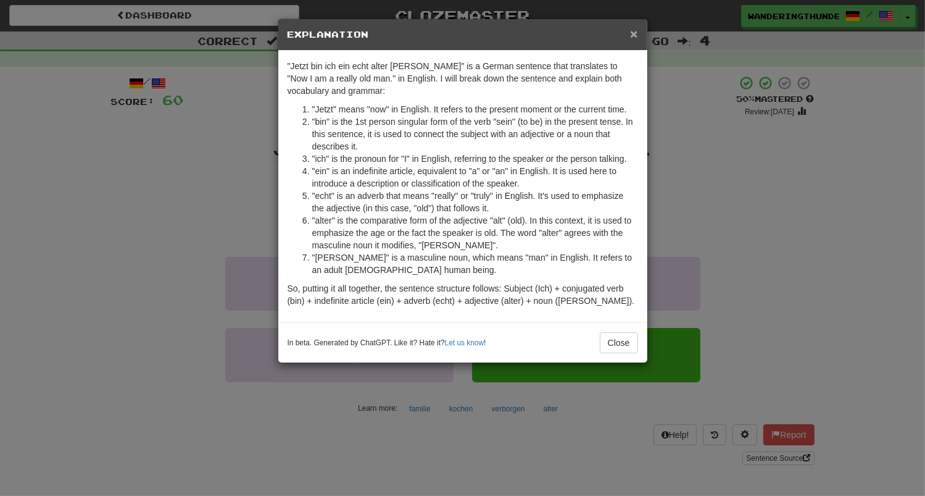
click at [637, 39] on span "×" at bounding box center [633, 34] width 7 height 14
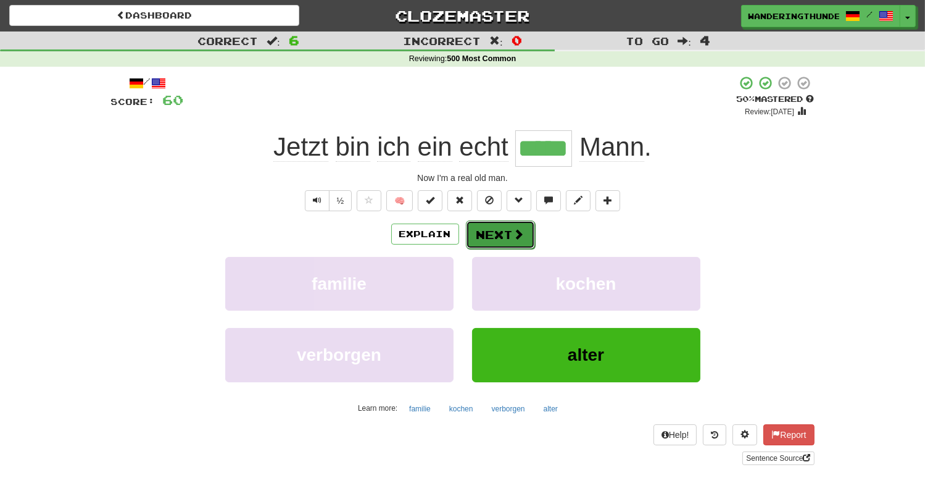
click at [508, 236] on button "Next" at bounding box center [500, 234] width 69 height 28
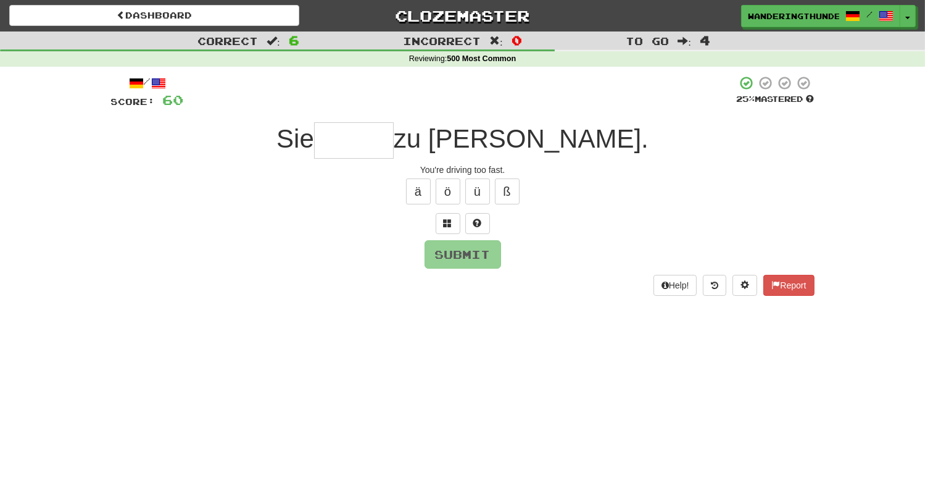
type input "*"
type input "******"
click at [471, 250] on button "Submit" at bounding box center [463, 255] width 77 height 28
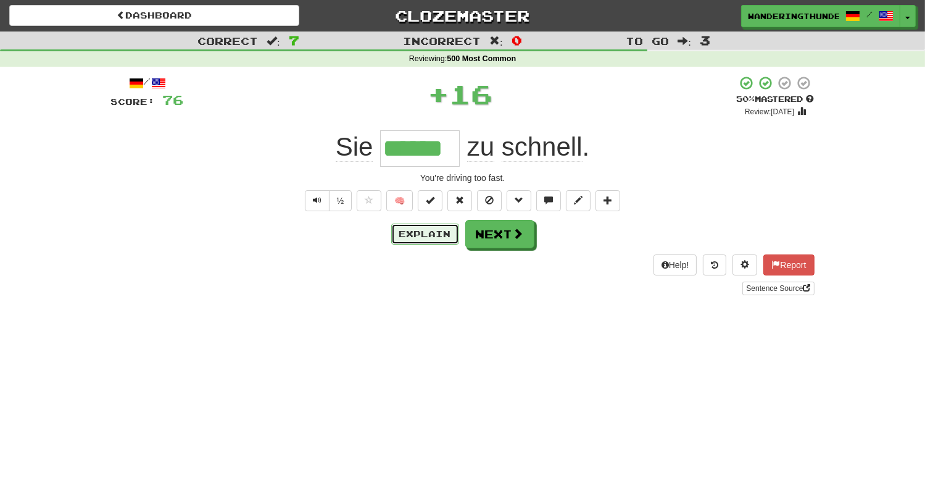
click at [432, 233] on button "Explain" at bounding box center [425, 233] width 68 height 21
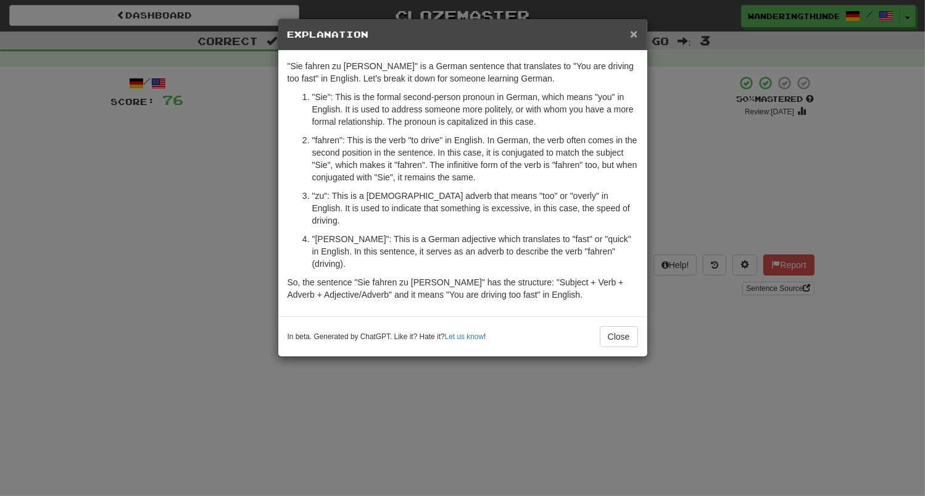
click at [634, 38] on span "×" at bounding box center [633, 34] width 7 height 14
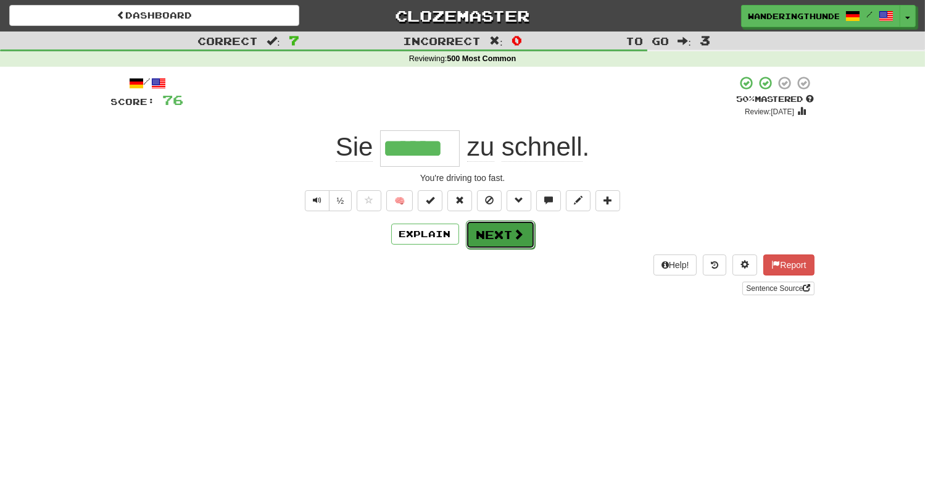
click at [523, 239] on span at bounding box center [518, 233] width 11 height 11
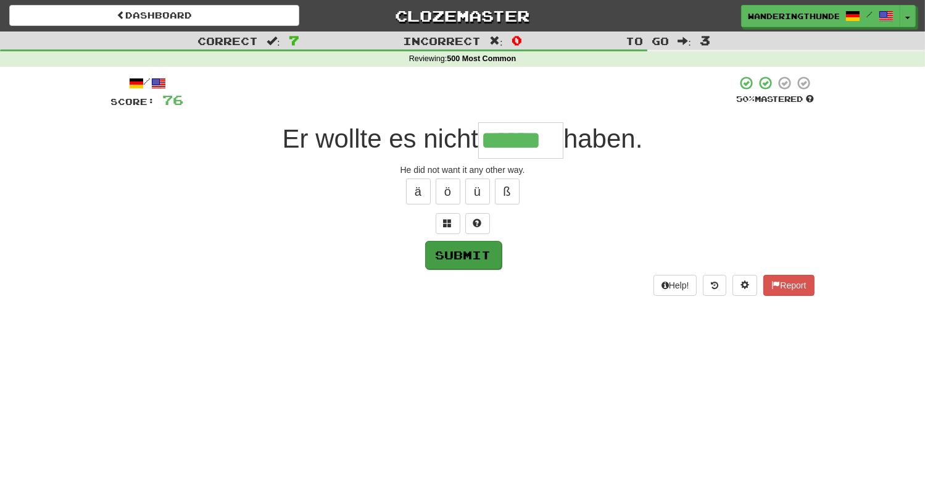
type input "******"
click at [437, 262] on button "Submit" at bounding box center [463, 255] width 77 height 28
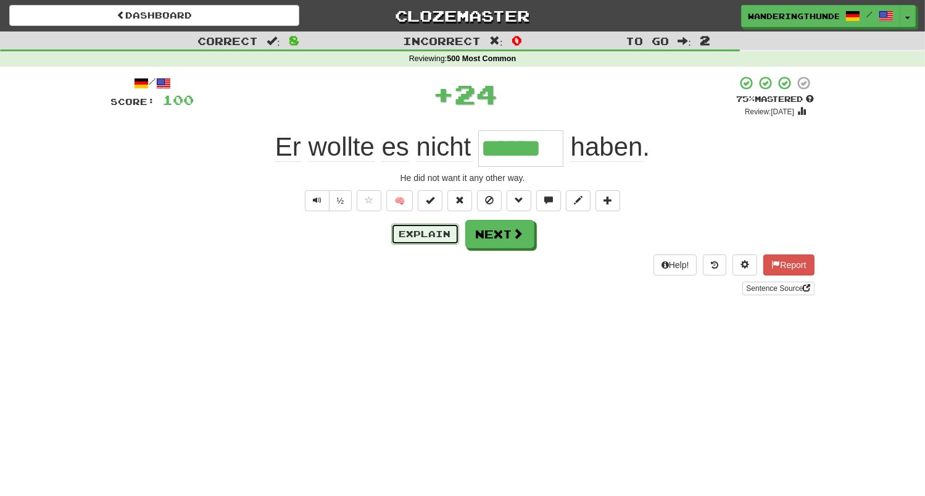
click at [424, 243] on button "Explain" at bounding box center [425, 233] width 68 height 21
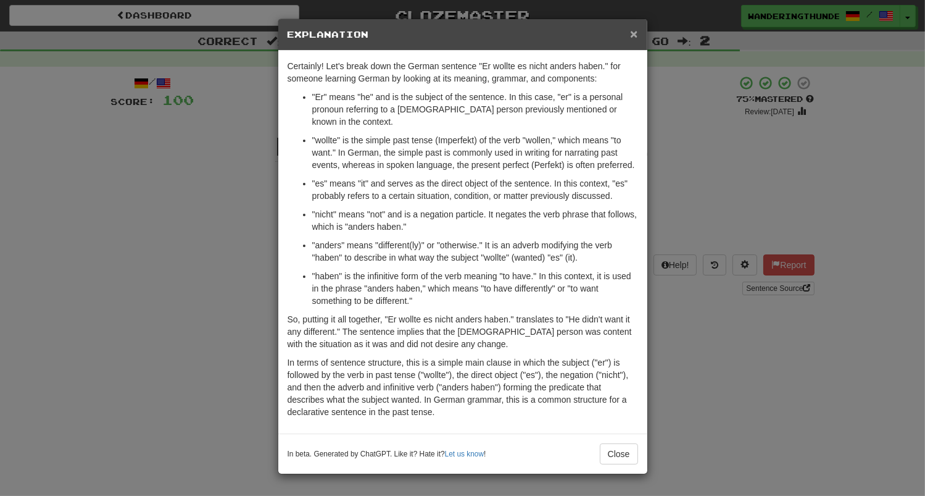
click at [637, 36] on span "×" at bounding box center [633, 34] width 7 height 14
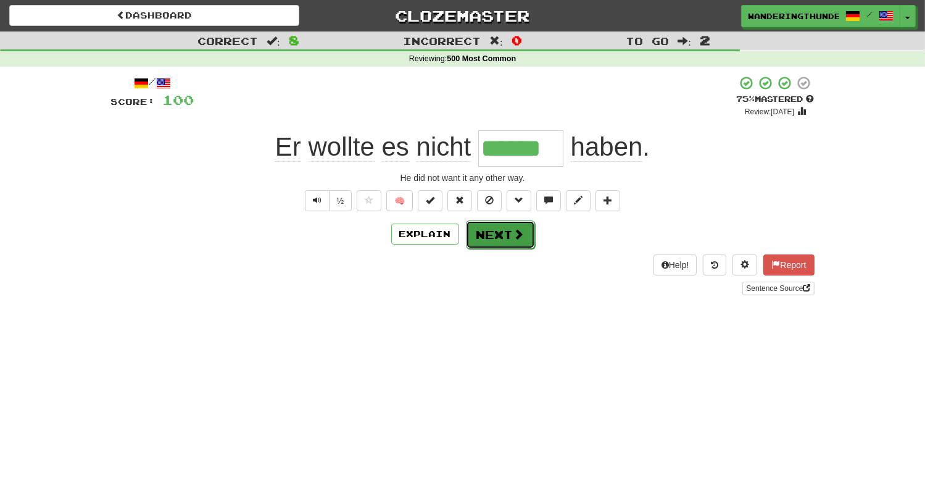
click at [505, 248] on button "Next" at bounding box center [500, 234] width 69 height 28
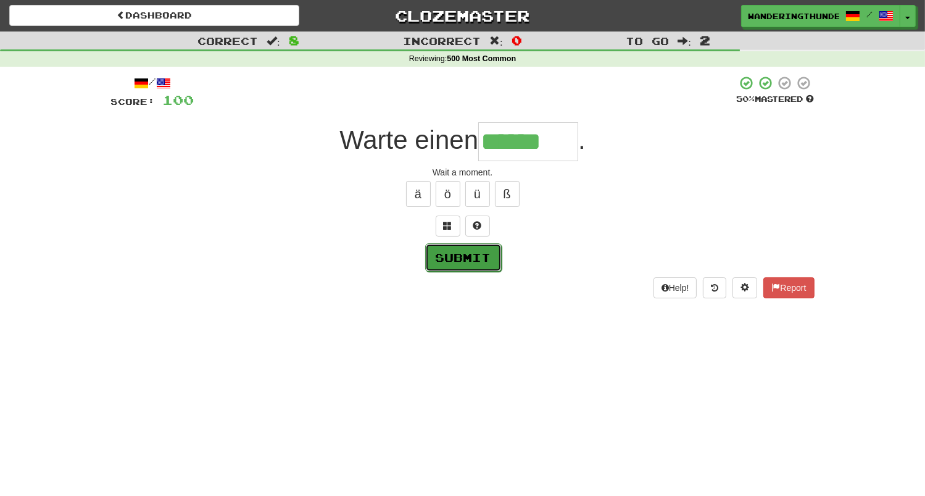
click at [487, 254] on button "Submit" at bounding box center [463, 257] width 77 height 28
type input "******"
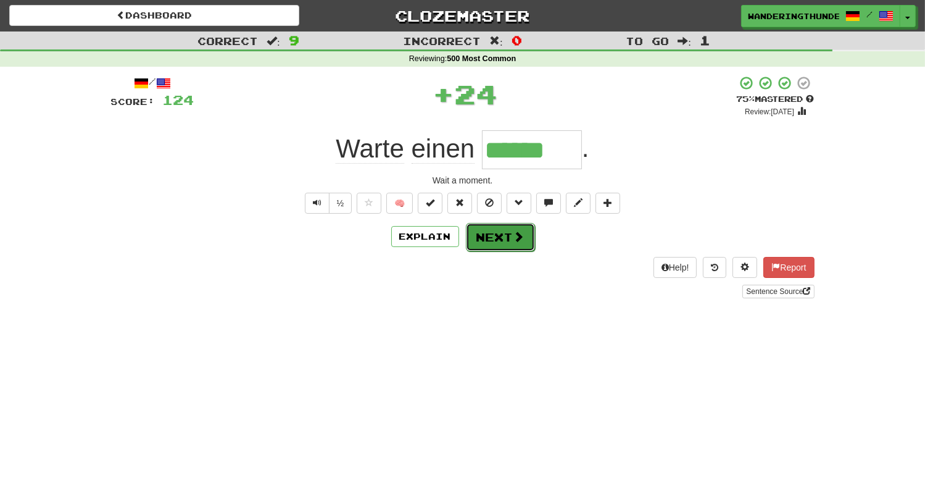
click at [513, 236] on span at bounding box center [518, 236] width 11 height 11
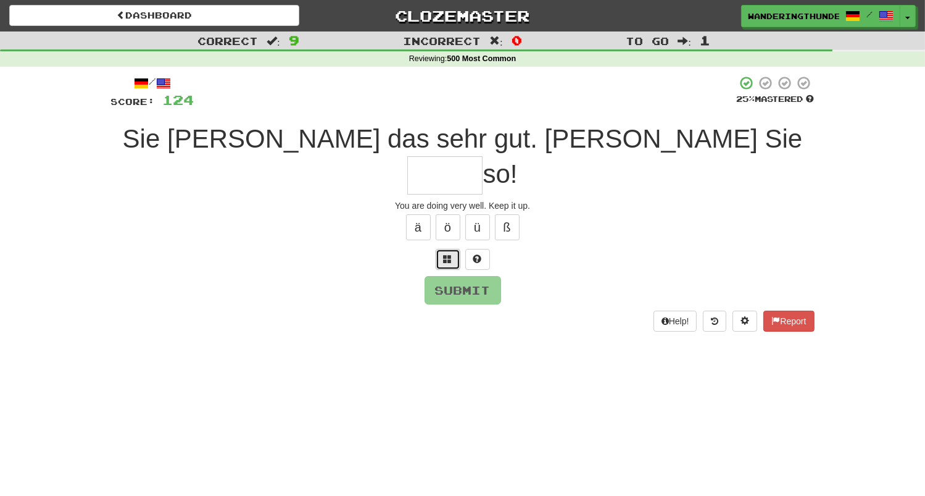
click at [446, 254] on span at bounding box center [448, 258] width 9 height 9
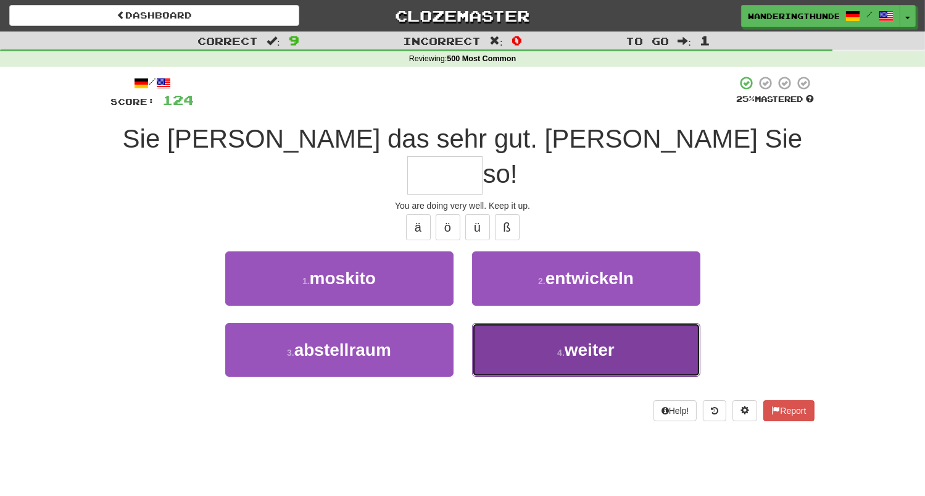
click at [518, 323] on button "4 . weiter" at bounding box center [586, 350] width 228 height 54
type input "******"
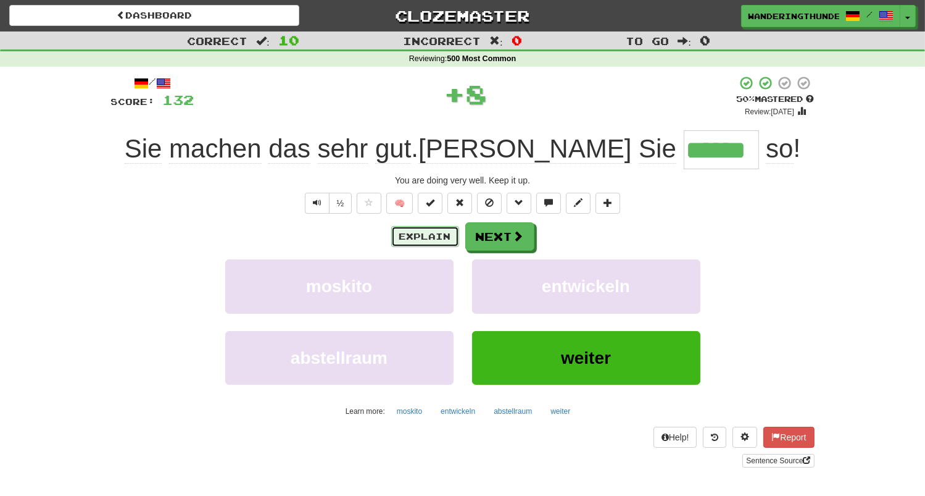
click at [443, 231] on button "Explain" at bounding box center [425, 236] width 68 height 21
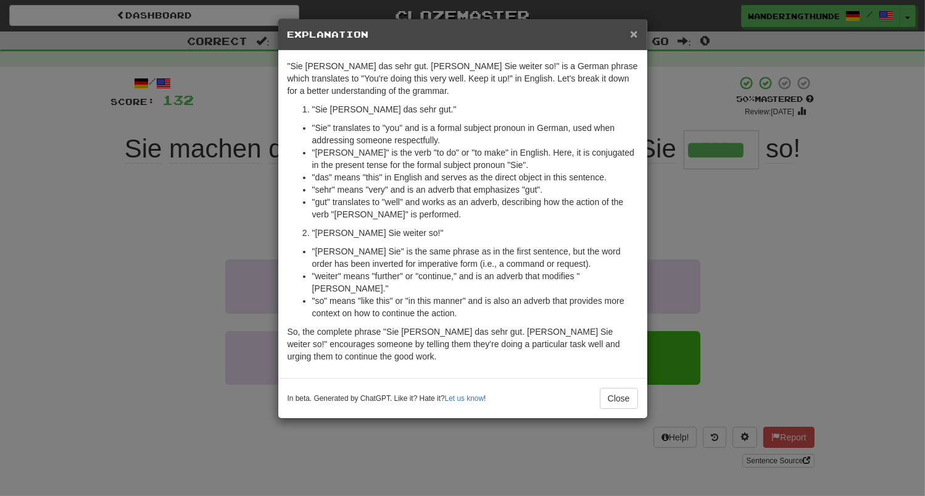
click at [634, 33] on span "×" at bounding box center [633, 34] width 7 height 14
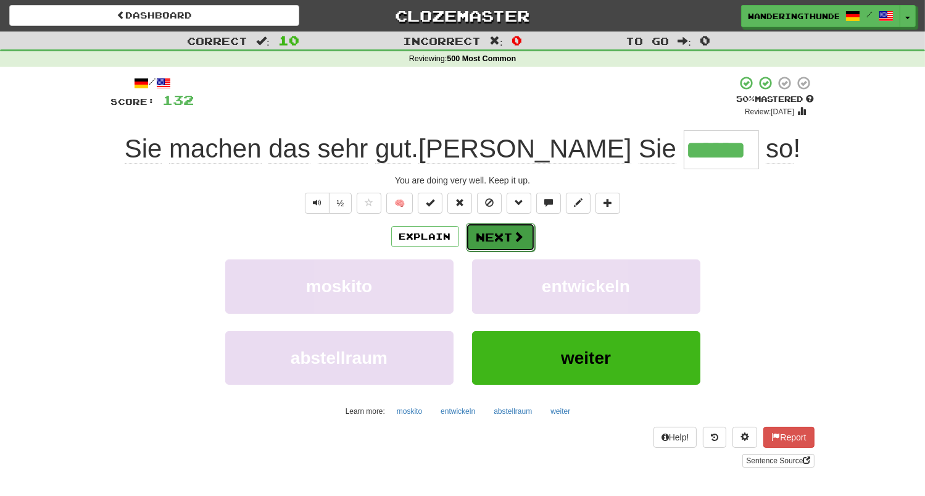
click at [514, 231] on span at bounding box center [518, 236] width 11 height 11
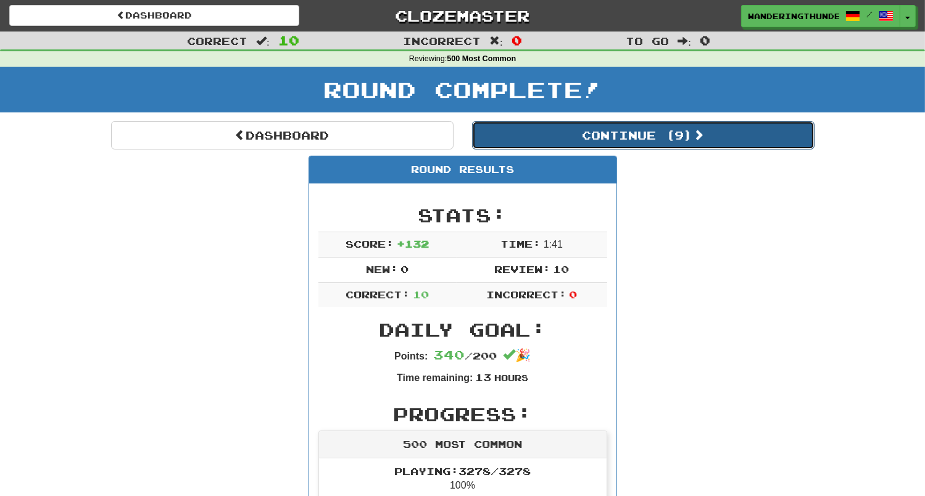
click at [564, 133] on button "Continue ( 9 )" at bounding box center [643, 135] width 342 height 28
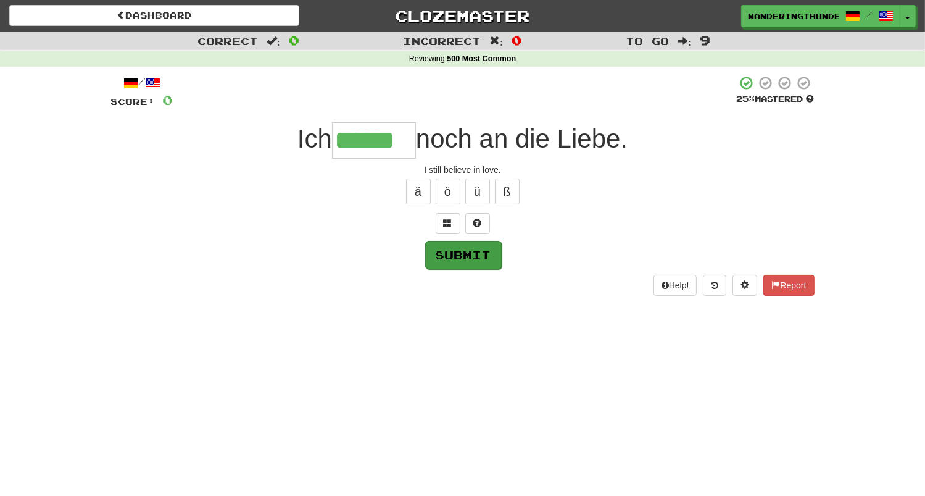
type input "******"
click at [481, 264] on button "Submit" at bounding box center [463, 254] width 77 height 28
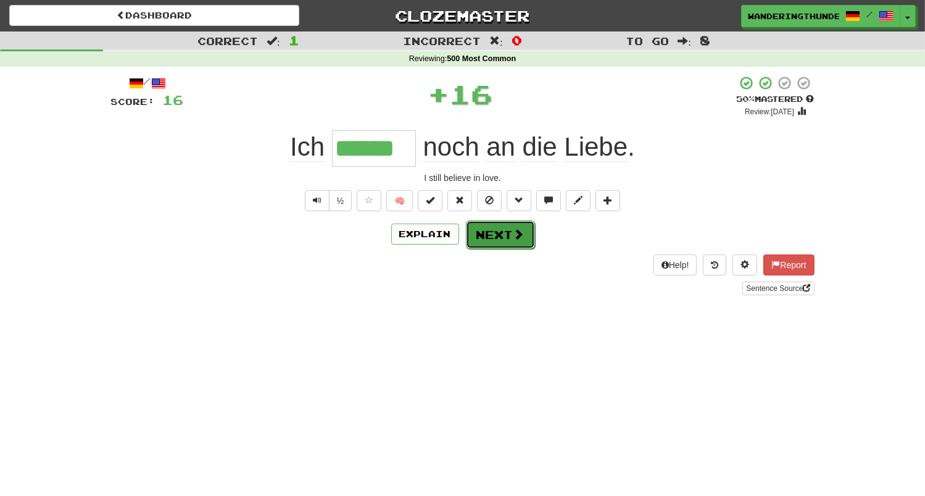
click at [497, 234] on button "Next" at bounding box center [500, 234] width 69 height 28
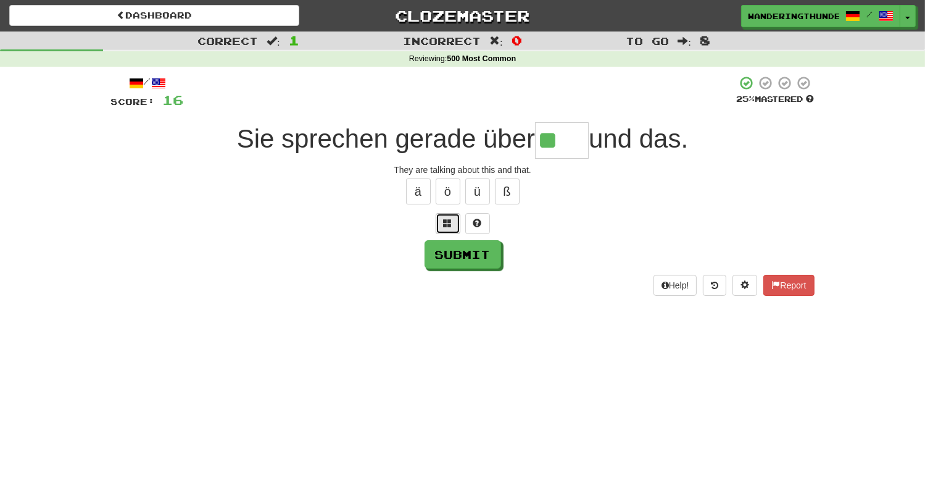
click at [449, 227] on span at bounding box center [448, 222] width 9 height 9
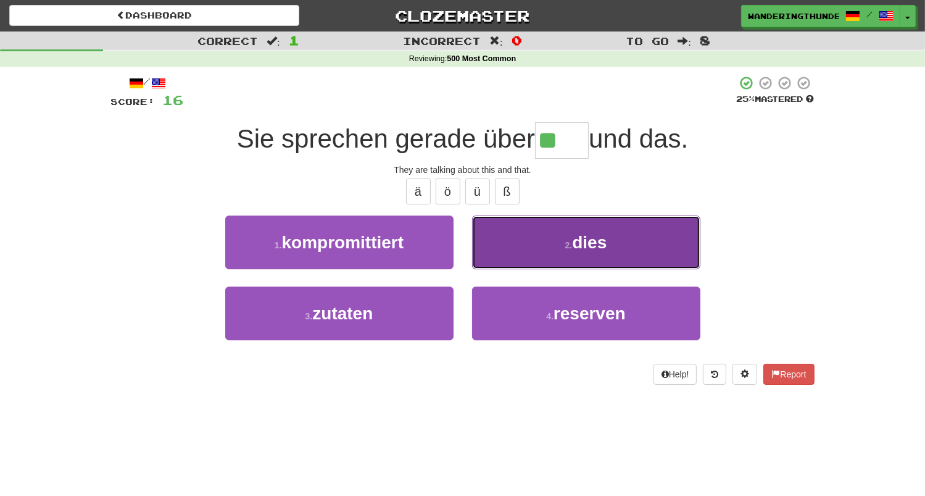
click at [546, 249] on button "2 . dies" at bounding box center [586, 242] width 228 height 54
type input "****"
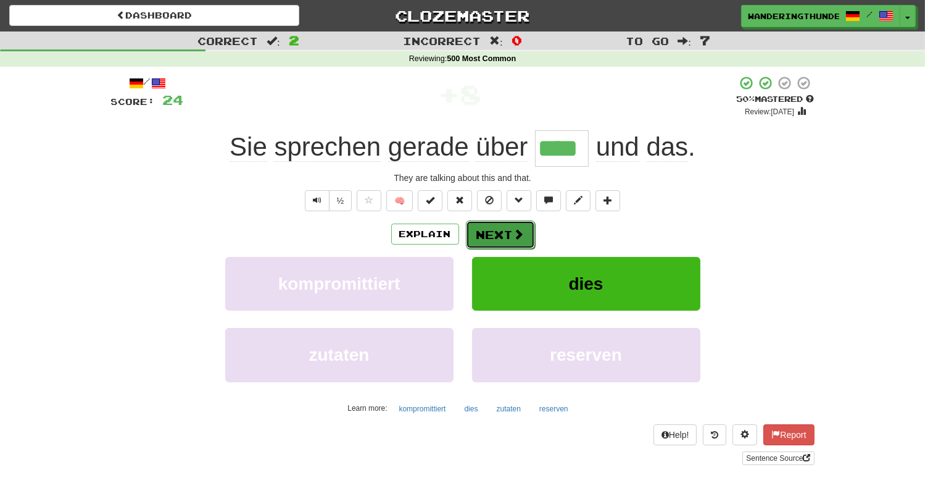
click at [485, 238] on button "Next" at bounding box center [500, 234] width 69 height 28
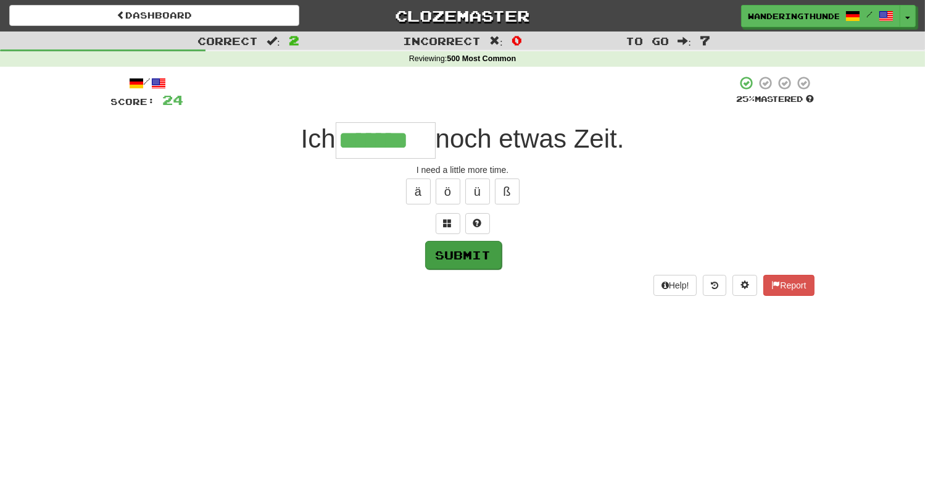
type input "*******"
click at [484, 255] on button "Submit" at bounding box center [463, 255] width 77 height 28
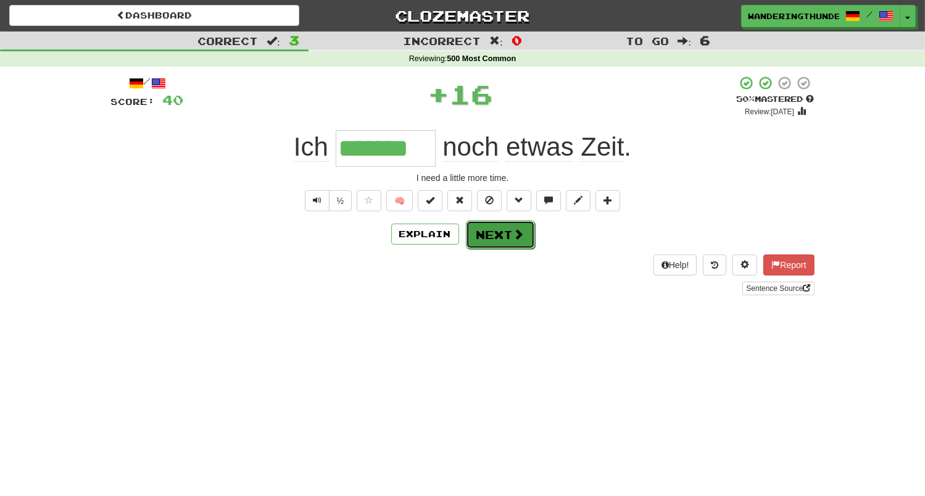
click at [508, 239] on button "Next" at bounding box center [500, 234] width 69 height 28
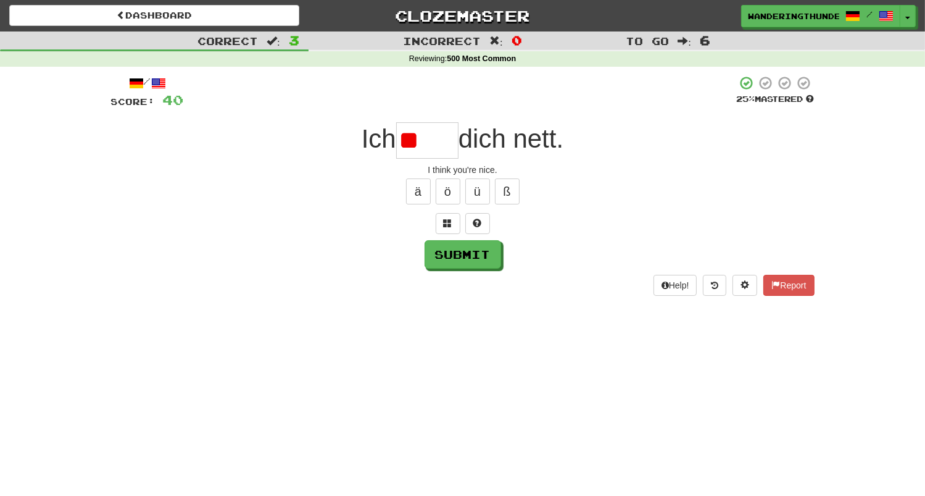
type input "*"
click at [439, 227] on button at bounding box center [448, 223] width 25 height 21
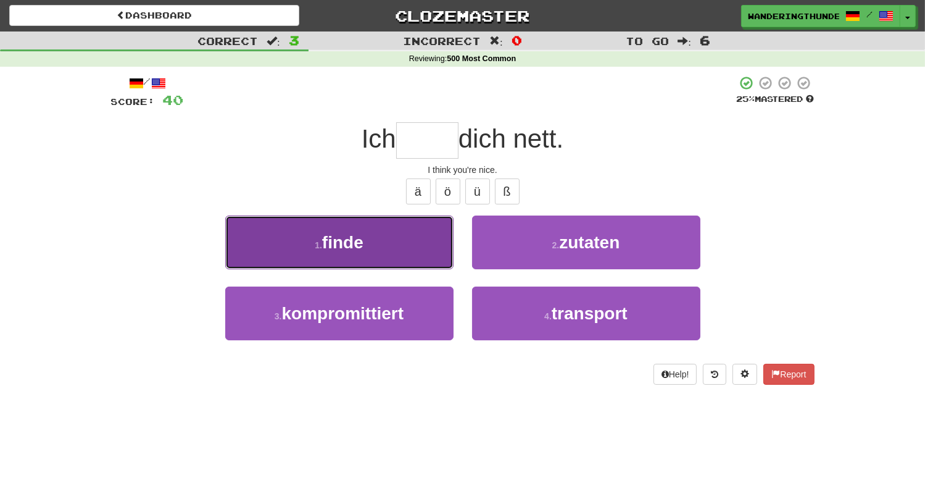
click at [420, 253] on button "1 . finde" at bounding box center [339, 242] width 228 height 54
type input "*****"
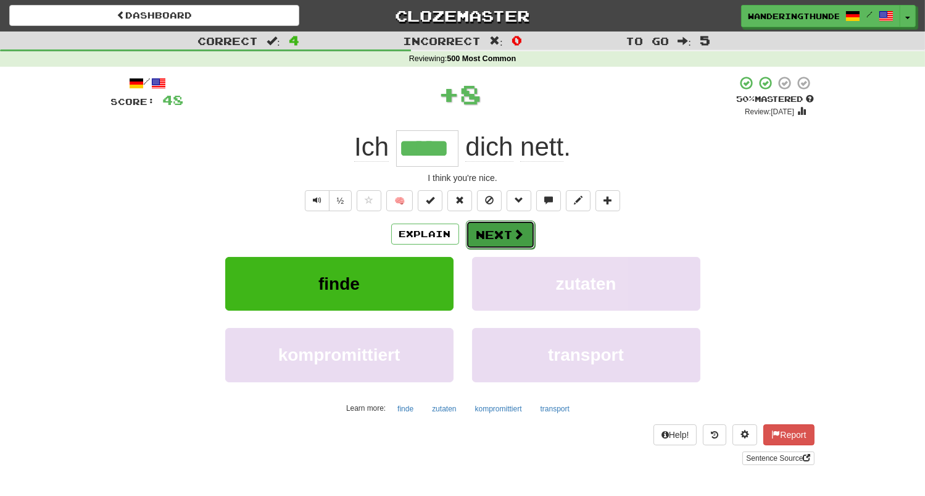
click at [529, 245] on button "Next" at bounding box center [500, 234] width 69 height 28
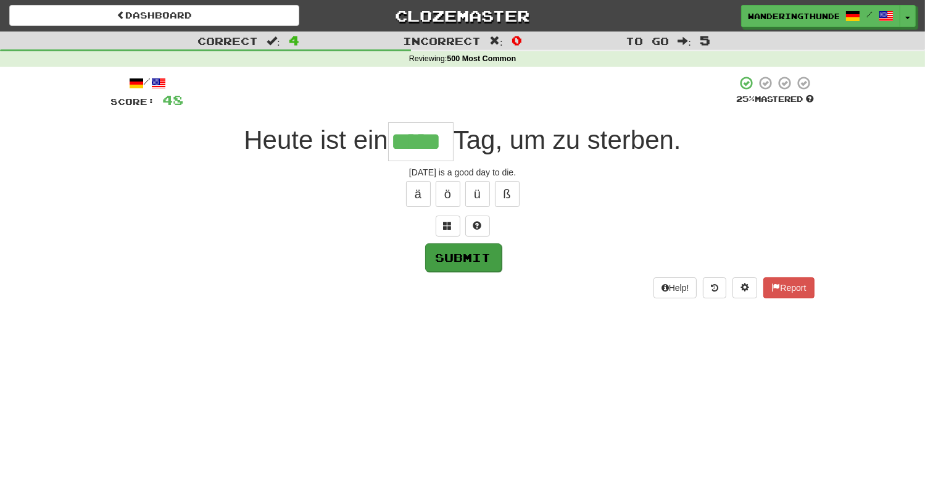
type input "*****"
click at [467, 258] on button "Submit" at bounding box center [463, 257] width 77 height 28
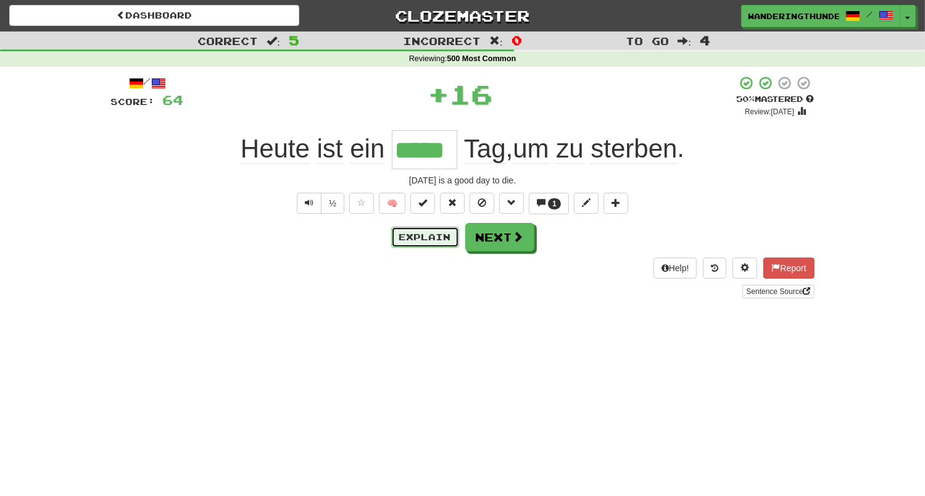
click at [427, 235] on button "Explain" at bounding box center [425, 236] width 68 height 21
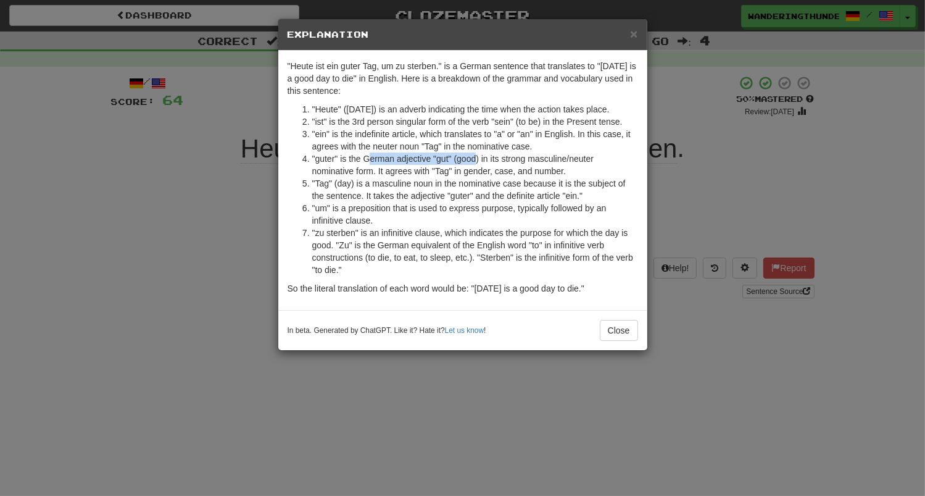
drag, startPoint x: 368, startPoint y: 163, endPoint x: 475, endPoint y: 156, distance: 107.0
click at [475, 156] on li ""guter" is the German adjective "gut" (good) in its strong masculine/neuter nom…" at bounding box center [475, 164] width 326 height 25
click at [634, 38] on span "×" at bounding box center [633, 34] width 7 height 14
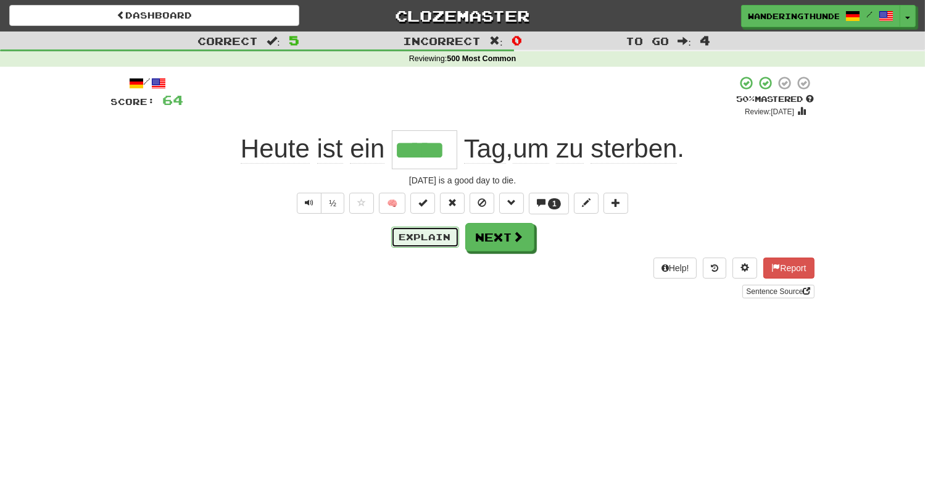
click at [406, 236] on button "Explain" at bounding box center [425, 236] width 68 height 21
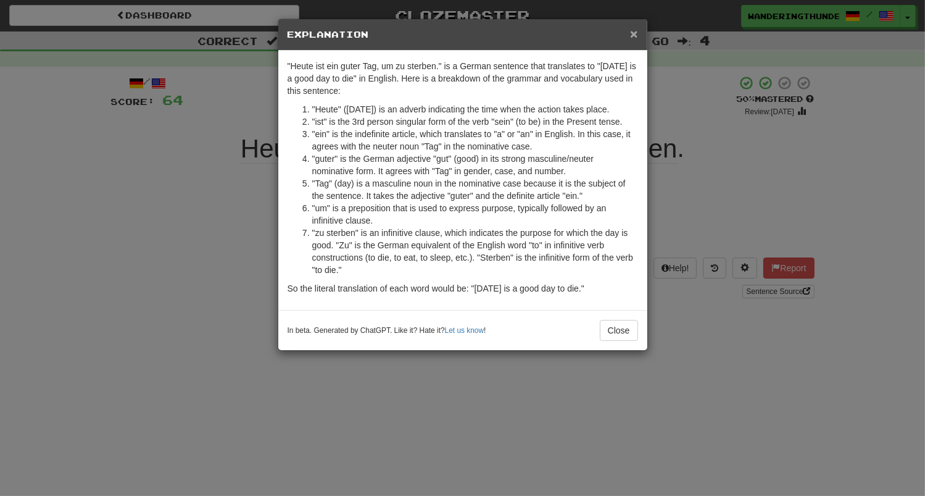
click at [637, 36] on span "×" at bounding box center [633, 34] width 7 height 14
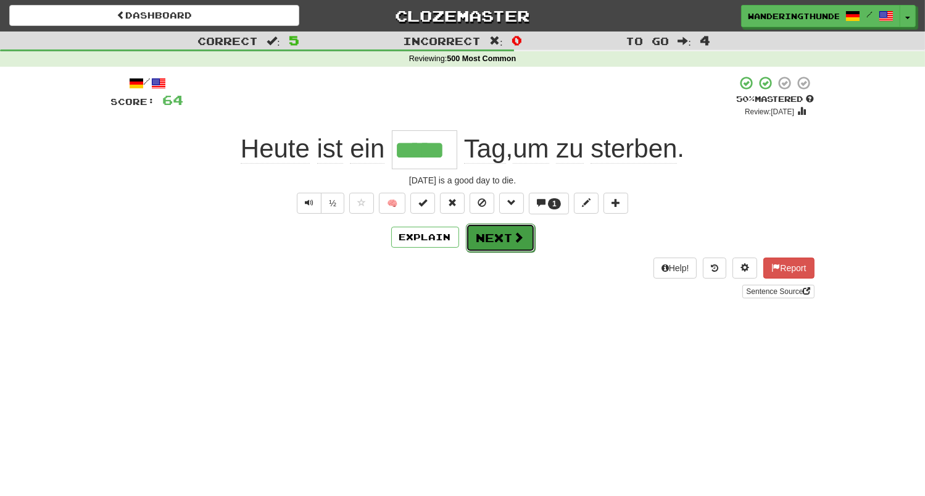
click at [502, 246] on button "Next" at bounding box center [500, 237] width 69 height 28
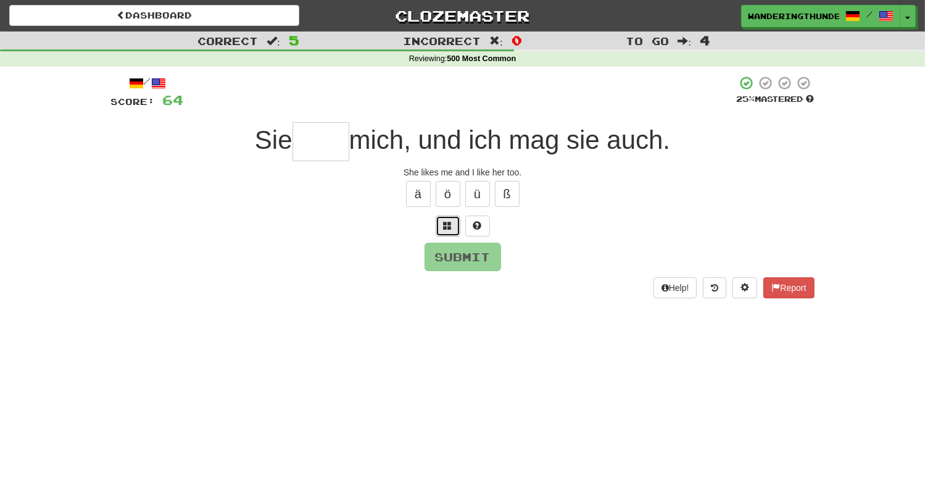
click at [450, 230] on span at bounding box center [448, 225] width 9 height 9
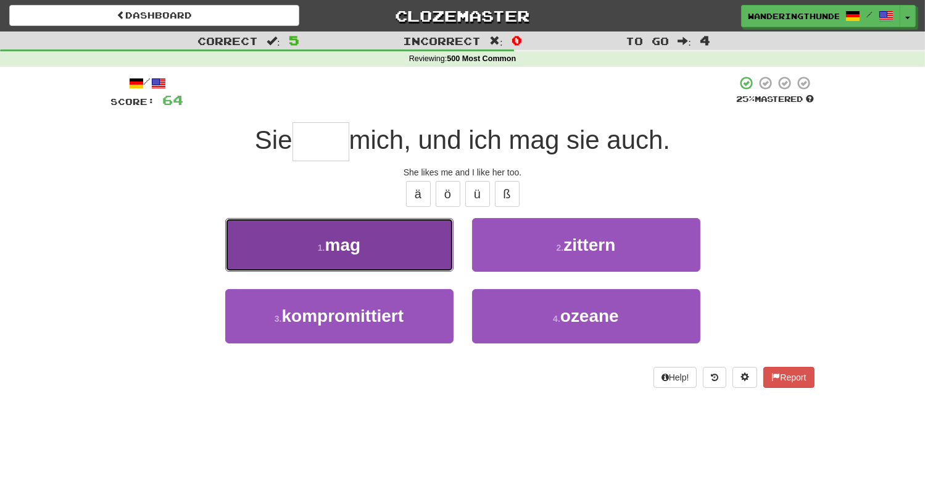
click at [422, 262] on button "1 . mag" at bounding box center [339, 245] width 228 height 54
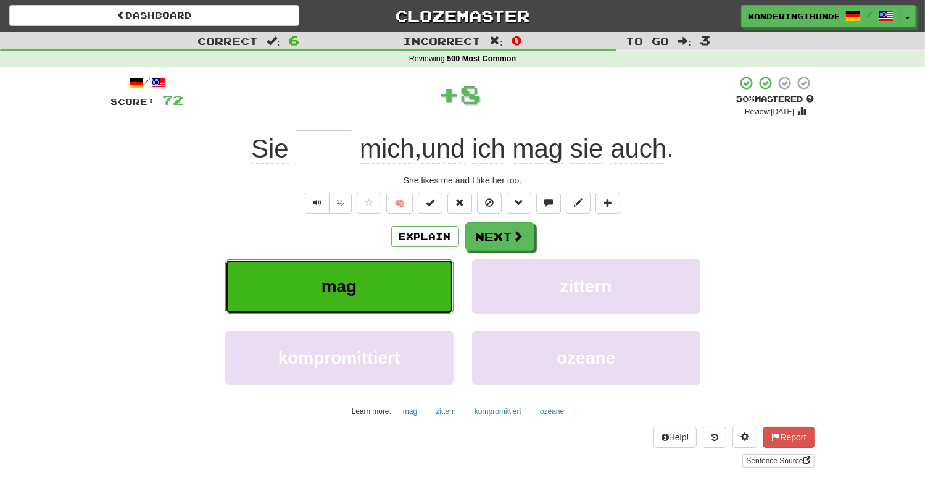
type input "***"
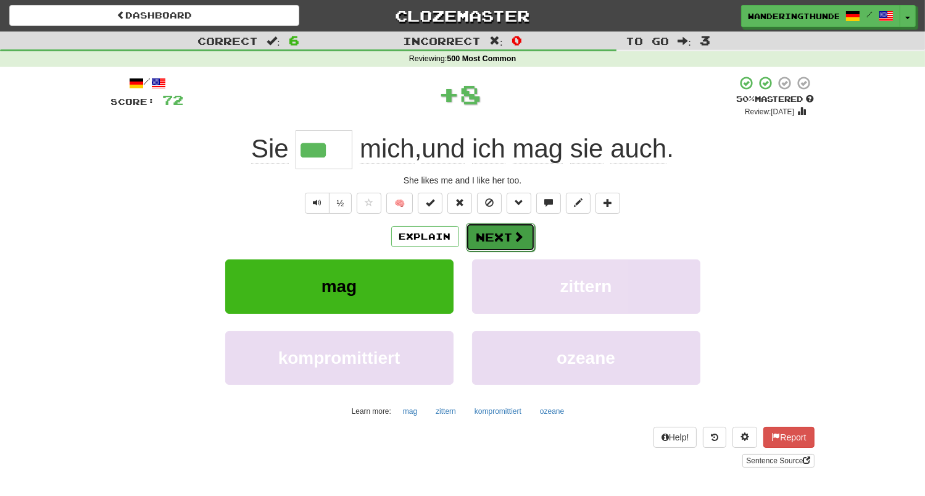
click at [499, 239] on button "Next" at bounding box center [500, 237] width 69 height 28
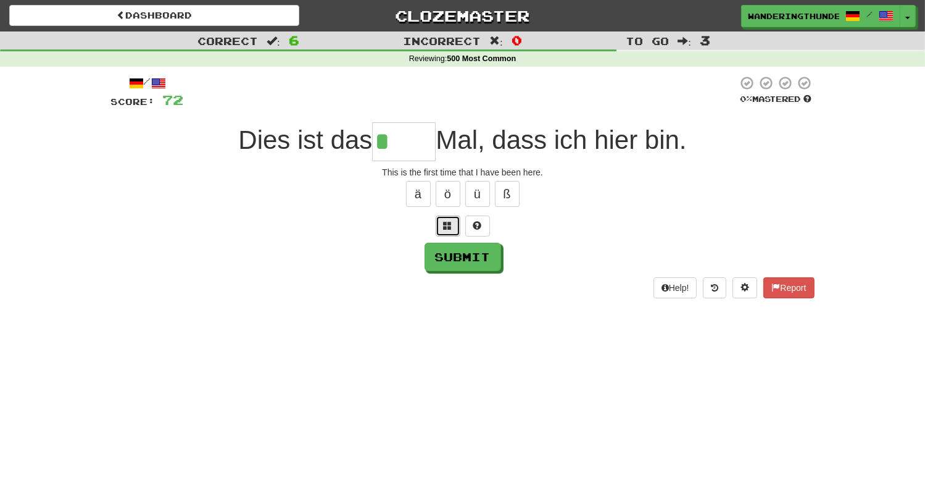
click at [455, 222] on button at bounding box center [448, 225] width 25 height 21
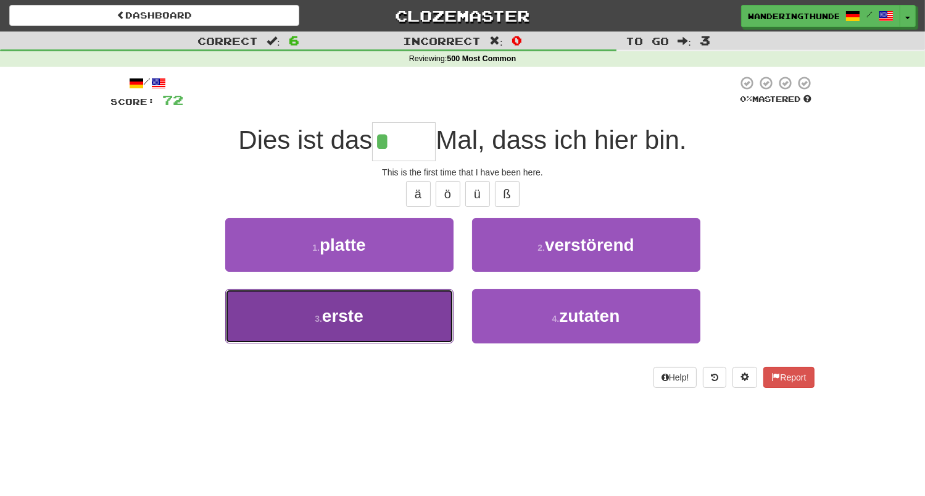
click at [420, 320] on button "3 . erste" at bounding box center [339, 316] width 228 height 54
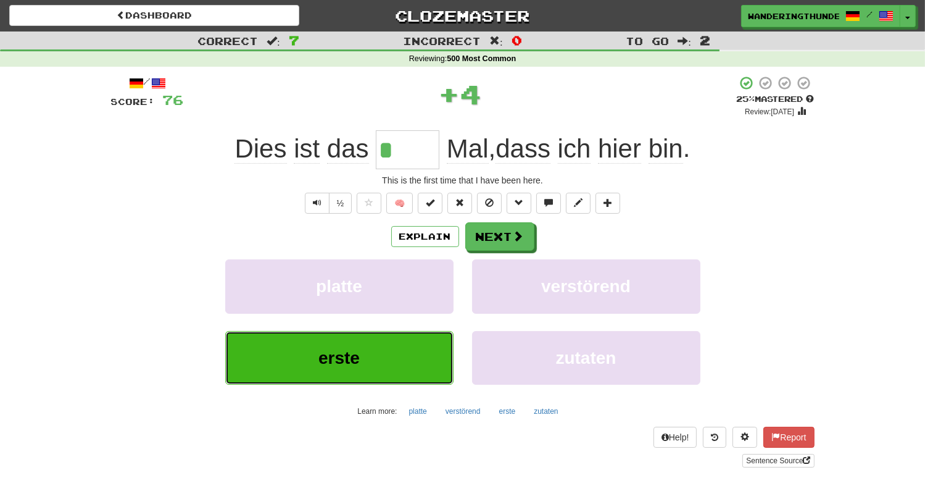
type input "*****"
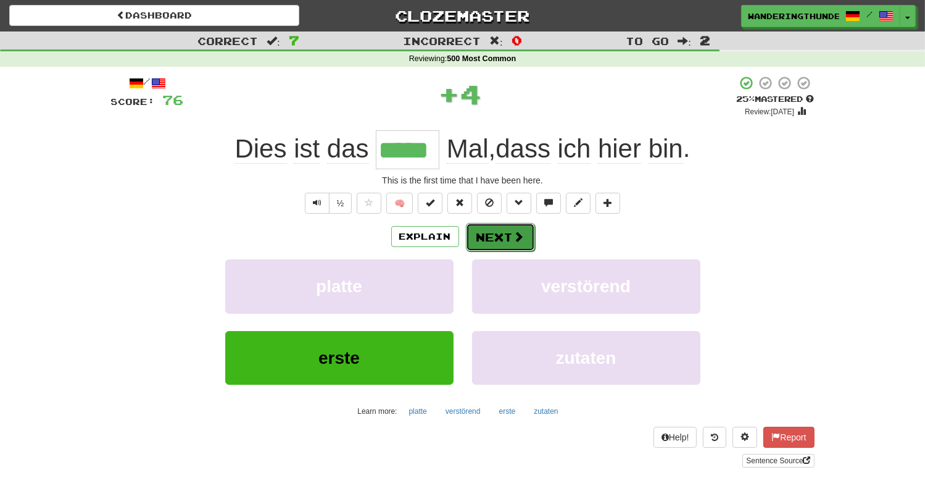
click at [513, 242] on span at bounding box center [518, 236] width 11 height 11
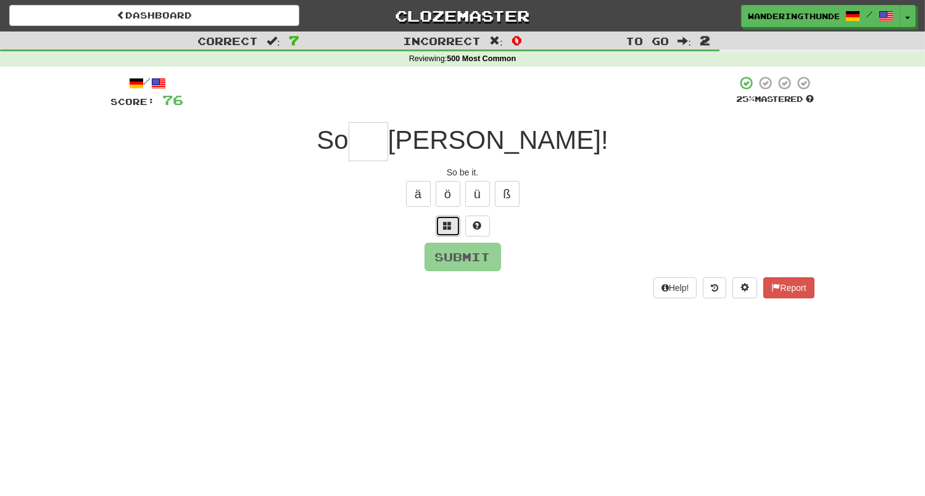
click at [451, 231] on button at bounding box center [448, 225] width 25 height 21
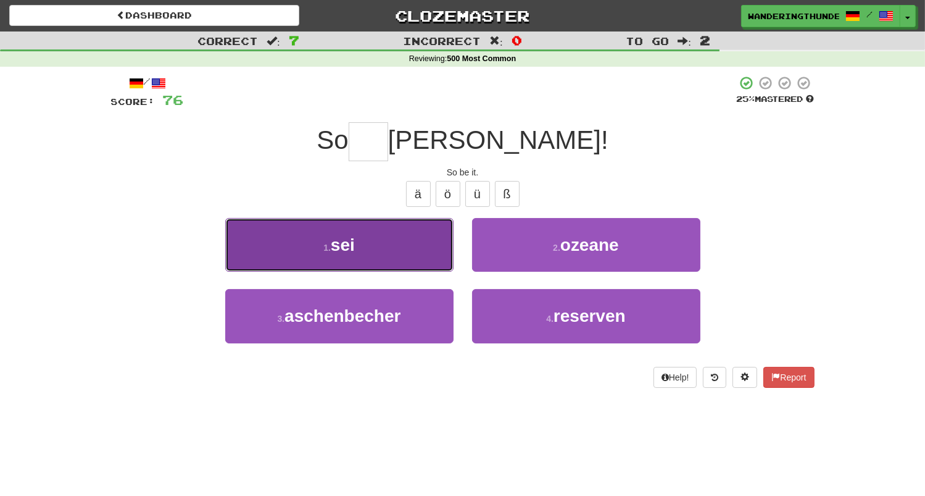
click at [416, 251] on button "1 . sei" at bounding box center [339, 245] width 228 height 54
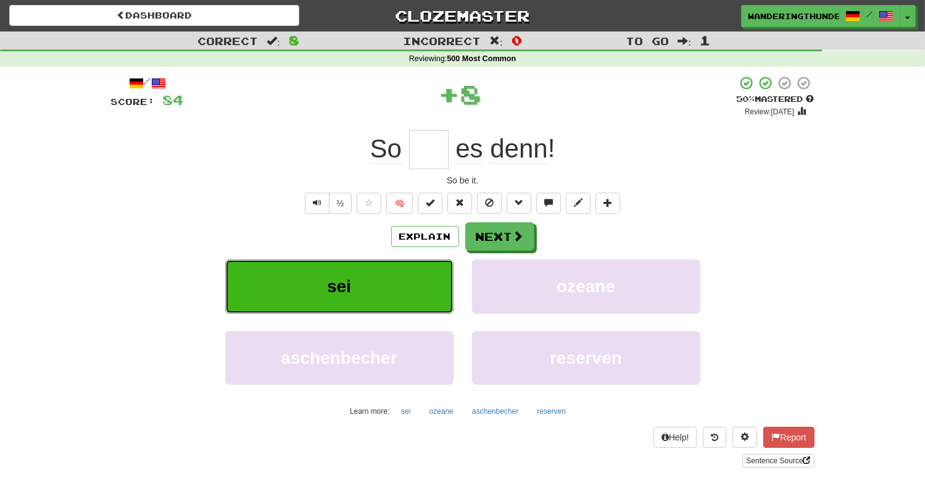
type input "***"
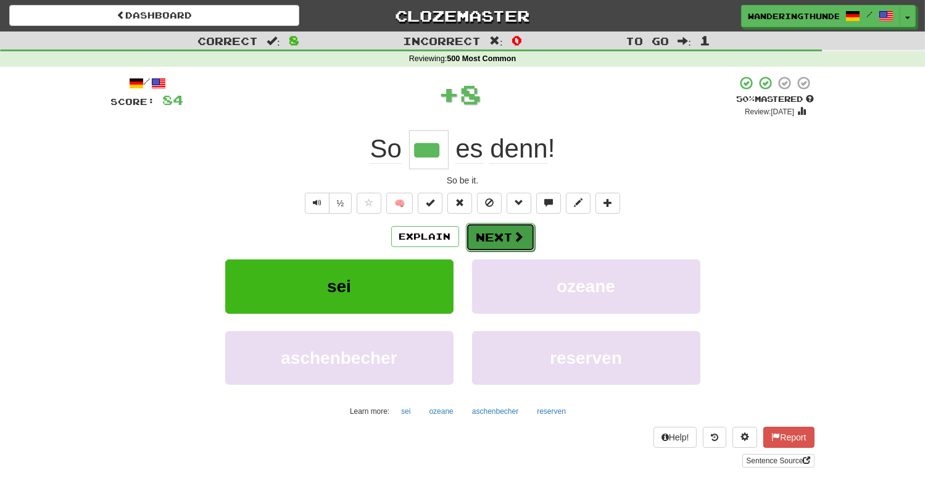
click at [481, 236] on button "Next" at bounding box center [500, 237] width 69 height 28
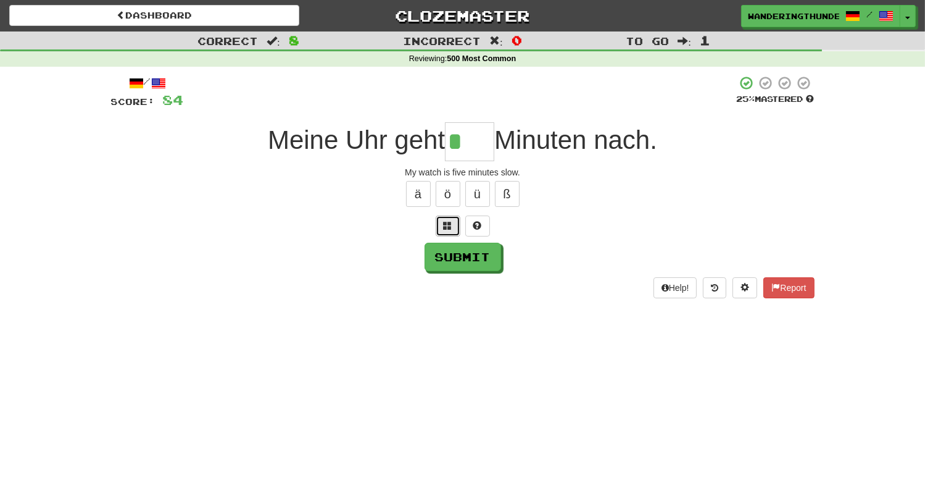
click at [449, 234] on button at bounding box center [448, 225] width 25 height 21
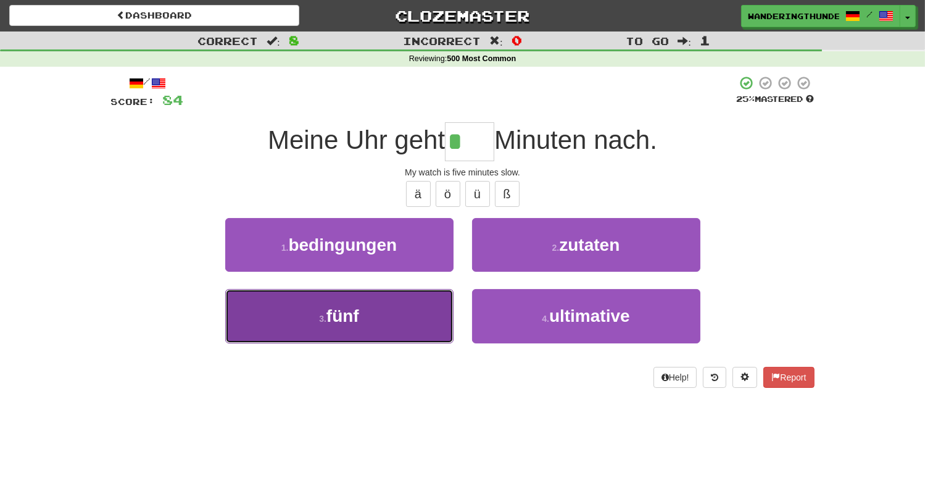
click at [428, 305] on button "3 . fünf" at bounding box center [339, 316] width 228 height 54
type input "****"
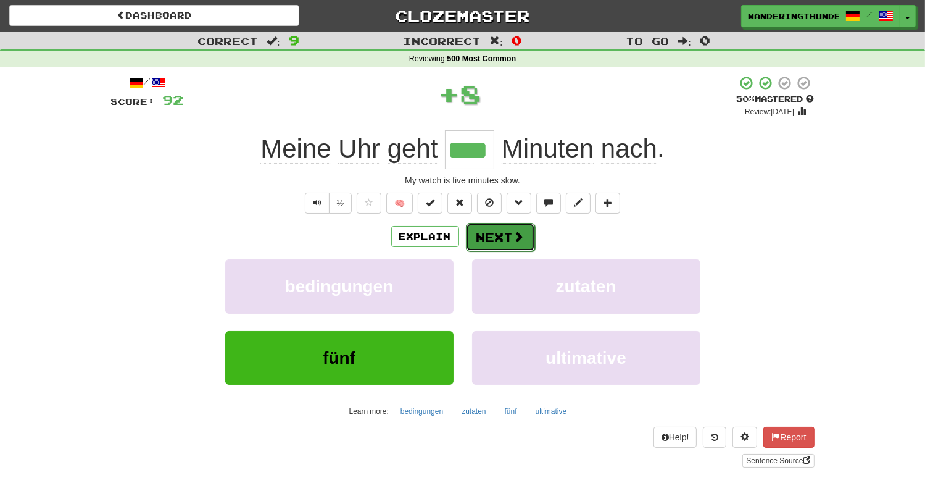
click at [502, 239] on button "Next" at bounding box center [500, 237] width 69 height 28
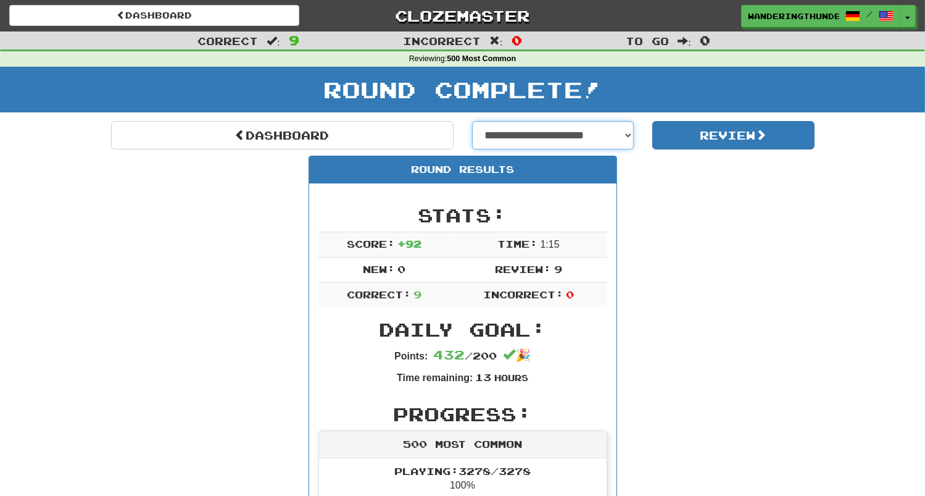
click at [472, 121] on select "**********" at bounding box center [553, 135] width 162 height 28
click at [619, 136] on select "**********" at bounding box center [553, 135] width 162 height 28
click at [472, 121] on select "**********" at bounding box center [553, 135] width 162 height 28
select select "**********"
click option "**********" at bounding box center [0, 0] width 0 height 0
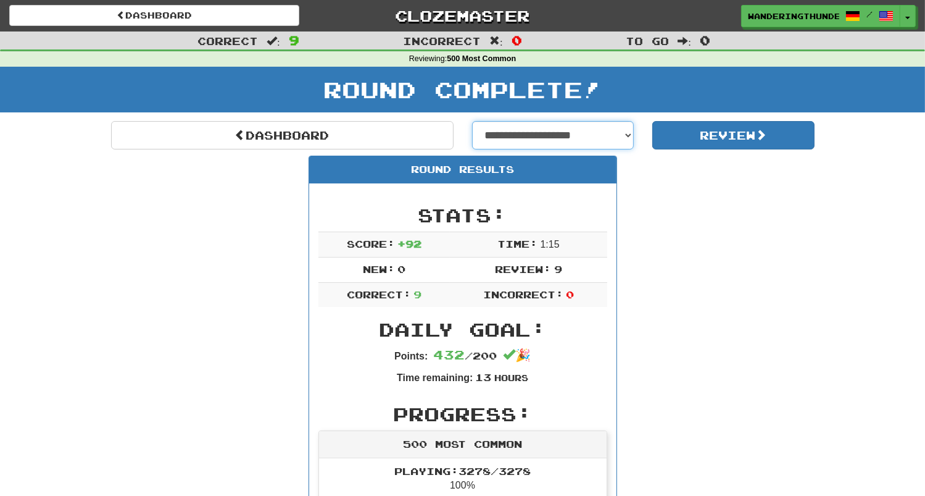
select select "**********"
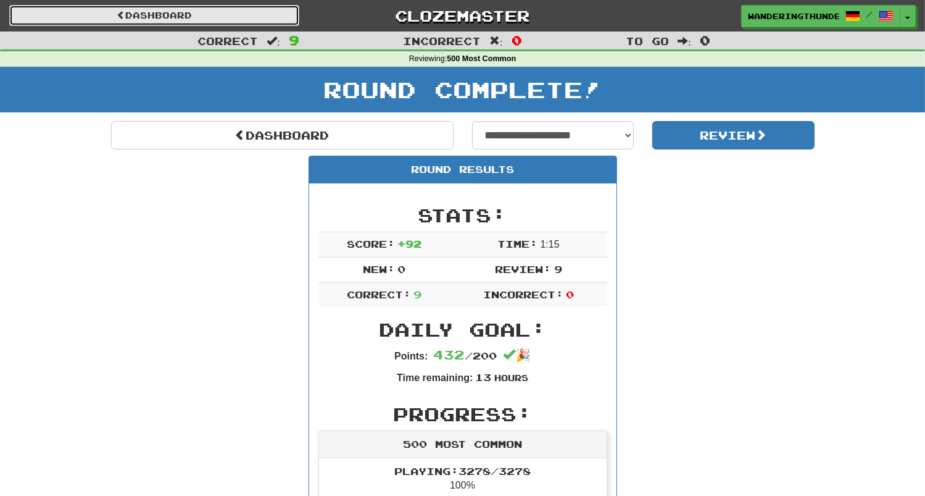
click at [176, 17] on link "Dashboard" at bounding box center [154, 15] width 290 height 21
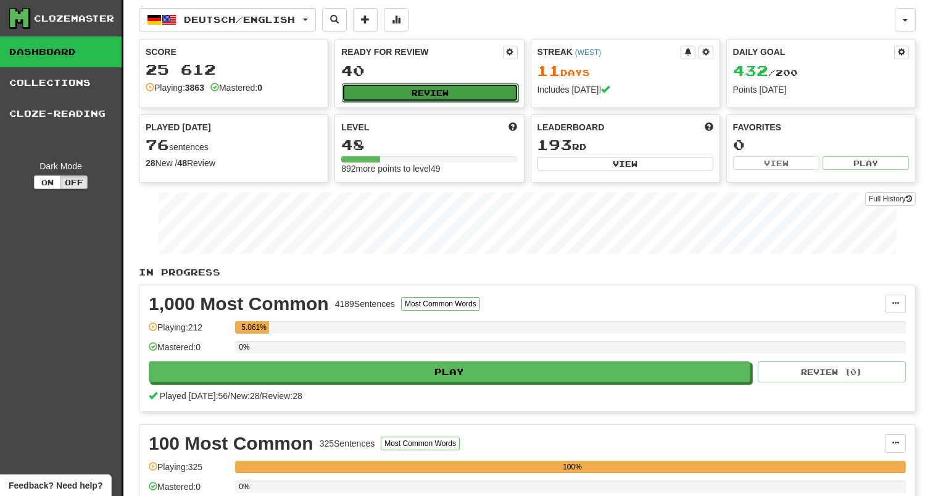
click at [465, 91] on button "Review" at bounding box center [430, 92] width 176 height 19
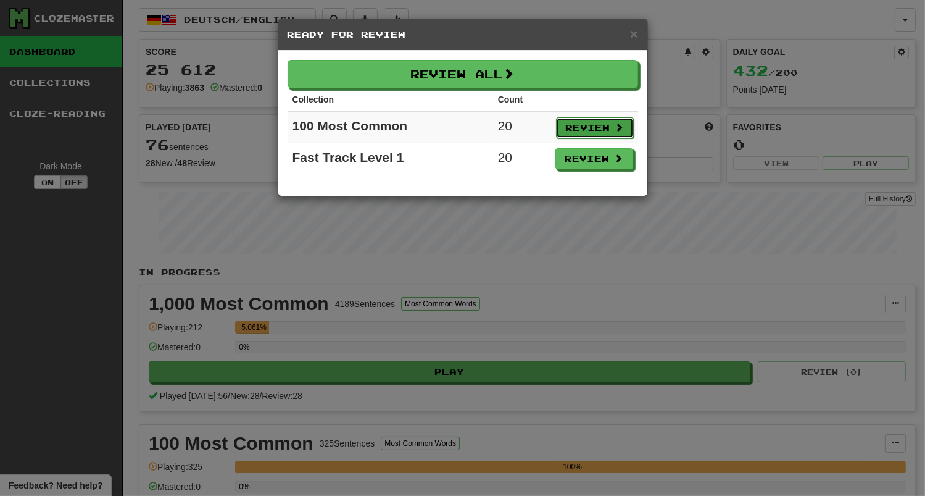
click at [591, 122] on button "Review" at bounding box center [595, 127] width 78 height 21
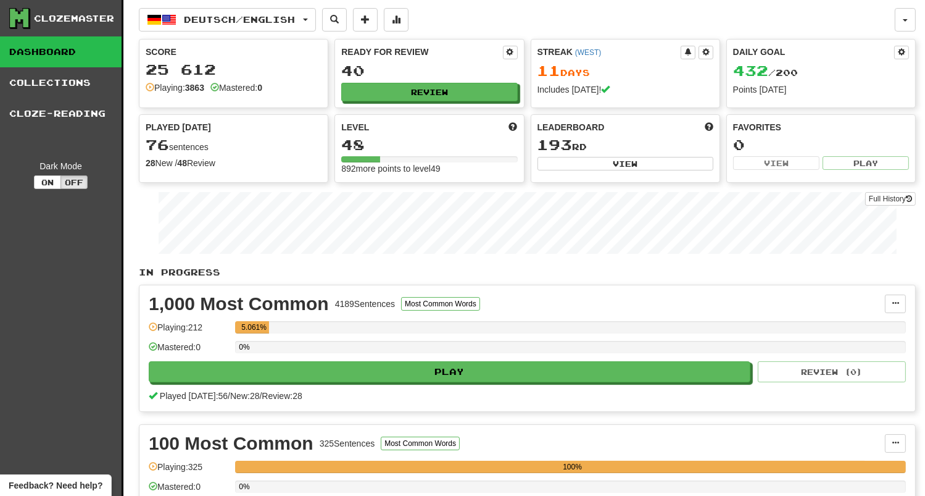
select select "**"
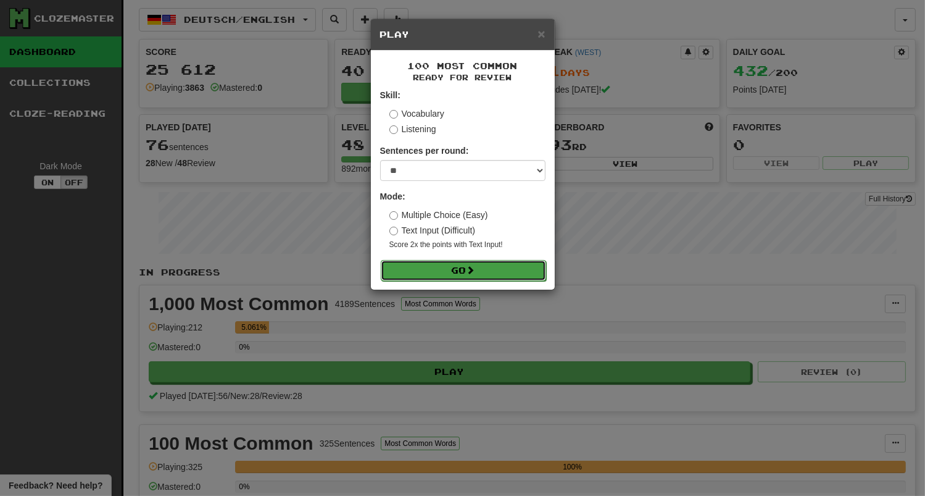
click at [443, 279] on button "Go" at bounding box center [463, 270] width 165 height 21
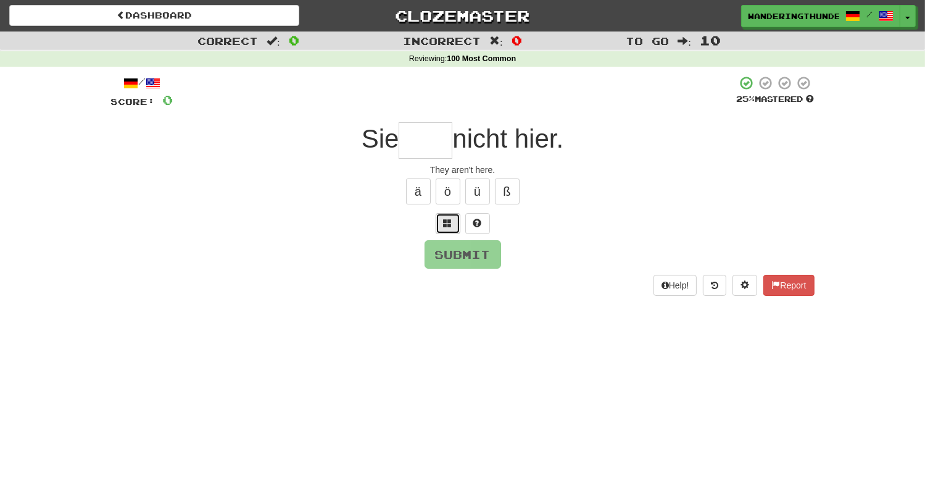
click at [450, 227] on span at bounding box center [448, 222] width 9 height 9
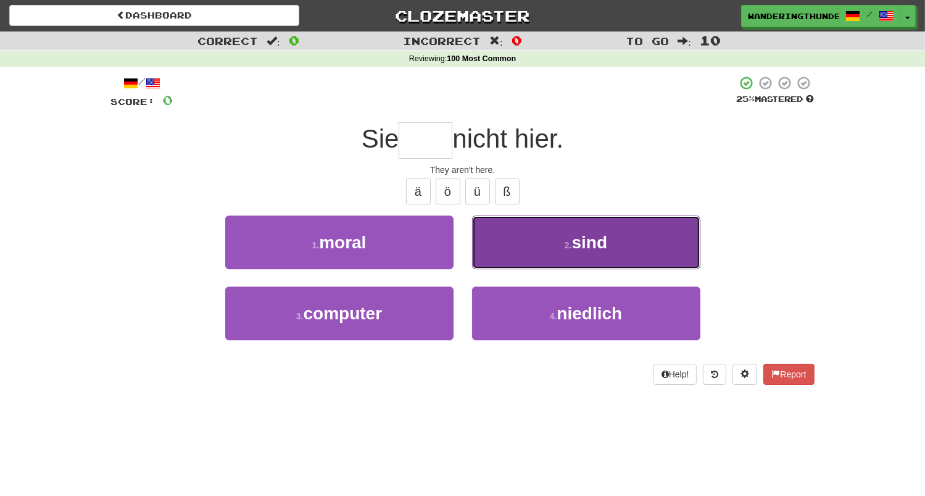
click at [615, 244] on button "2 . sind" at bounding box center [586, 242] width 228 height 54
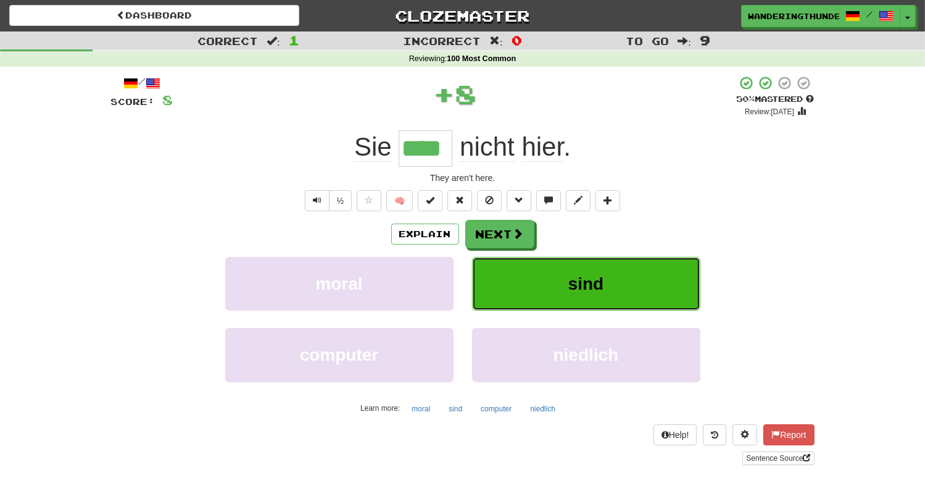
type input "****"
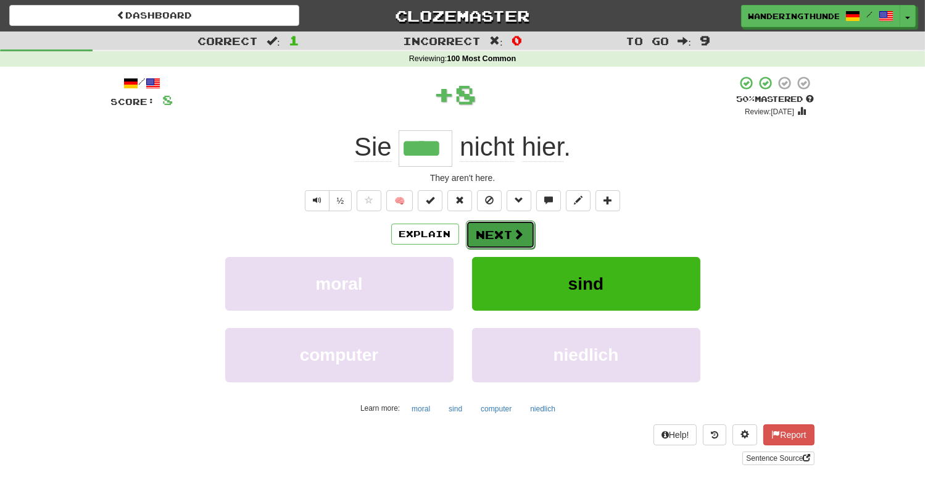
click at [520, 237] on span at bounding box center [518, 233] width 11 height 11
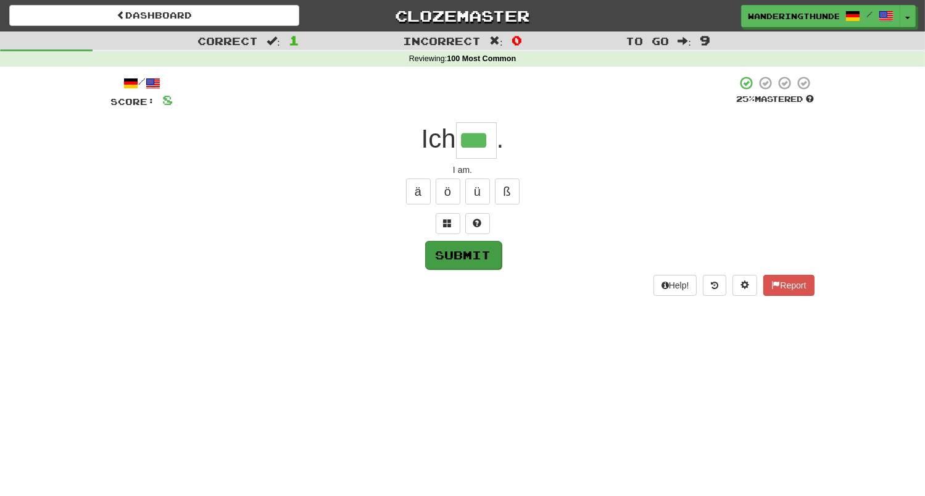
type input "***"
click at [499, 254] on button "Submit" at bounding box center [463, 255] width 77 height 28
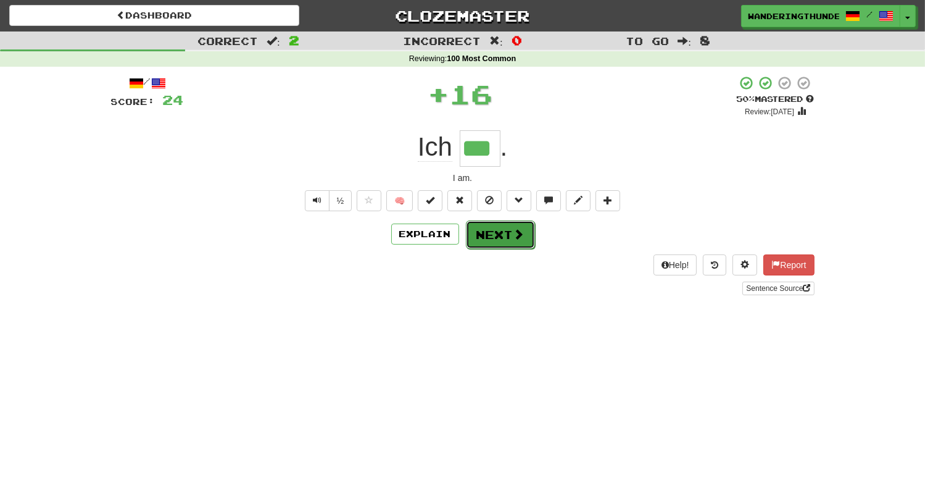
click at [500, 239] on button "Next" at bounding box center [500, 234] width 69 height 28
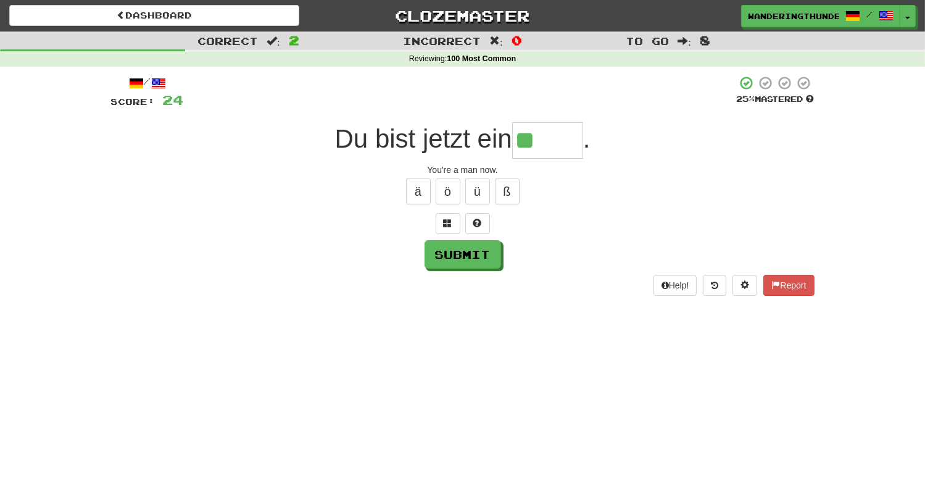
type input "*"
type input "****"
click at [474, 264] on button "Submit" at bounding box center [463, 254] width 77 height 28
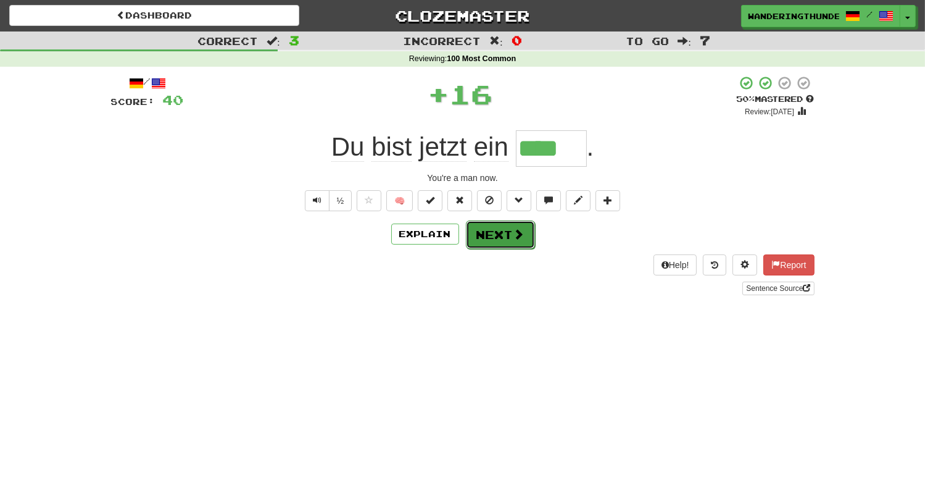
click at [488, 243] on button "Next" at bounding box center [500, 234] width 69 height 28
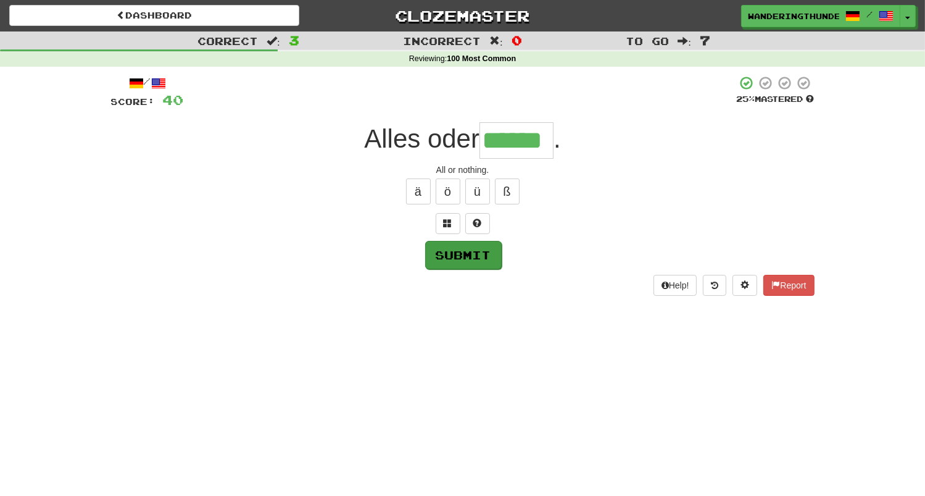
type input "******"
click at [454, 261] on button "Submit" at bounding box center [463, 255] width 77 height 28
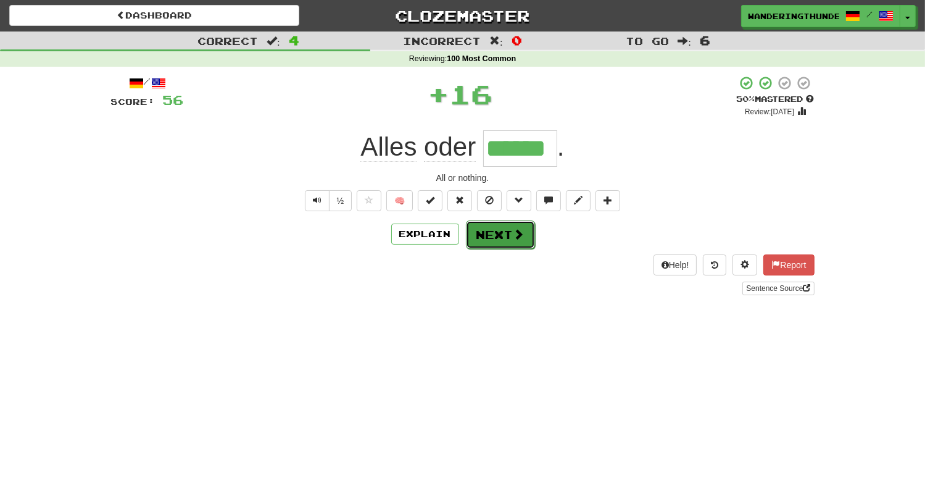
click at [511, 239] on button "Next" at bounding box center [500, 234] width 69 height 28
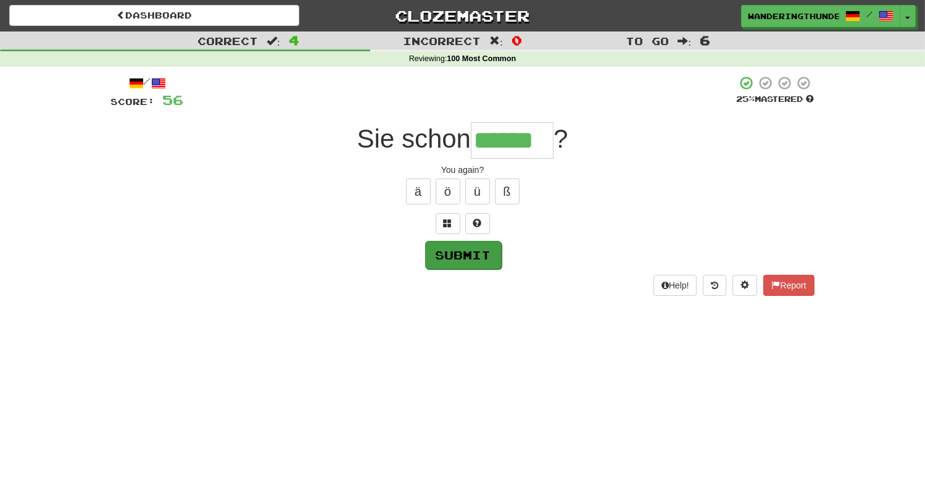
type input "******"
click at [474, 255] on button "Submit" at bounding box center [463, 255] width 77 height 28
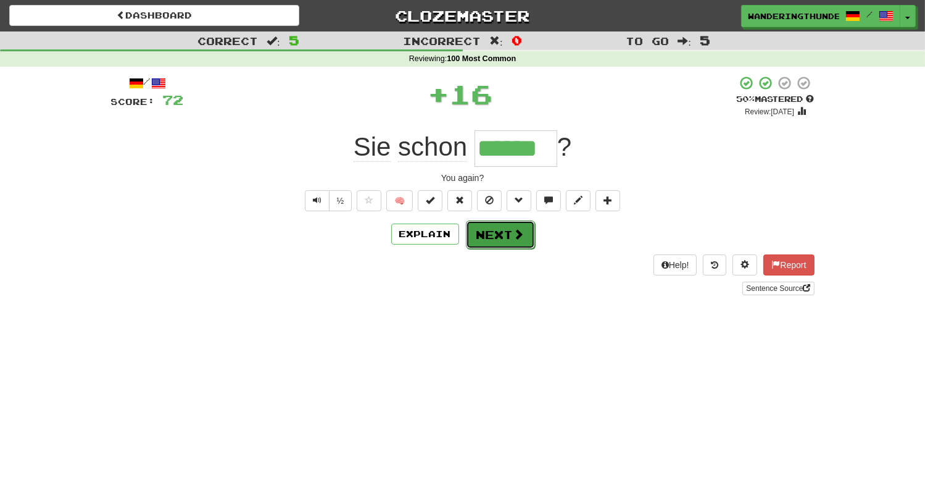
click at [514, 236] on span at bounding box center [518, 233] width 11 height 11
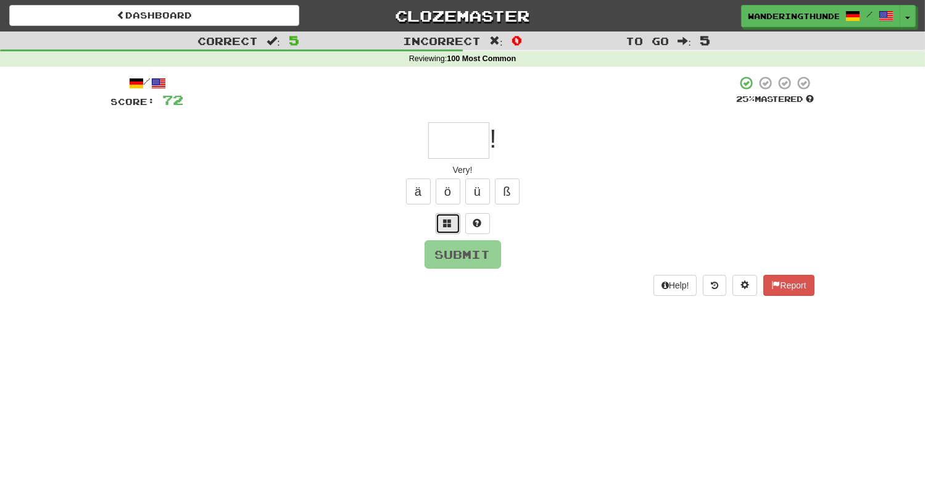
click at [449, 227] on span at bounding box center [448, 222] width 9 height 9
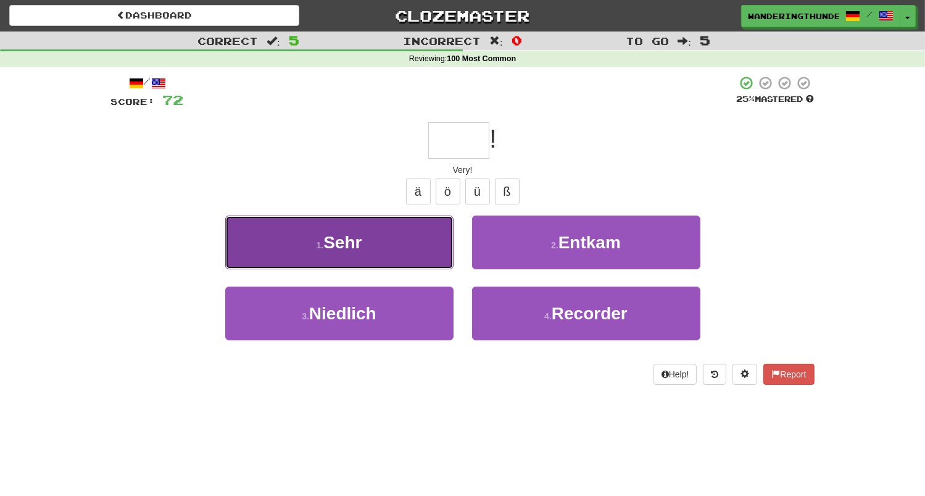
click at [426, 240] on button "1 . Sehr" at bounding box center [339, 242] width 228 height 54
type input "****"
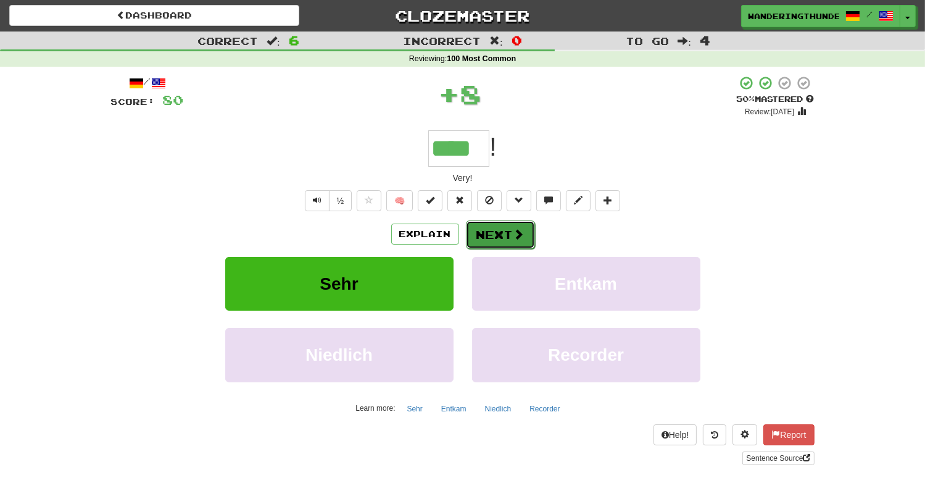
click at [500, 243] on button "Next" at bounding box center [500, 234] width 69 height 28
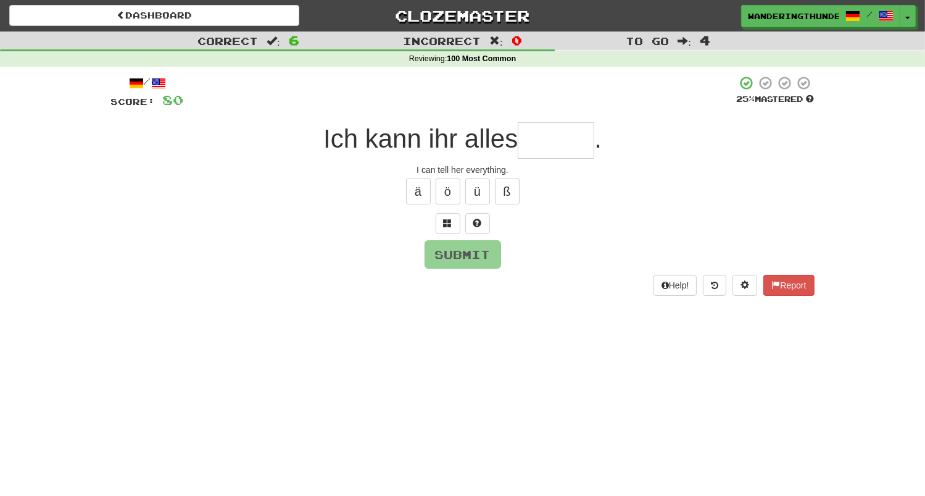
type input "*"
click at [444, 227] on span at bounding box center [448, 222] width 9 height 9
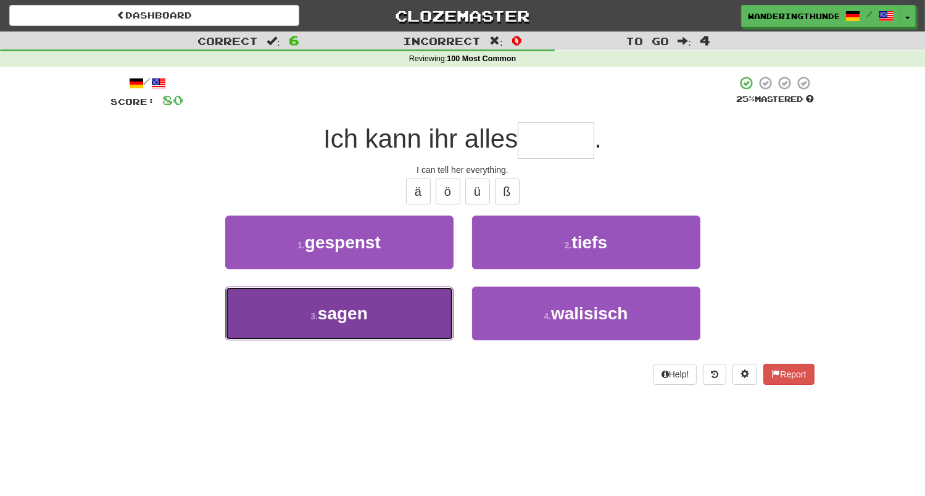
click at [418, 317] on button "3 . sagen" at bounding box center [339, 313] width 228 height 54
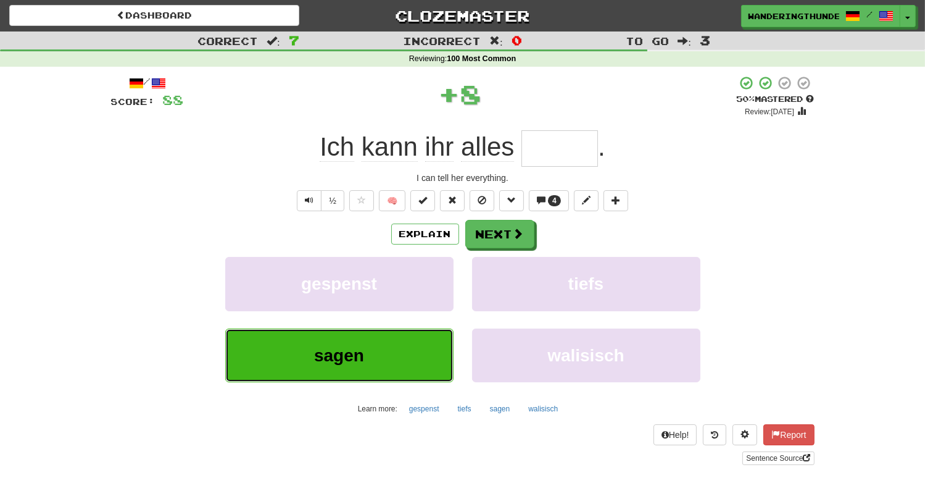
type input "*****"
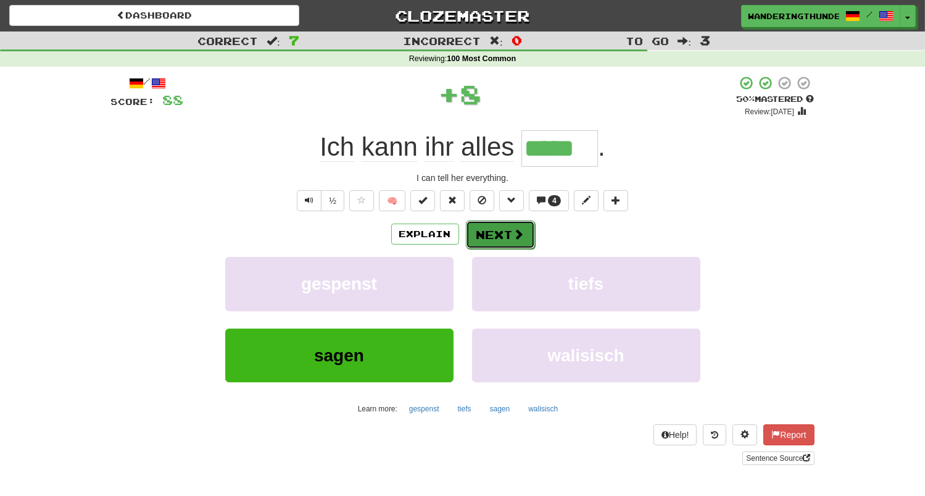
click at [493, 236] on button "Next" at bounding box center [500, 234] width 69 height 28
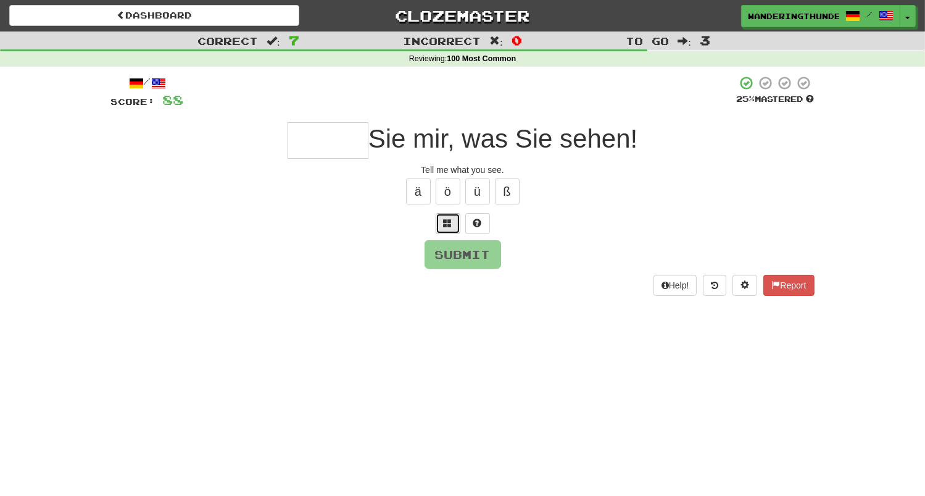
click at [442, 226] on button at bounding box center [448, 223] width 25 height 21
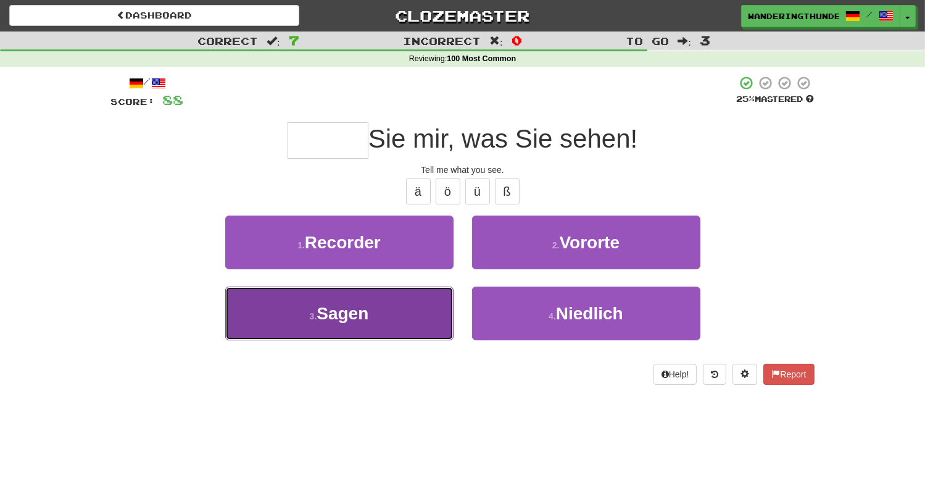
click at [408, 318] on button "3 . Sagen" at bounding box center [339, 313] width 228 height 54
type input "*****"
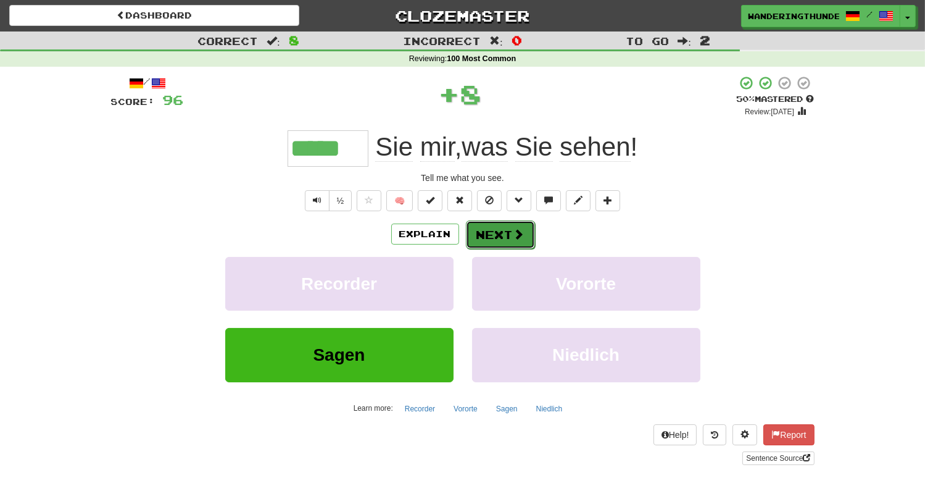
click at [507, 239] on button "Next" at bounding box center [500, 234] width 69 height 28
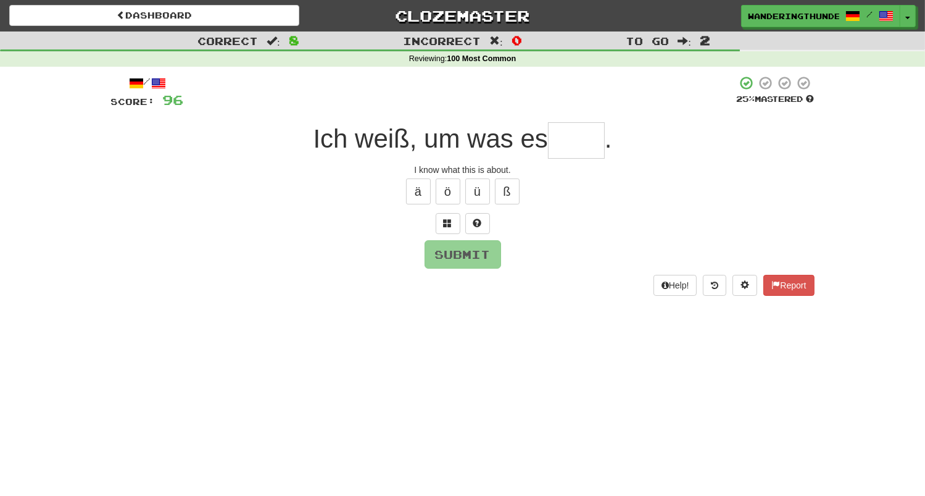
type input "*"
click at [449, 227] on span at bounding box center [448, 222] width 9 height 9
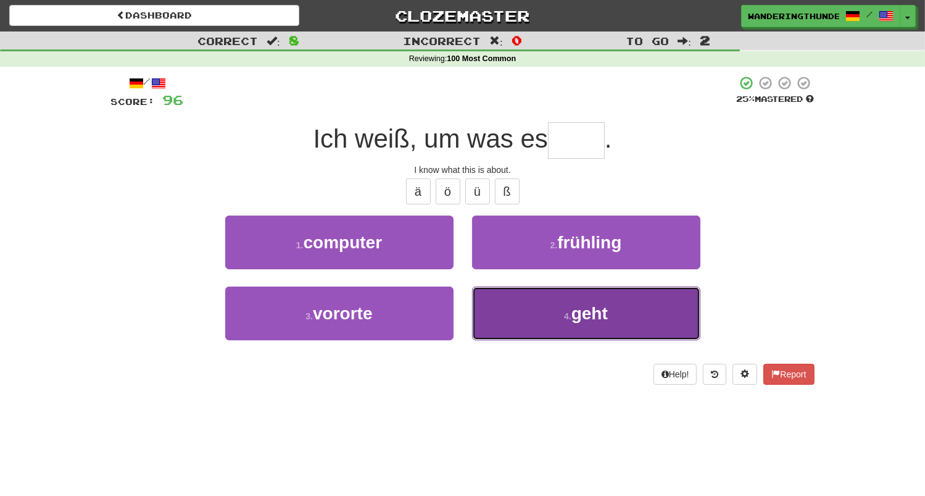
click at [528, 305] on button "4 . geht" at bounding box center [586, 313] width 228 height 54
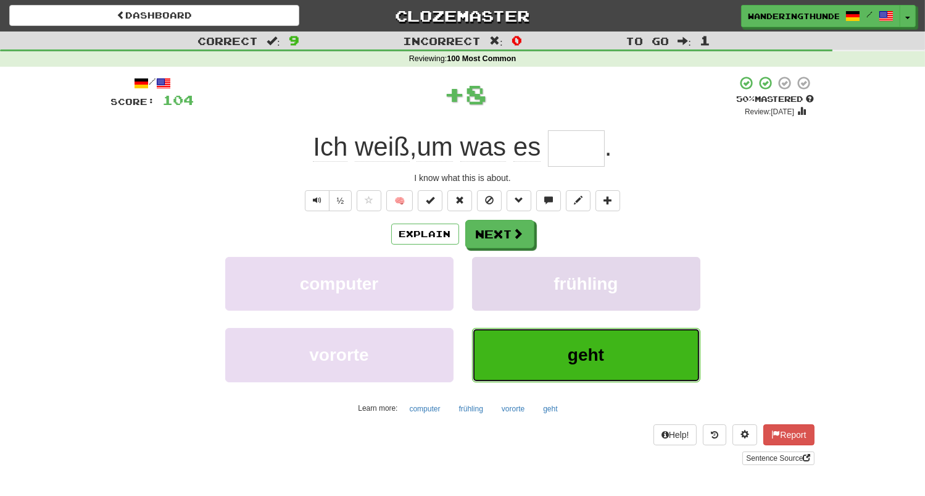
type input "****"
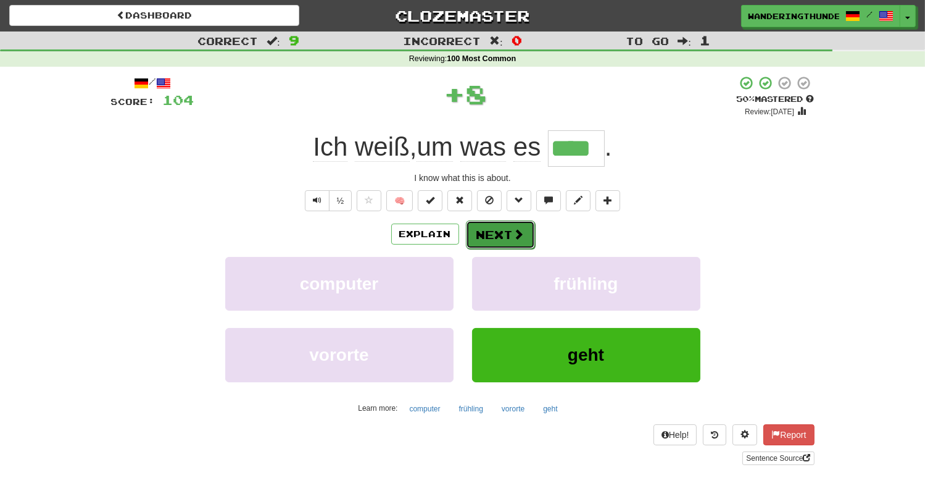
click at [511, 249] on button "Next" at bounding box center [500, 234] width 69 height 28
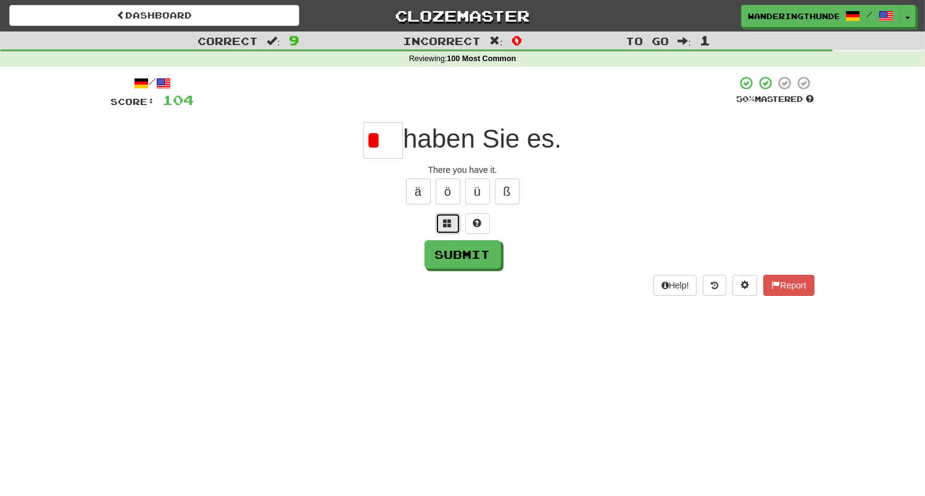
click at [442, 218] on button at bounding box center [448, 223] width 25 height 21
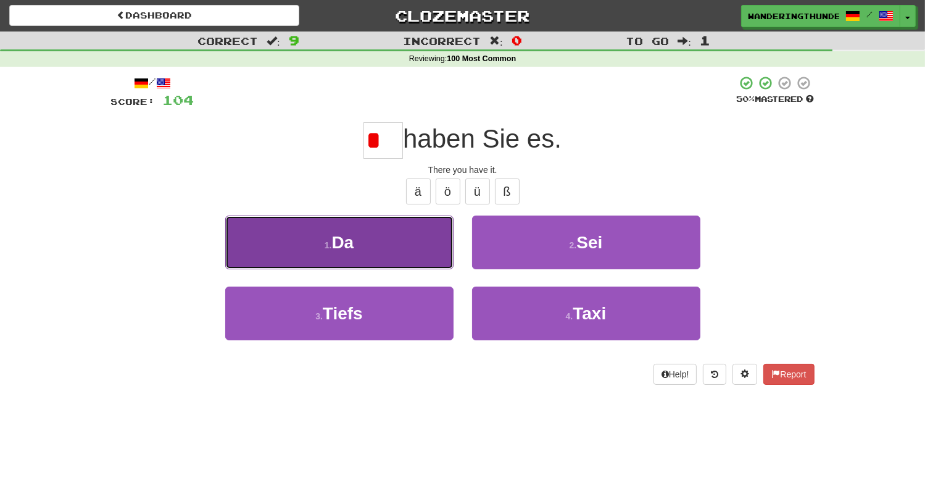
click at [417, 245] on button "1 . Da" at bounding box center [339, 242] width 228 height 54
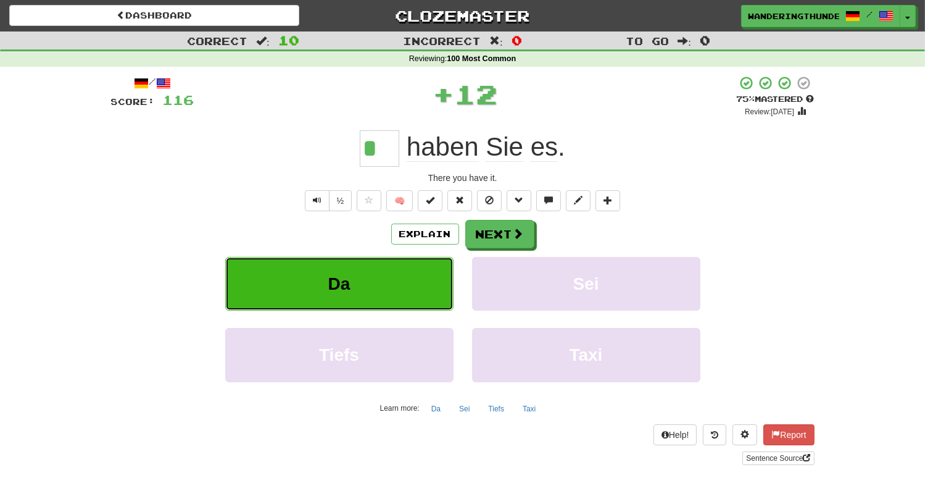
type input "**"
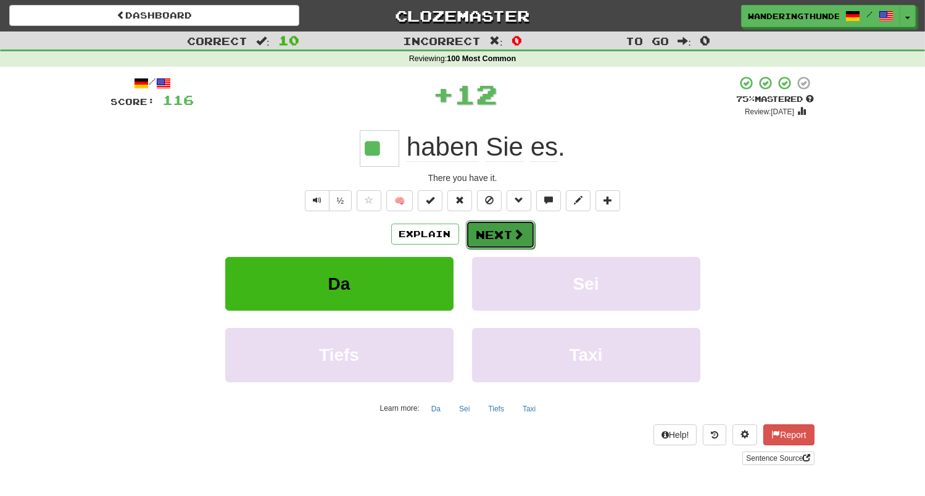
click at [500, 241] on button "Next" at bounding box center [500, 234] width 69 height 28
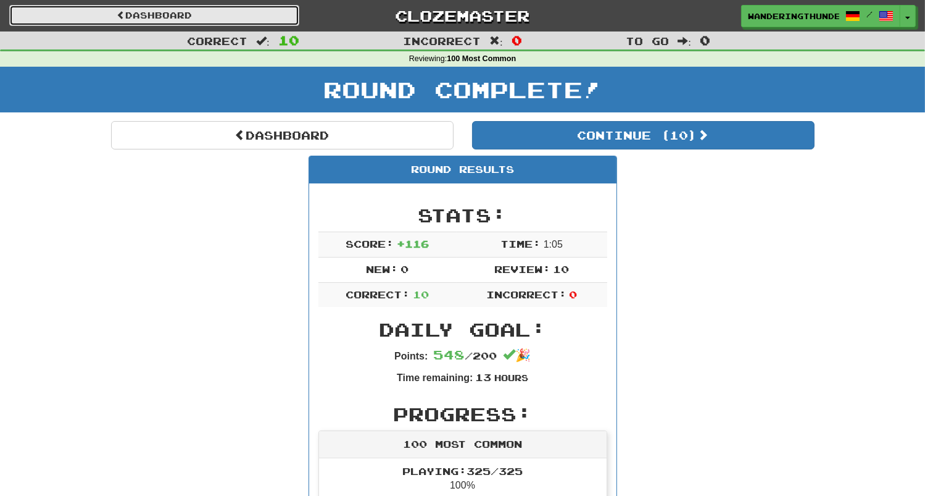
click at [199, 14] on link "Dashboard" at bounding box center [154, 15] width 290 height 21
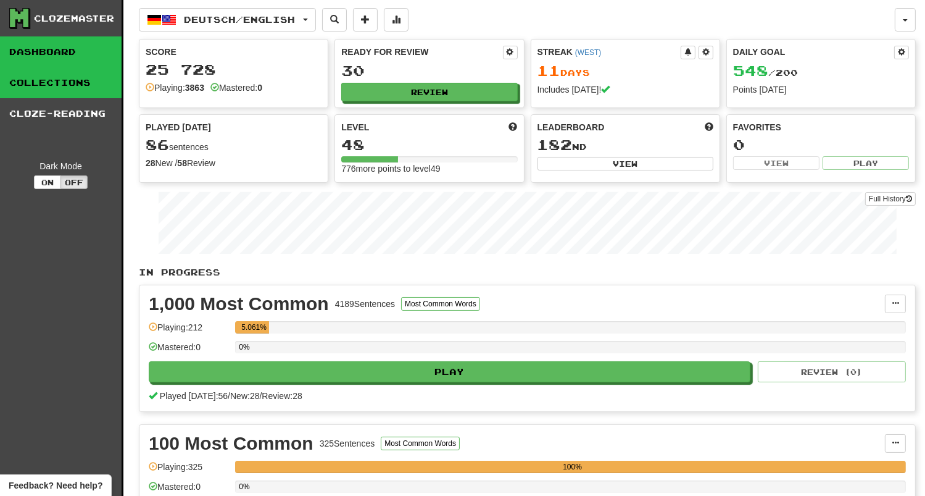
click at [77, 83] on link "Collections" at bounding box center [61, 82] width 122 height 31
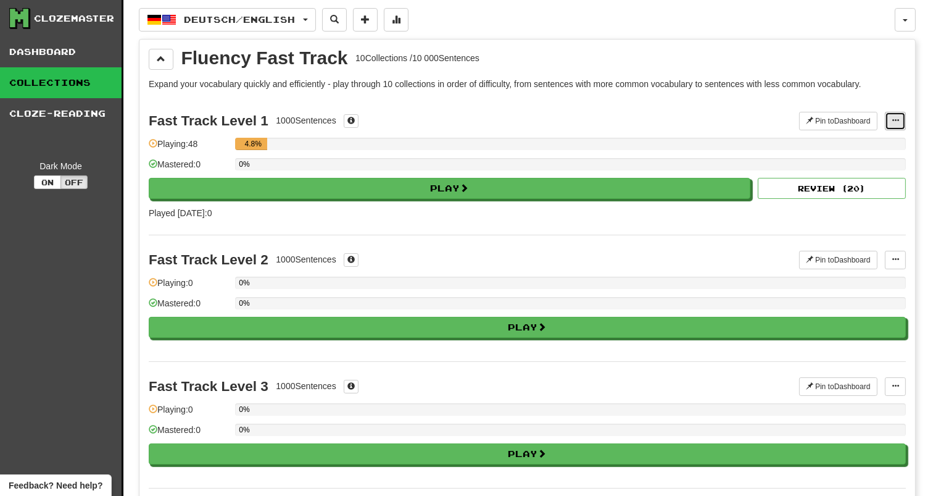
click at [887, 121] on button at bounding box center [895, 121] width 21 height 19
click at [613, 63] on div "Fluency Fast Track 10 Collections / 10 000 Sentences" at bounding box center [527, 59] width 757 height 21
click at [886, 124] on button at bounding box center [895, 121] width 21 height 19
click at [835, 143] on span "Manage Sentences" at bounding box center [855, 143] width 75 height 10
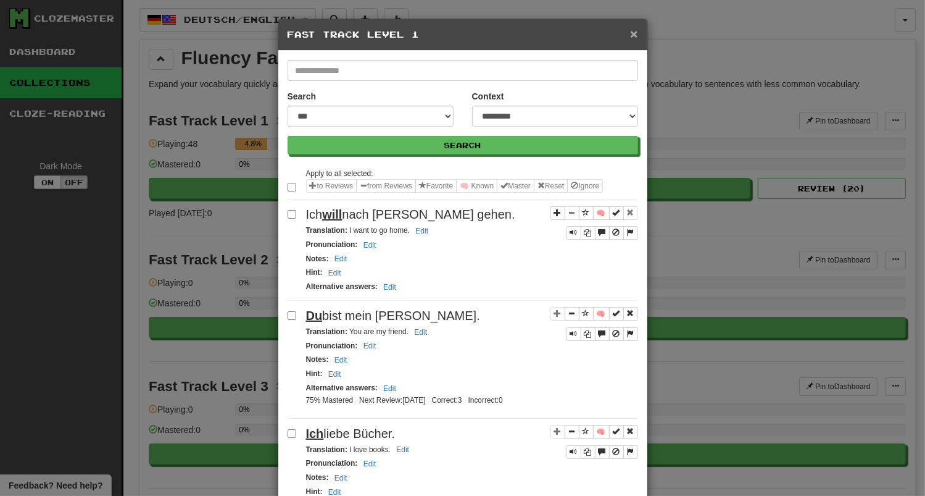
click at [637, 38] on span "×" at bounding box center [633, 34] width 7 height 14
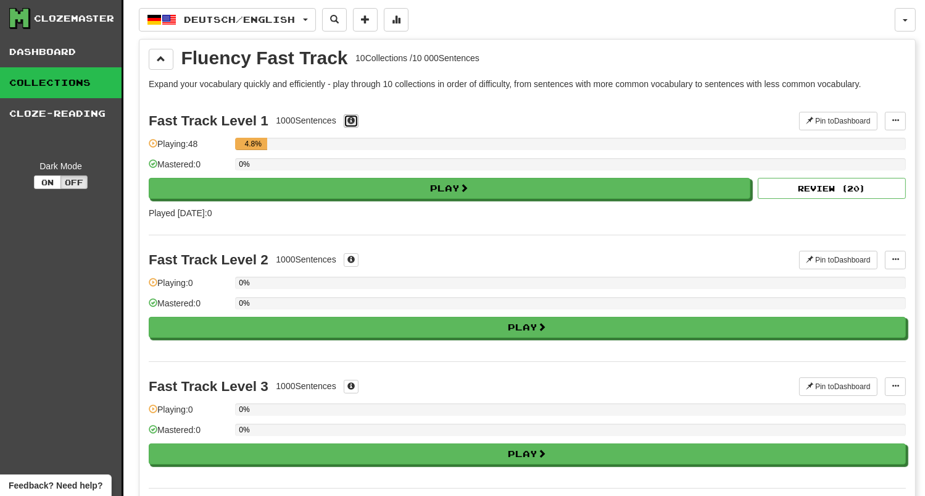
click at [358, 119] on button at bounding box center [351, 121] width 15 height 14
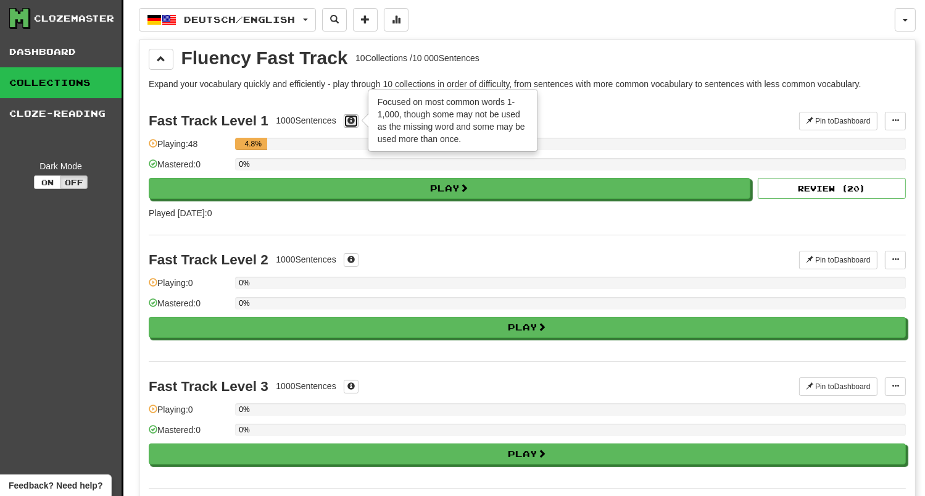
click at [358, 119] on button at bounding box center [351, 121] width 15 height 14
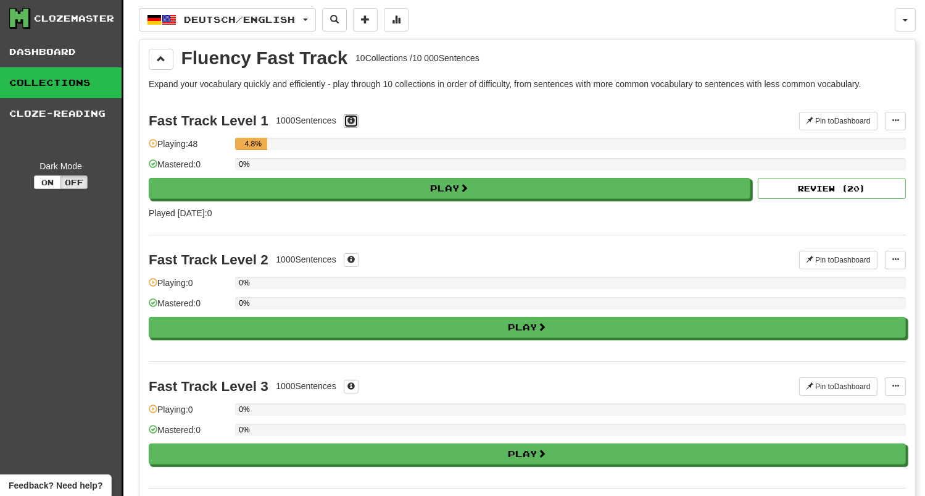
click at [354, 120] on span at bounding box center [350, 120] width 7 height 7
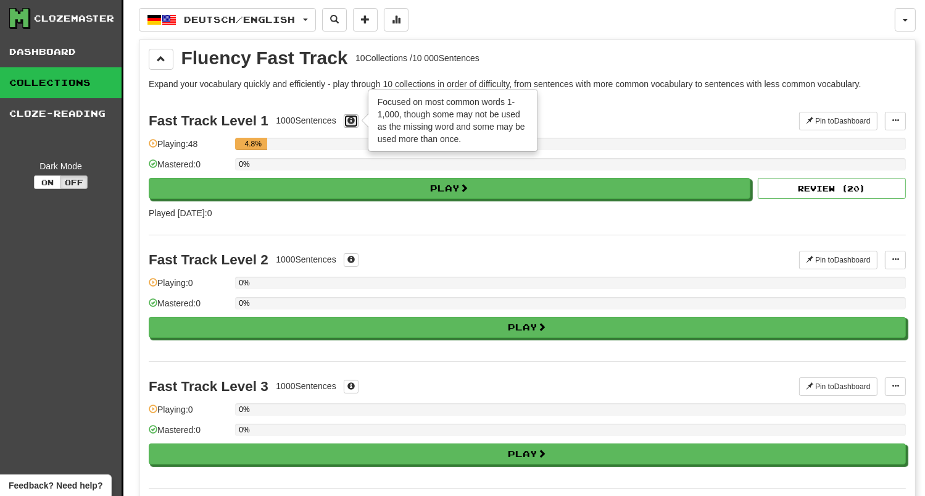
click at [354, 119] on span at bounding box center [350, 120] width 7 height 7
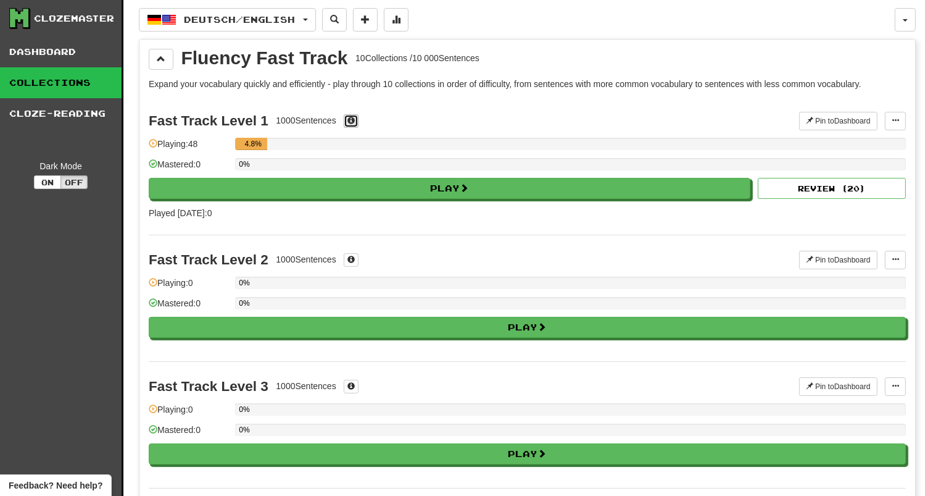
click at [354, 119] on span at bounding box center [350, 120] width 7 height 7
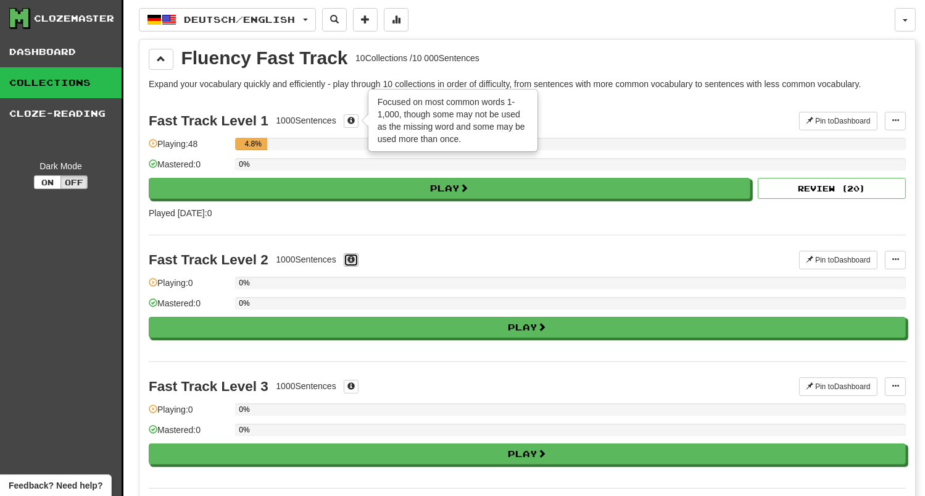
click at [351, 258] on button at bounding box center [351, 260] width 15 height 14
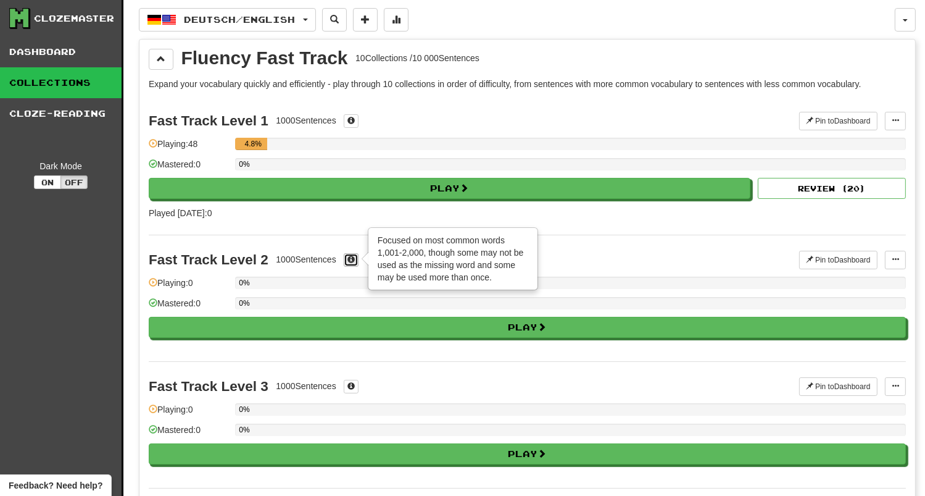
click at [351, 258] on button at bounding box center [351, 260] width 15 height 14
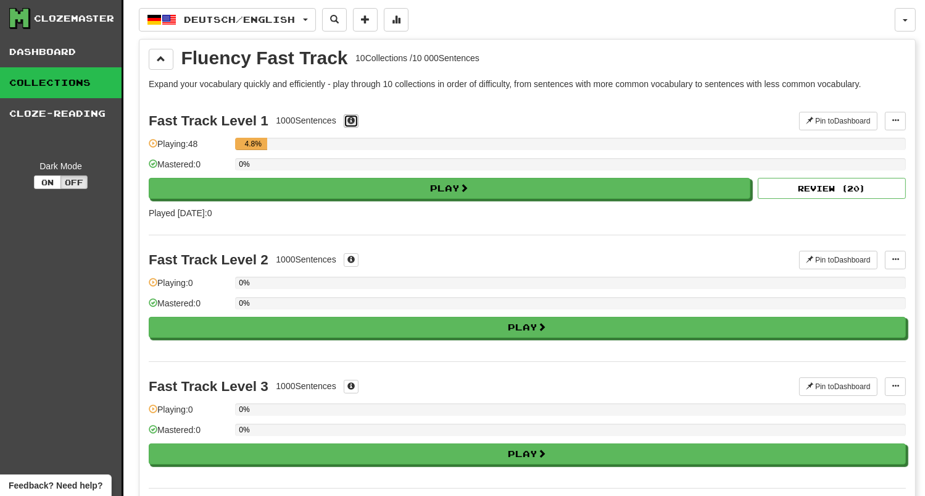
click at [352, 119] on span at bounding box center [350, 120] width 7 height 7
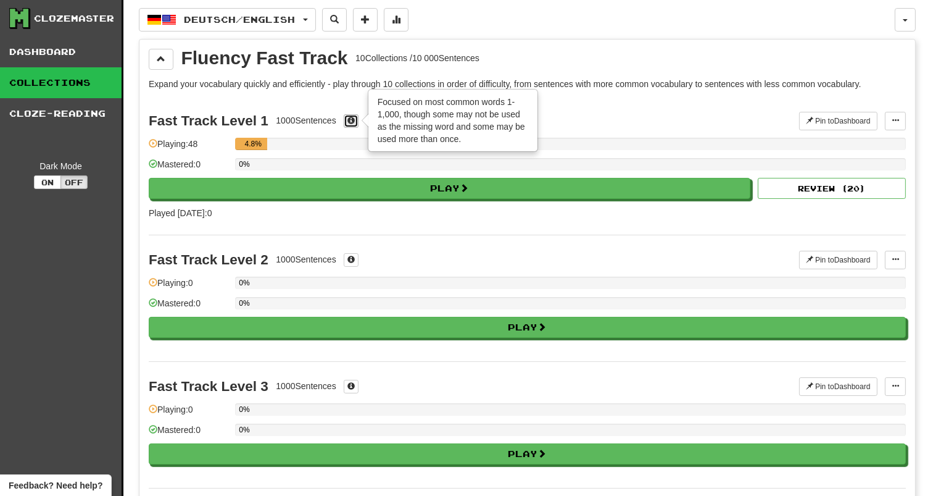
click at [352, 119] on span at bounding box center [350, 120] width 7 height 7
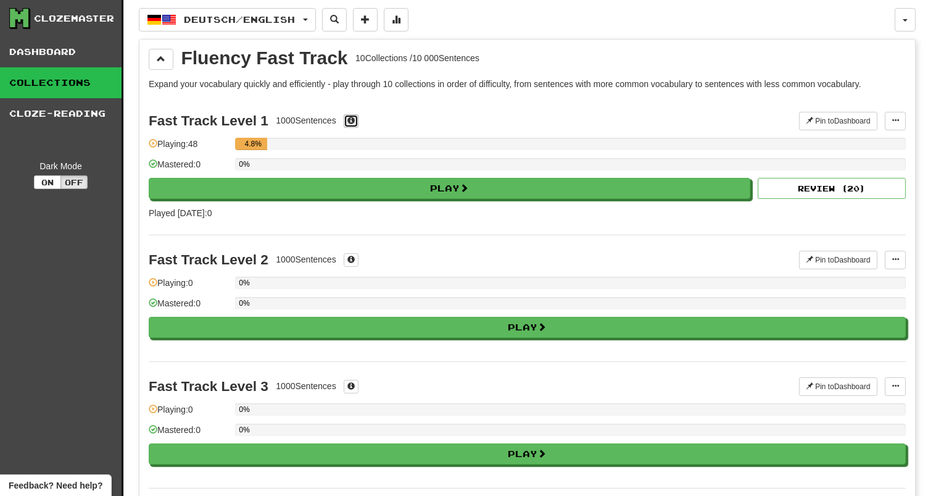
click at [359, 119] on button at bounding box center [351, 121] width 15 height 14
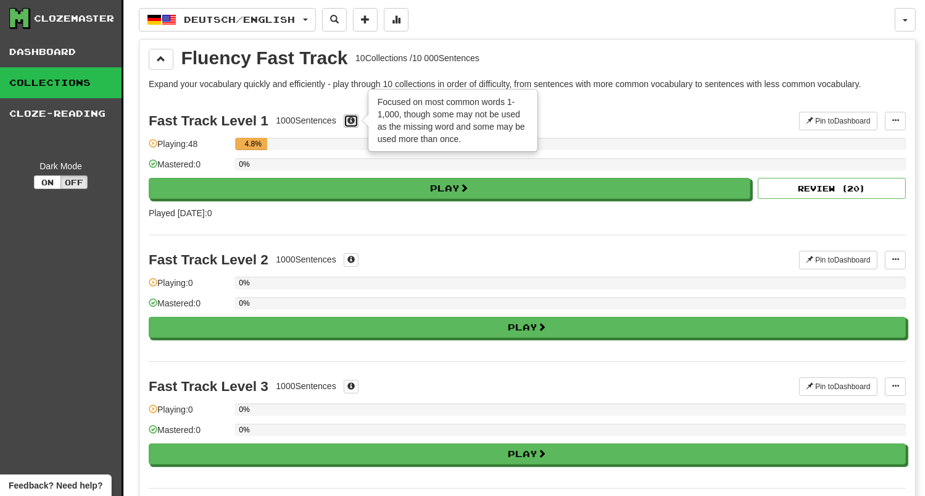
click at [359, 119] on button at bounding box center [351, 121] width 15 height 14
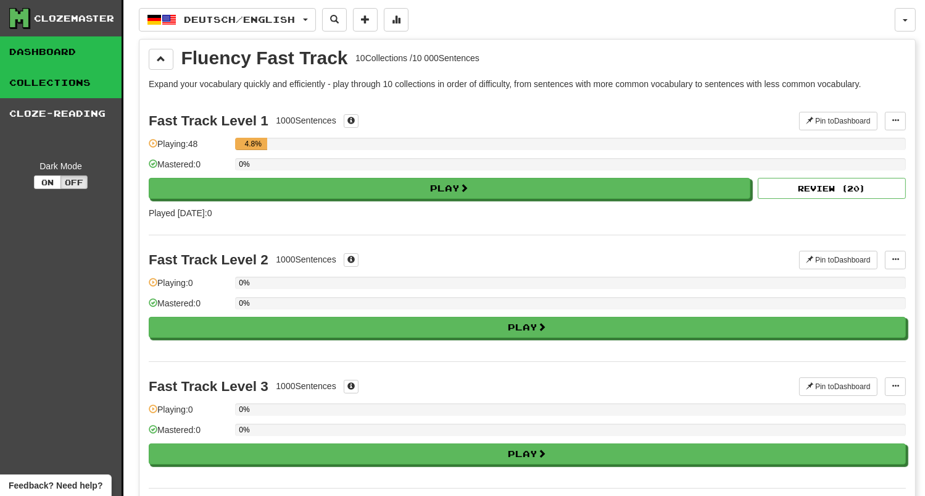
click at [64, 55] on link "Dashboard" at bounding box center [61, 51] width 122 height 31
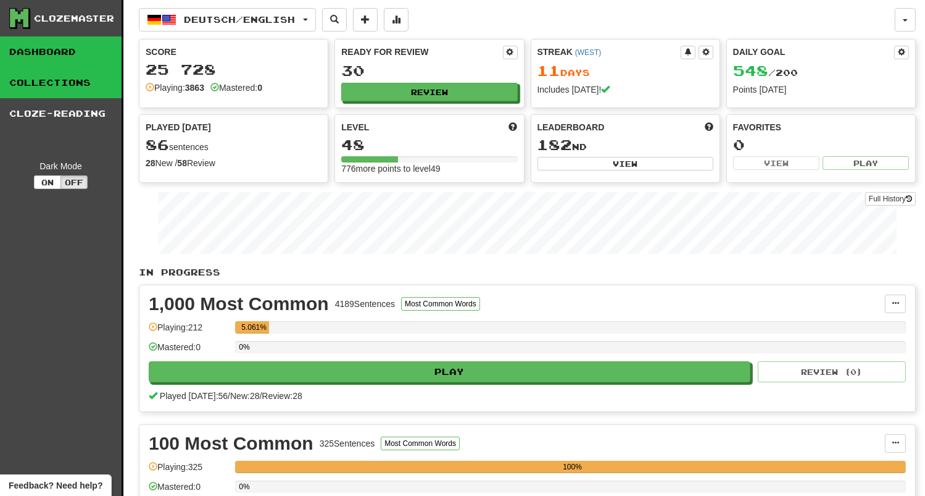
click at [64, 85] on link "Collections" at bounding box center [61, 82] width 122 height 31
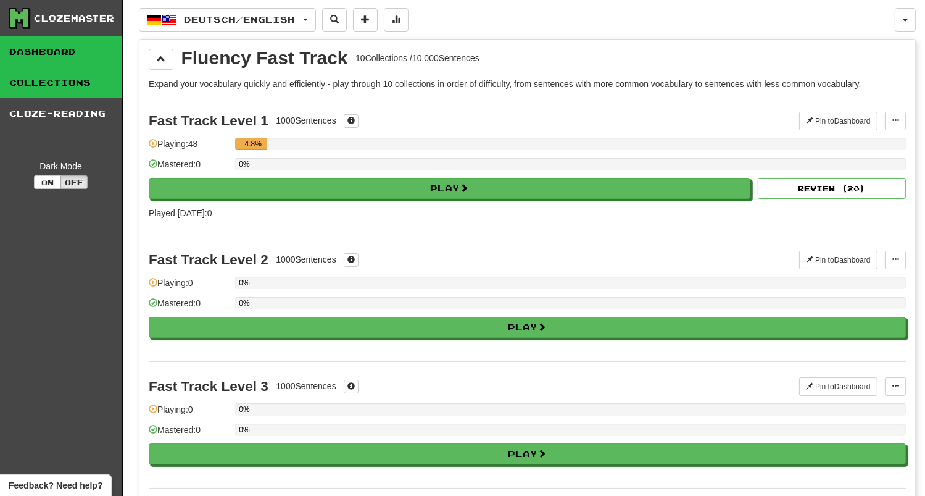
click at [75, 57] on link "Dashboard" at bounding box center [61, 51] width 122 height 31
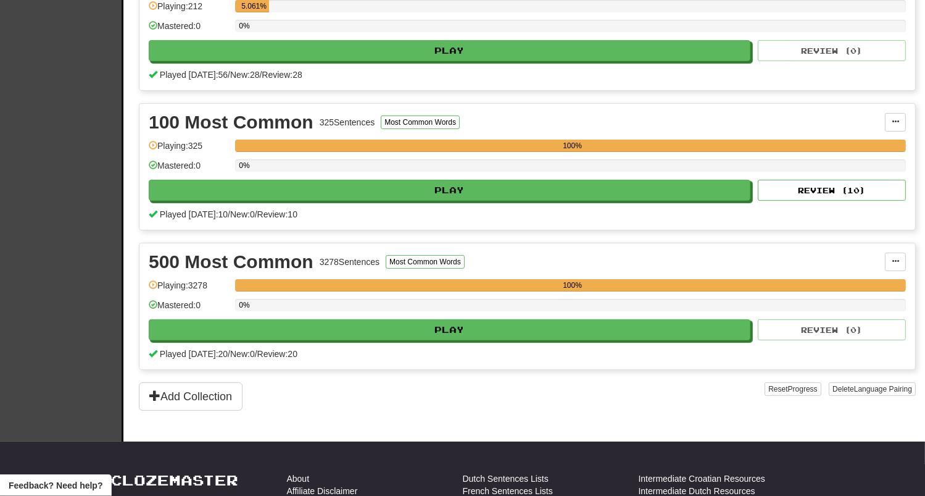
scroll to position [417, 0]
